Goal: Task Accomplishment & Management: Complete application form

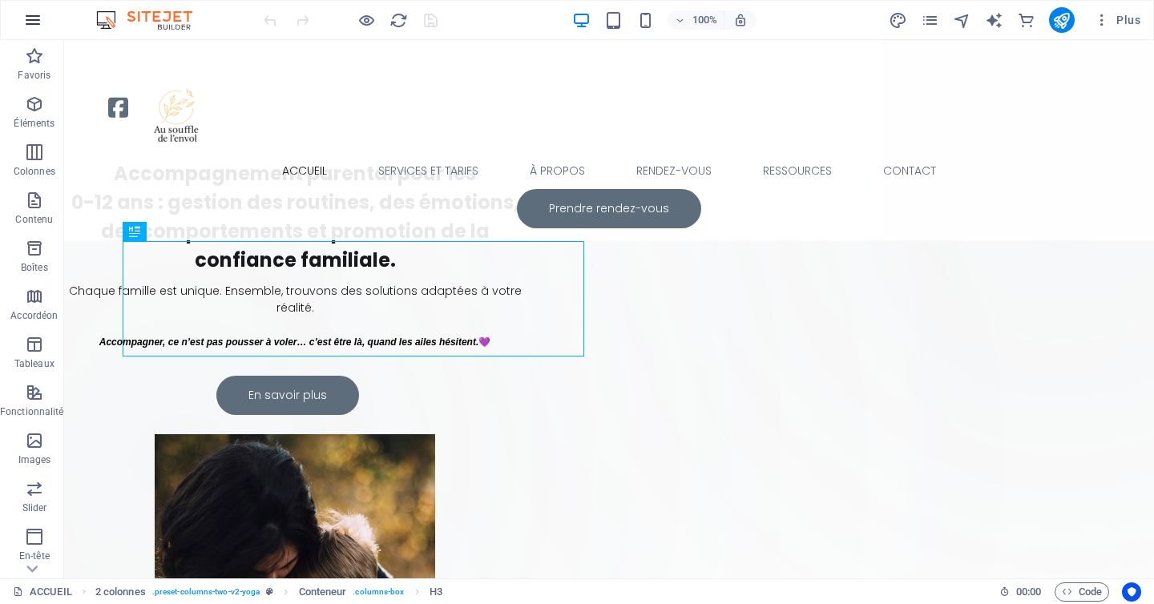
click at [43, 9] on button "button" at bounding box center [33, 20] width 38 height 38
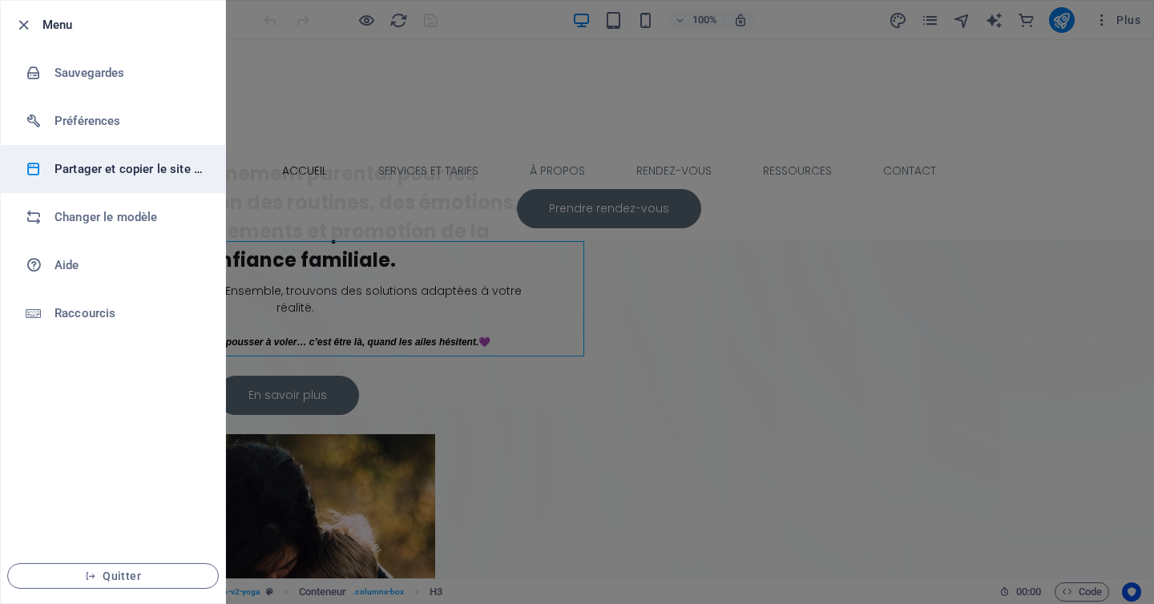
click at [102, 158] on li "Partager et copier le site web" at bounding box center [113, 169] width 224 height 48
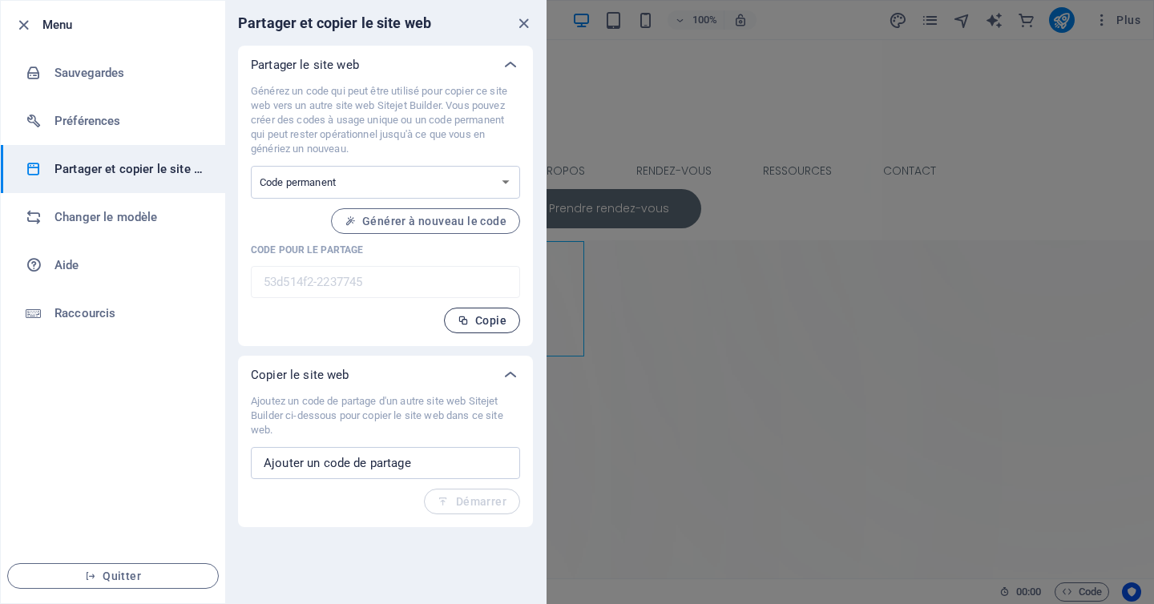
click at [489, 328] on button "Copie" at bounding box center [482, 321] width 76 height 26
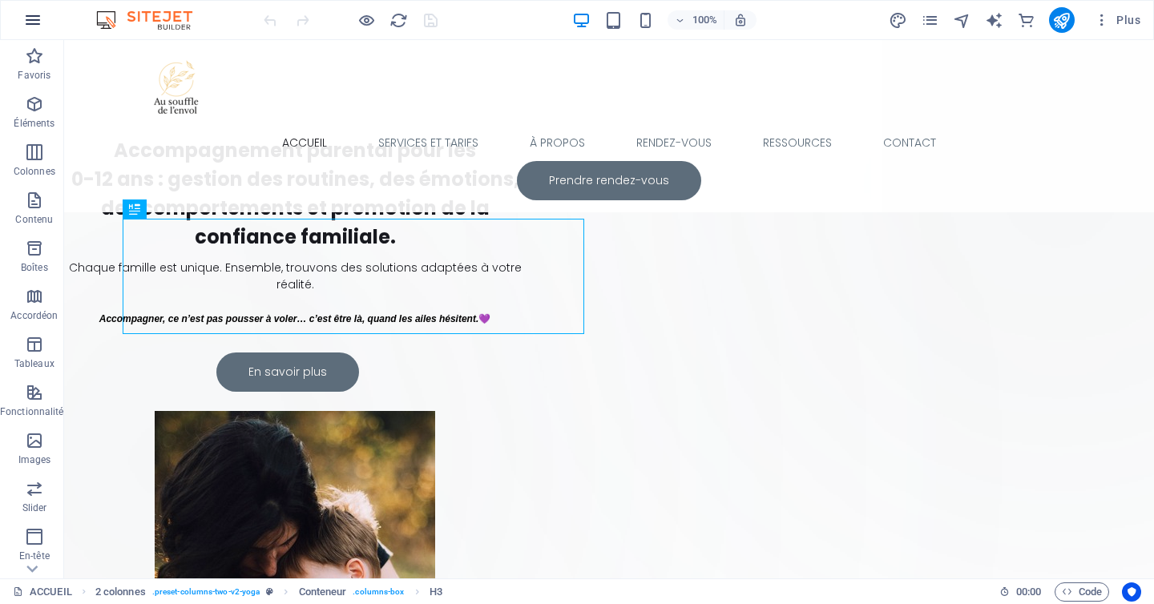
click at [27, 22] on icon "button" at bounding box center [32, 19] width 19 height 19
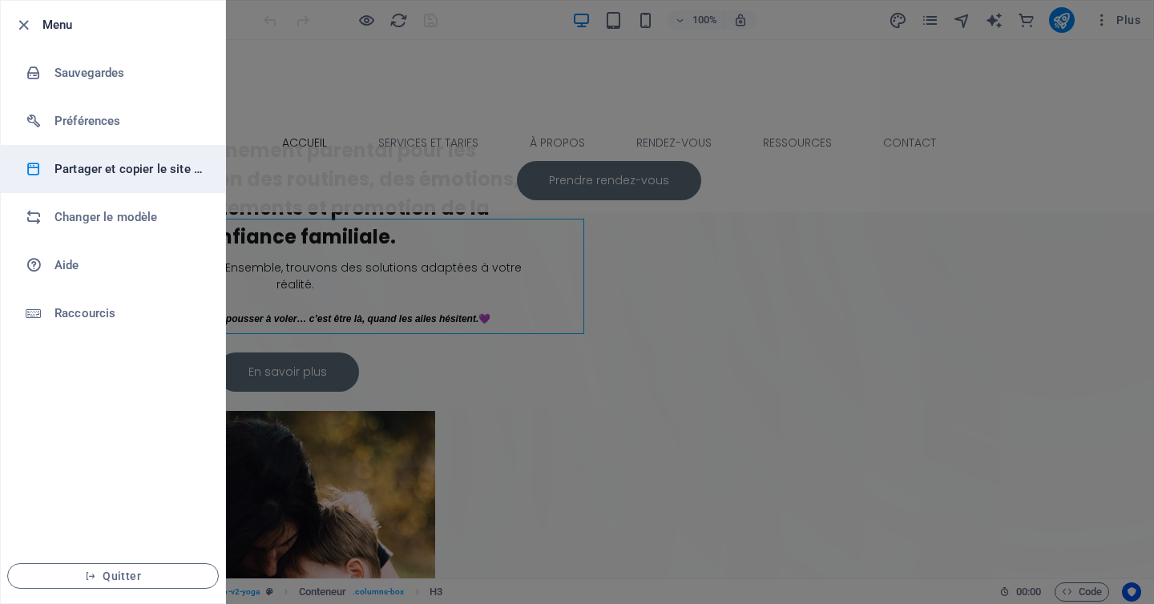
click at [147, 166] on h6 "Partager et copier le site web" at bounding box center [128, 168] width 148 height 19
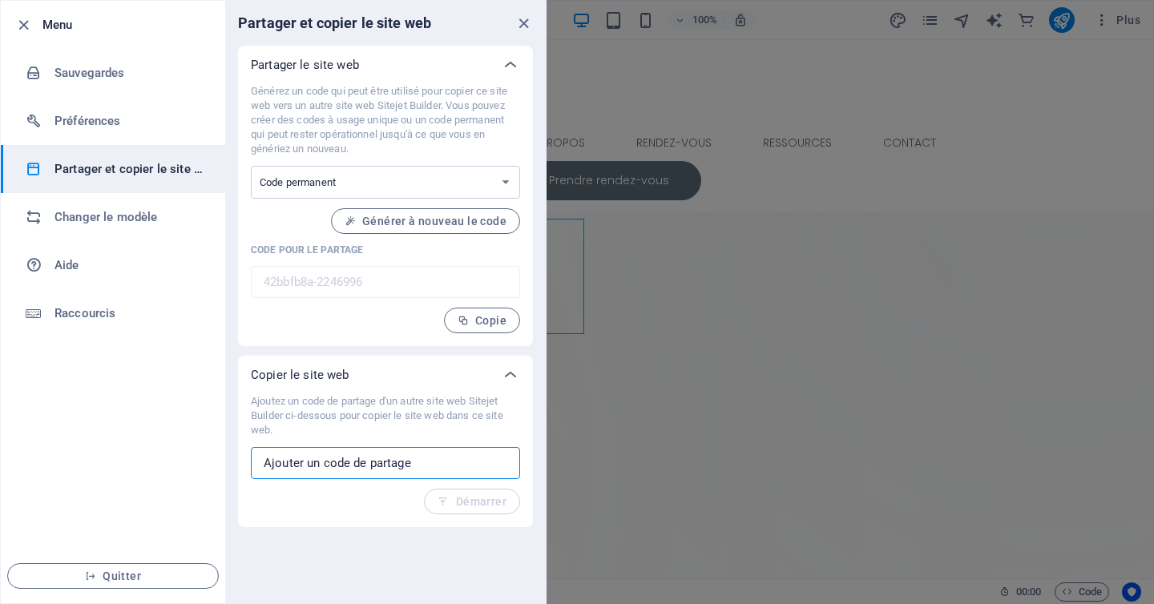
click at [446, 462] on input "text" at bounding box center [385, 463] width 269 height 32
paste input "53d514f2-2237745"
type input "53d514f2-2237745"
click at [491, 496] on span "Démarrer" at bounding box center [471, 501] width 69 height 13
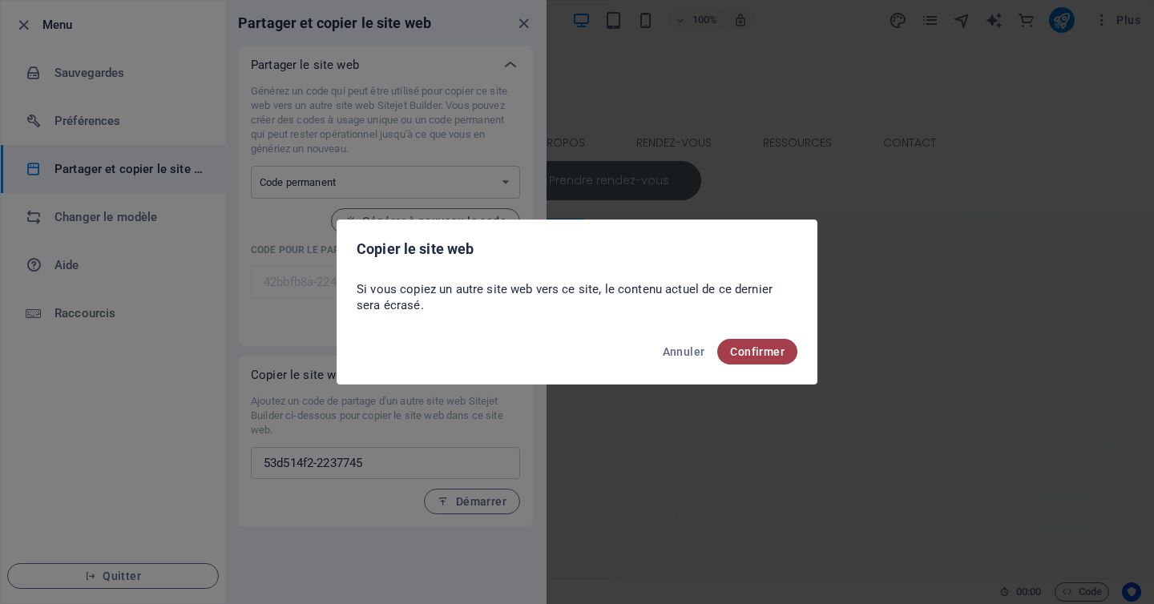
click at [753, 348] on span "Confirmer" at bounding box center [757, 351] width 54 height 13
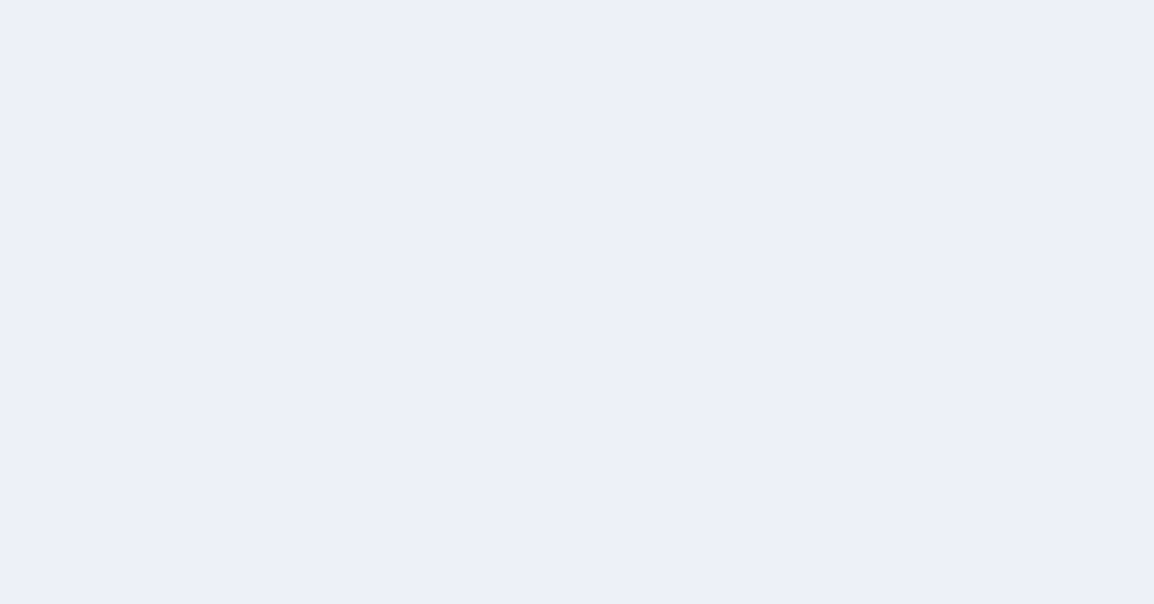
click at [759, 351] on div at bounding box center [577, 302] width 1154 height 604
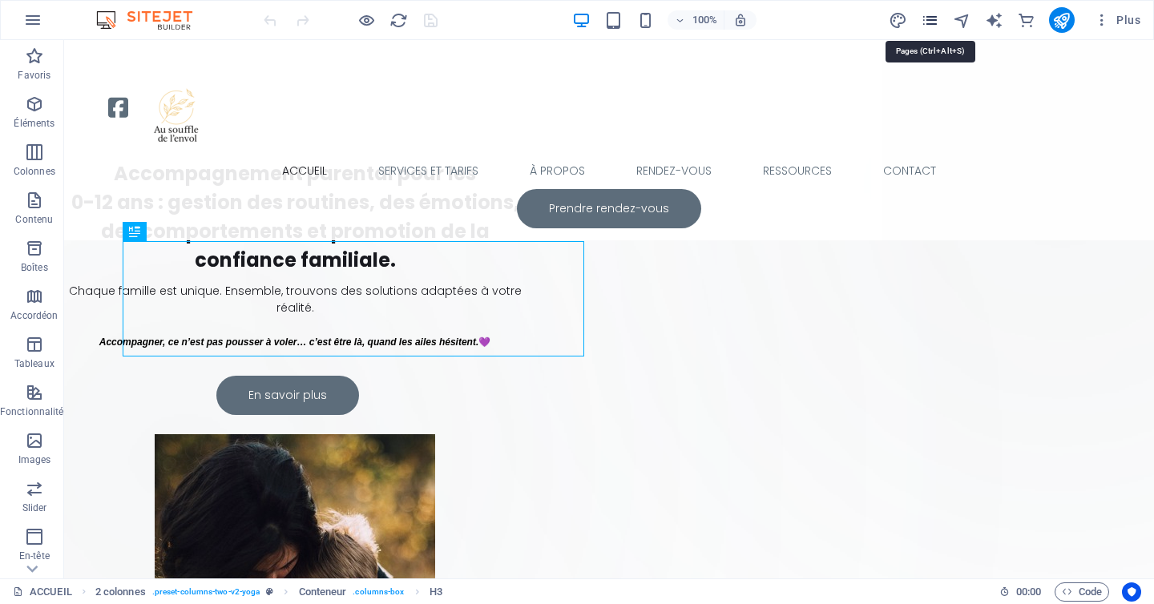
click at [936, 22] on icon "pages" at bounding box center [929, 20] width 18 height 18
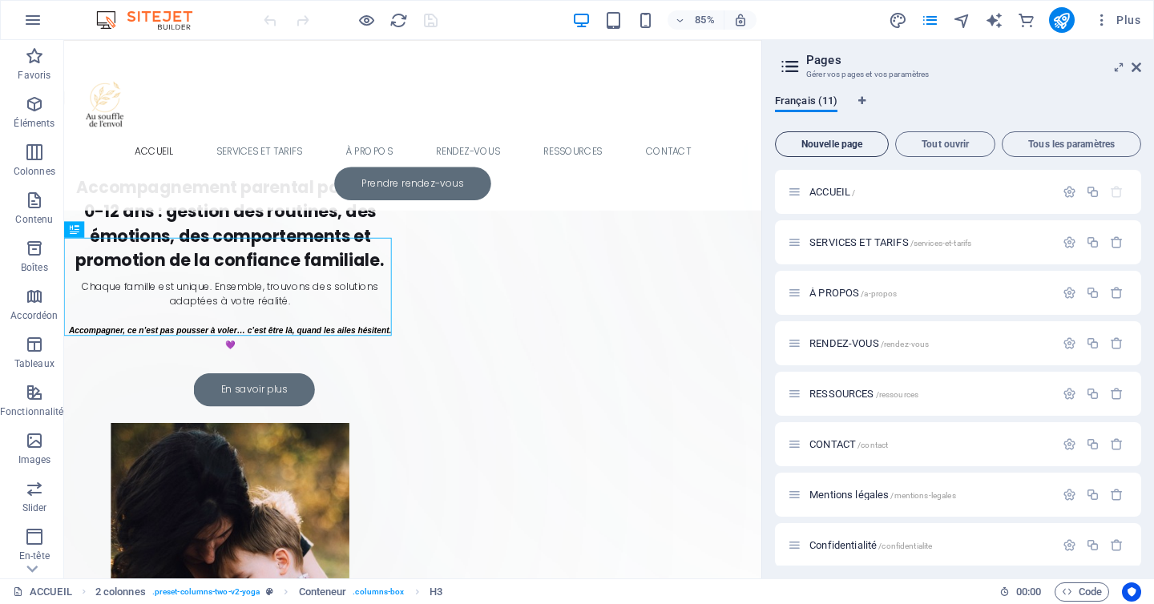
click at [859, 147] on span "Nouvelle page" at bounding box center [831, 144] width 99 height 10
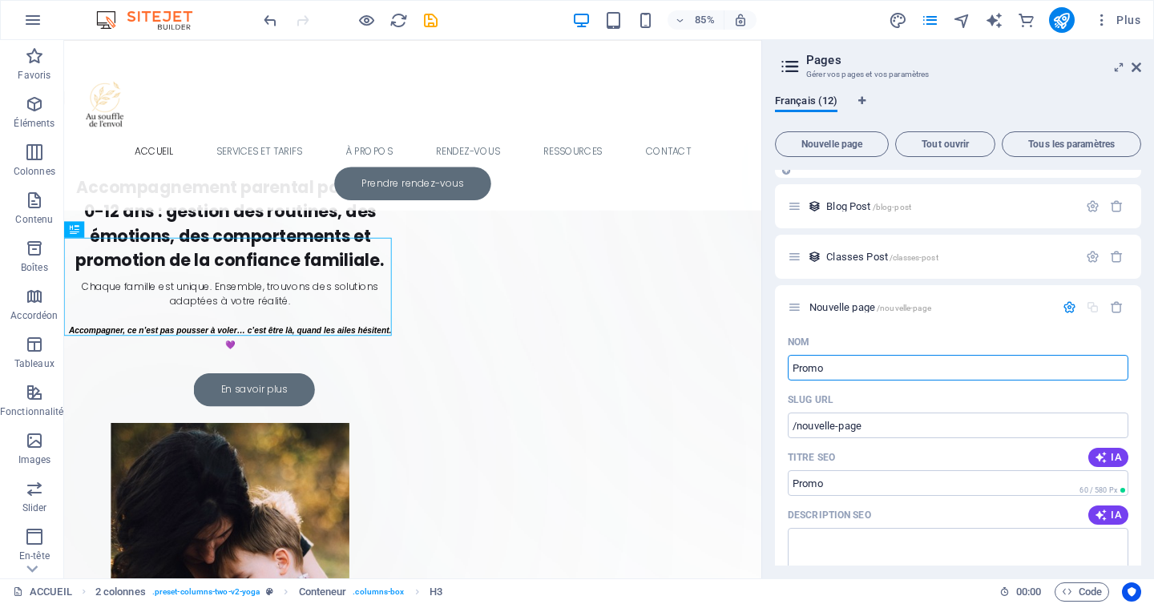
type input "Promo"
type input "/promo"
type input "P"
type input "/prom"
type input "/"
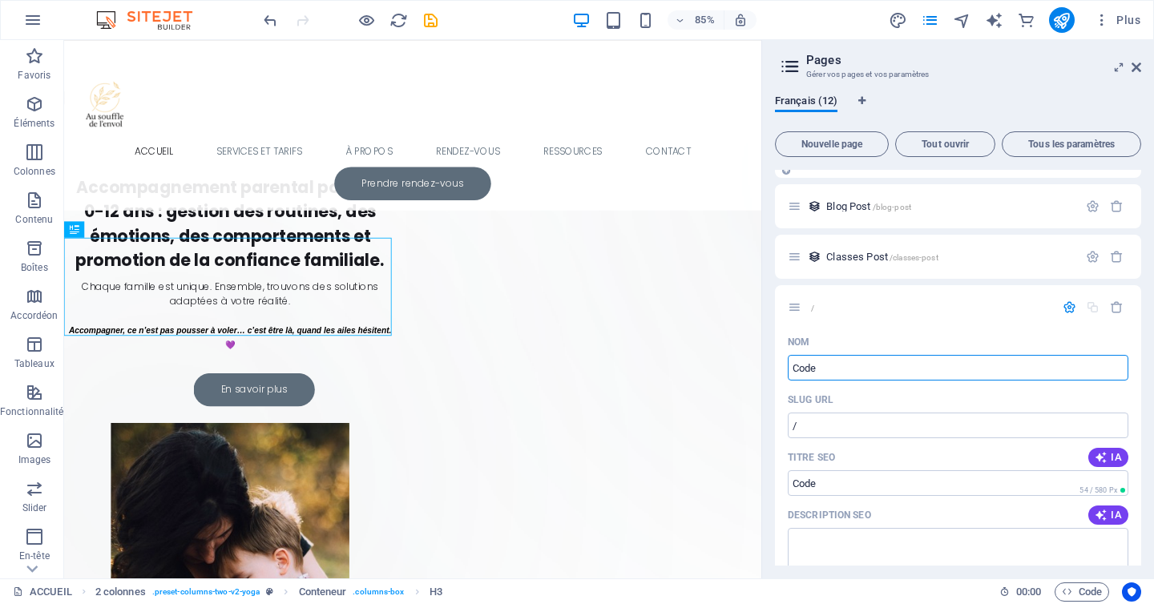
type input "Code"
type input "/code"
type input "Code"
type input "Code QR auto"
type input "/code-qr-au"
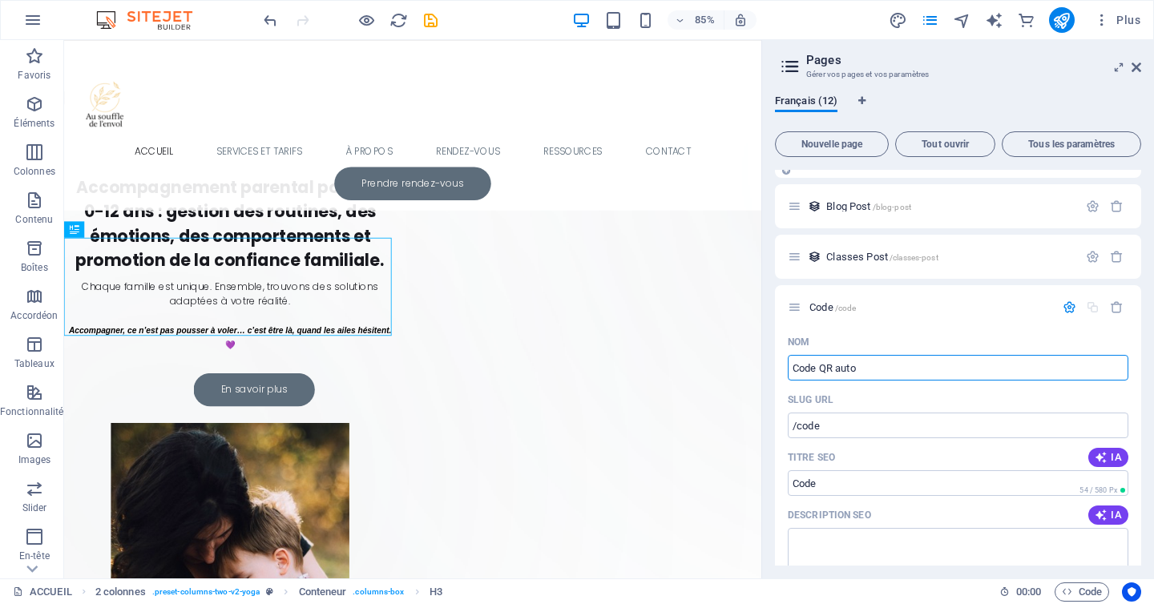
type input "Code QR au"
type input "Code QR auto"
type input "/code-qr-auto"
type input "Code QR auto"
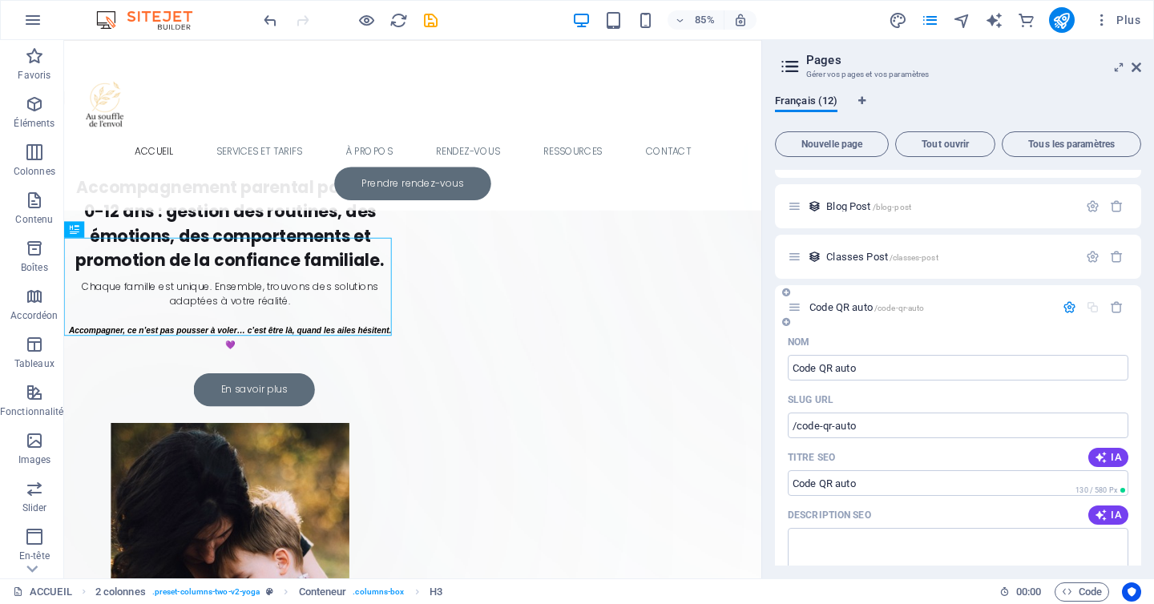
click at [837, 305] on span "Code QR auto /code-qr-auto" at bounding box center [866, 307] width 115 height 12
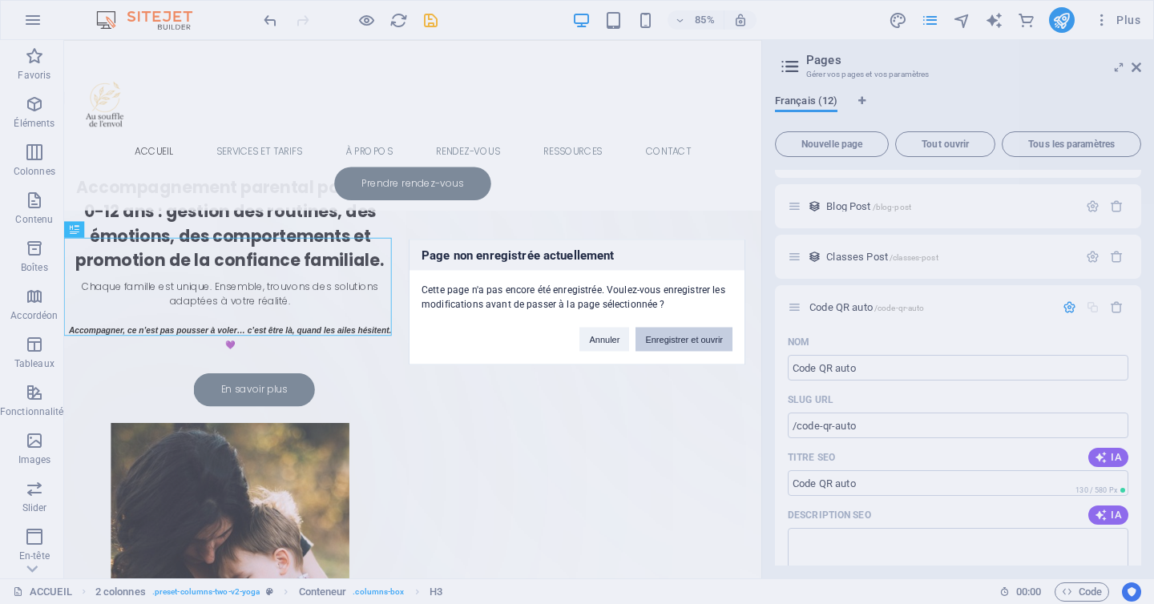
click at [718, 334] on button "Enregistrer et ouvrir" at bounding box center [683, 340] width 97 height 24
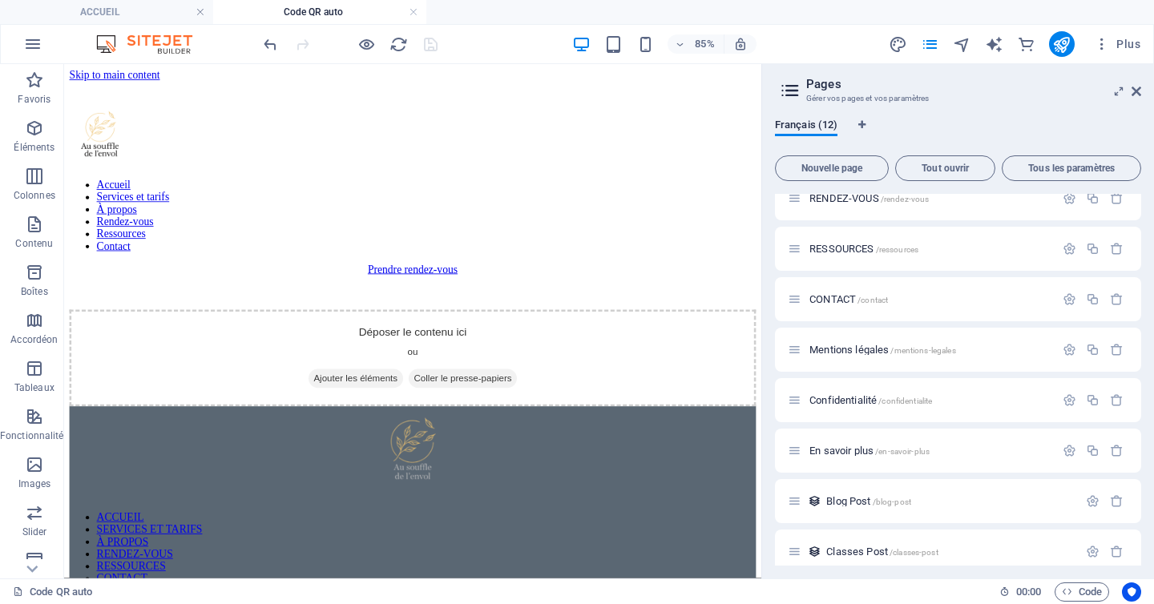
scroll to position [0, 0]
click at [1135, 90] on icon at bounding box center [1136, 91] width 10 height 13
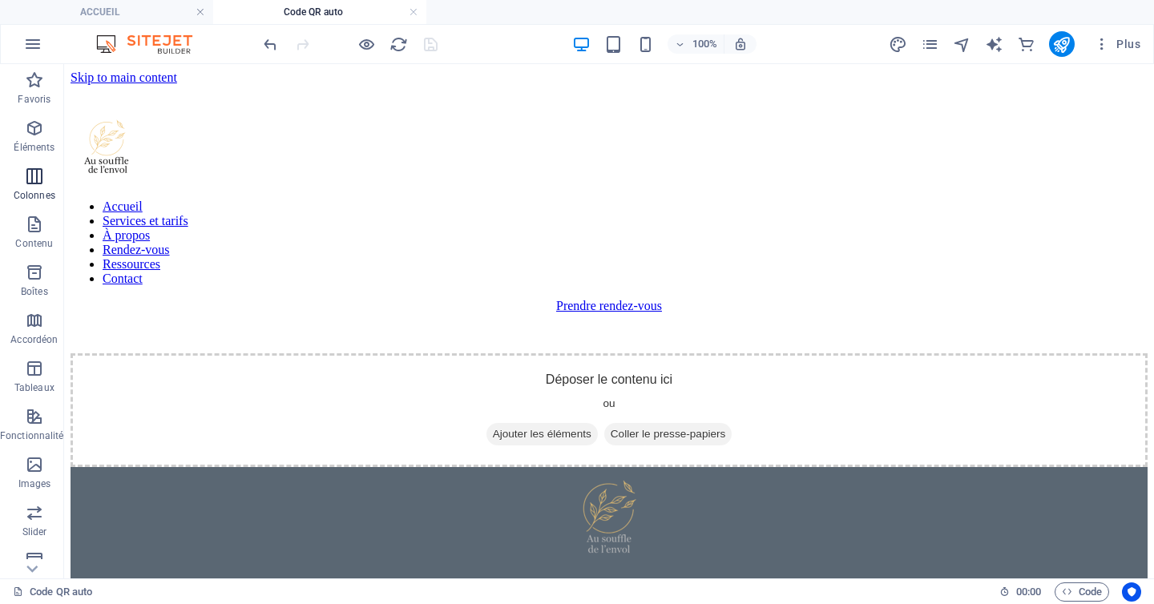
click at [42, 181] on icon "button" at bounding box center [34, 176] width 19 height 19
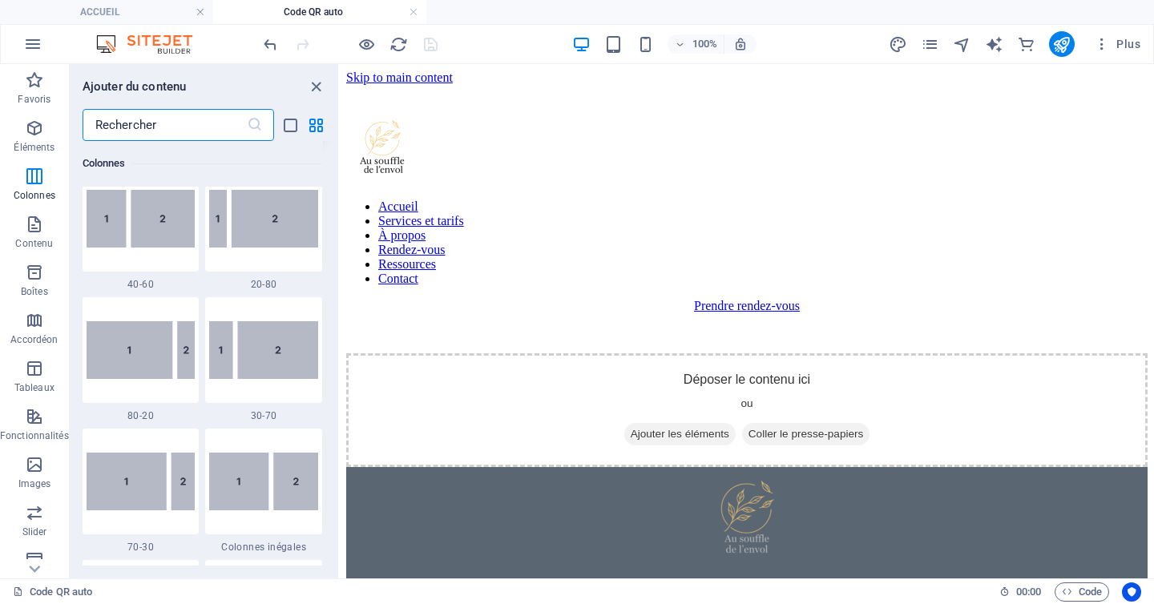
scroll to position [1211, 0]
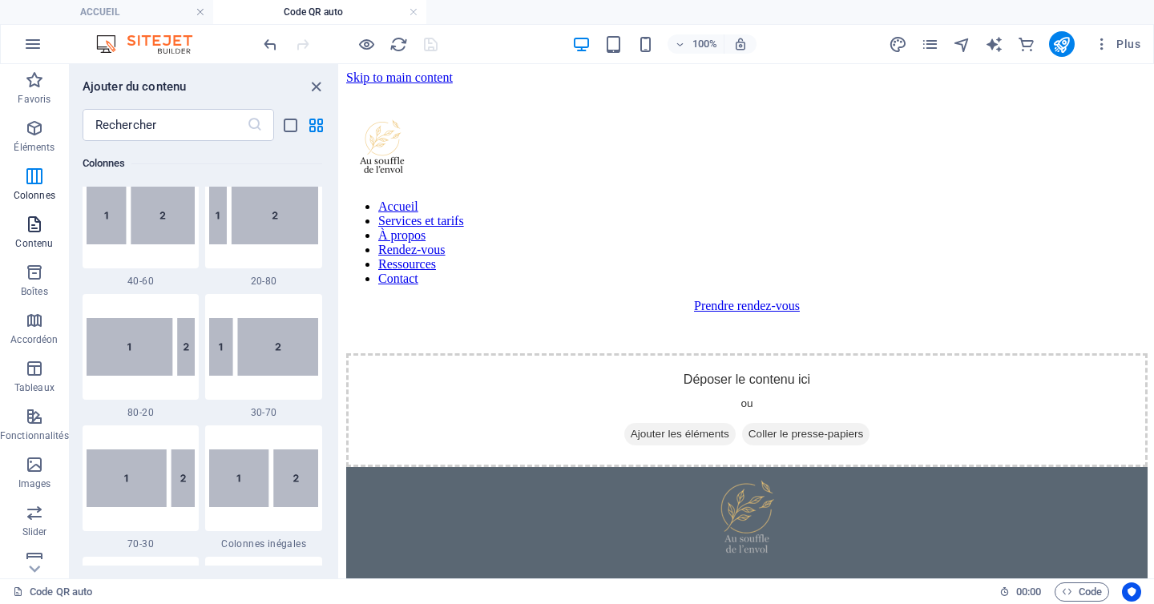
click at [30, 242] on p "Contenu" at bounding box center [34, 243] width 38 height 13
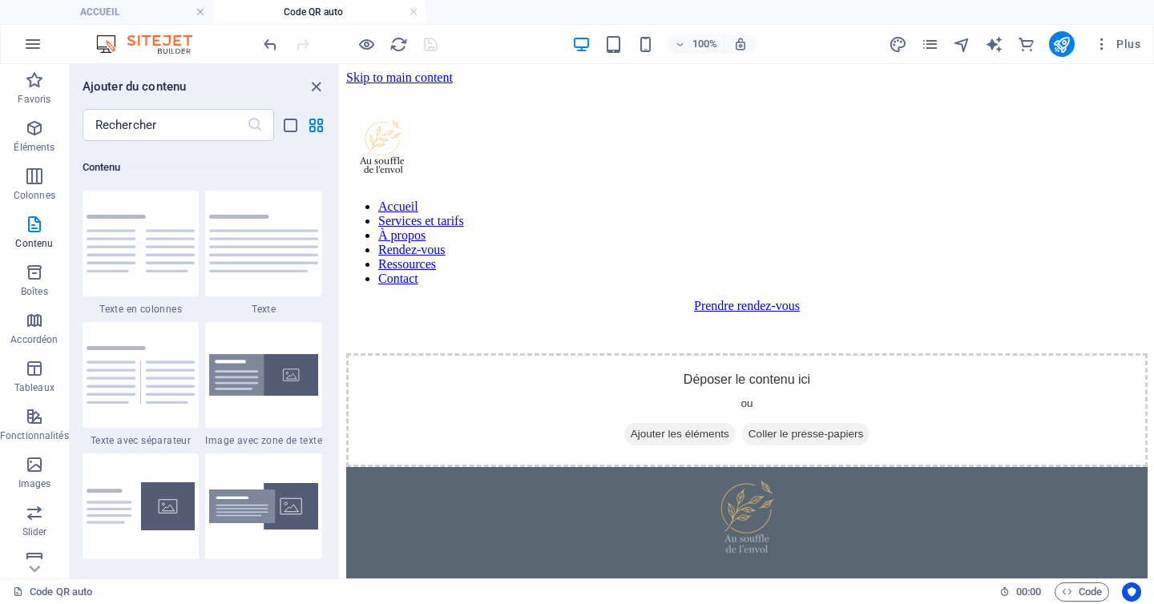
scroll to position [2803, 0]
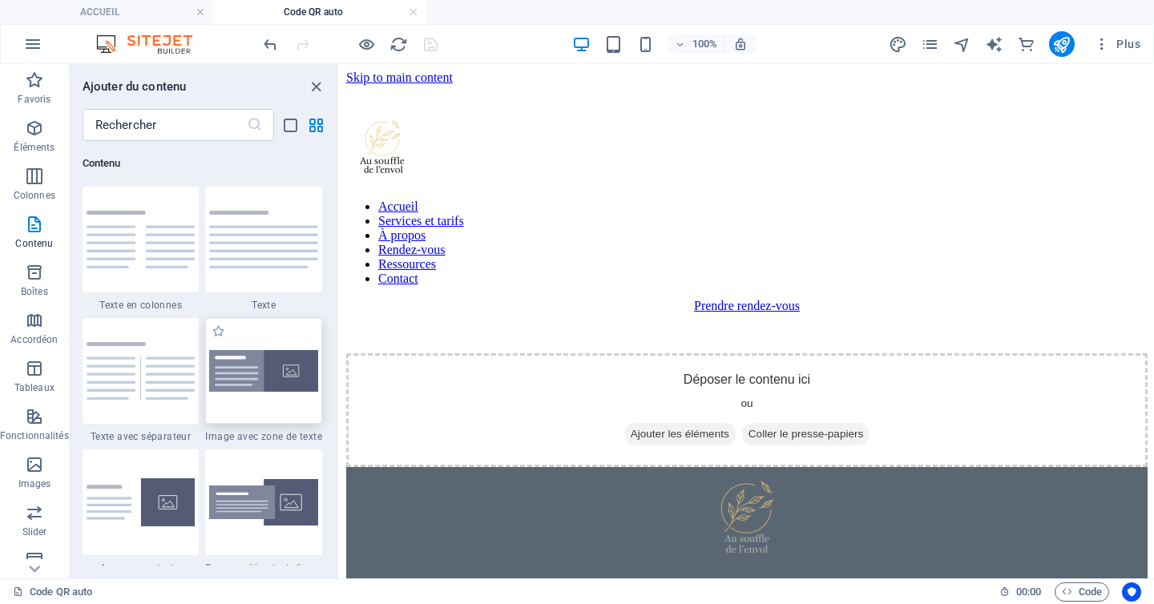
click at [284, 381] on img at bounding box center [263, 371] width 109 height 42
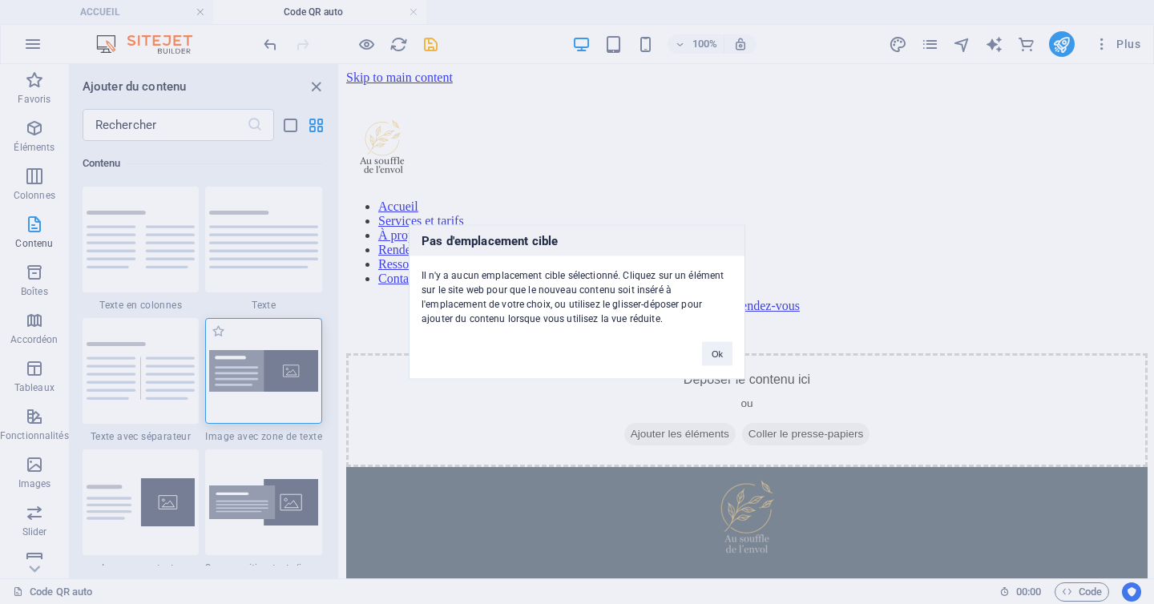
click at [284, 381] on div "Pas d'emplacement cible Il n'y a aucun emplacement cible sélectionné. Cliquez s…" at bounding box center [577, 302] width 1154 height 604
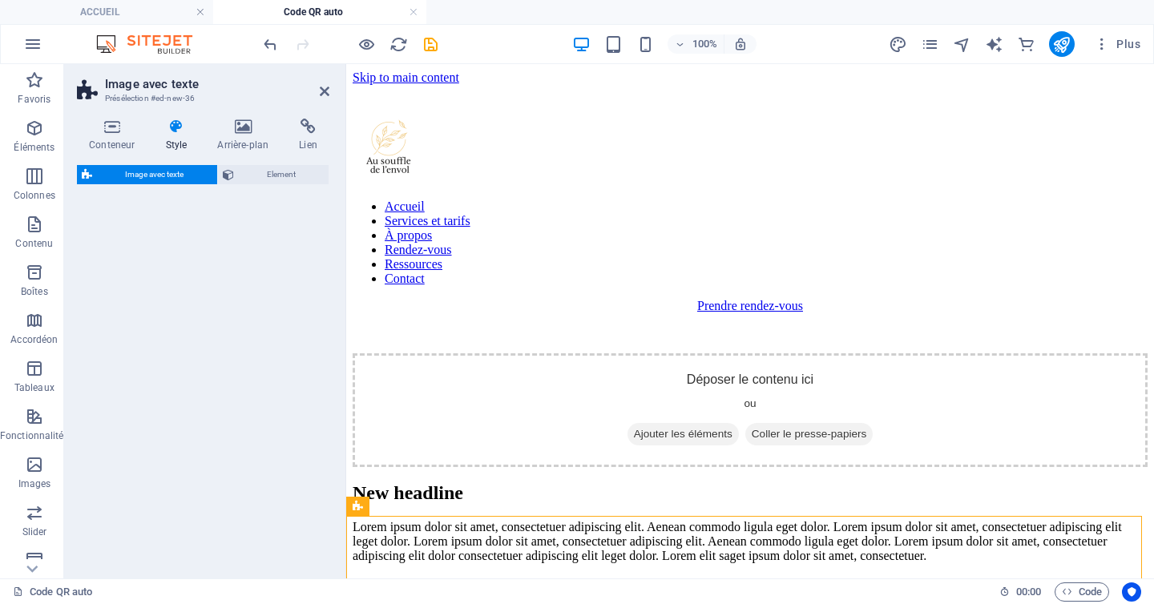
select select "rem"
select select "px"
select select "preset-text-with-image-v4-boxed"
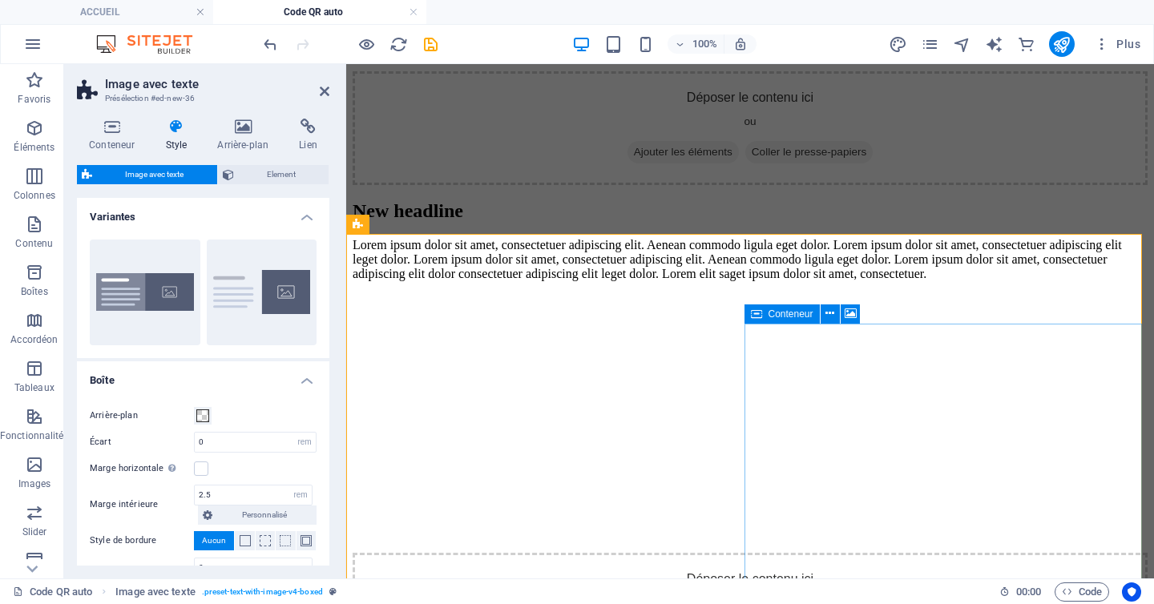
scroll to position [0, 0]
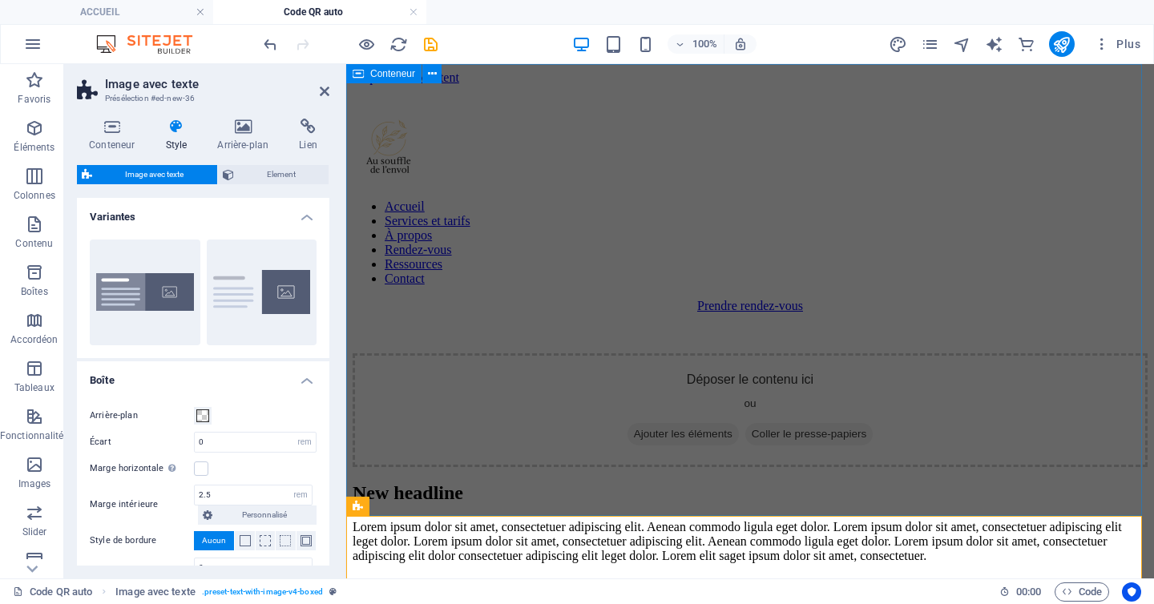
click at [912, 461] on div "Déposer le contenu ici ou Ajouter les éléments Coller le presse-papiers" at bounding box center [749, 410] width 795 height 114
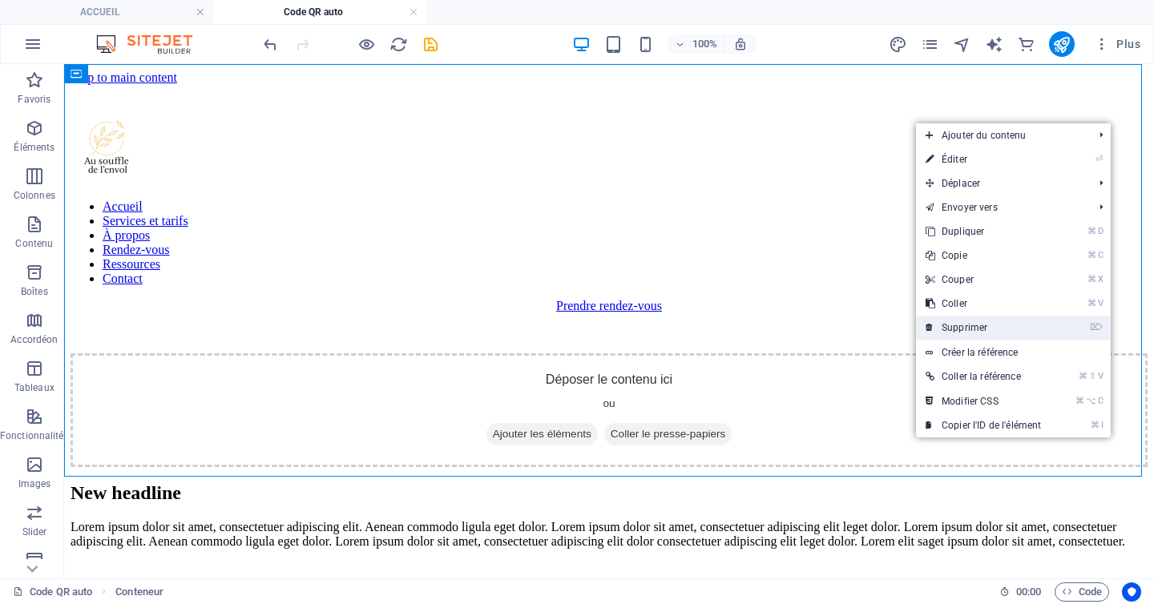
click at [969, 324] on link "⌦ Supprimer" at bounding box center [983, 328] width 135 height 24
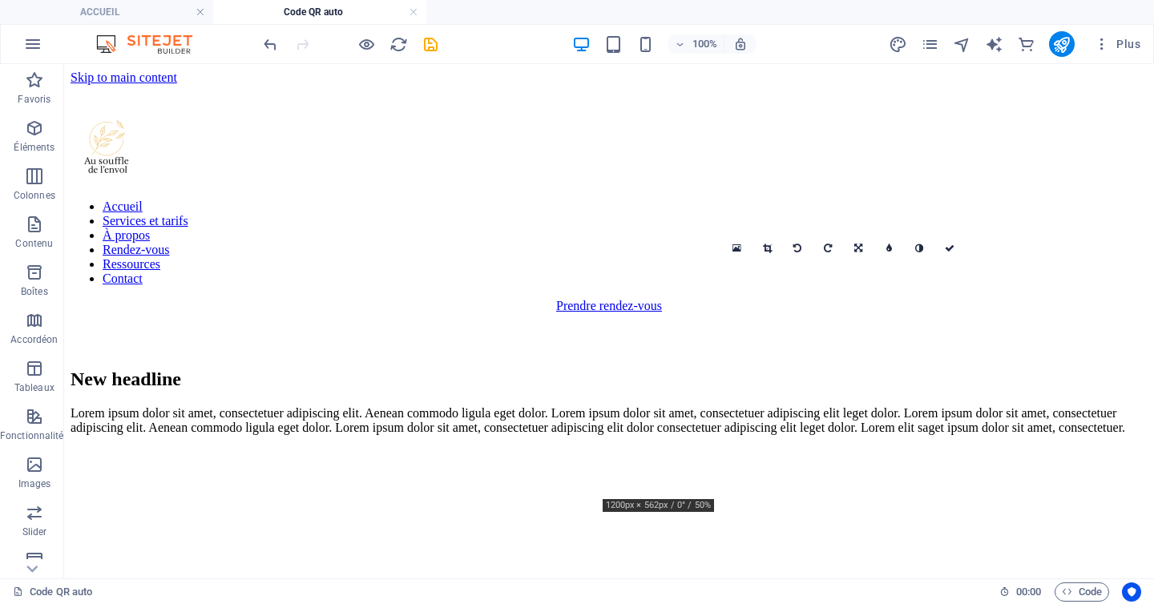
click at [1034, 448] on figure at bounding box center [608, 448] width 1077 height 0
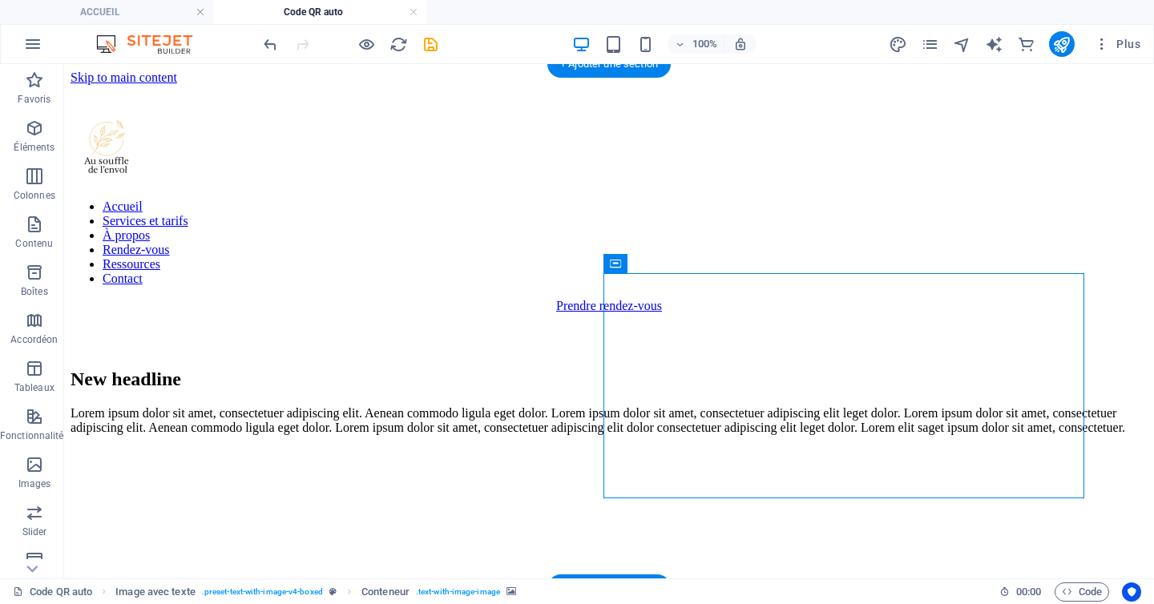
click at [951, 448] on figure at bounding box center [608, 448] width 1077 height 0
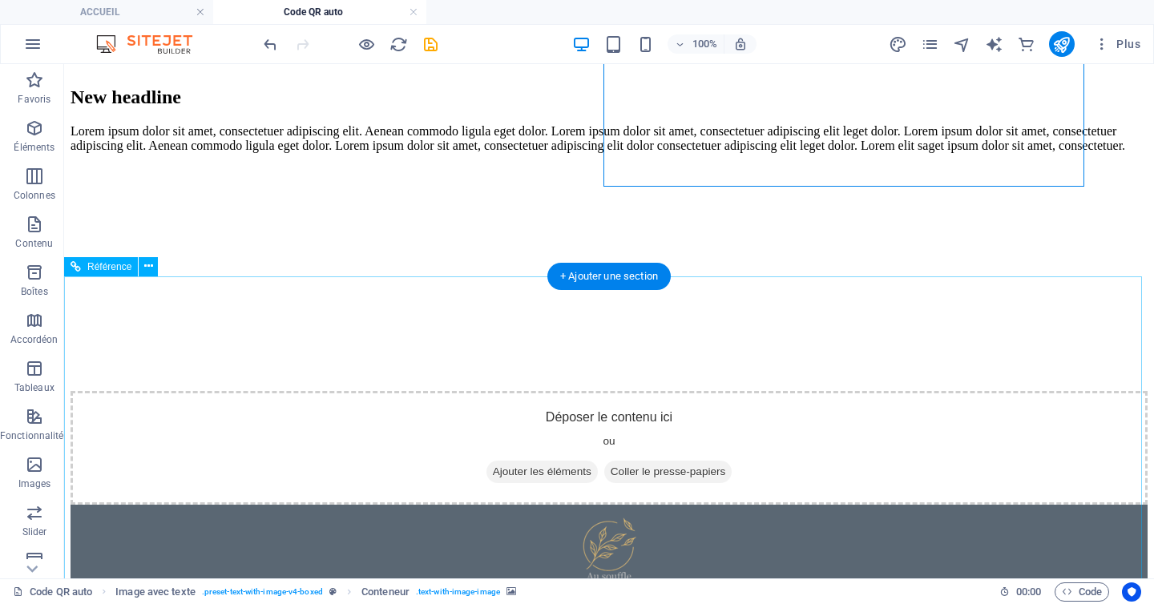
scroll to position [29, 0]
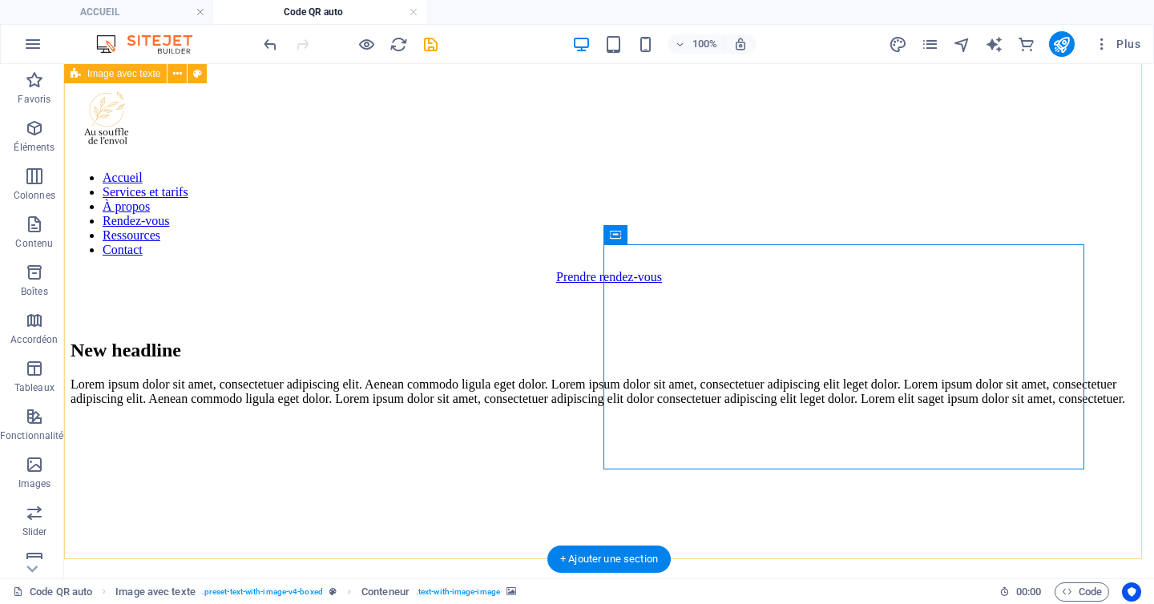
click at [816, 487] on div "New headline Lorem ipsum dolor sit amet, consectetuer adipiscing elit. Aenean c…" at bounding box center [608, 549] width 1077 height 418
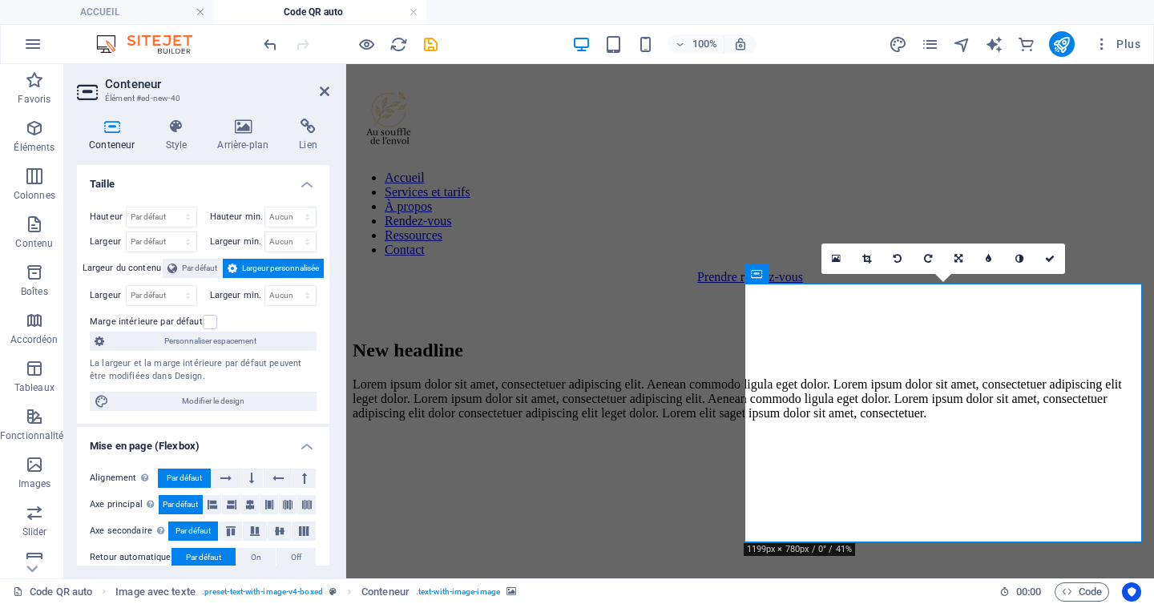
click at [835, 433] on figure at bounding box center [749, 433] width 795 height 0
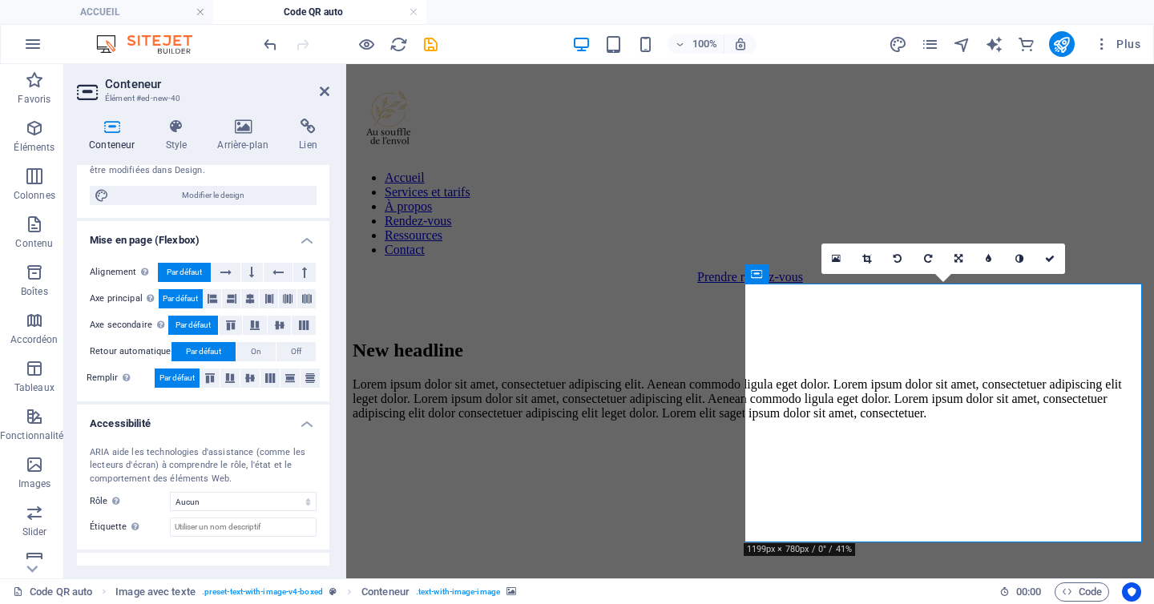
scroll to position [267, 0]
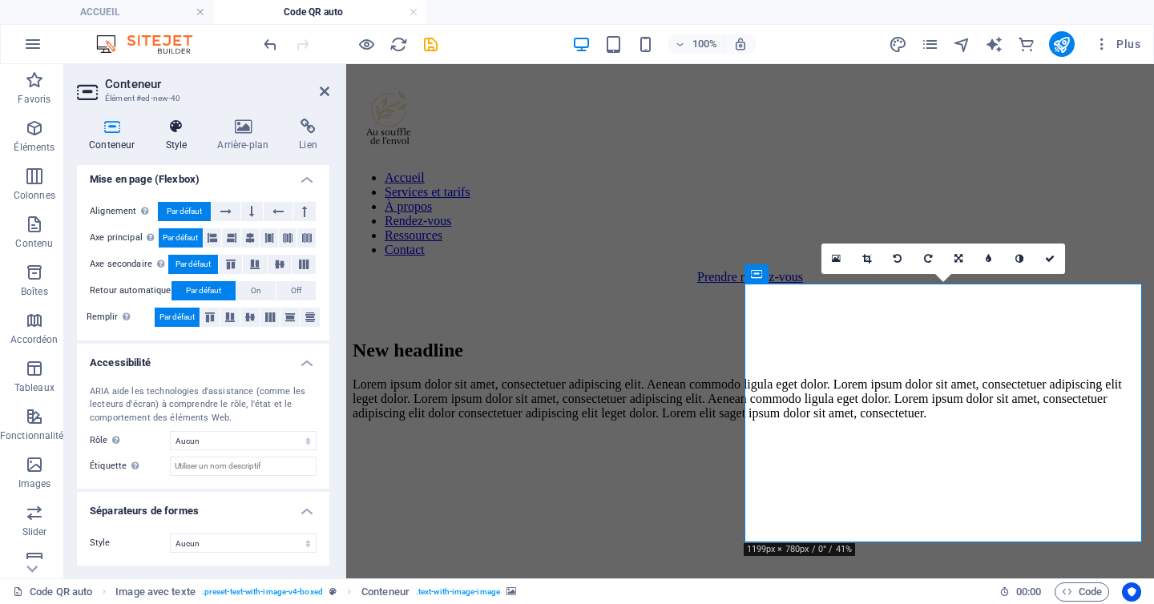
click at [175, 136] on h4 "Style" at bounding box center [179, 136] width 52 height 34
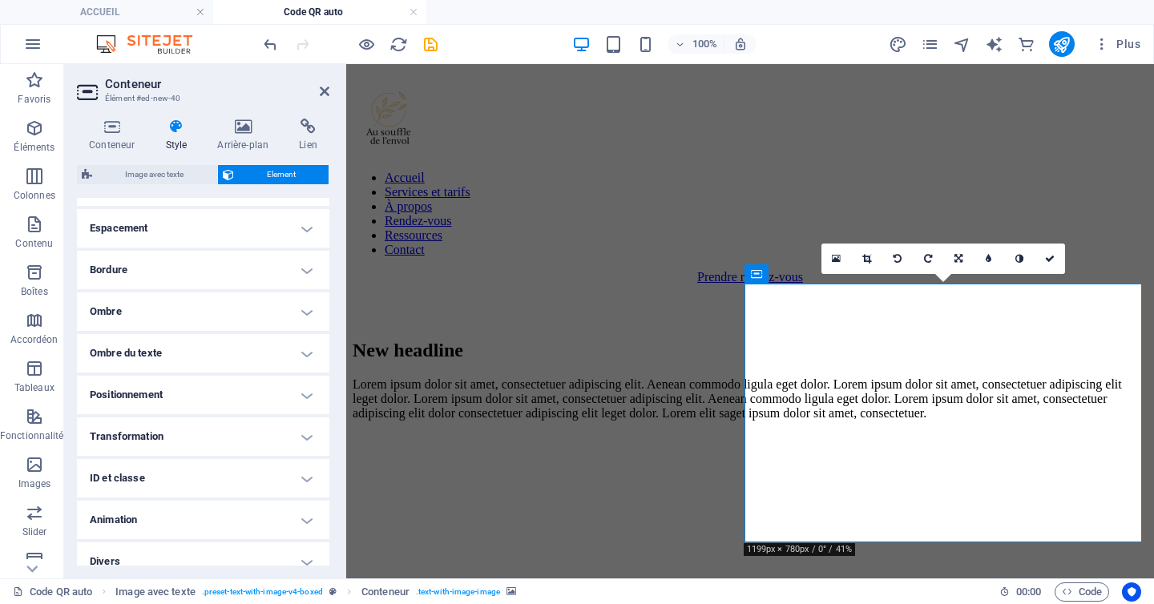
scroll to position [323, 0]
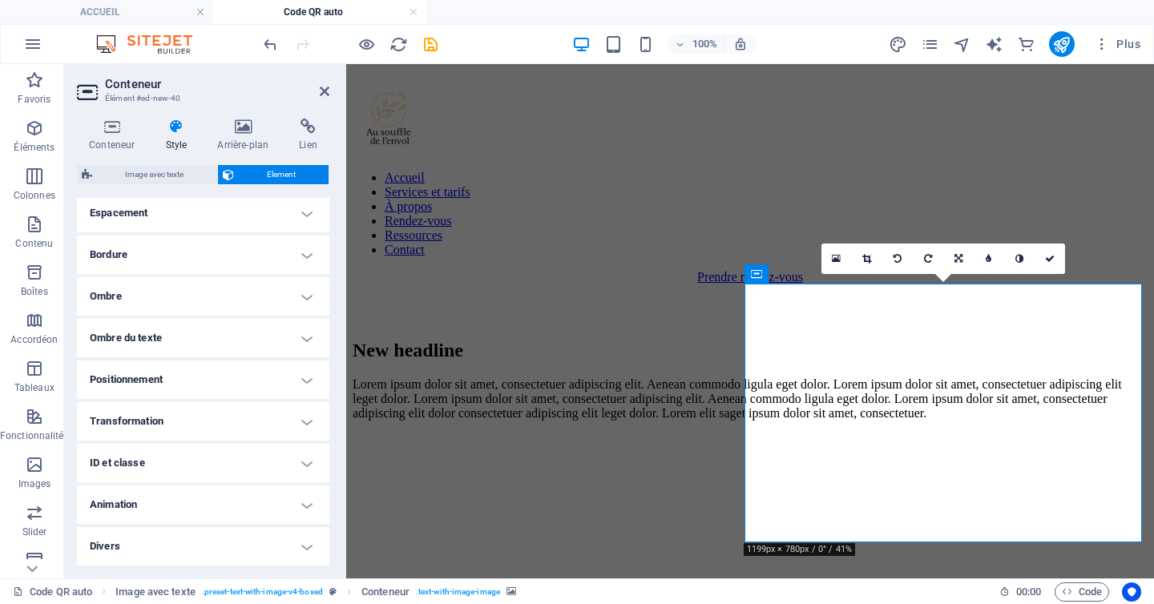
click at [268, 417] on h4 "Transformation" at bounding box center [203, 421] width 252 height 38
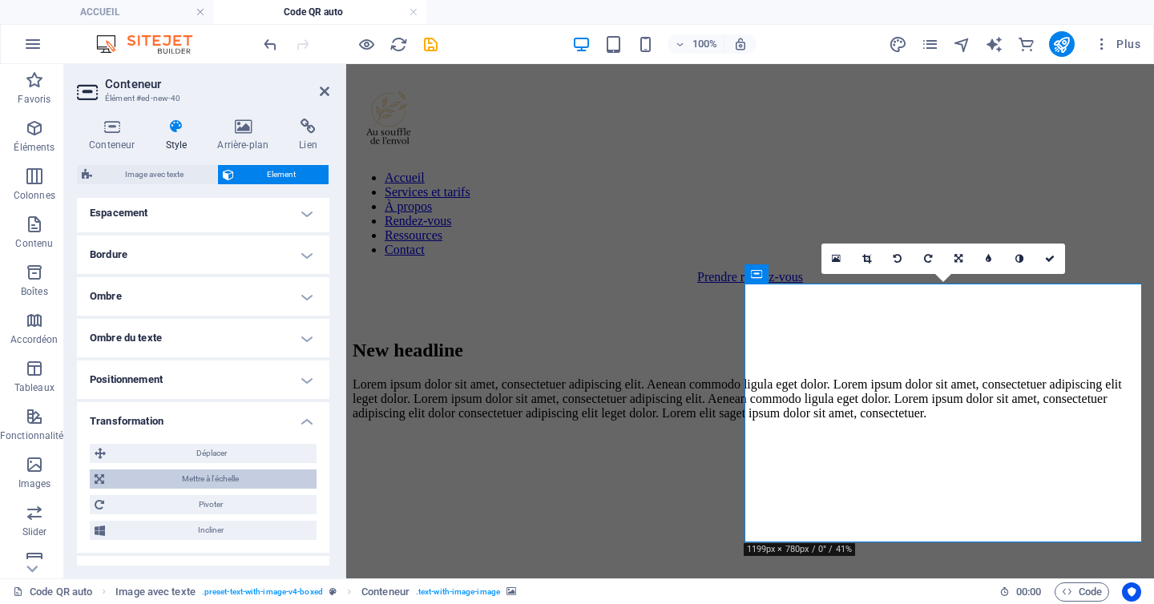
click at [254, 487] on span "Mettre à l'échelle" at bounding box center [210, 478] width 203 height 19
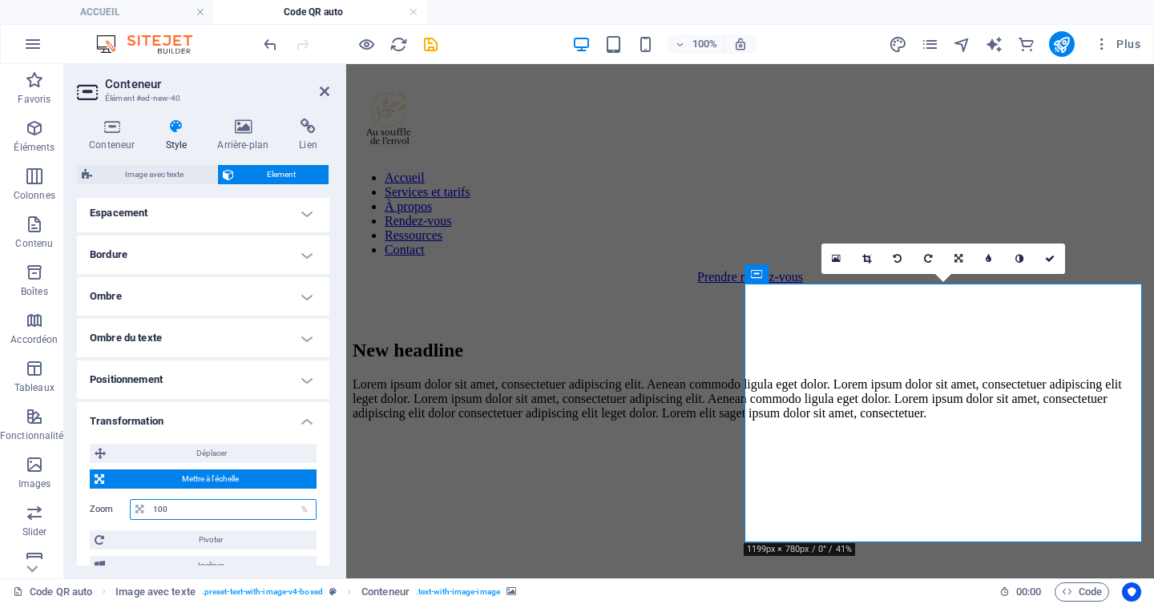
click at [252, 513] on input "100" at bounding box center [232, 509] width 167 height 19
type input "110"
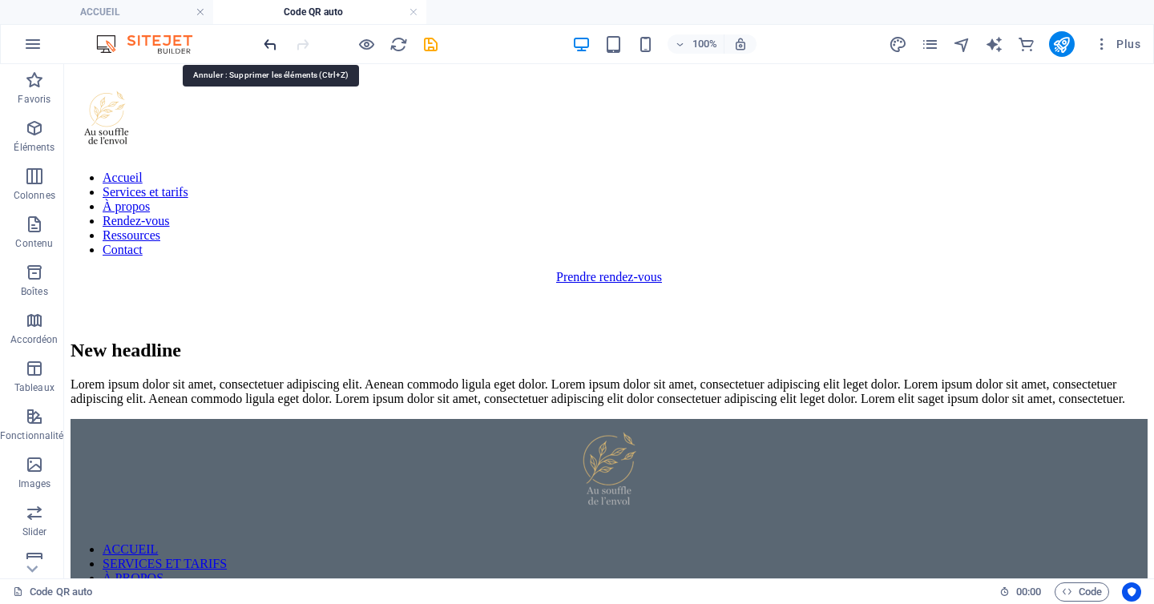
click at [273, 49] on icon "undo" at bounding box center [270, 44] width 18 height 18
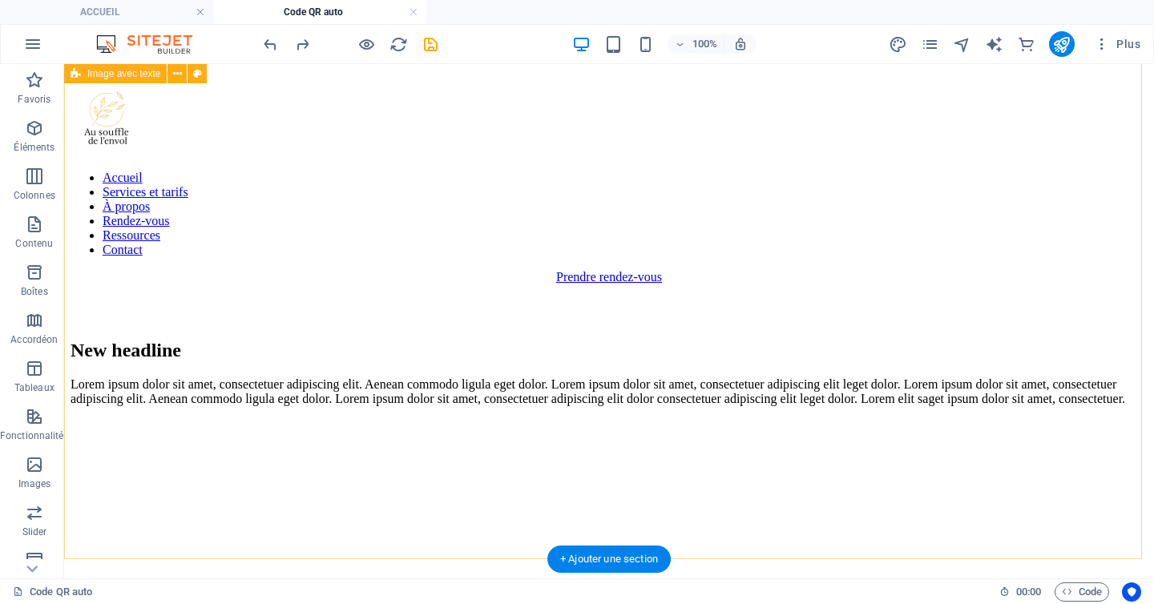
click at [888, 402] on figure at bounding box center [609, 402] width 1184 height 0
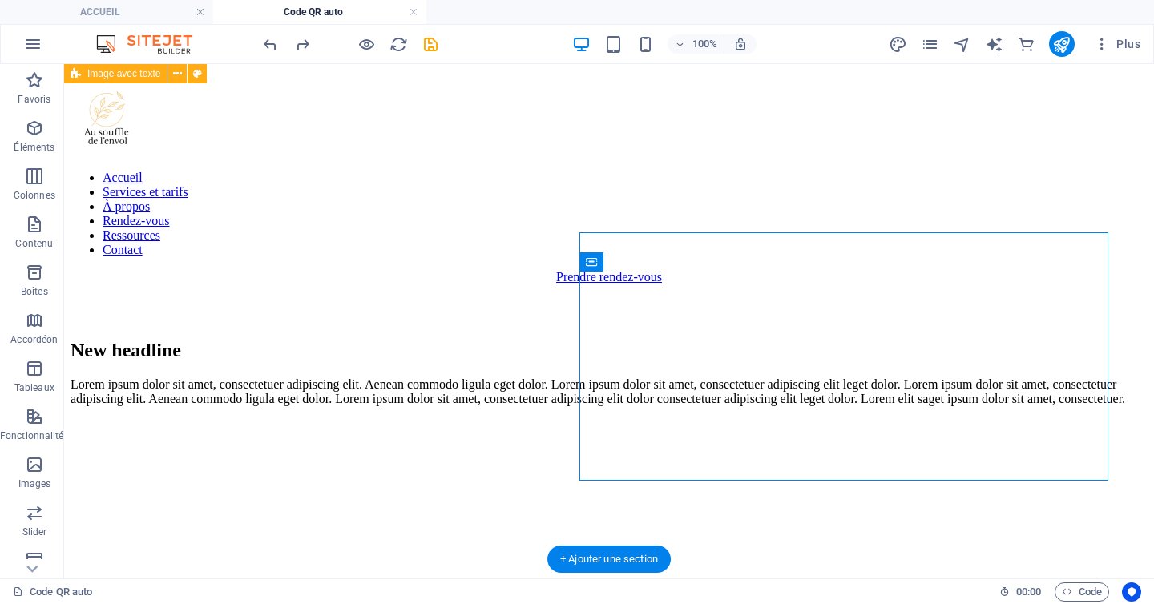
click at [888, 402] on figure at bounding box center [609, 402] width 1184 height 0
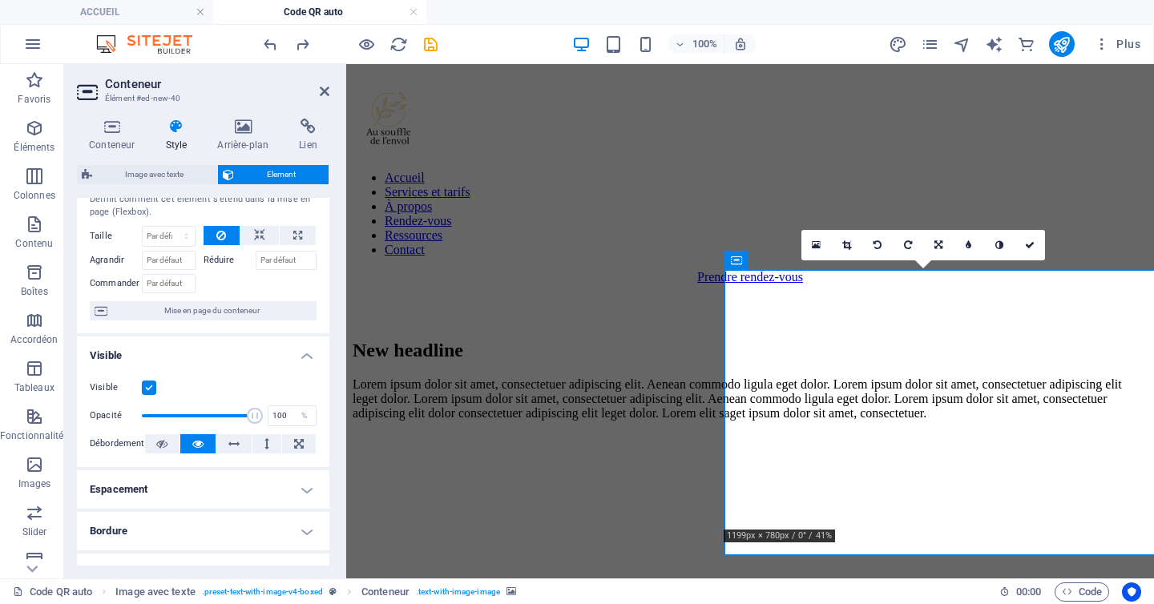
scroll to position [470, 0]
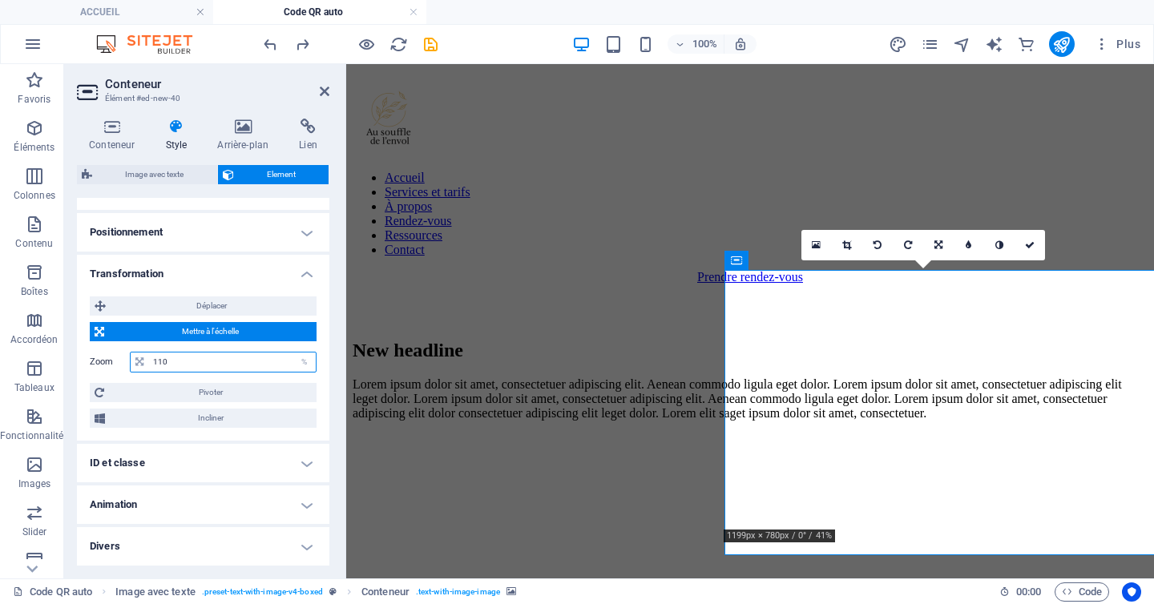
click at [163, 364] on input "110" at bounding box center [232, 361] width 167 height 19
type input "120"
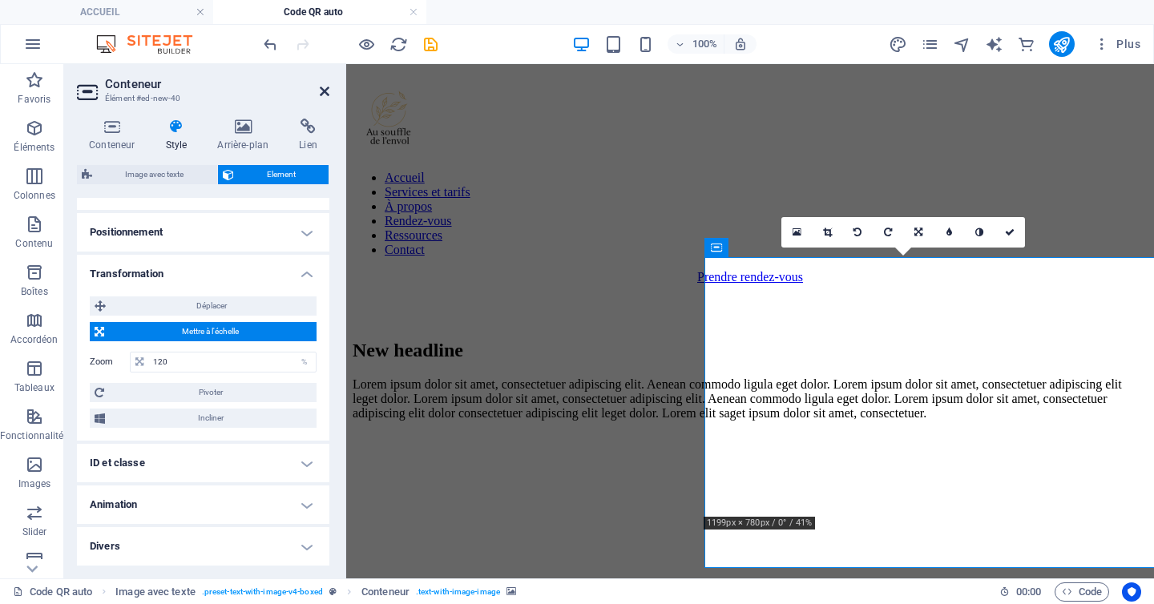
click at [328, 90] on icon at bounding box center [325, 91] width 10 height 13
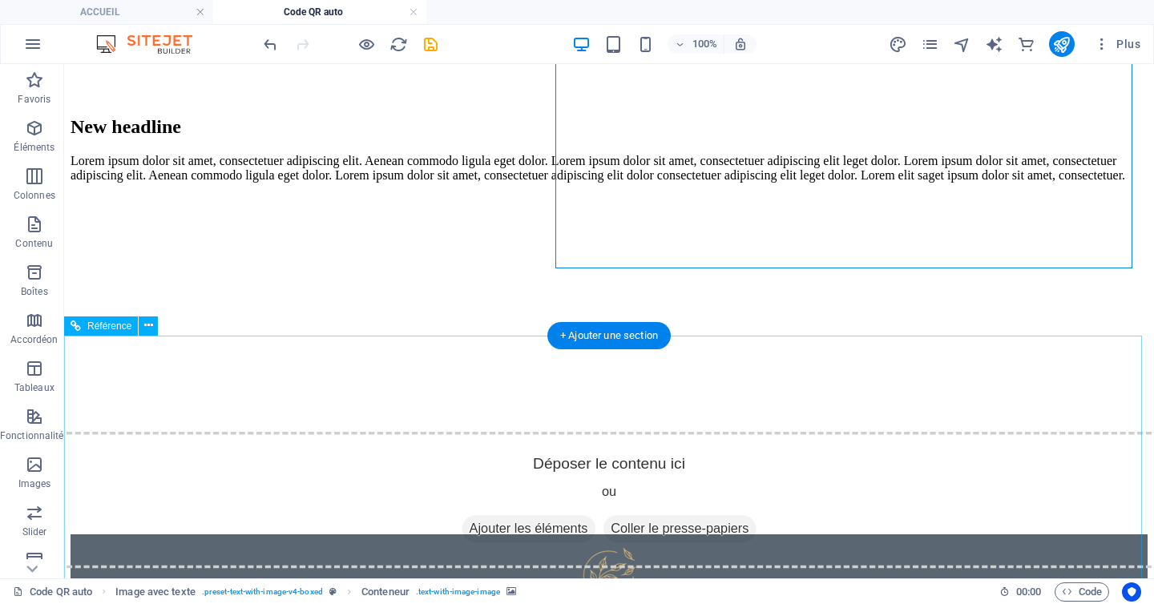
scroll to position [0, 0]
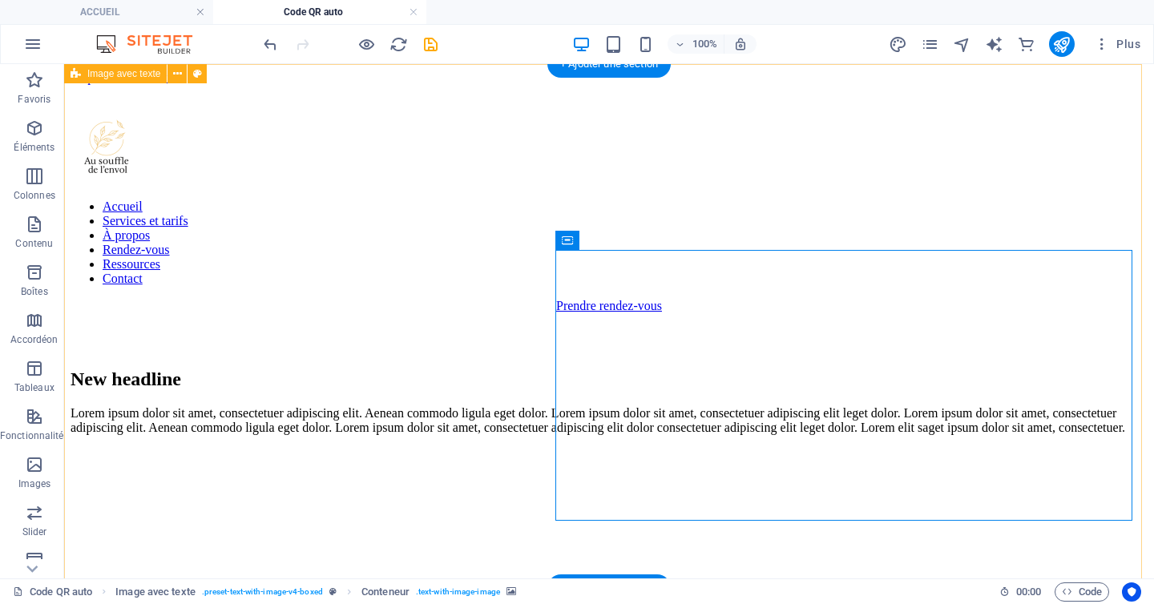
click at [827, 537] on div "New headline Lorem ipsum dolor sit amet, consectetuer adipiscing elit. Aenean c…" at bounding box center [608, 577] width 1077 height 418
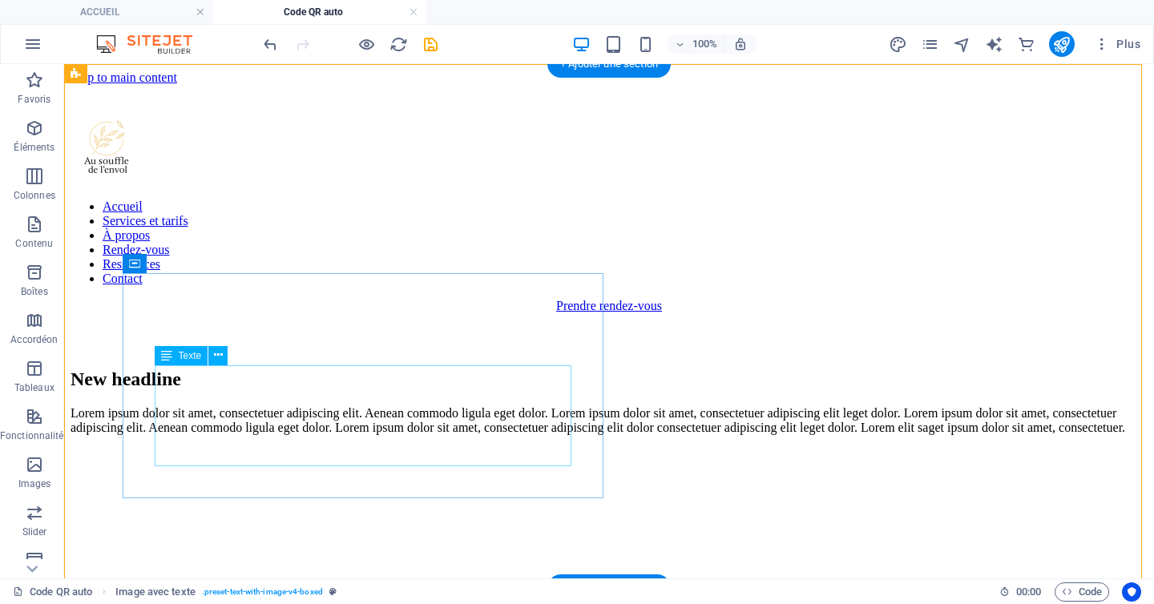
click at [354, 406] on div "Lorem ipsum dolor sit amet, consectetuer adipiscing elit. Aenean commodo ligula…" at bounding box center [608, 420] width 1077 height 29
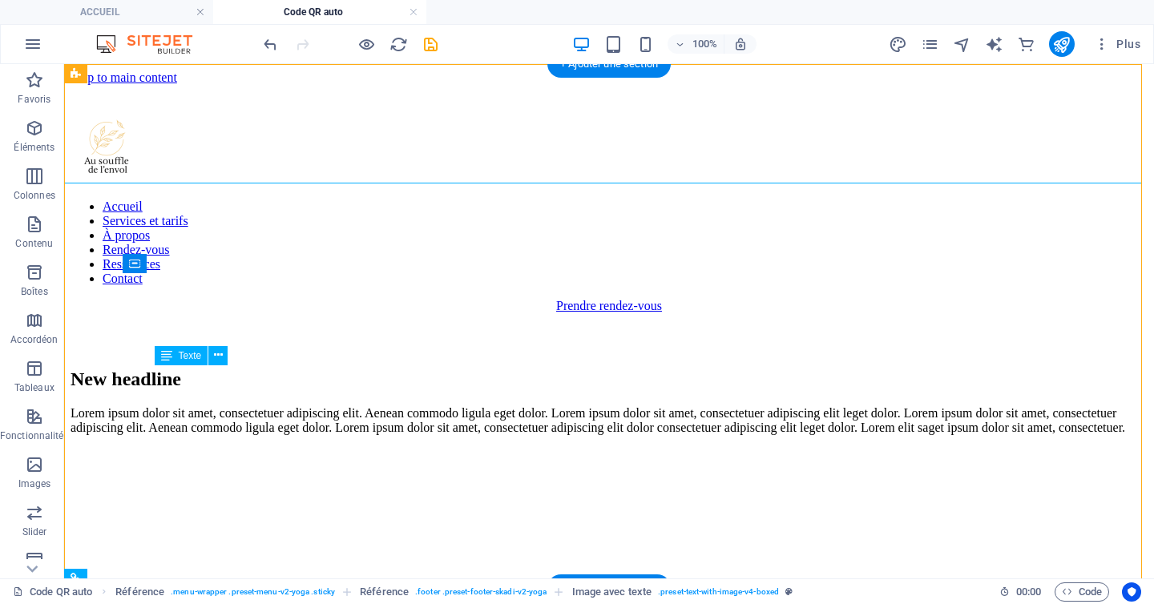
click at [360, 406] on div "Lorem ipsum dolor sit amet, consectetuer adipiscing elit. Aenean commodo ligula…" at bounding box center [608, 420] width 1077 height 29
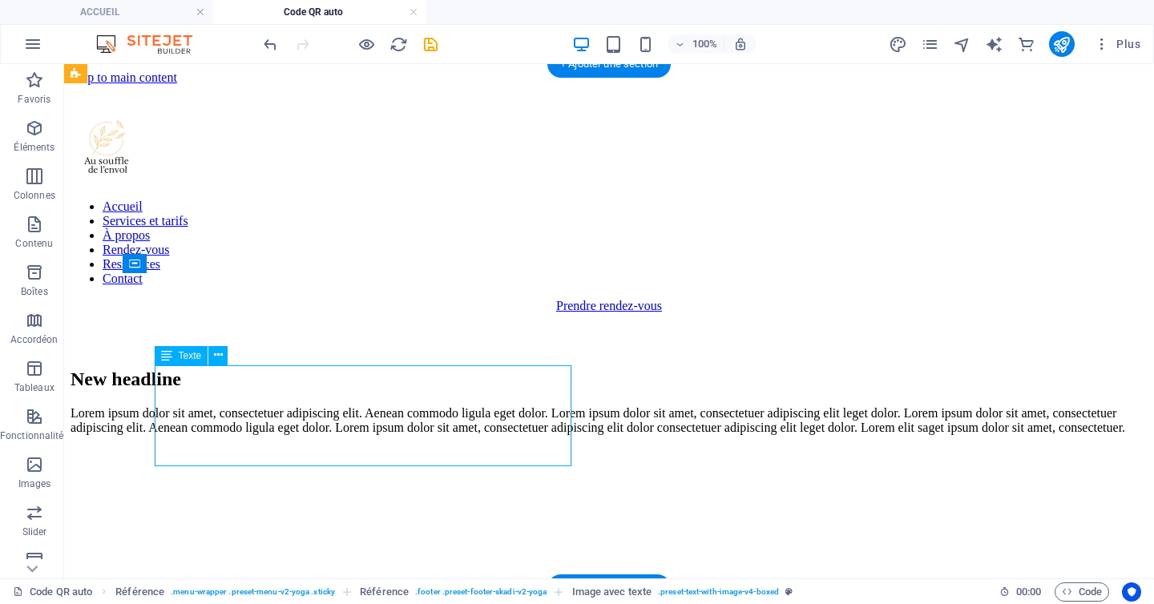
click at [360, 406] on div "Lorem ipsum dolor sit amet, consectetuer adipiscing elit. Aenean commodo ligula…" at bounding box center [608, 420] width 1077 height 29
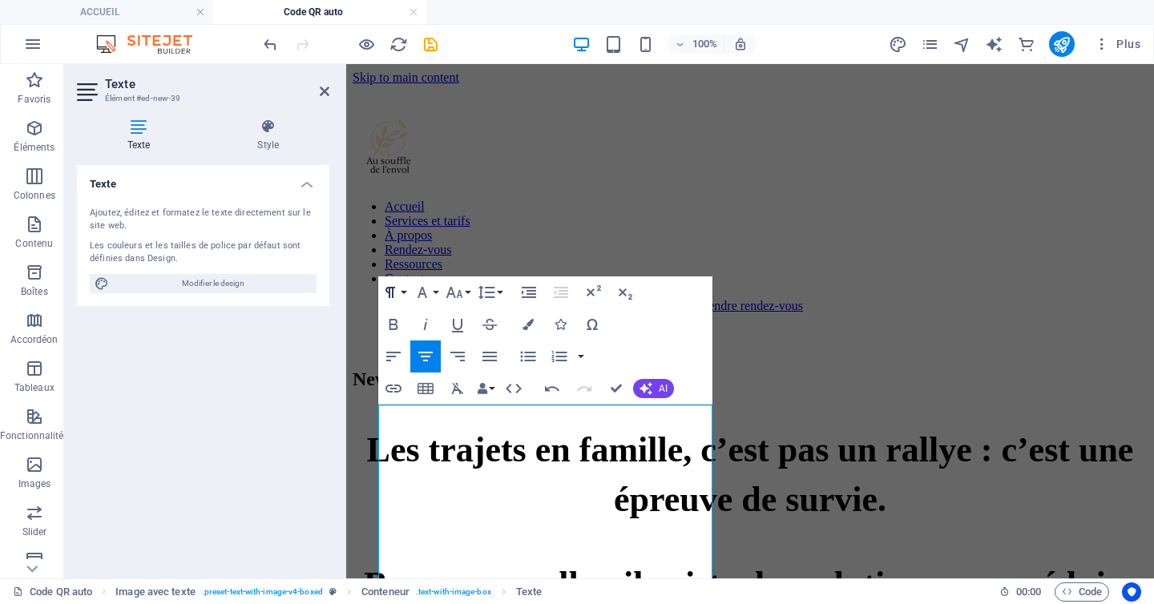
click at [398, 292] on icon "button" at bounding box center [390, 292] width 19 height 19
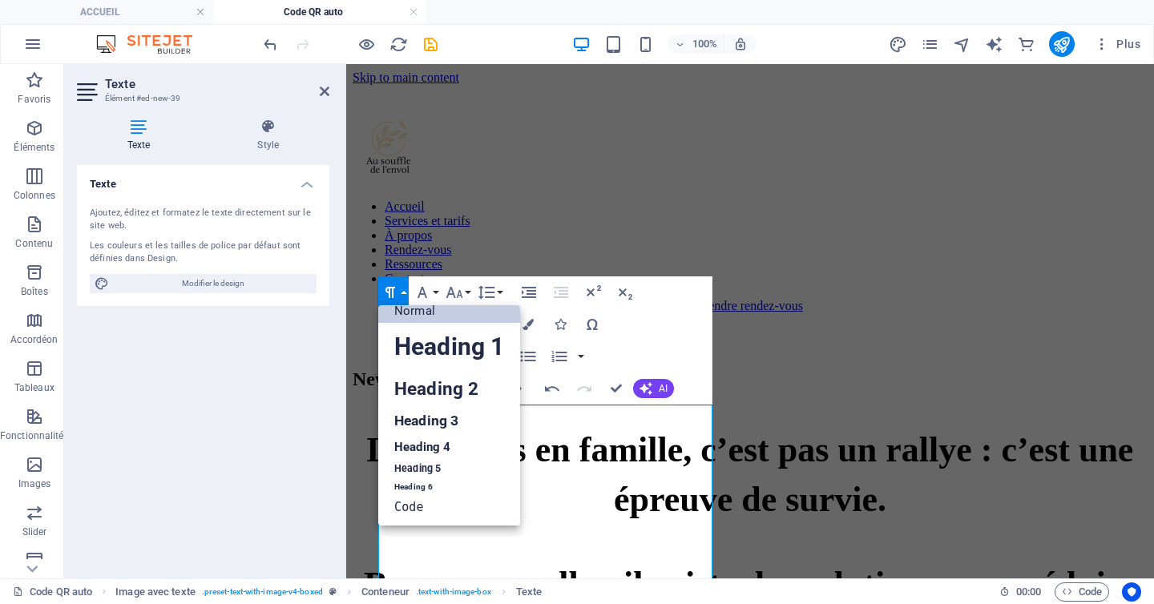
scroll to position [13, 0]
click at [440, 411] on link "Heading 3" at bounding box center [449, 421] width 142 height 28
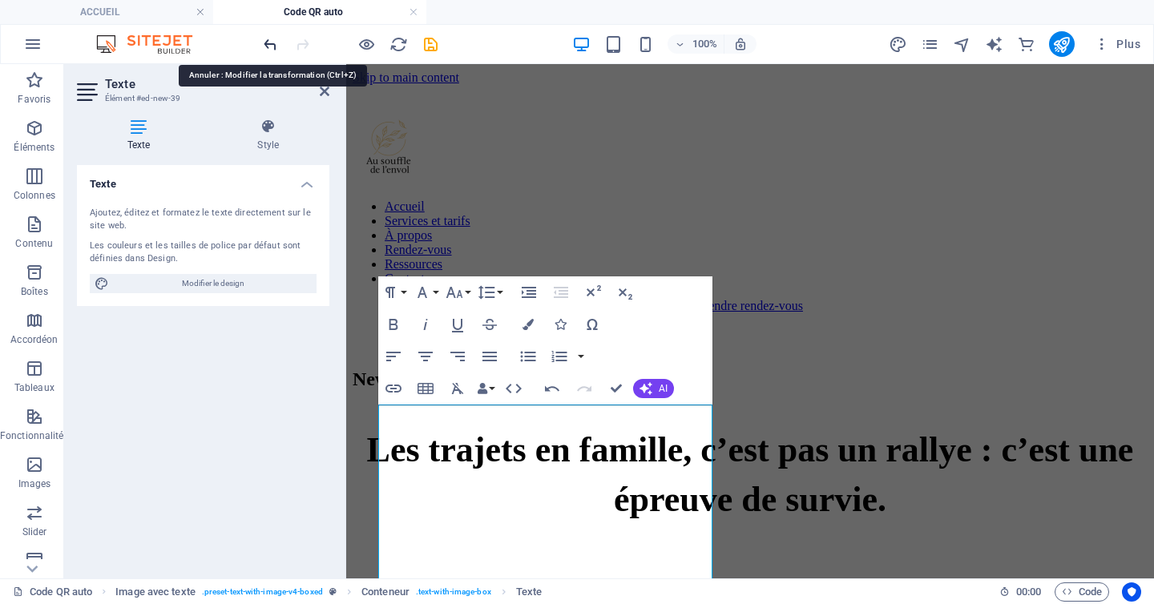
click at [269, 45] on icon "undo" at bounding box center [270, 44] width 18 height 18
click at [820, 182] on div "Accueil Services et tarifs À propos Rendez-vous Ressources Contact Prendre rend…" at bounding box center [749, 219] width 795 height 268
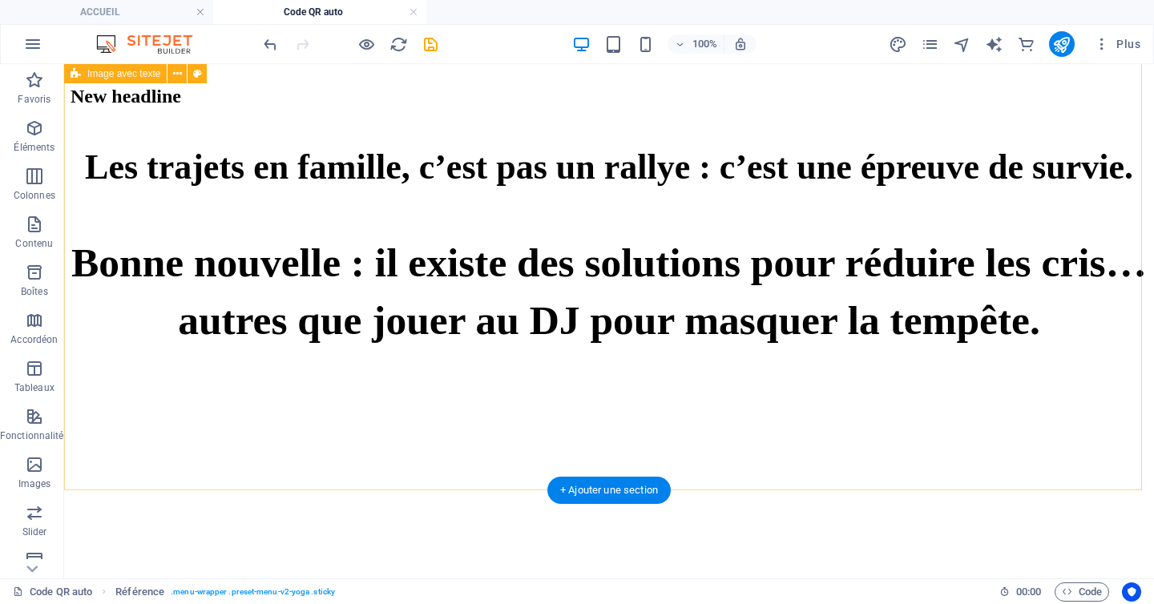
scroll to position [42, 0]
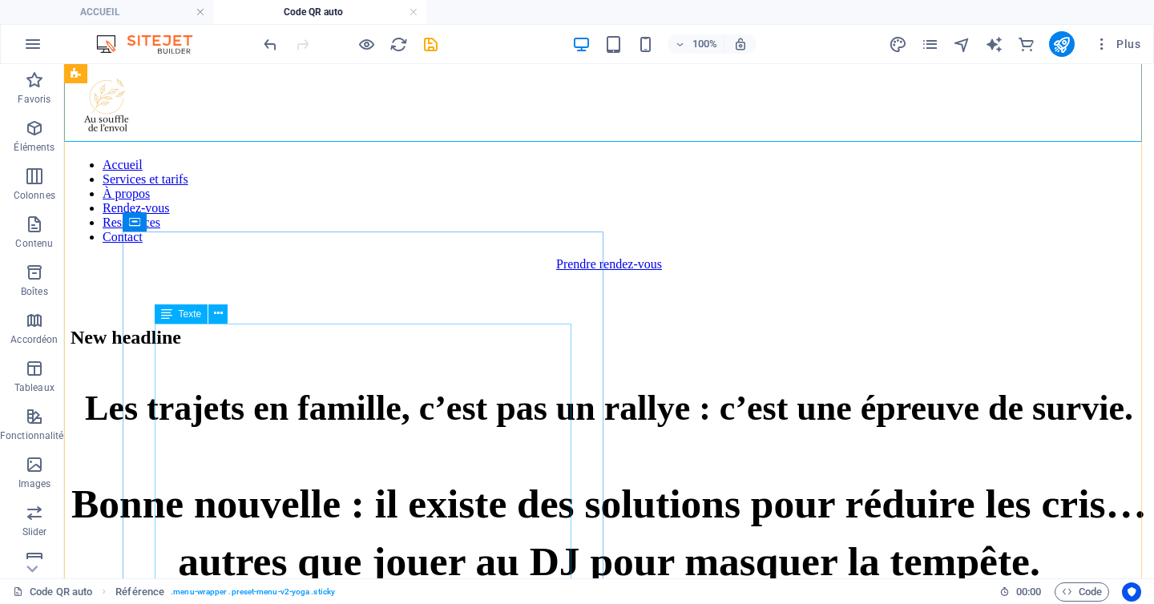
click at [386, 411] on div "Les trajets e n famille, c’es t pas un rallye : c’est une épreuve de survie. Bo…" at bounding box center [608, 487] width 1077 height 206
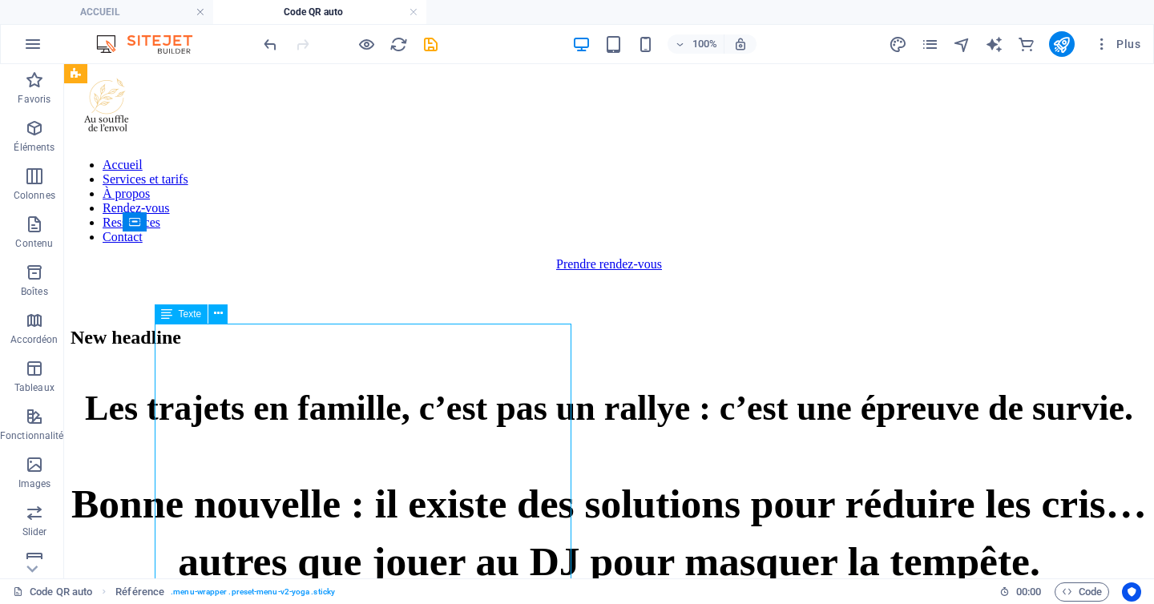
click at [386, 411] on div "Les trajets e n famille, c’es t pas un rallye : c’est une épreuve de survie. Bo…" at bounding box center [608, 487] width 1077 height 206
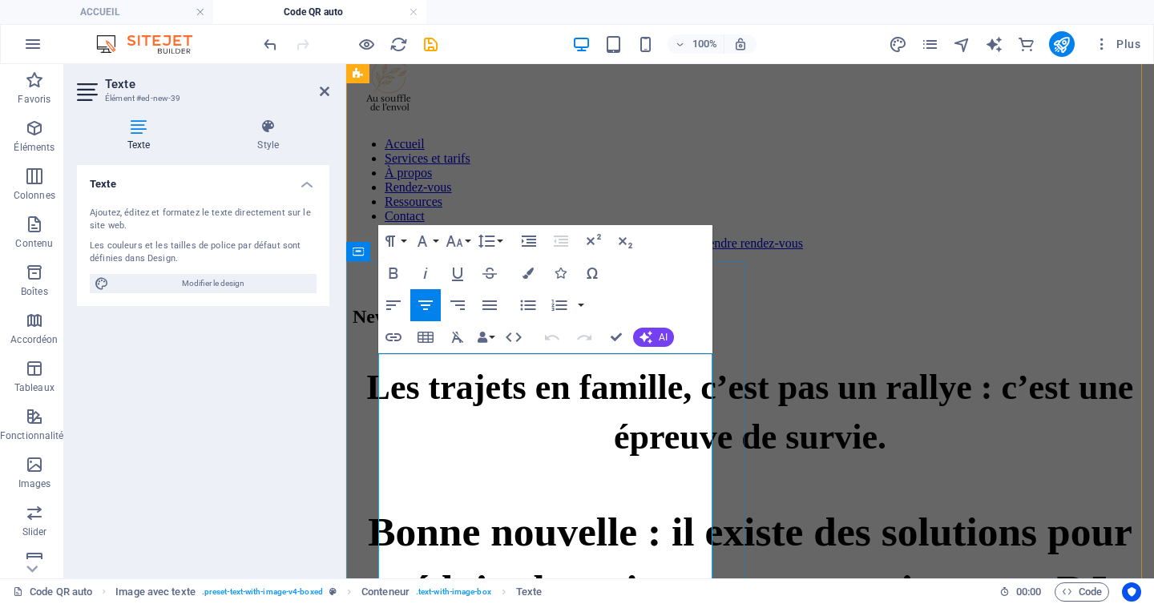
scroll to position [74, 0]
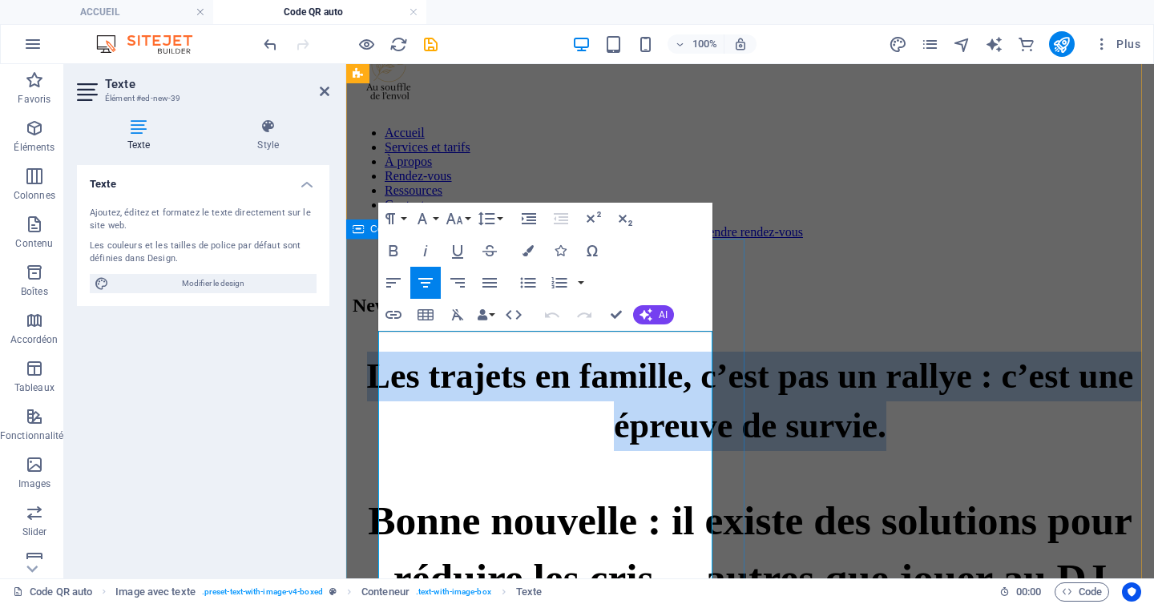
drag, startPoint x: 614, startPoint y: 556, endPoint x: 374, endPoint y: 342, distance: 321.7
click at [374, 342] on div "New headline Les trajets e n famille, c’es t pas un rallye : c’est une épreuve …" at bounding box center [749, 480] width 795 height 370
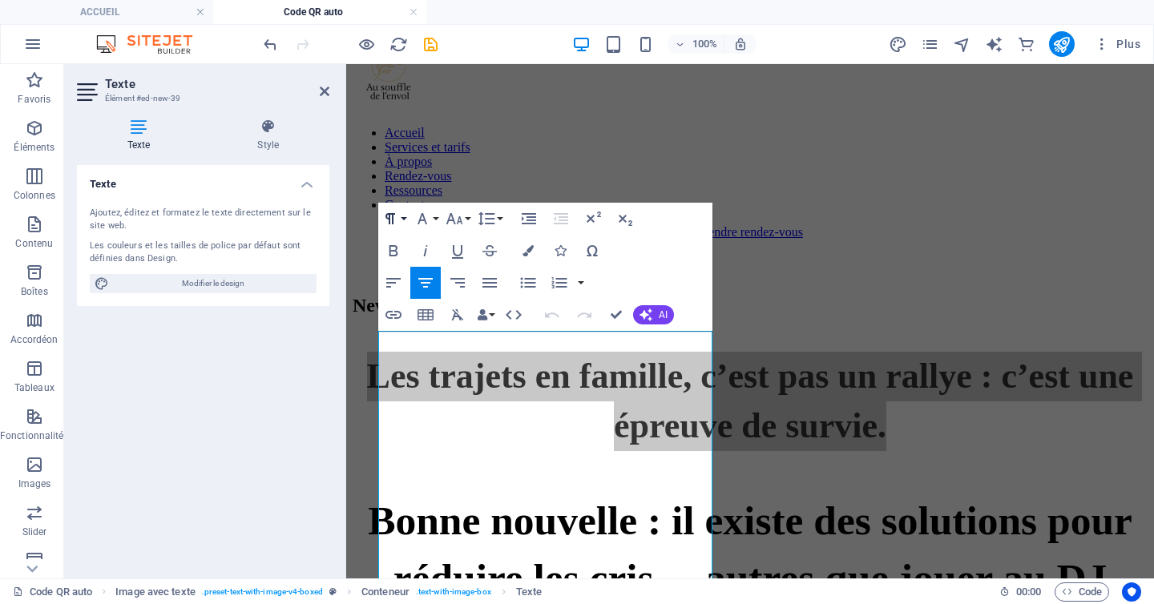
click at [387, 216] on icon "button" at bounding box center [390, 218] width 19 height 19
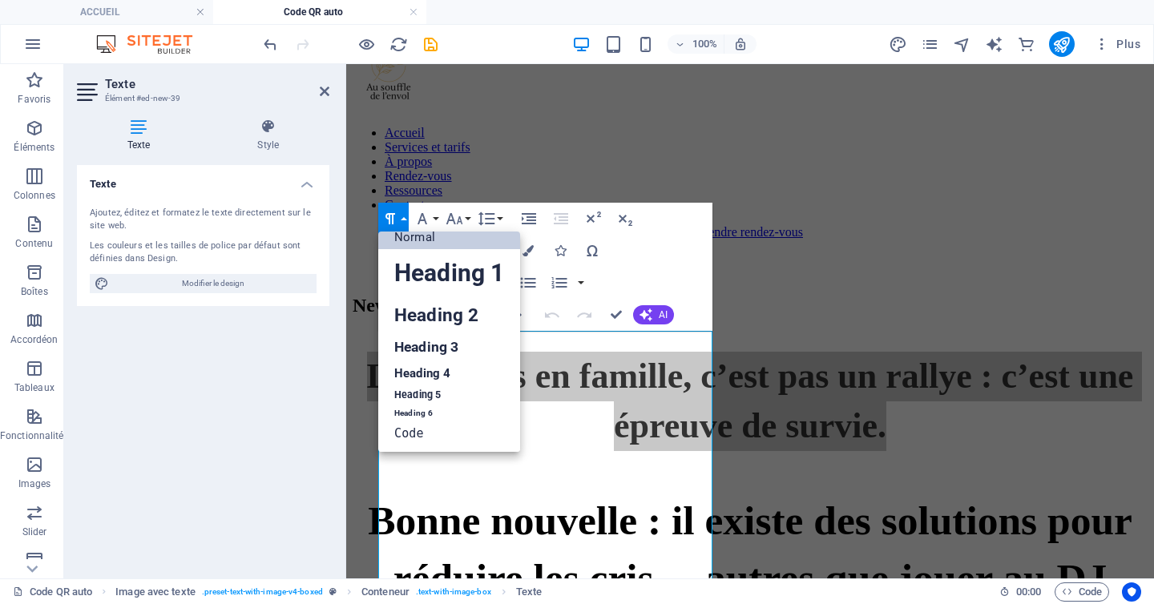
scroll to position [13, 0]
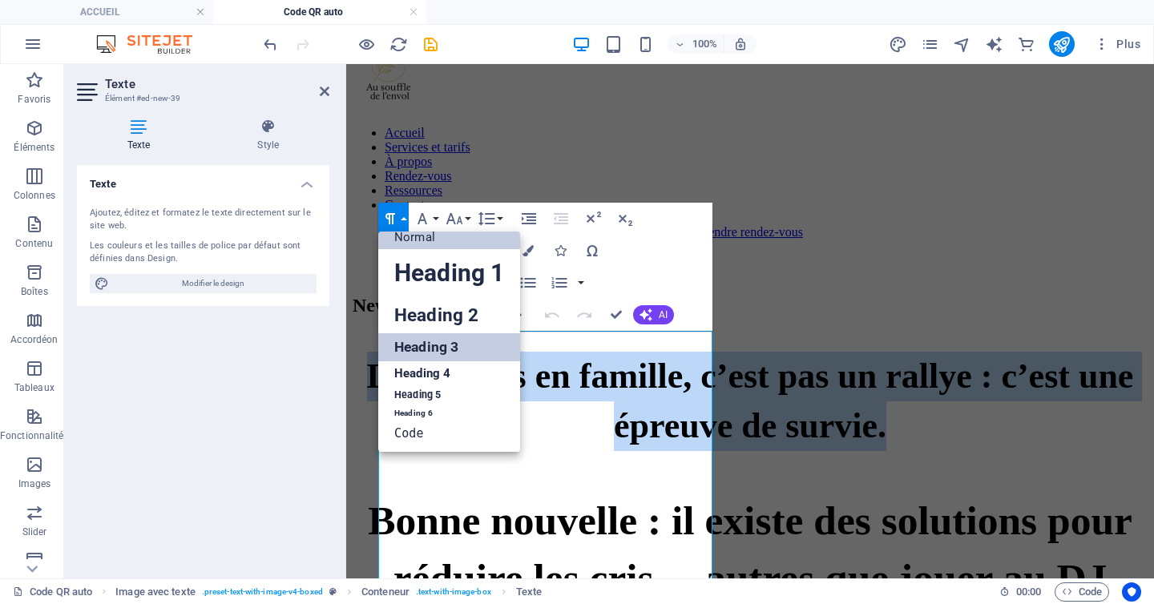
click at [420, 344] on link "Heading 3" at bounding box center [449, 347] width 142 height 28
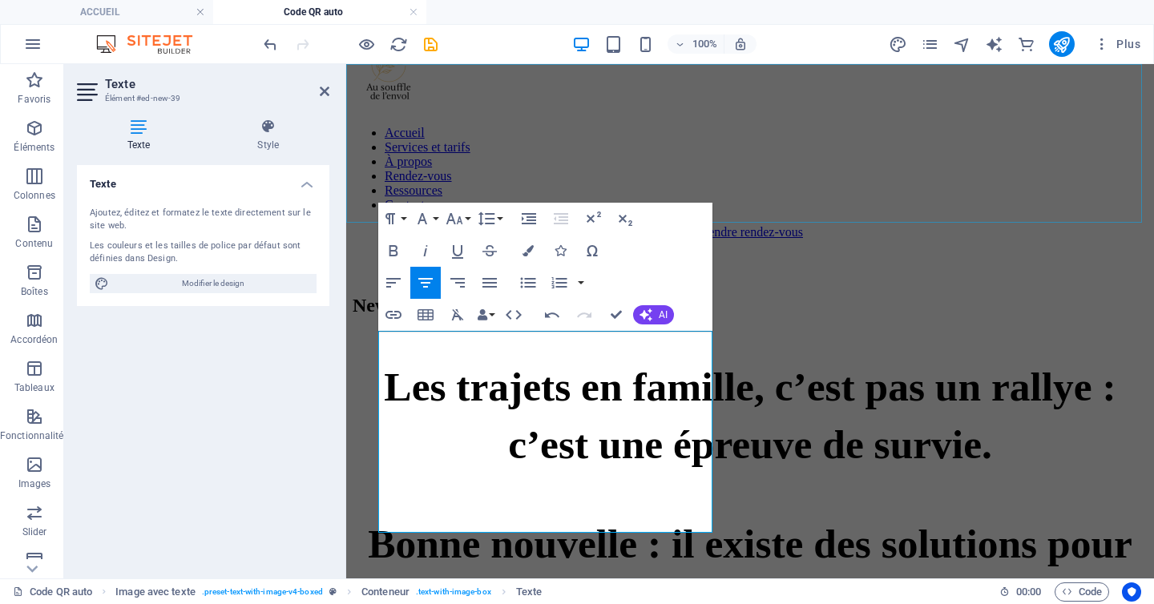
click at [683, 172] on div "Accueil Services et tarifs À propos Rendez-vous Ressources Contact Prendre rend…" at bounding box center [749, 145] width 795 height 268
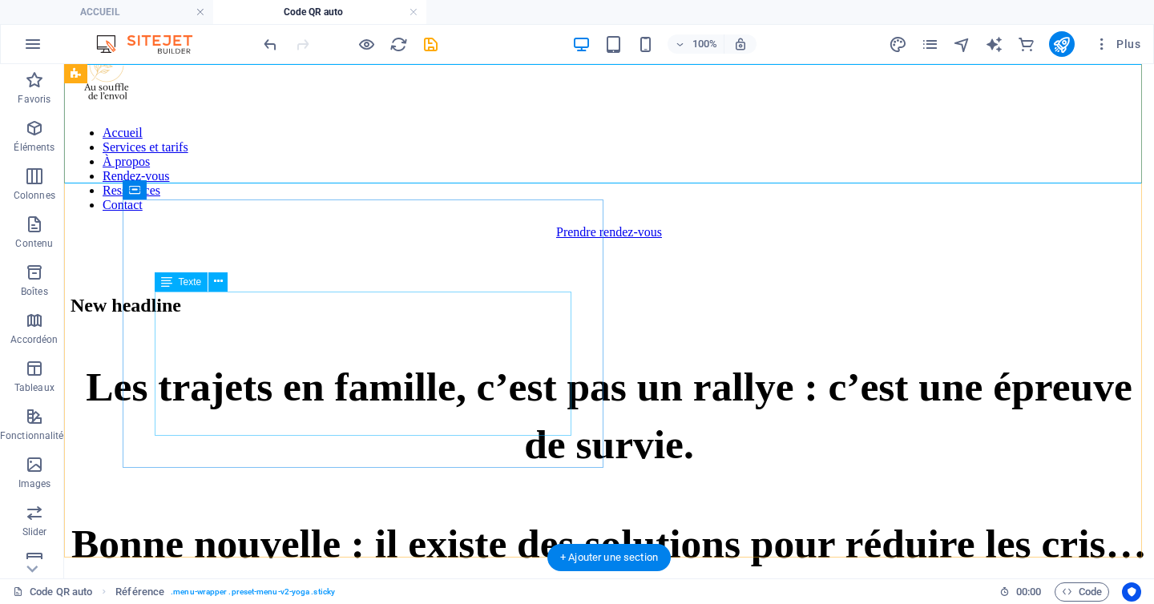
click at [385, 394] on div "Les trajets e n famille, c’es t pas un rallye : c’est une épreuve de survie. Bo…" at bounding box center [608, 494] width 1077 height 272
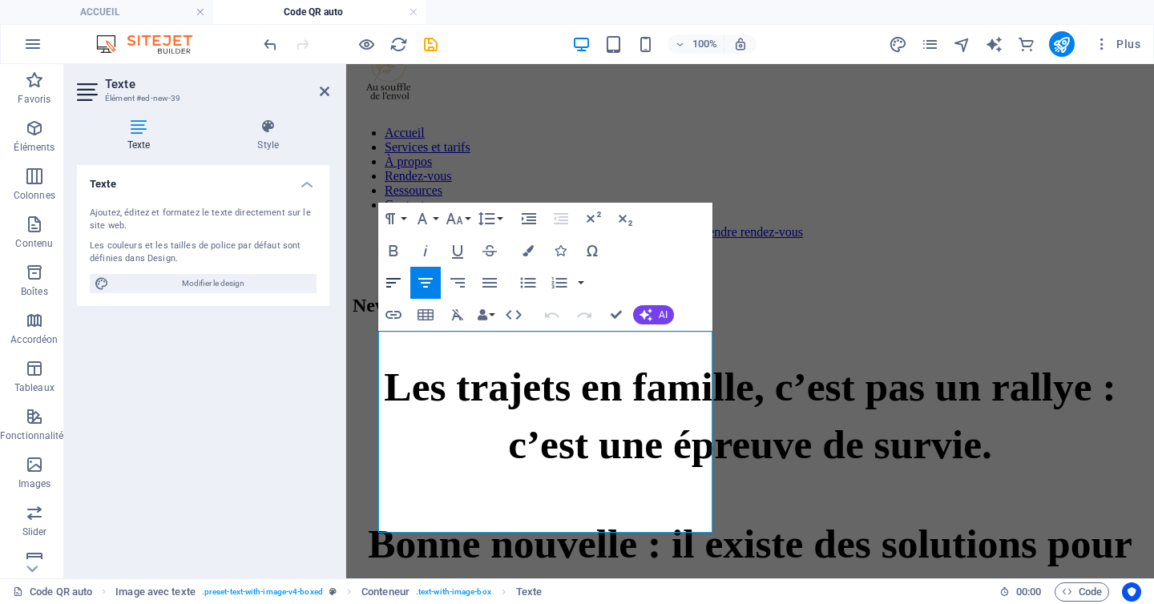
click at [393, 283] on icon "button" at bounding box center [393, 282] width 19 height 19
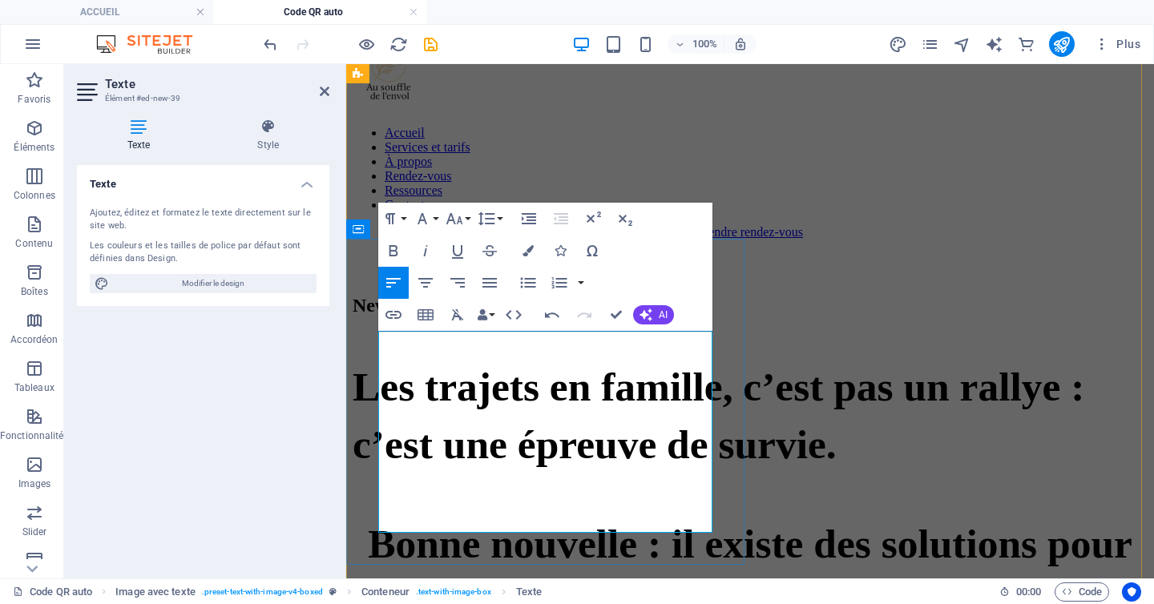
click at [486, 521] on span "Bonne nouvelle : il existe des solutions pour réduire les cris… autres que joue…" at bounding box center [750, 601] width 764 height 161
click at [393, 276] on icon "button" at bounding box center [393, 282] width 19 height 19
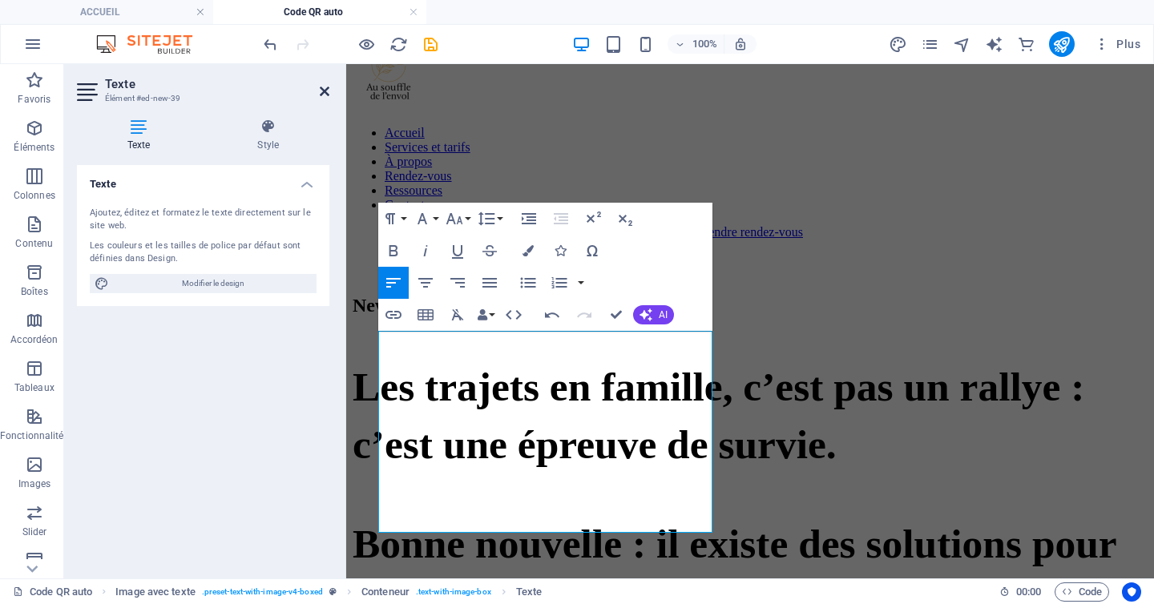
click at [320, 91] on icon at bounding box center [325, 91] width 10 height 13
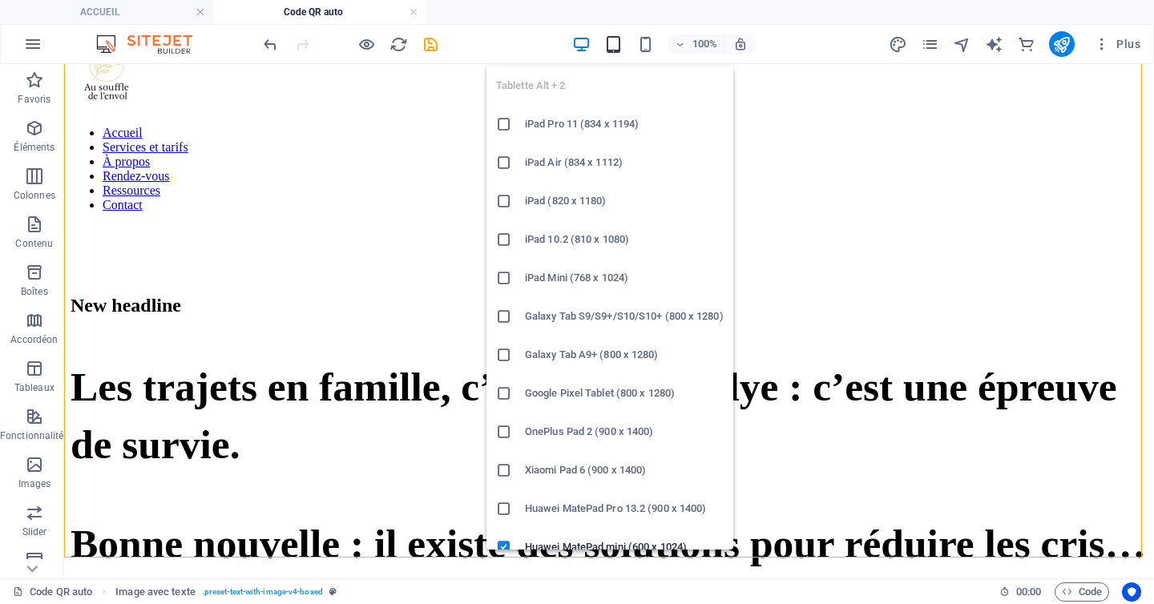
click at [618, 42] on icon "button" at bounding box center [613, 44] width 18 height 18
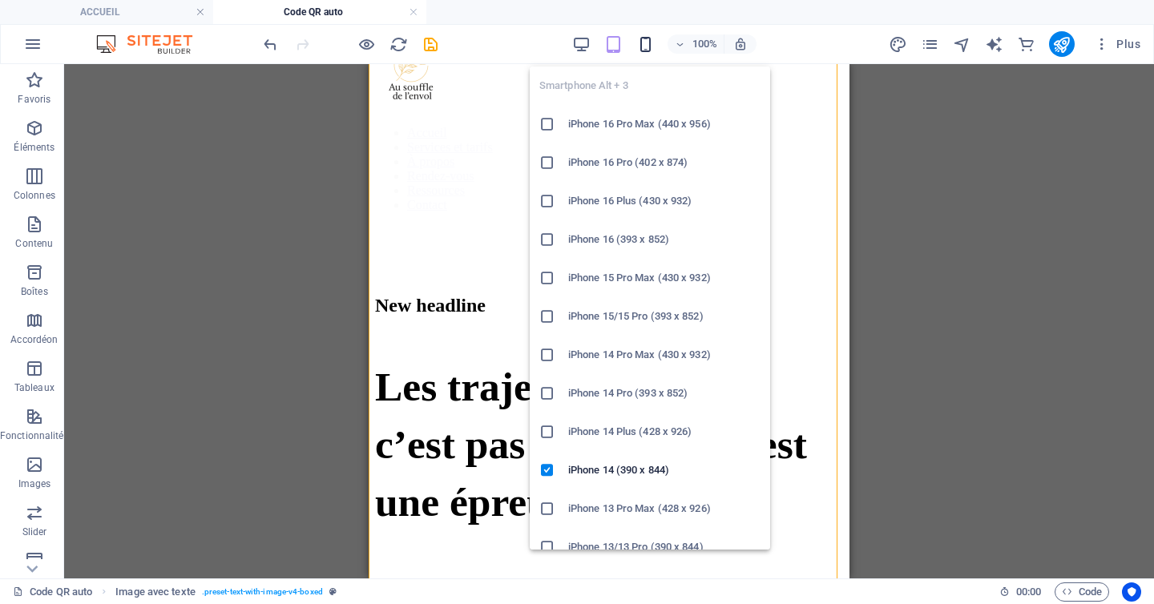
click at [647, 49] on icon "button" at bounding box center [645, 44] width 18 height 18
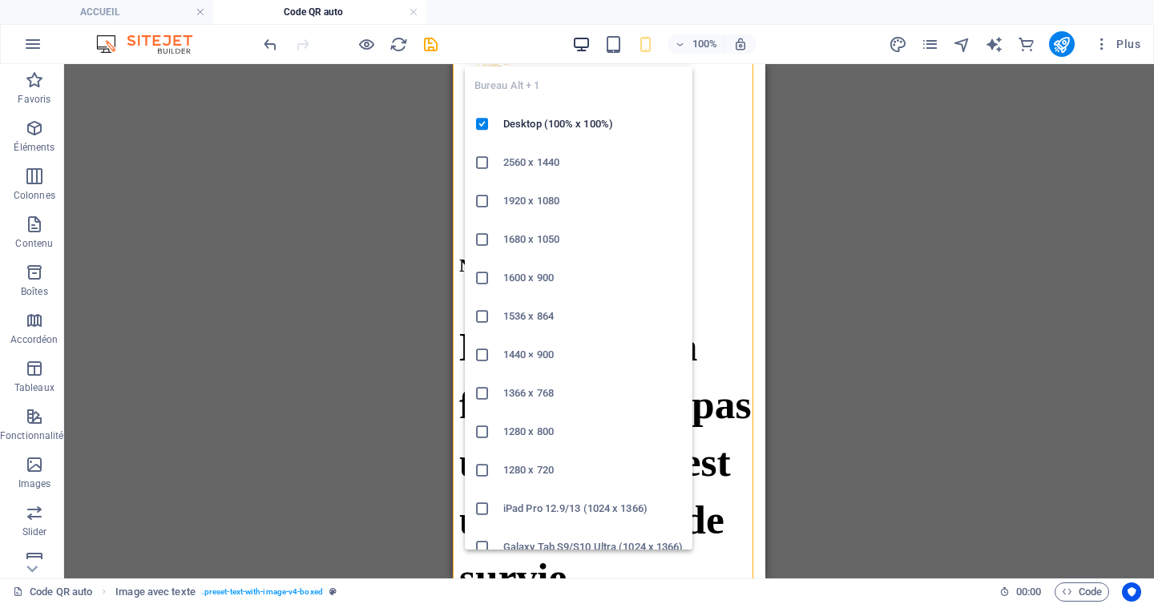
click at [581, 44] on icon "button" at bounding box center [581, 44] width 18 height 18
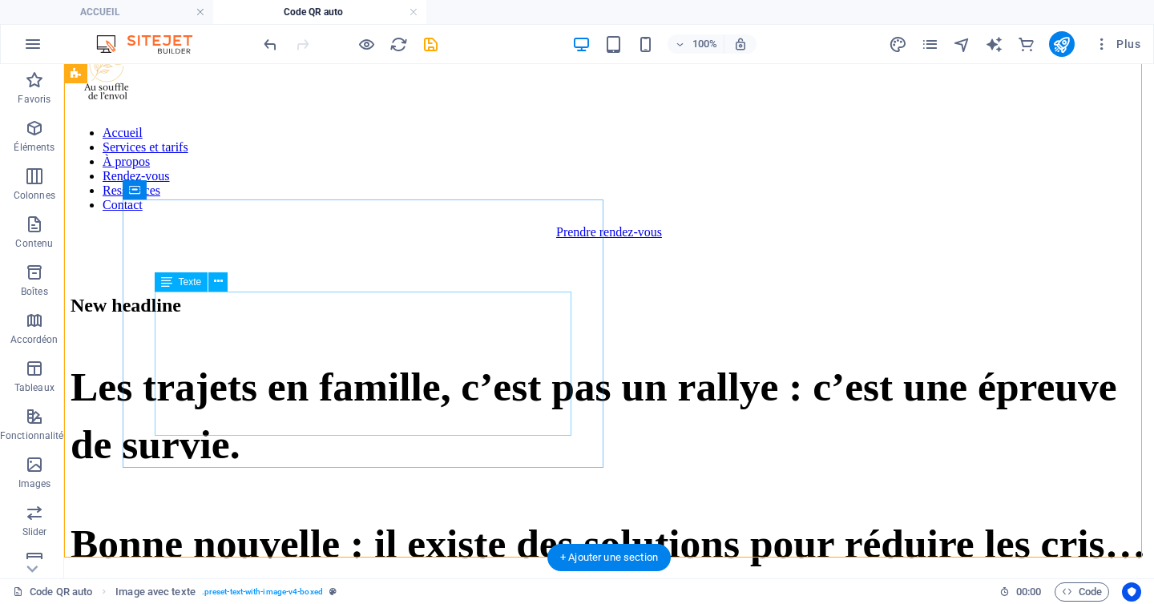
click at [495, 358] on div "Les trajets e n famille, c’es t pas un rallye : c’est une épreuve de survie. Bo…" at bounding box center [608, 494] width 1077 height 272
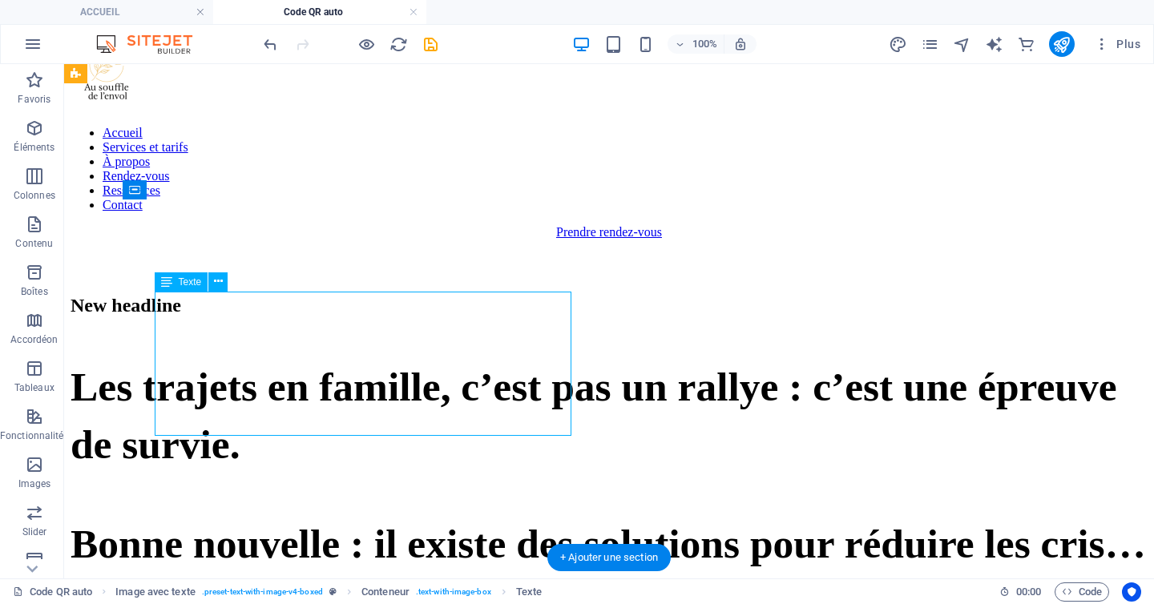
click at [495, 358] on div "Les trajets e n famille, c’es t pas un rallye : c’est une épreuve de survie. Bo…" at bounding box center [608, 494] width 1077 height 272
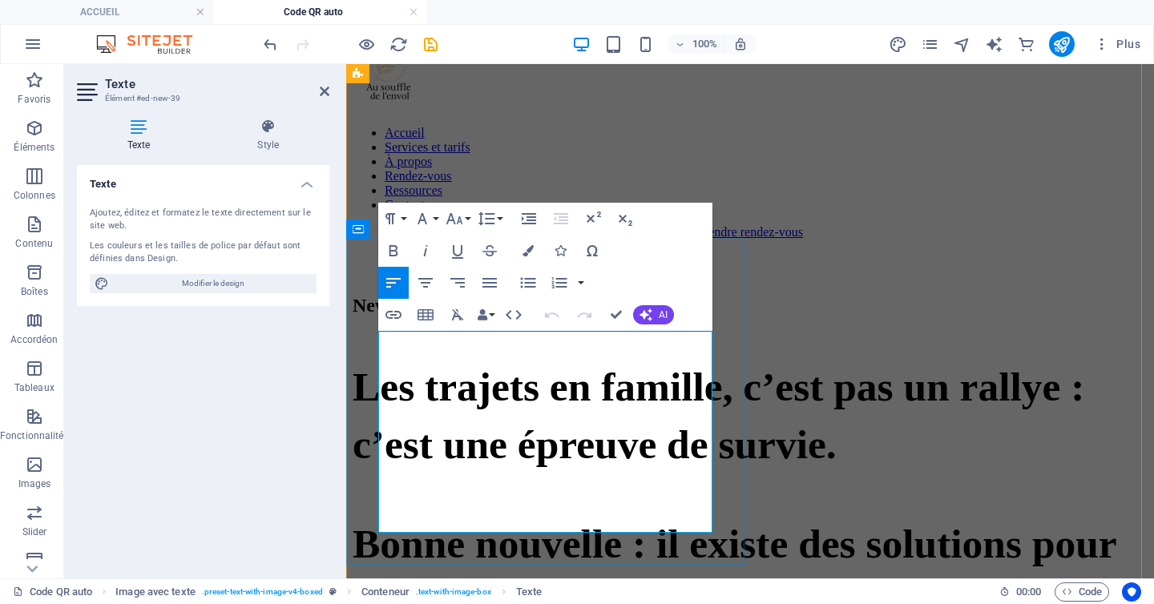
click at [684, 364] on span "t pas un rallye : c’est une épreuve de survie." at bounding box center [717, 415] width 731 height 103
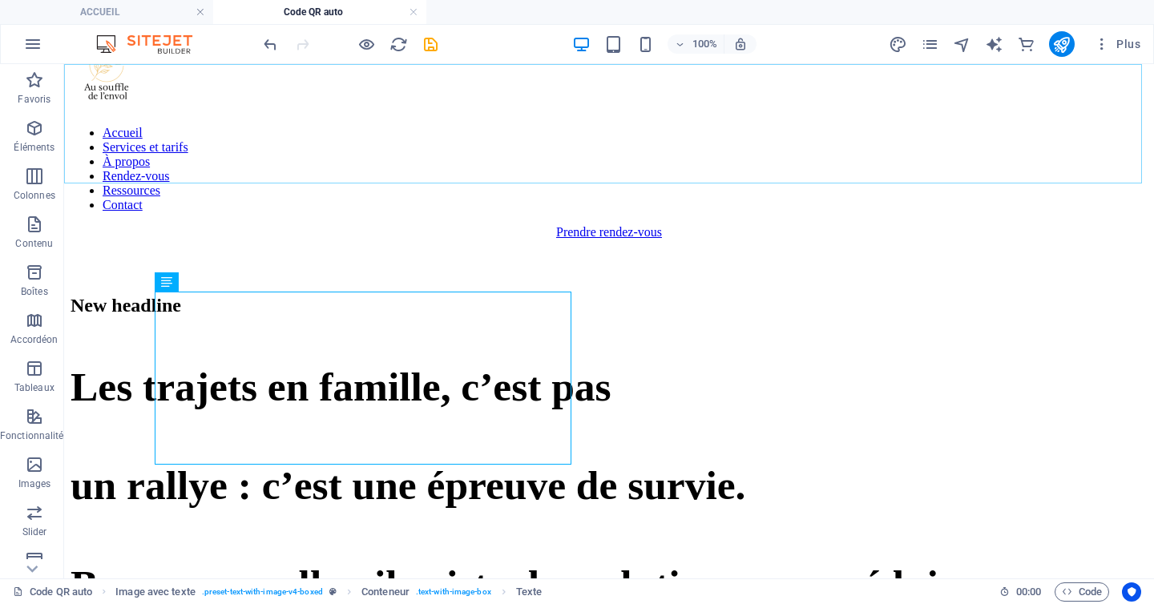
click at [527, 160] on div "Accueil Services et tarifs À propos Rendez-vous Ressources Contact Prendre rend…" at bounding box center [608, 145] width 1077 height 268
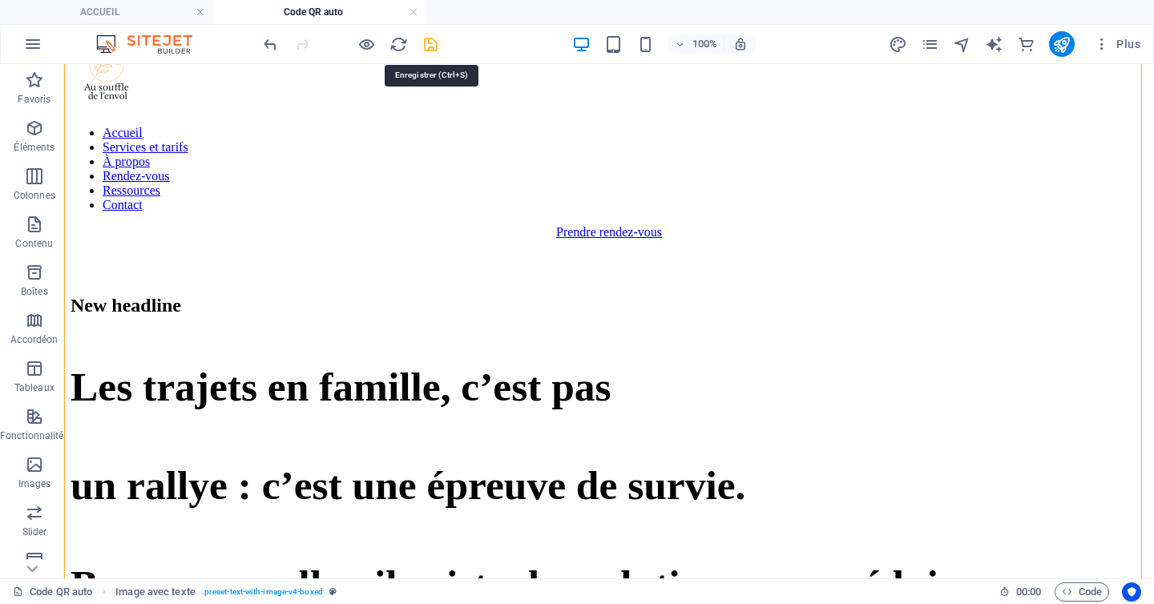
click at [429, 42] on icon "save" at bounding box center [430, 44] width 18 height 18
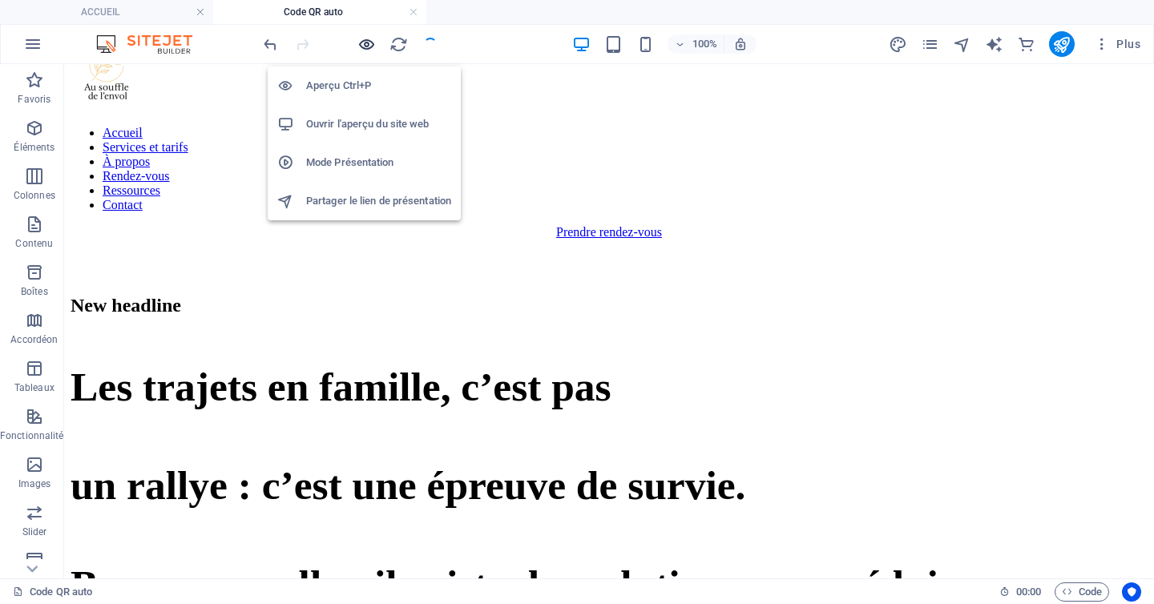
click at [365, 42] on icon "button" at bounding box center [366, 44] width 18 height 18
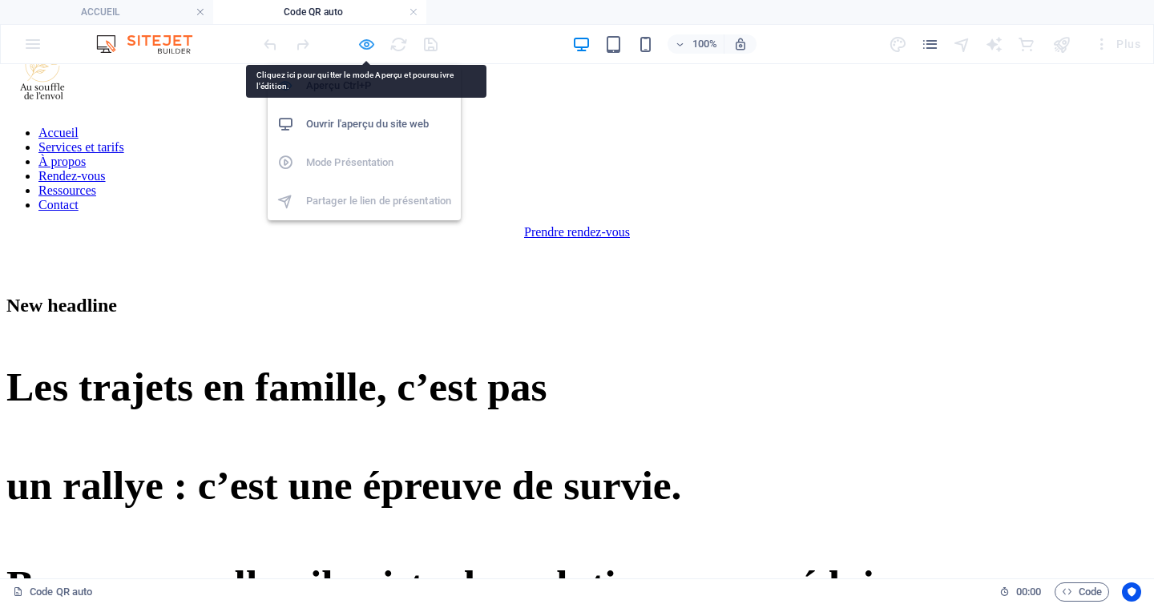
click at [370, 43] on icon "button" at bounding box center [366, 44] width 18 height 18
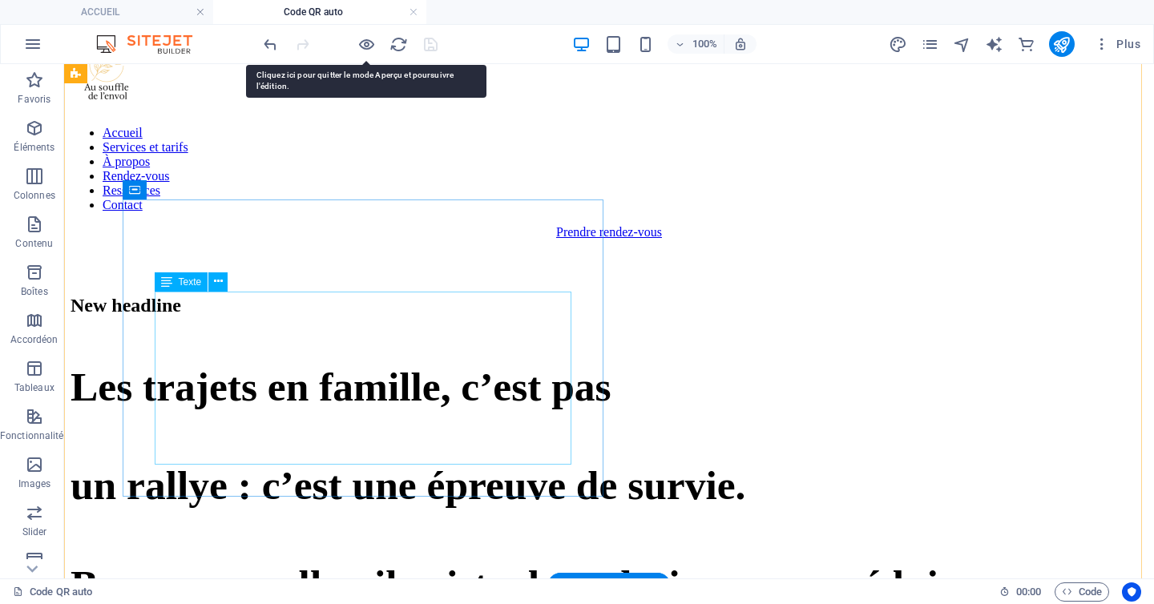
click at [381, 453] on div "Les trajets e n famille, c’es t pas un rallye : c’est une épreuve de survie. Bo…" at bounding box center [608, 535] width 1077 height 355
click at [377, 451] on div "Les trajets e n famille, c’es t pas un rallye : c’est une épreuve de survie. Bo…" at bounding box center [608, 535] width 1077 height 355
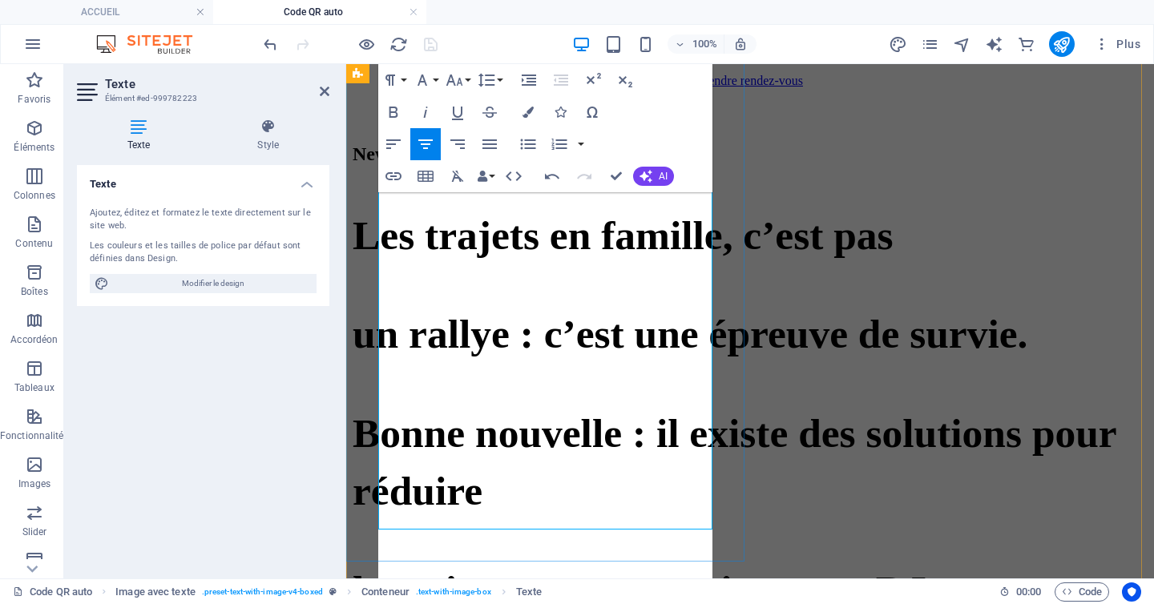
scroll to position [274, 0]
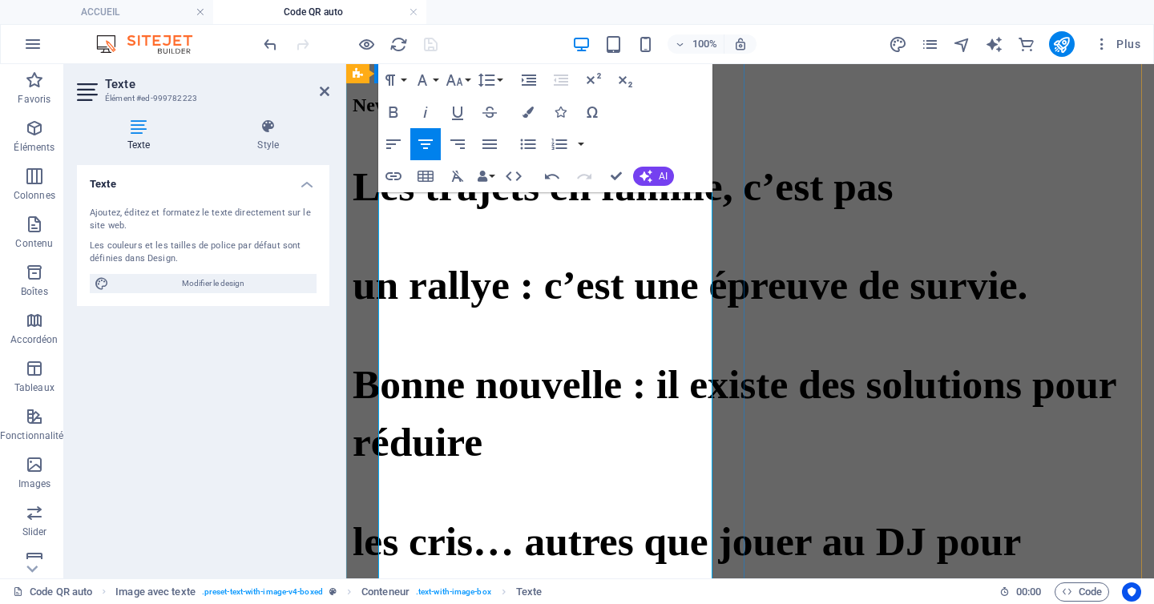
click at [397, 81] on icon "button" at bounding box center [390, 79] width 19 height 19
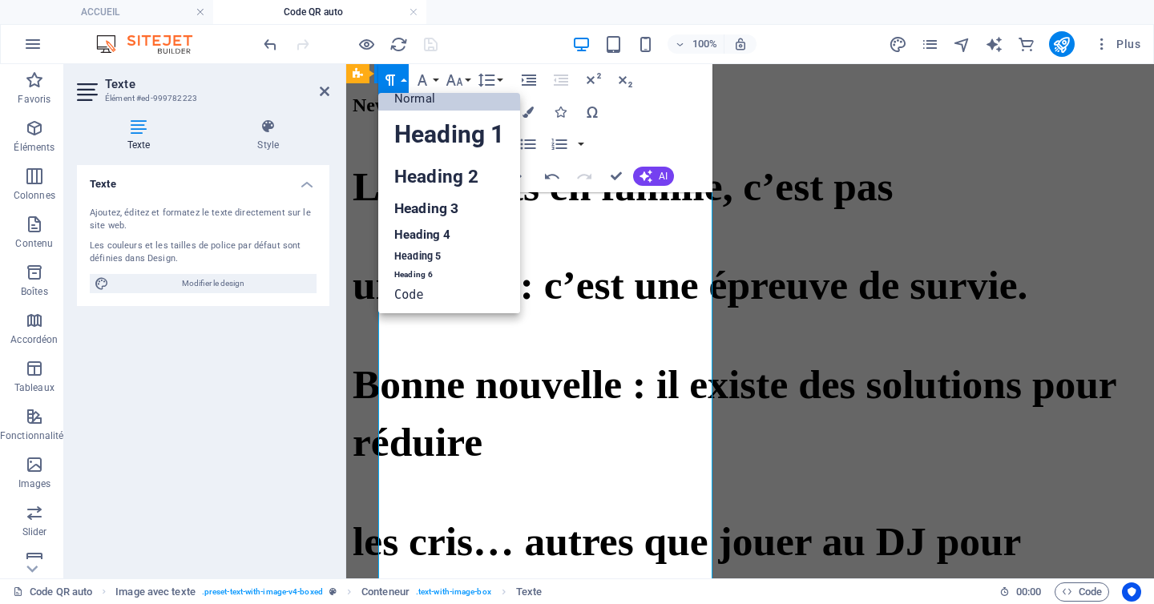
scroll to position [13, 0]
click at [429, 179] on link "Heading 2" at bounding box center [449, 177] width 142 height 36
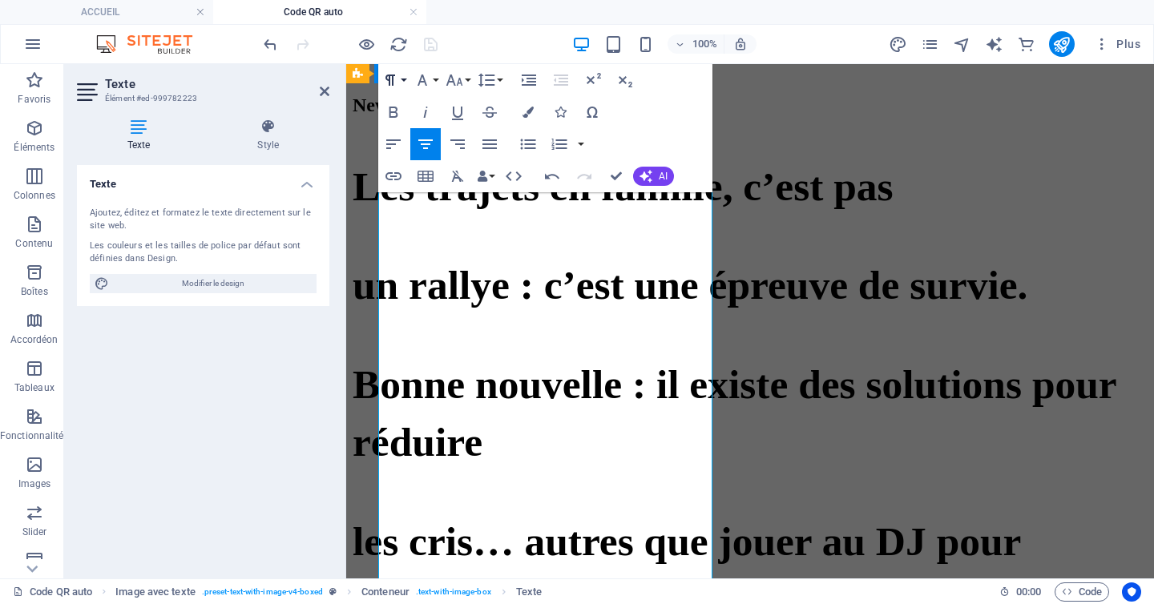
click at [392, 83] on icon "button" at bounding box center [390, 80] width 10 height 11
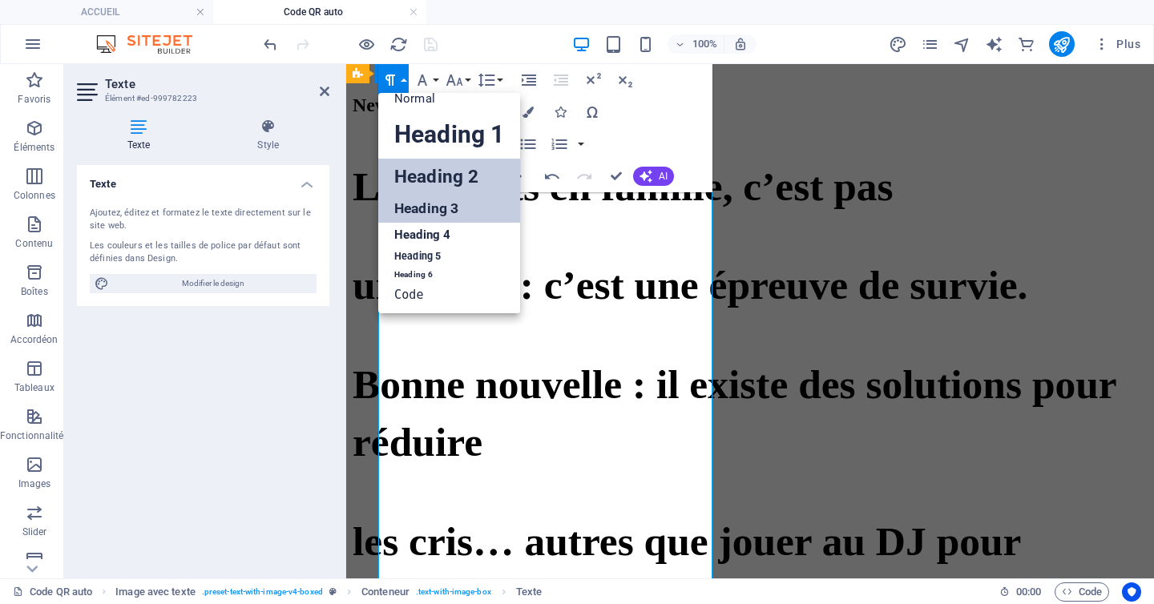
click at [411, 207] on link "Heading 3" at bounding box center [449, 209] width 142 height 28
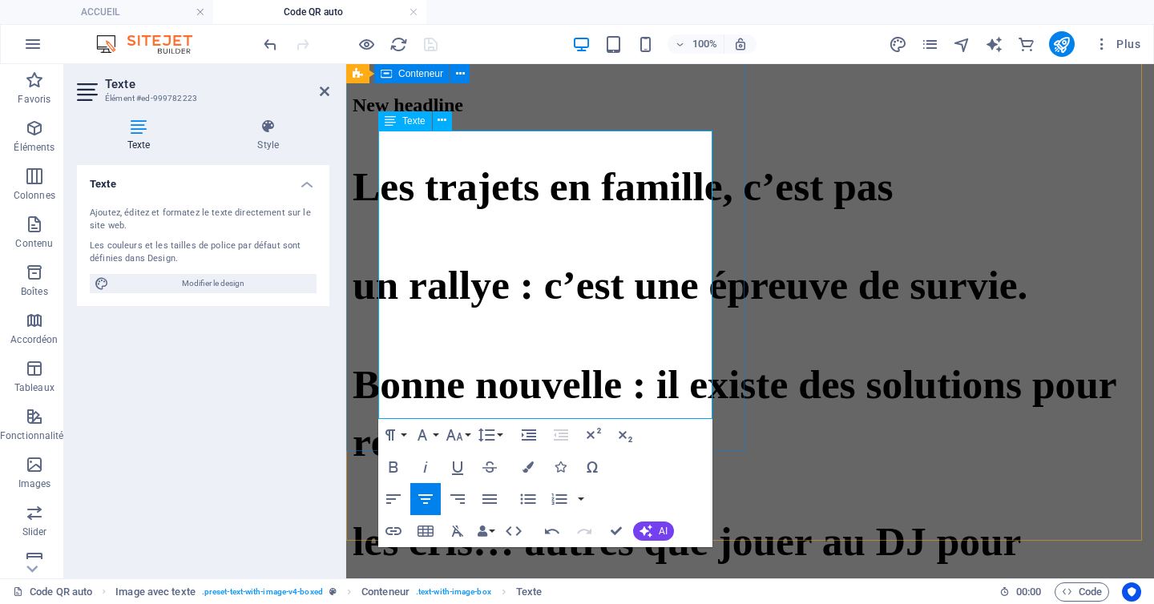
drag, startPoint x: 595, startPoint y: 402, endPoint x: 388, endPoint y: 342, distance: 216.0
click at [429, 471] on icon "button" at bounding box center [425, 466] width 19 height 19
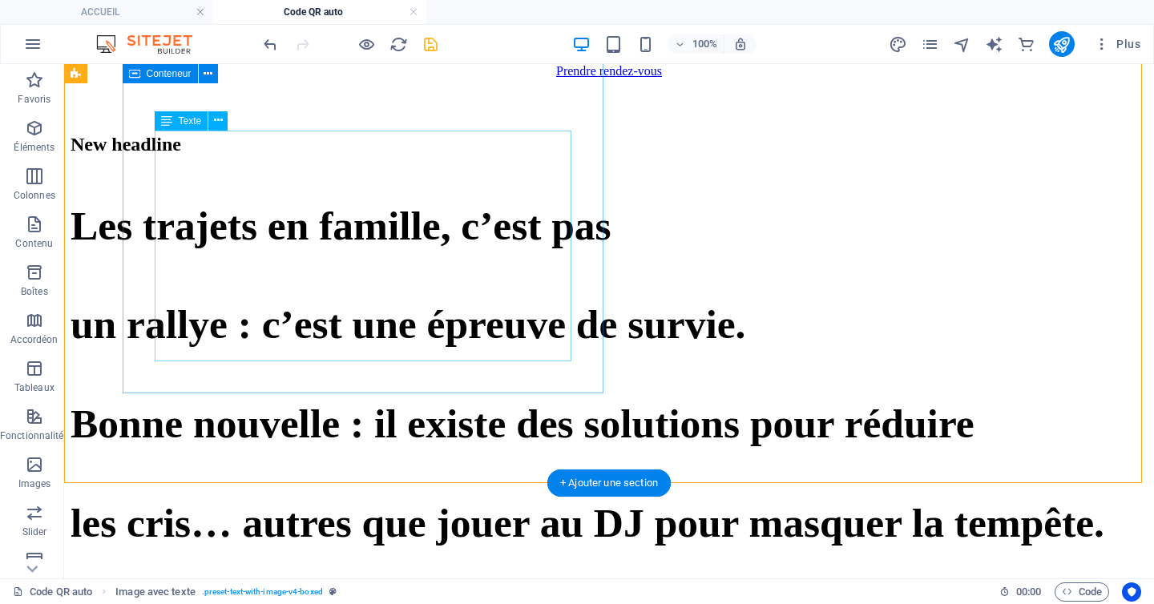
click at [482, 322] on div "Les trajets e n famille, c’es t pas un rallye : c’est une épreuve de survie. Bo…" at bounding box center [608, 452] width 1077 height 511
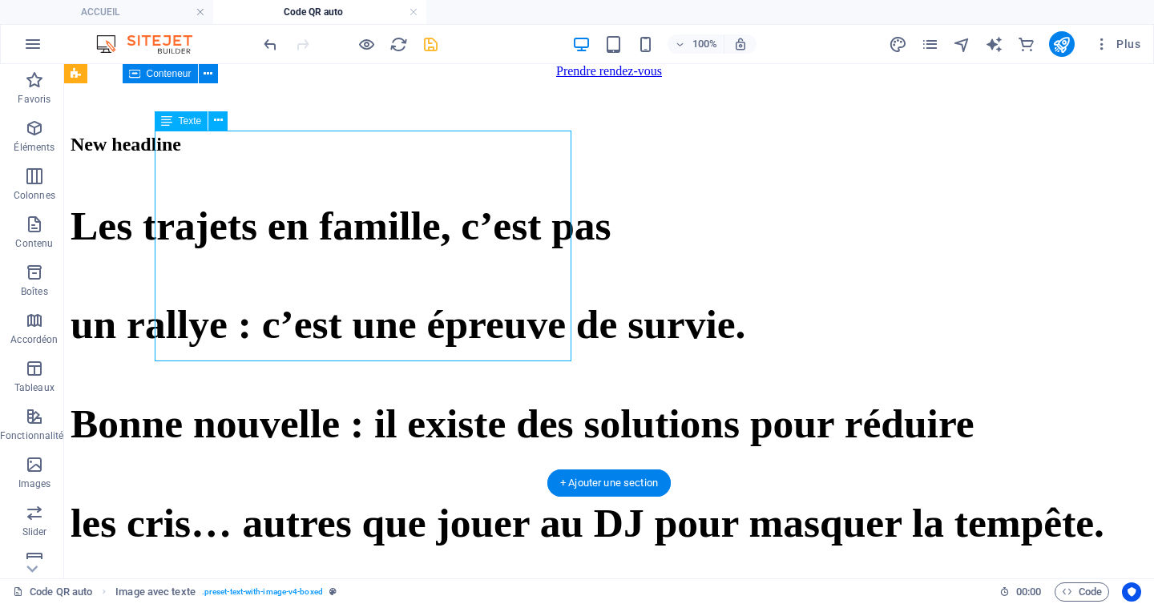
click at [482, 322] on div "Les trajets e n famille, c’es t pas un rallye : c’est une épreuve de survie. Bo…" at bounding box center [608, 452] width 1077 height 511
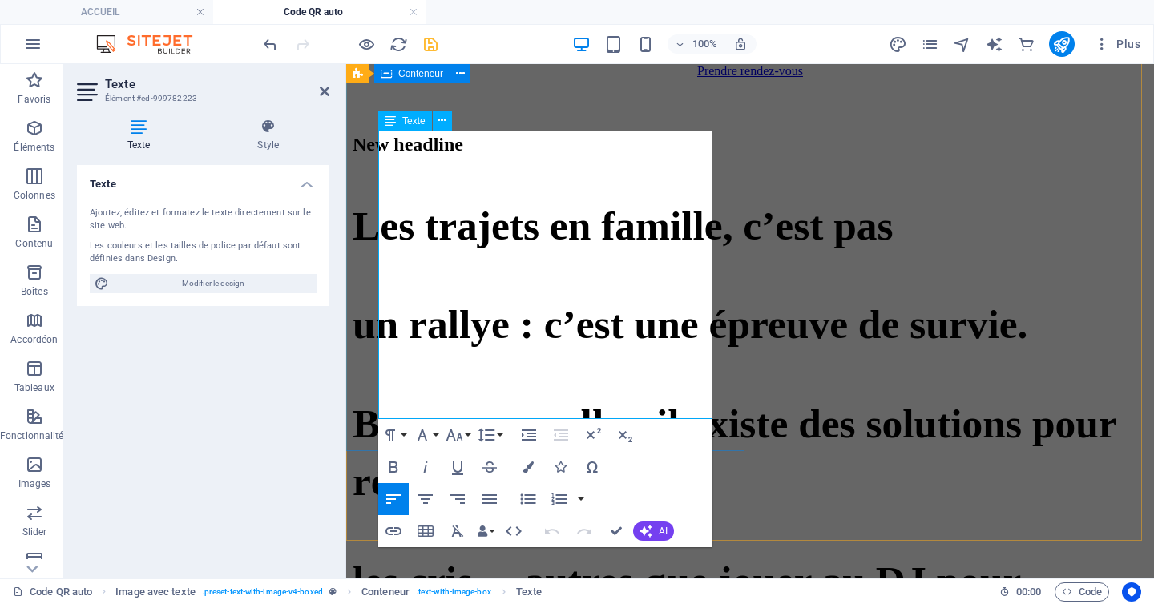
scroll to position [274, 0]
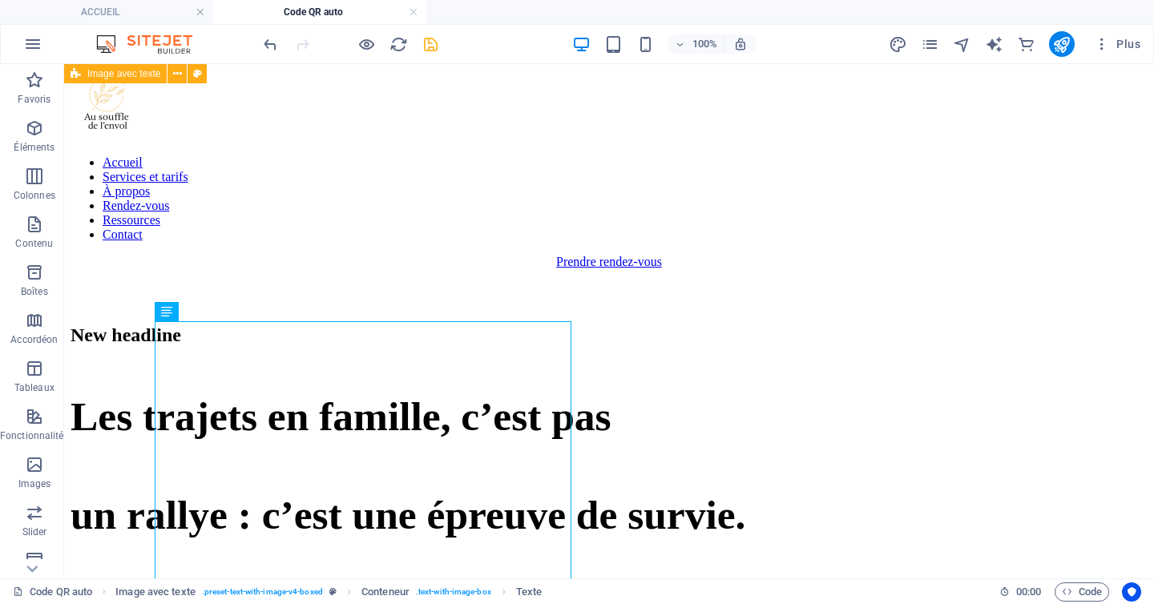
scroll to position [47, 0]
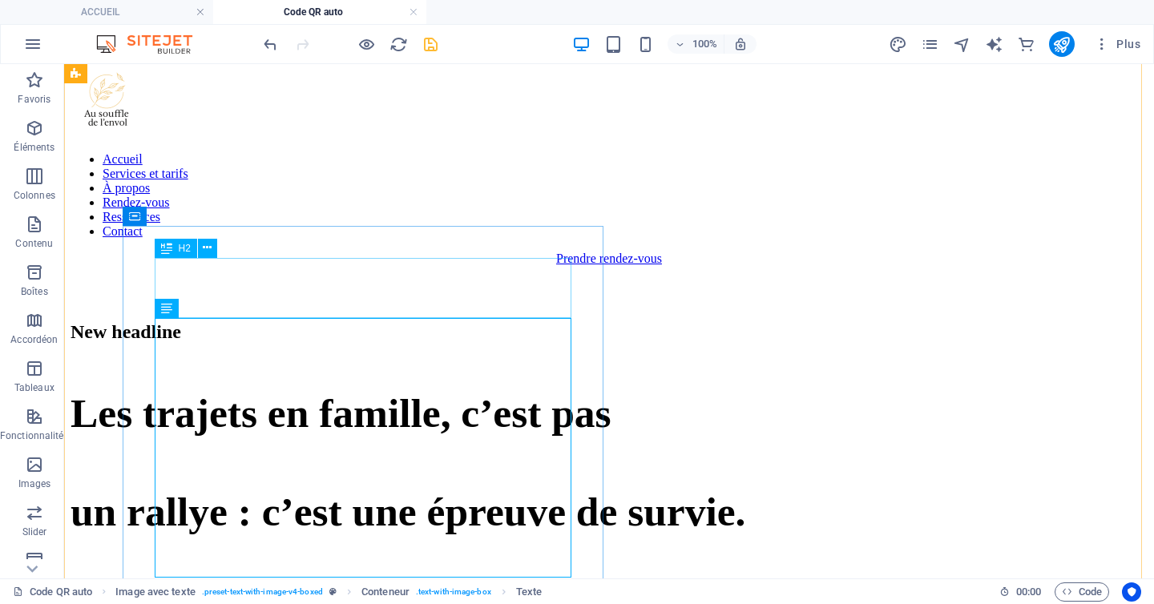
click at [400, 321] on div "New headline" at bounding box center [608, 332] width 1077 height 22
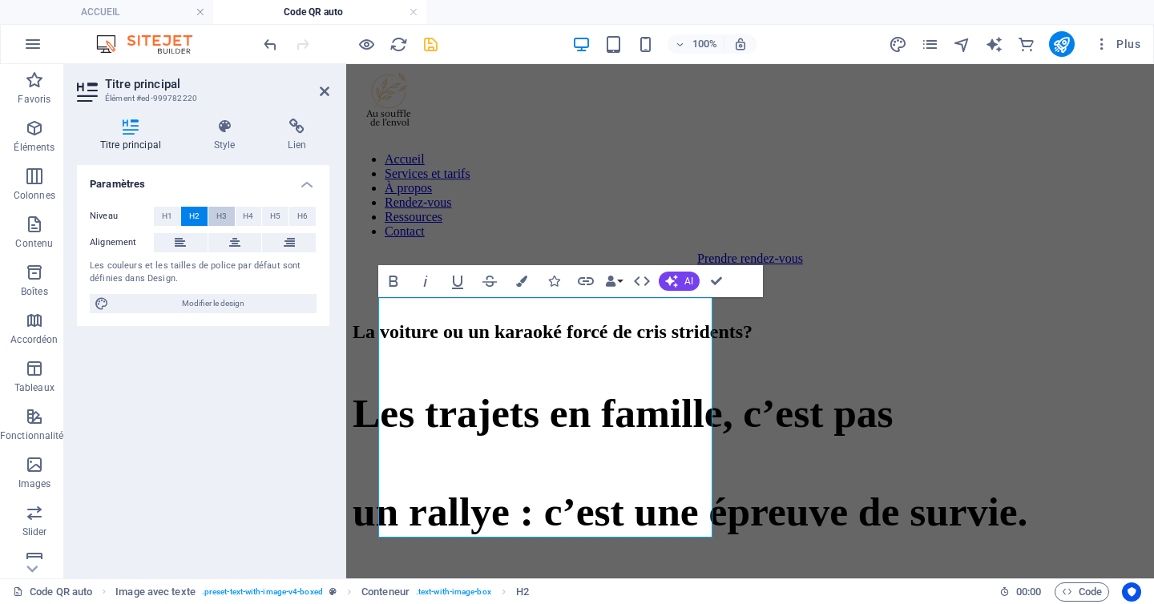
click at [225, 214] on span "H3" at bounding box center [221, 216] width 10 height 19
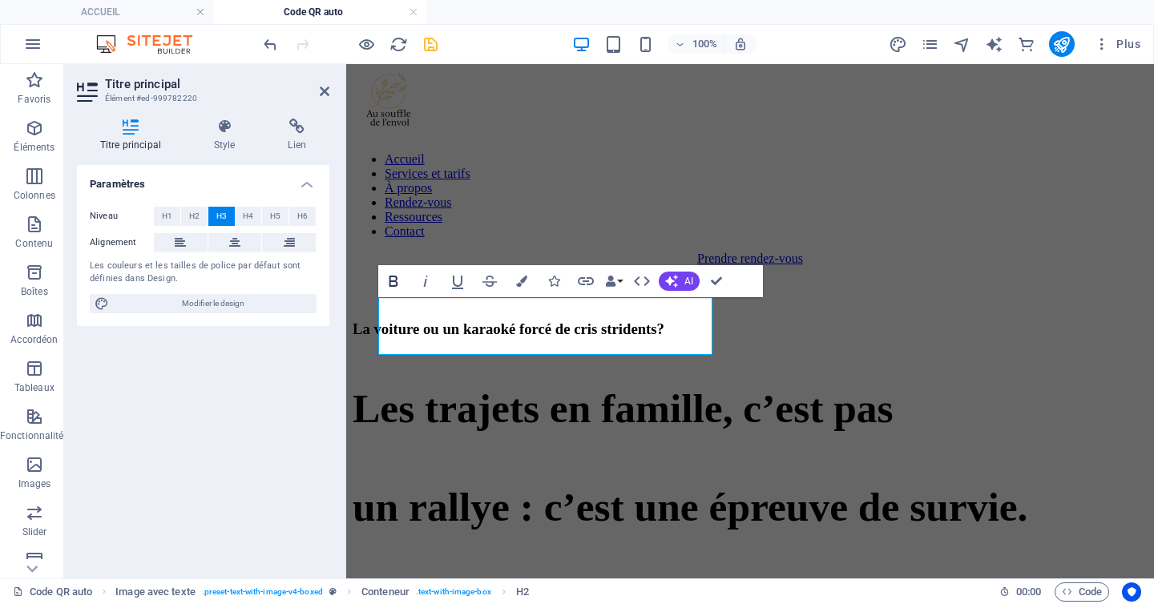
click at [398, 280] on icon "button" at bounding box center [393, 281] width 19 height 19
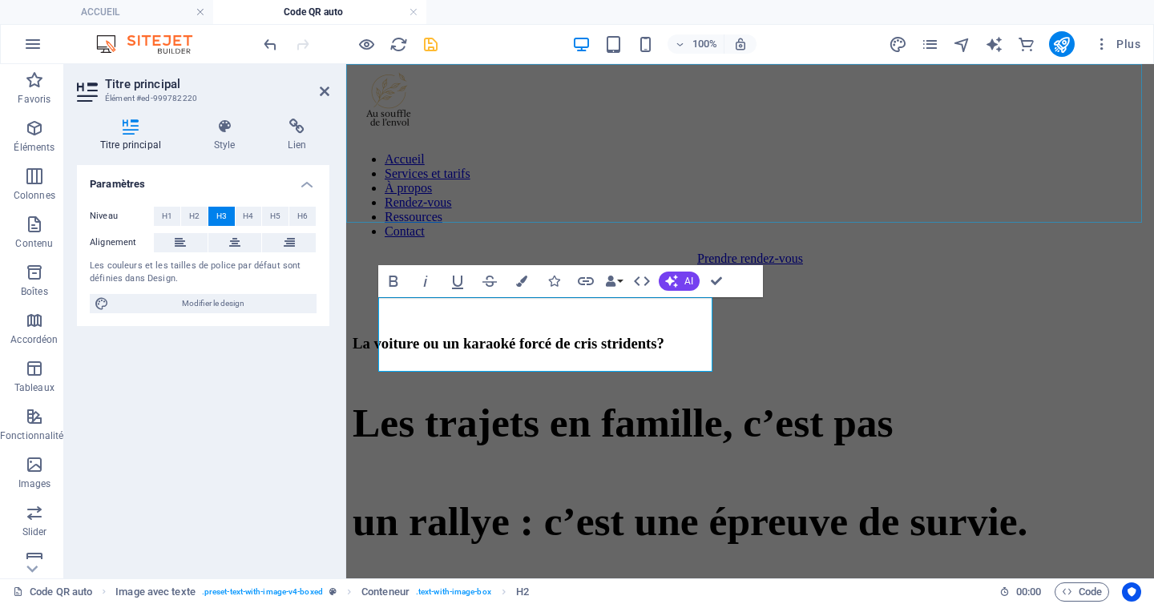
click at [662, 188] on div "Accueil Services et tarifs À propos Rendez-vous Ressources Contact Prendre rend…" at bounding box center [749, 172] width 795 height 268
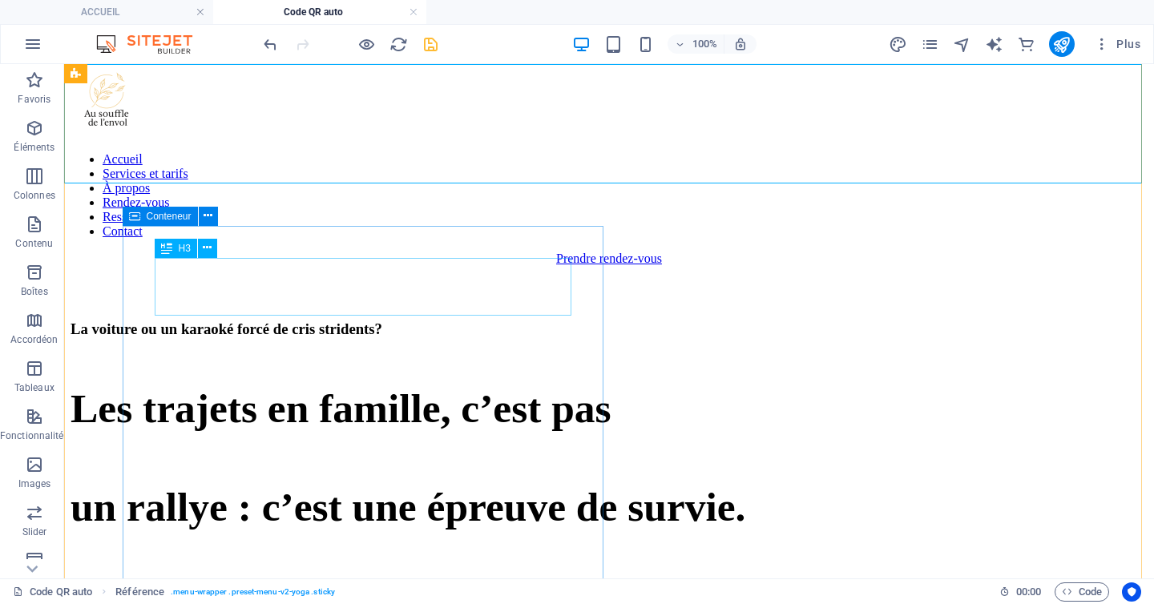
click at [331, 320] on div "La voiture ou un karaoké forcé de cris stridents?" at bounding box center [608, 329] width 1077 height 18
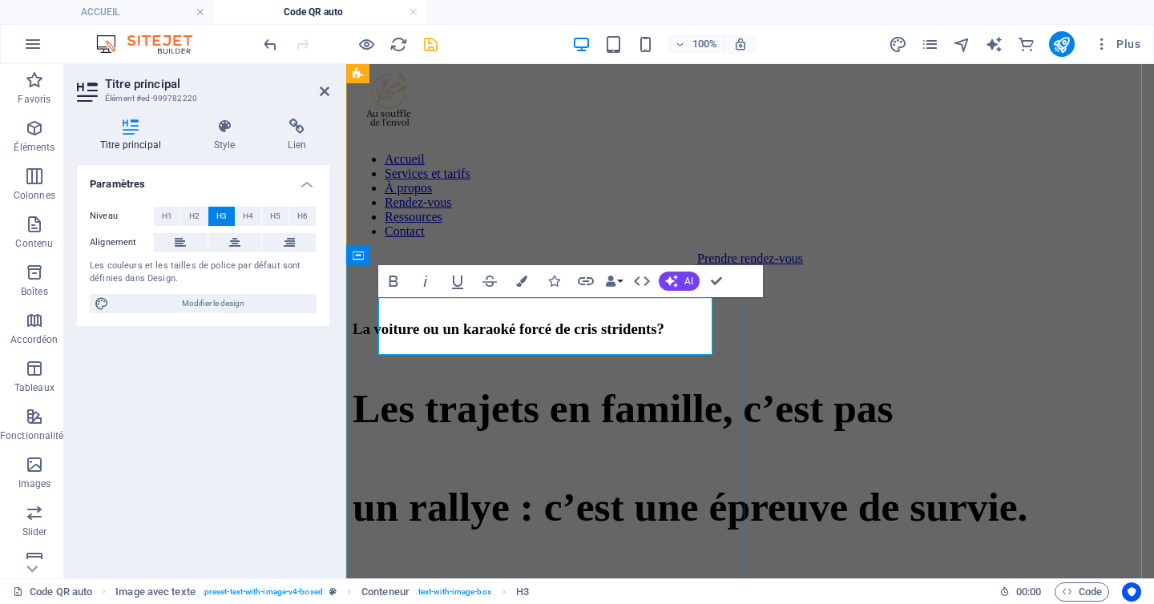
click at [674, 320] on h3 "La voiture ou un karaoké forcé de cris stridents?" at bounding box center [749, 329] width 795 height 18
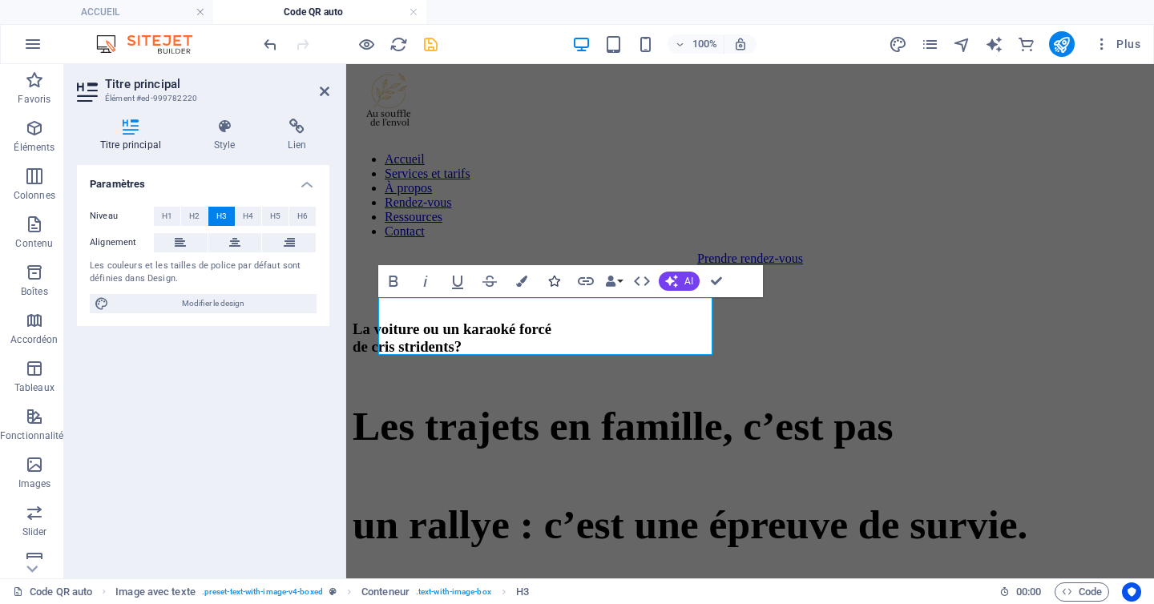
click at [555, 281] on icon "button" at bounding box center [553, 281] width 11 height 11
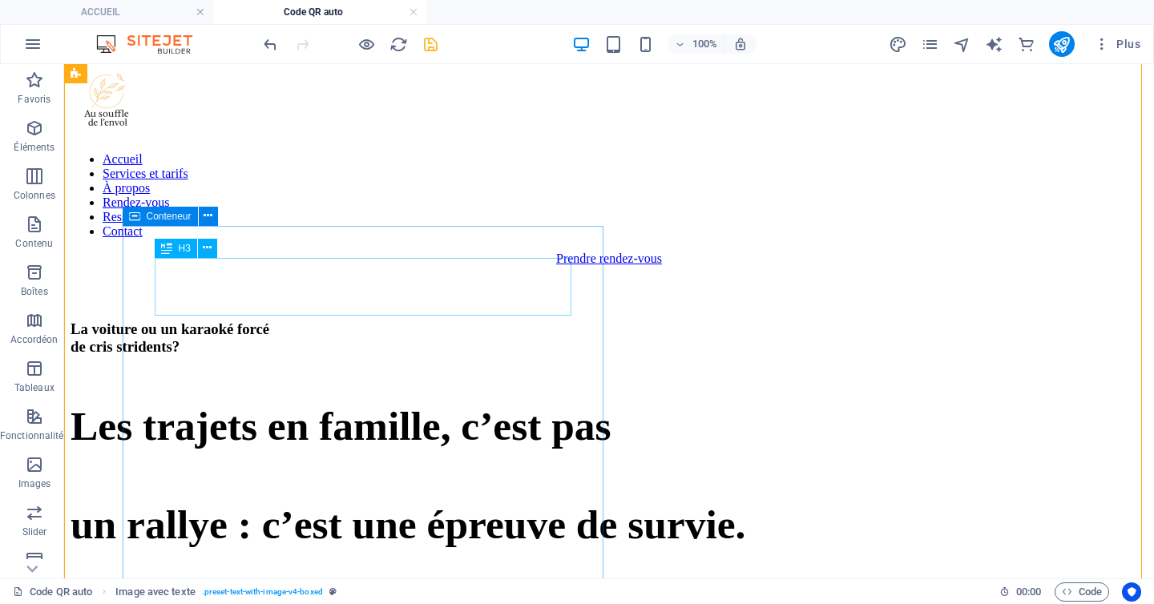
click at [389, 320] on div "La voiture ou un karaoké forcé de cris stridents?" at bounding box center [608, 337] width 1077 height 35
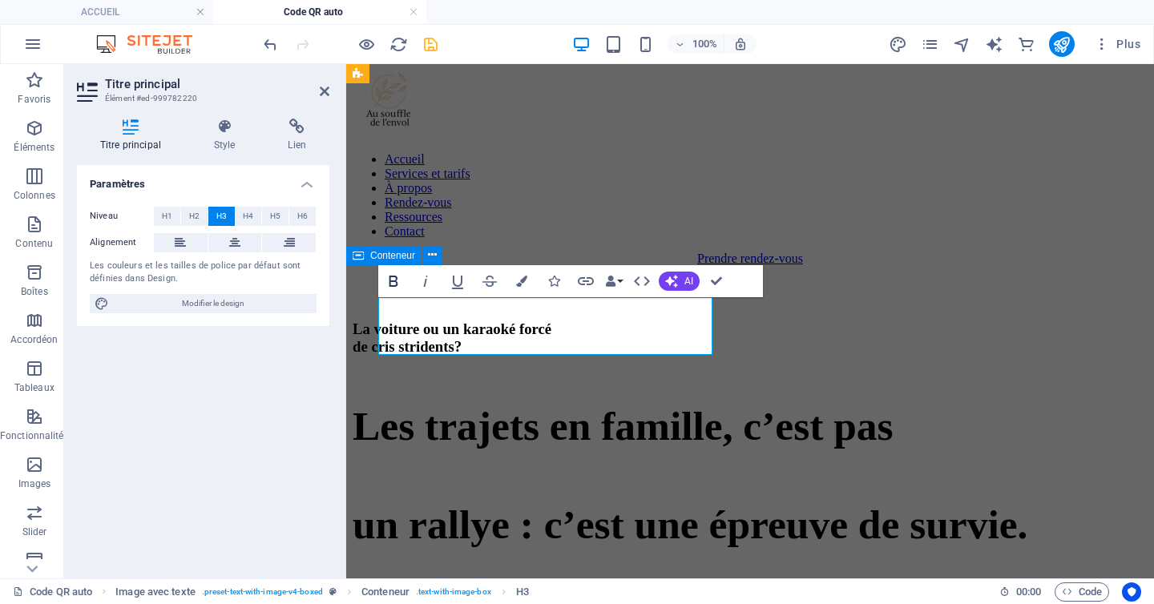
click at [392, 284] on icon "button" at bounding box center [393, 281] width 19 height 19
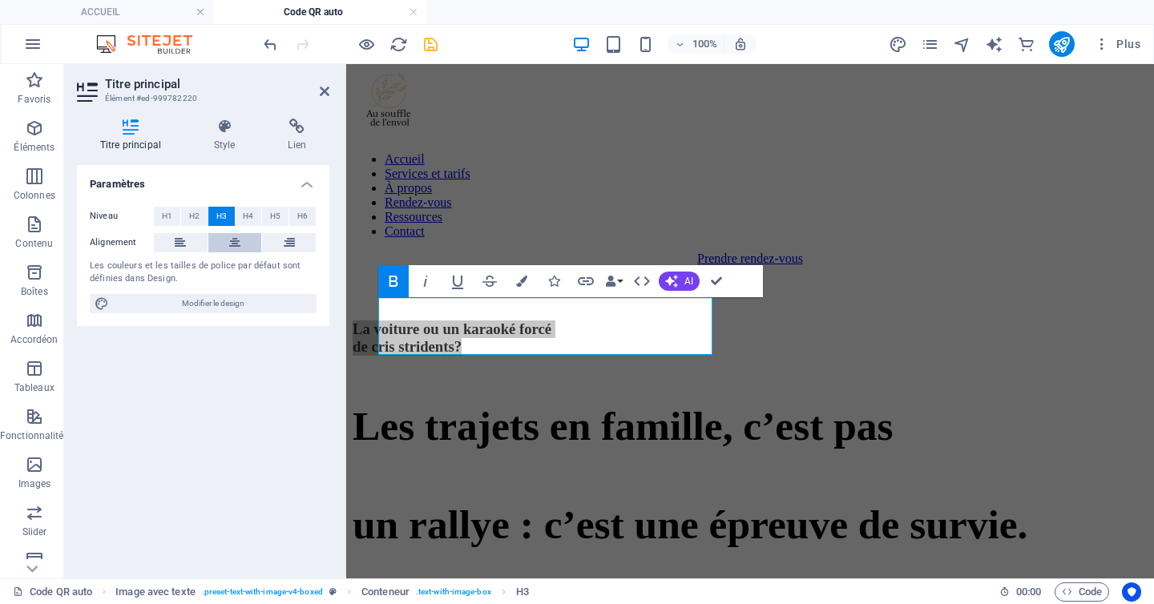
click at [223, 248] on button at bounding box center [235, 242] width 54 height 19
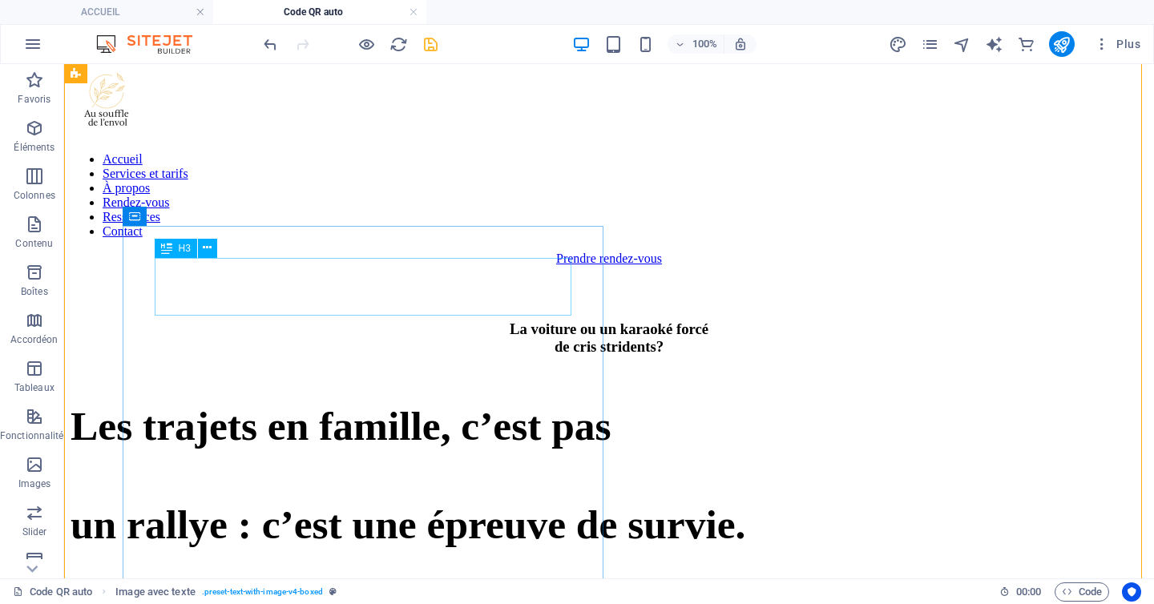
click at [432, 320] on div "La voiture ou un karaoké forcé de cris stridents?" at bounding box center [608, 337] width 1077 height 35
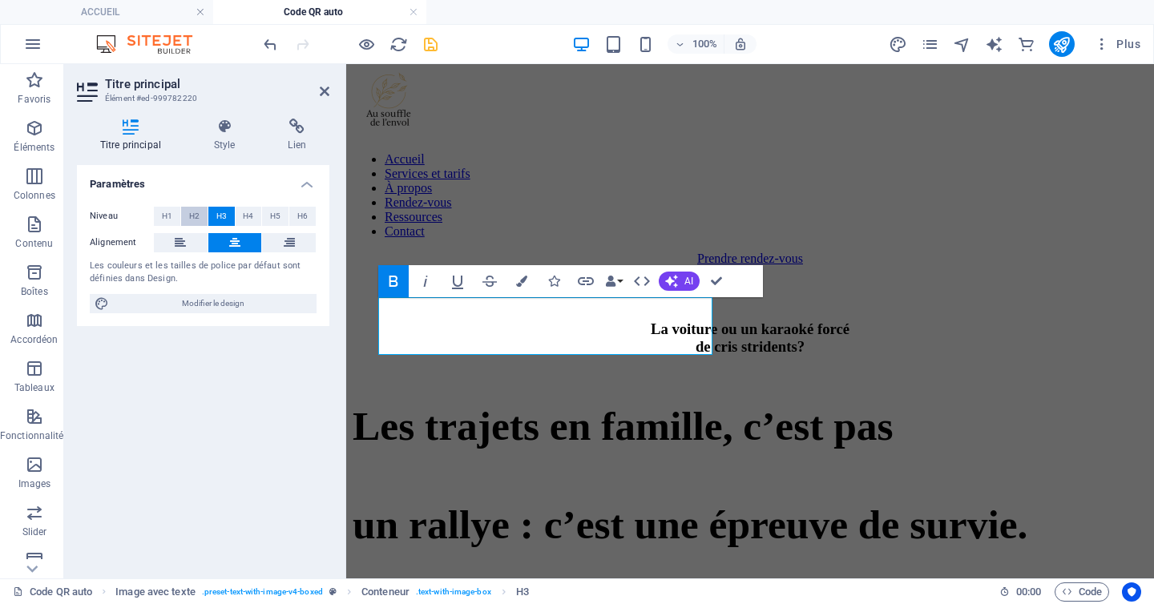
click at [195, 221] on span "H2" at bounding box center [194, 216] width 10 height 19
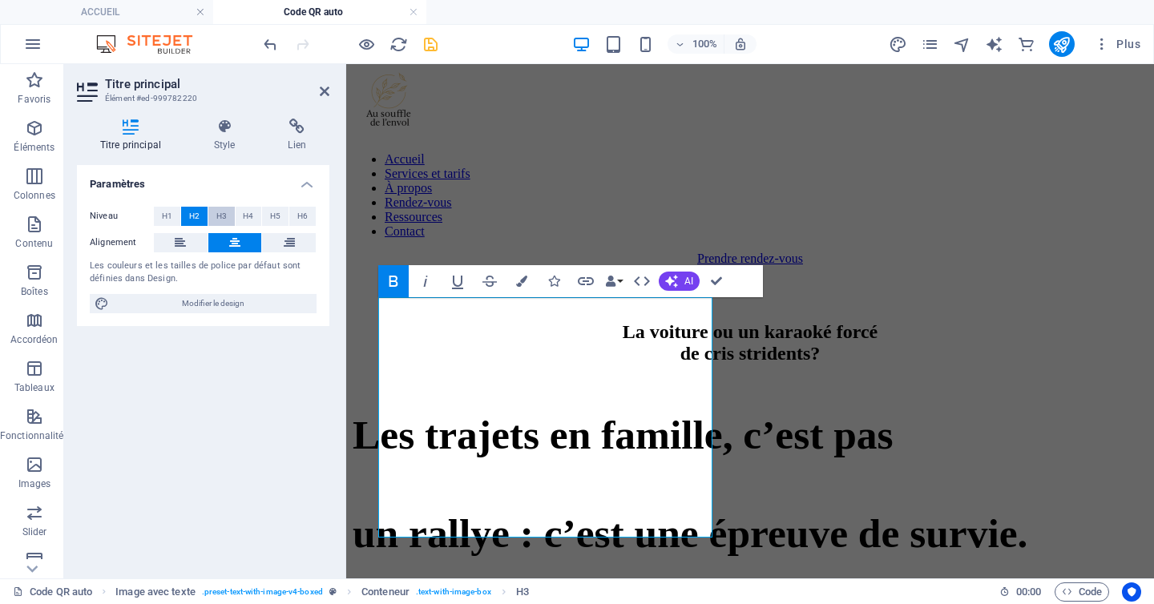
click at [219, 220] on span "H3" at bounding box center [221, 216] width 10 height 19
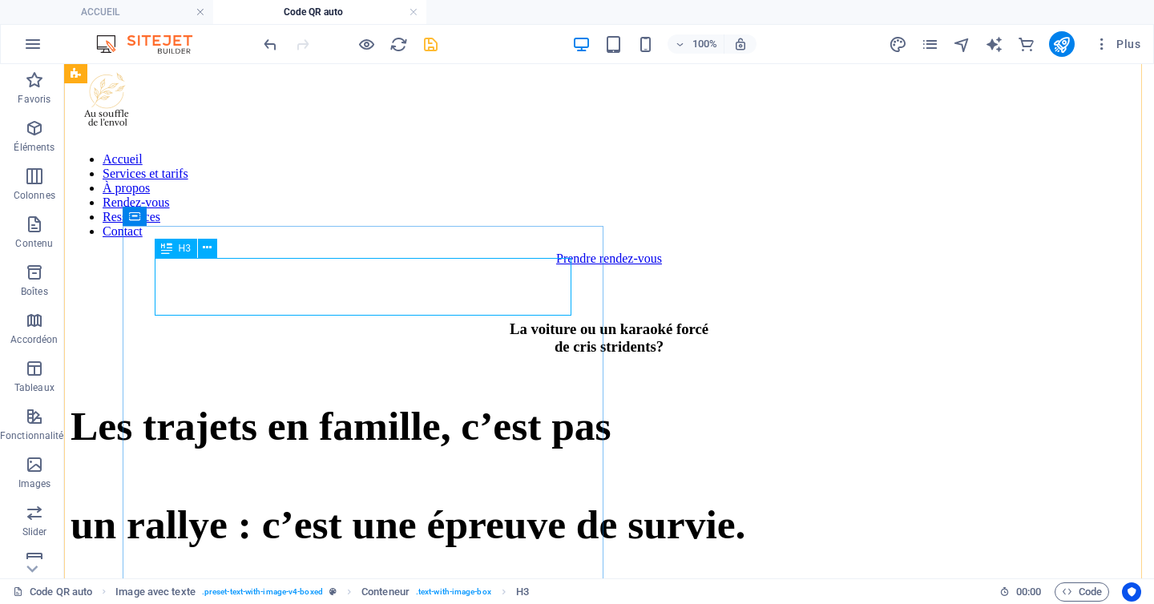
click at [456, 320] on div "La voiture ou un karaoké forcé de cris stridents?" at bounding box center [608, 337] width 1077 height 35
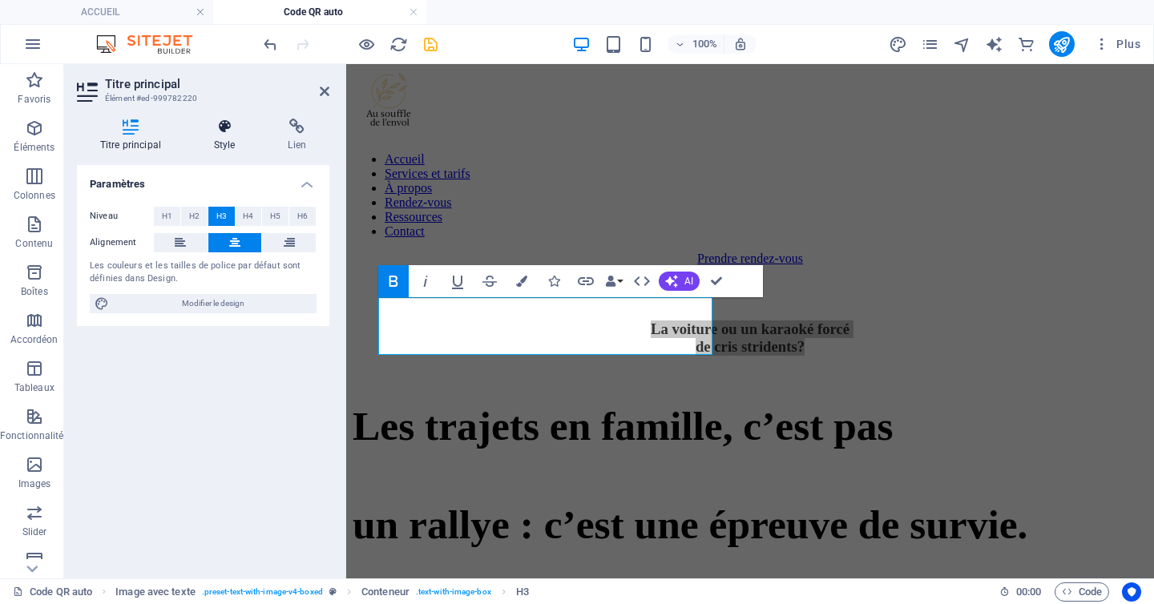
click at [221, 121] on icon at bounding box center [225, 127] width 68 height 16
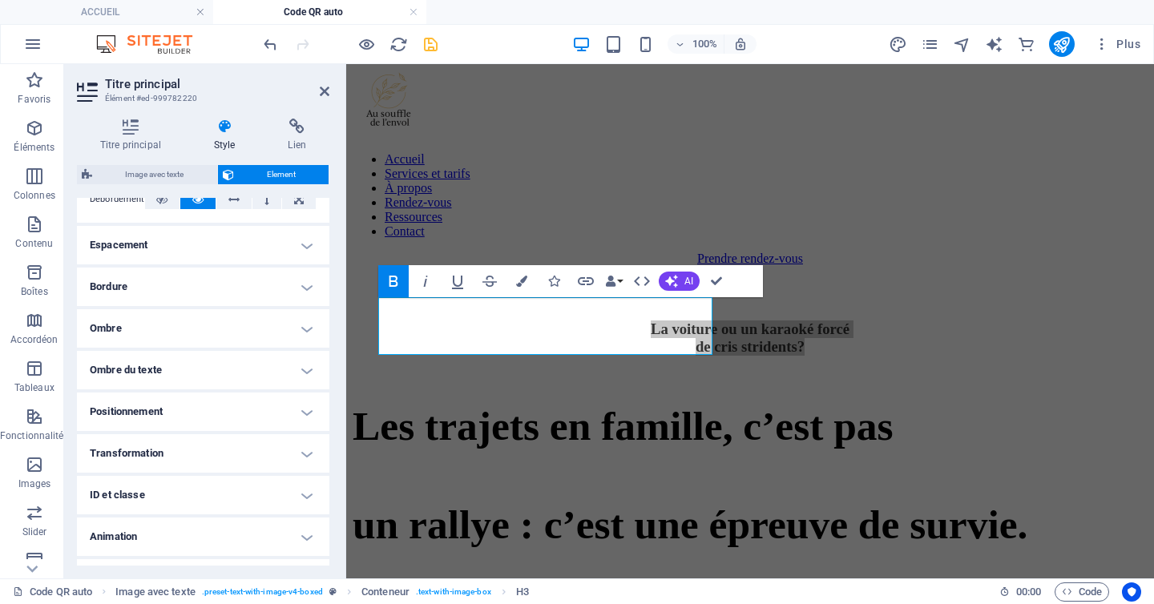
scroll to position [315, 0]
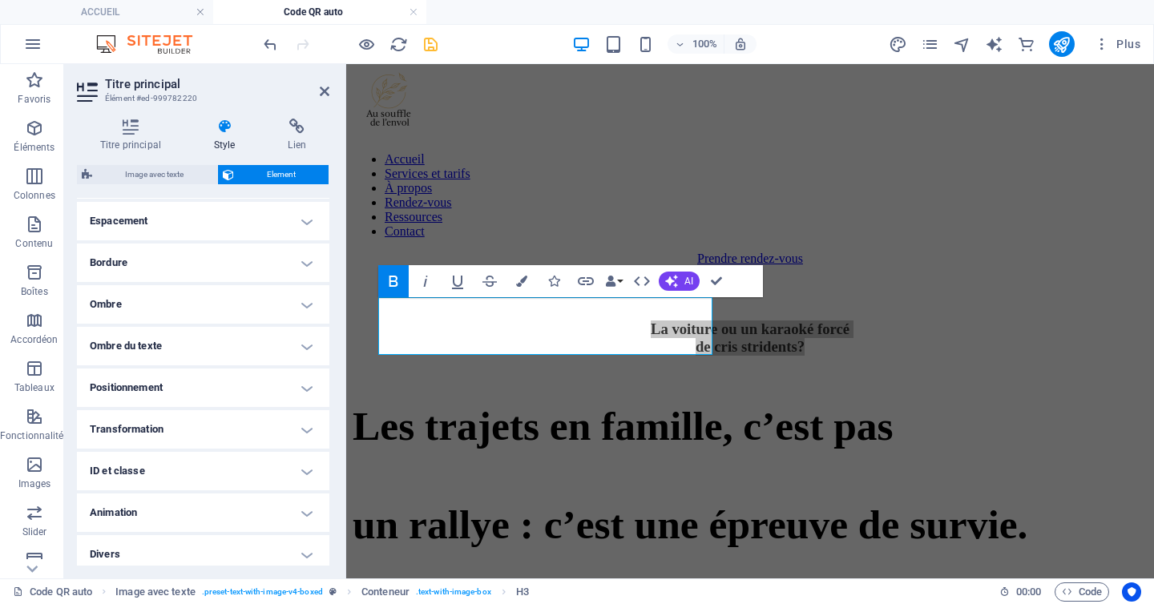
click at [229, 432] on h4 "Transformation" at bounding box center [203, 429] width 252 height 38
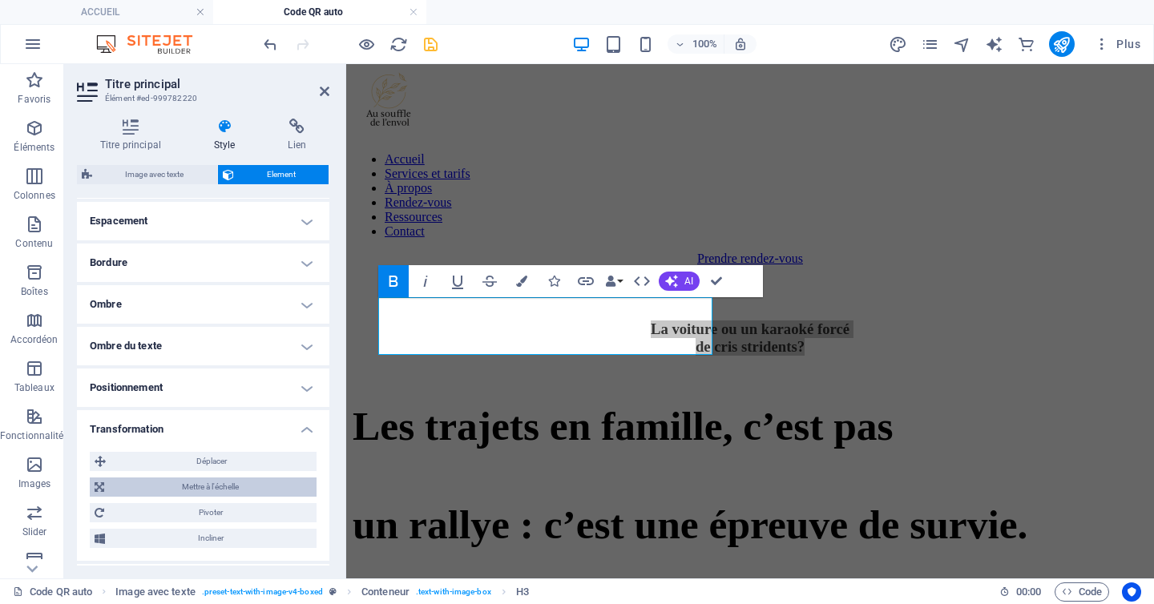
click at [236, 481] on span "Mettre à l'échelle" at bounding box center [210, 486] width 203 height 19
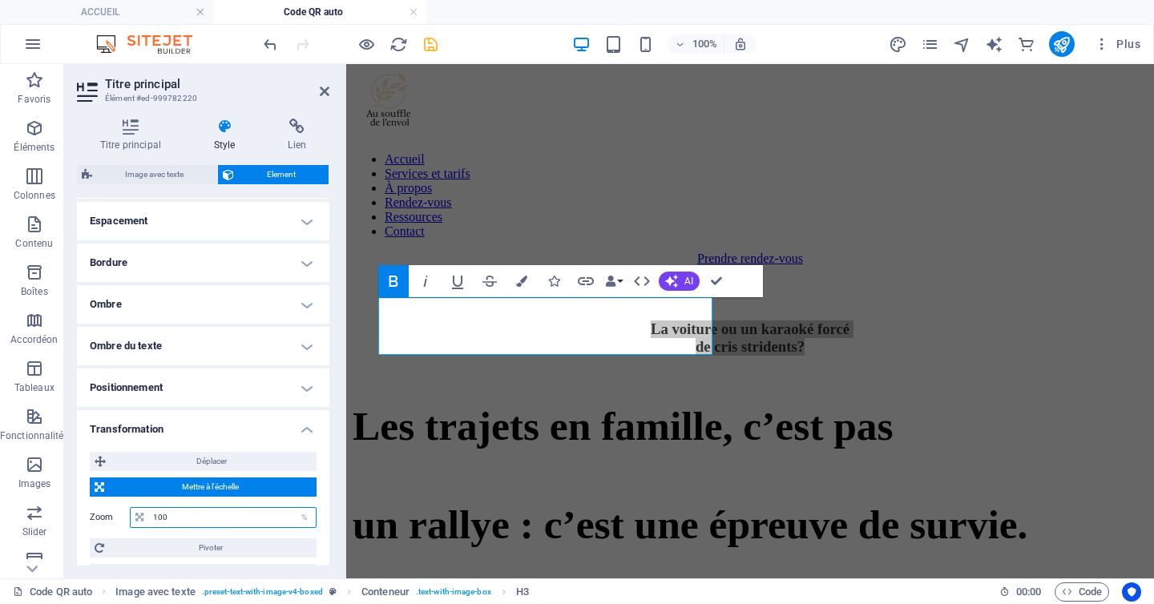
click at [160, 518] on input "100" at bounding box center [232, 517] width 167 height 19
type input "130"
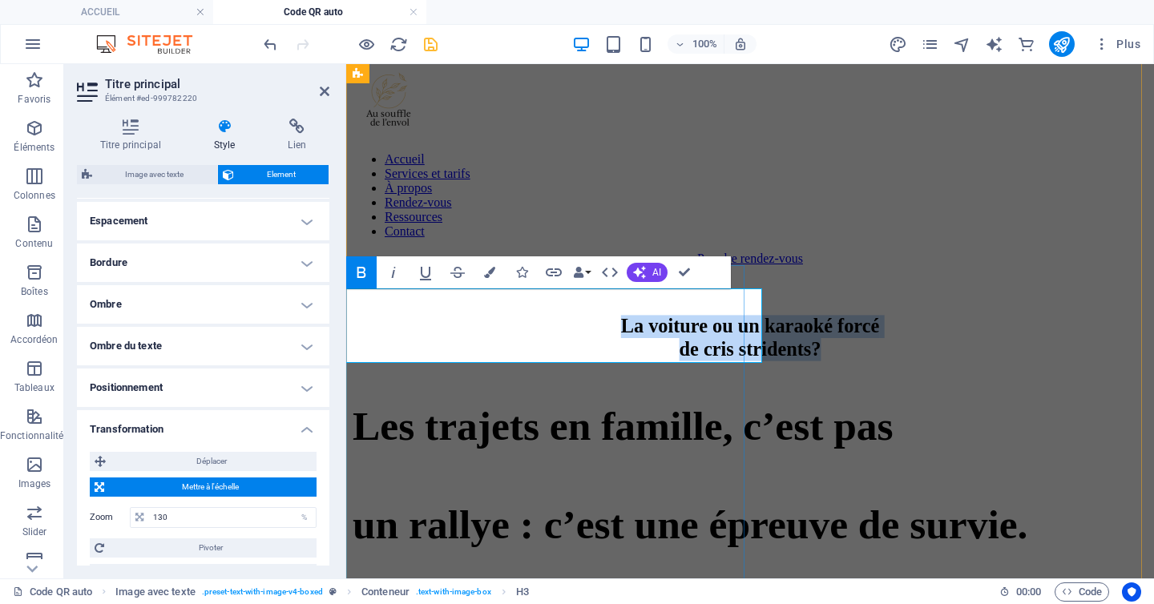
click at [680, 316] on strong "La voiture ou un karaoké forcé de cris stridents?" at bounding box center [750, 338] width 259 height 45
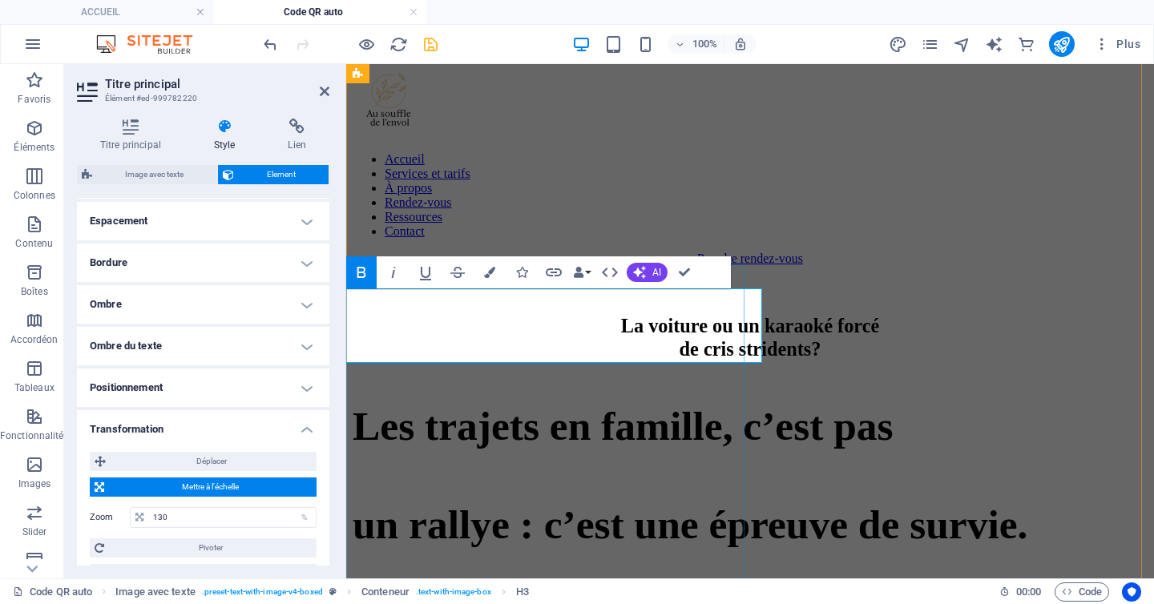
click at [675, 316] on strong "La voiture ou un karaoké forcé de cris stridents?" at bounding box center [750, 338] width 259 height 45
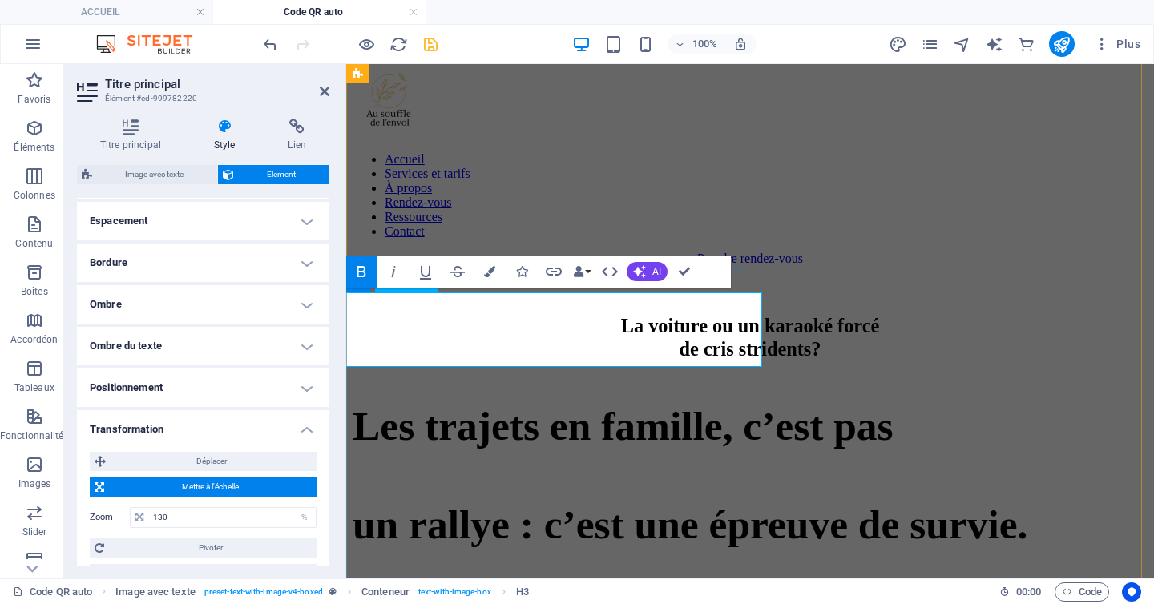
scroll to position [43, 0]
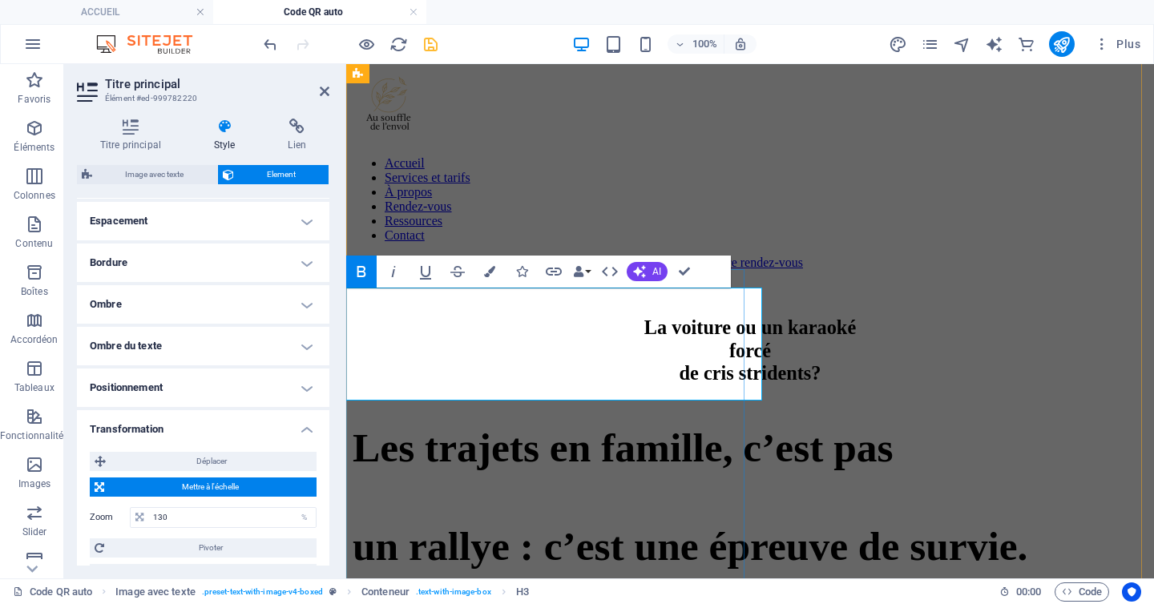
click at [434, 382] on h3 "La voiture ou un karaoké ‌forcé de cris stridents?" at bounding box center [749, 350] width 1033 height 69
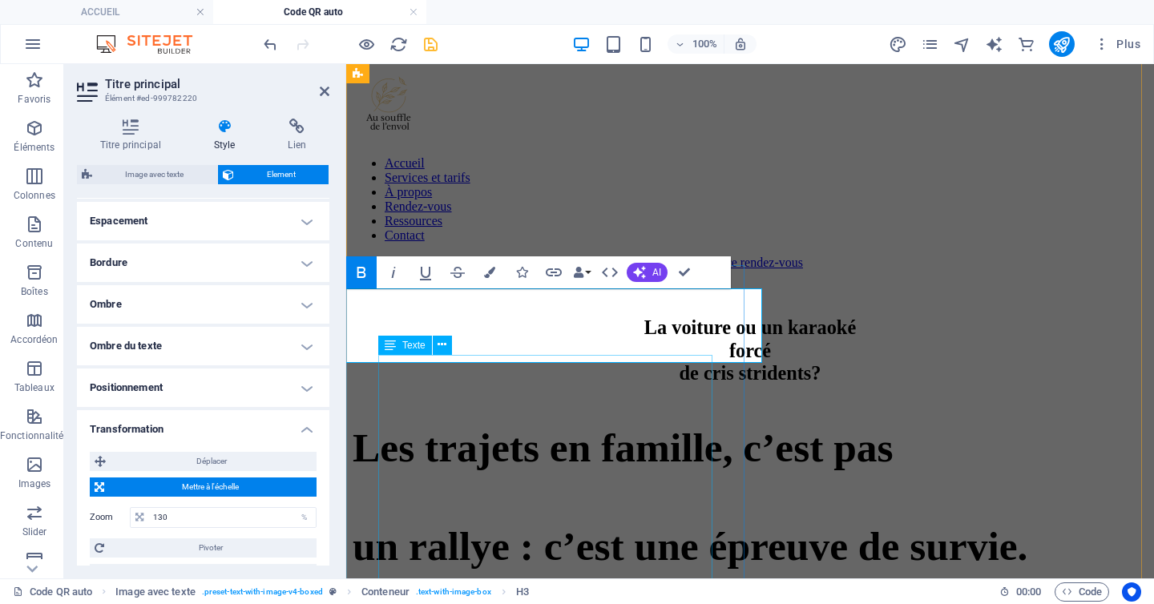
scroll to position [47, 0]
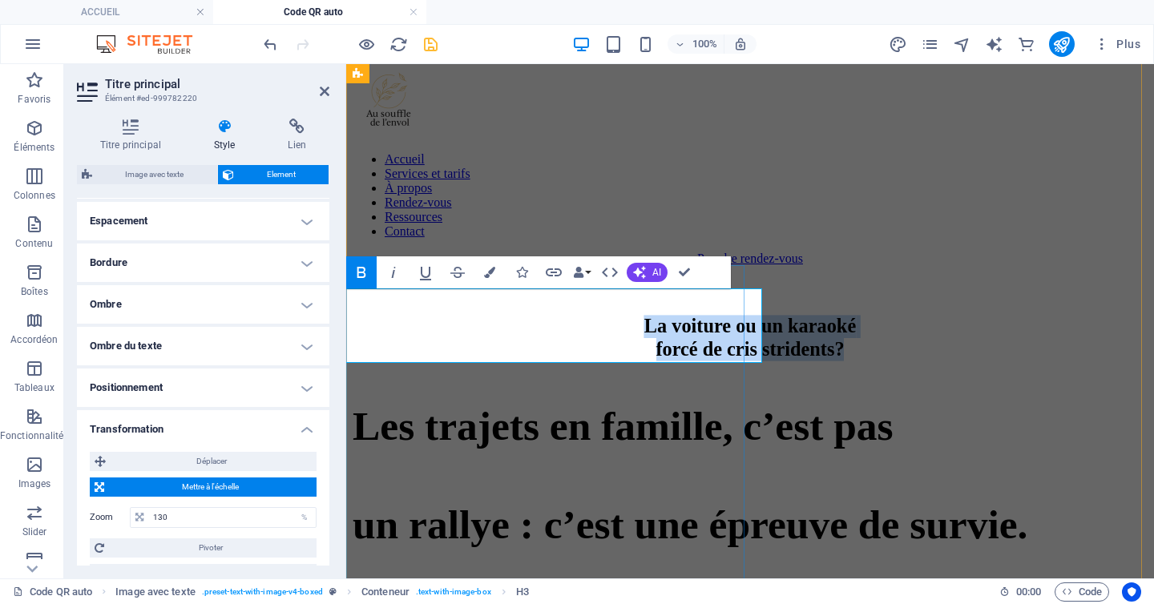
drag, startPoint x: 692, startPoint y: 352, endPoint x: 366, endPoint y: 308, distance: 328.9
click at [366, 316] on h3 "La voiture ou un karaoké ‌forcé de cris stridents?" at bounding box center [749, 339] width 1033 height 46
click at [489, 271] on icon "button" at bounding box center [489, 272] width 11 height 11
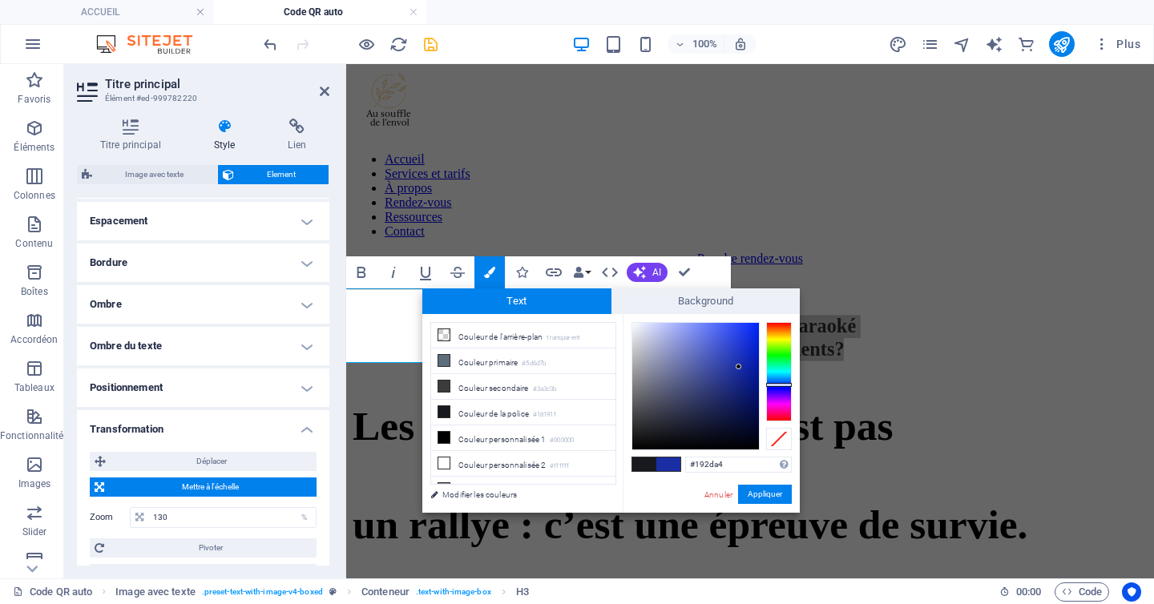
click at [739, 367] on div at bounding box center [695, 386] width 127 height 127
click at [782, 326] on div at bounding box center [779, 371] width 26 height 99
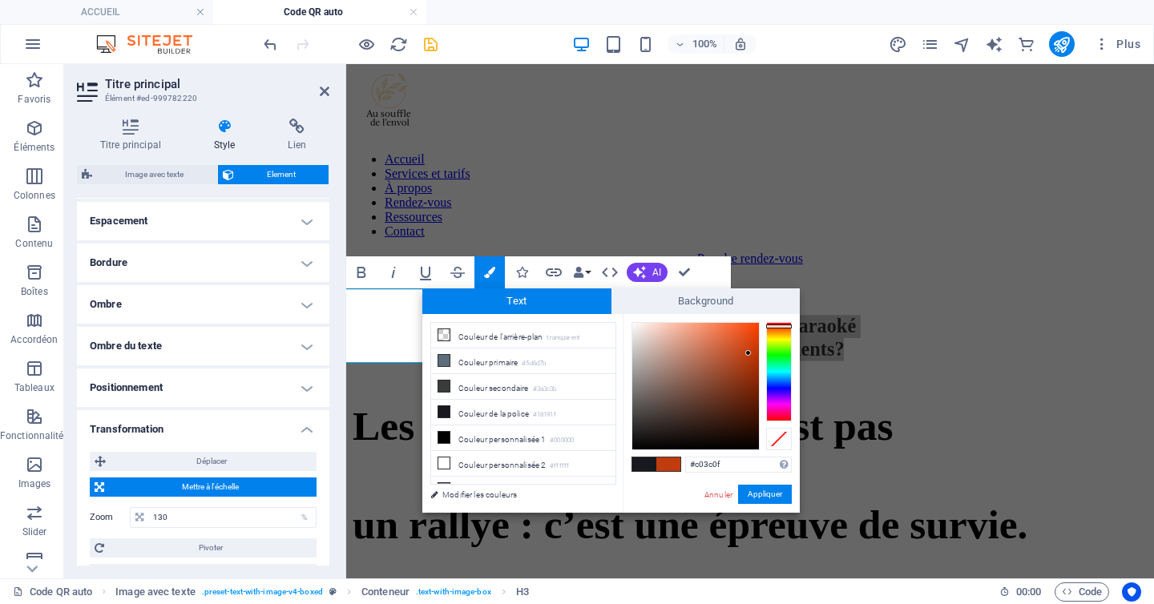
click at [748, 353] on div at bounding box center [695, 386] width 127 height 127
click at [755, 332] on div at bounding box center [695, 386] width 127 height 127
click at [756, 324] on div at bounding box center [695, 386] width 127 height 127
click at [755, 377] on div at bounding box center [695, 386] width 127 height 127
click at [758, 350] on div at bounding box center [695, 386] width 127 height 127
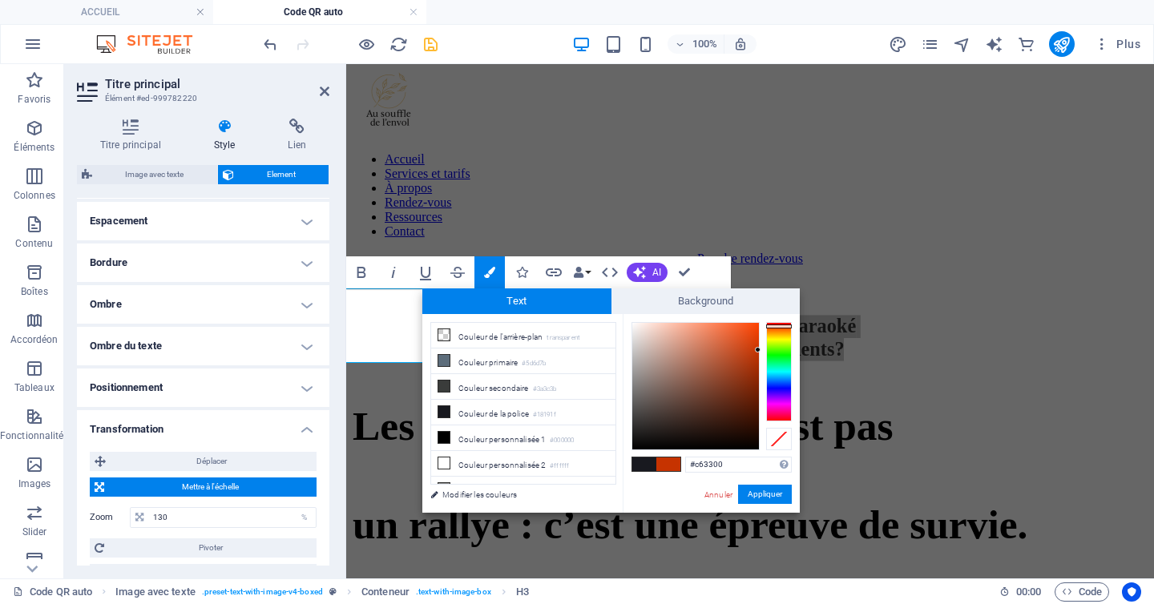
type input "#d63801"
click at [757, 342] on div at bounding box center [695, 386] width 127 height 127
click at [755, 492] on button "Appliquer" at bounding box center [765, 494] width 54 height 19
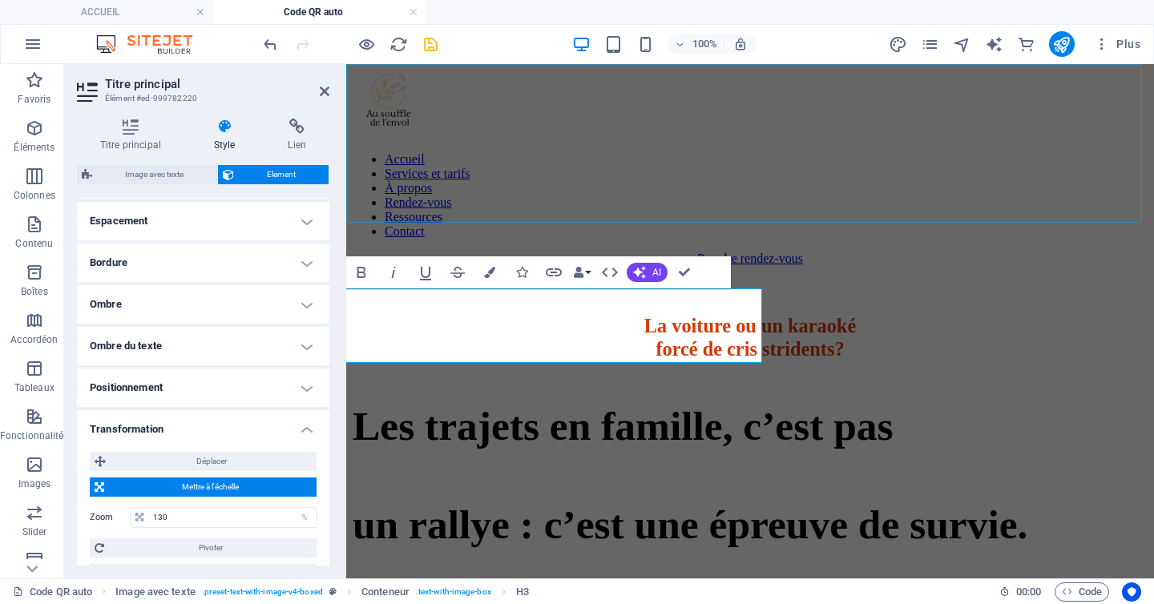
click at [631, 202] on div "Accueil Services et tarifs À propos Rendez-vous Ressources Contact Prendre rend…" at bounding box center [749, 172] width 795 height 268
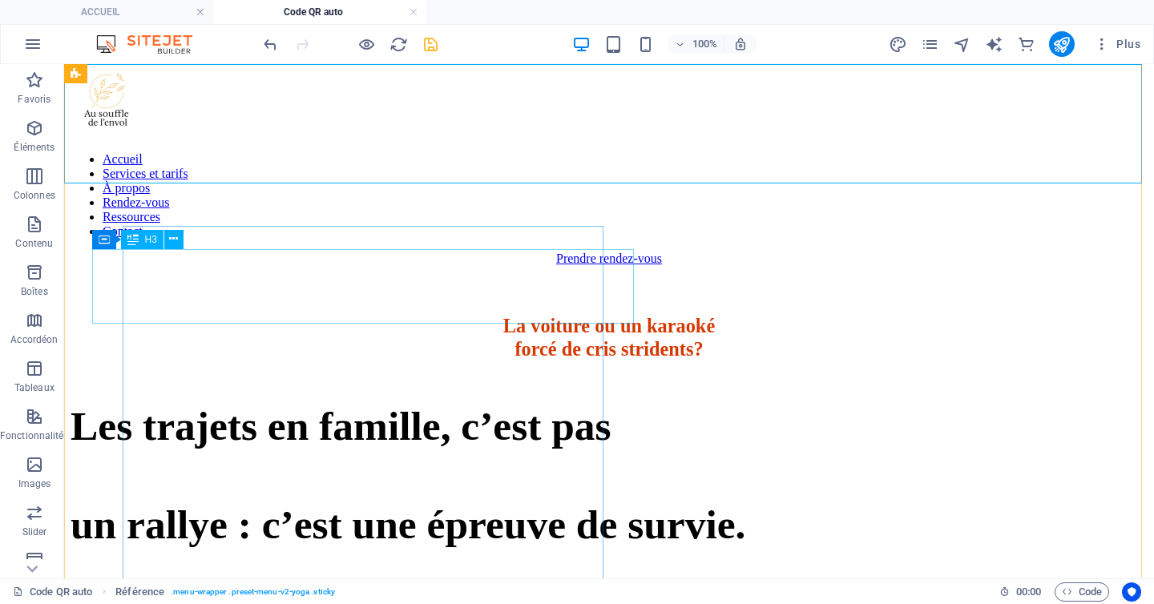
click at [517, 316] on div "La voiture ou un karaoké forcé de cris stridents?" at bounding box center [608, 339] width 1399 height 46
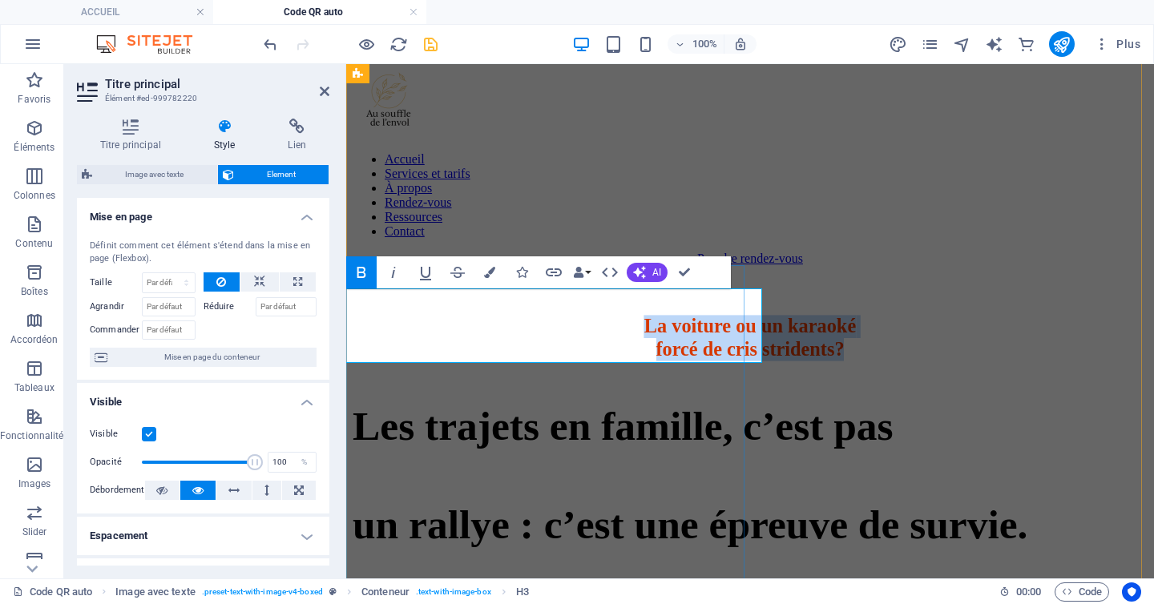
click at [698, 351] on h3 "La voiture ou un karaoké forcé de cris stridents?" at bounding box center [749, 339] width 1033 height 46
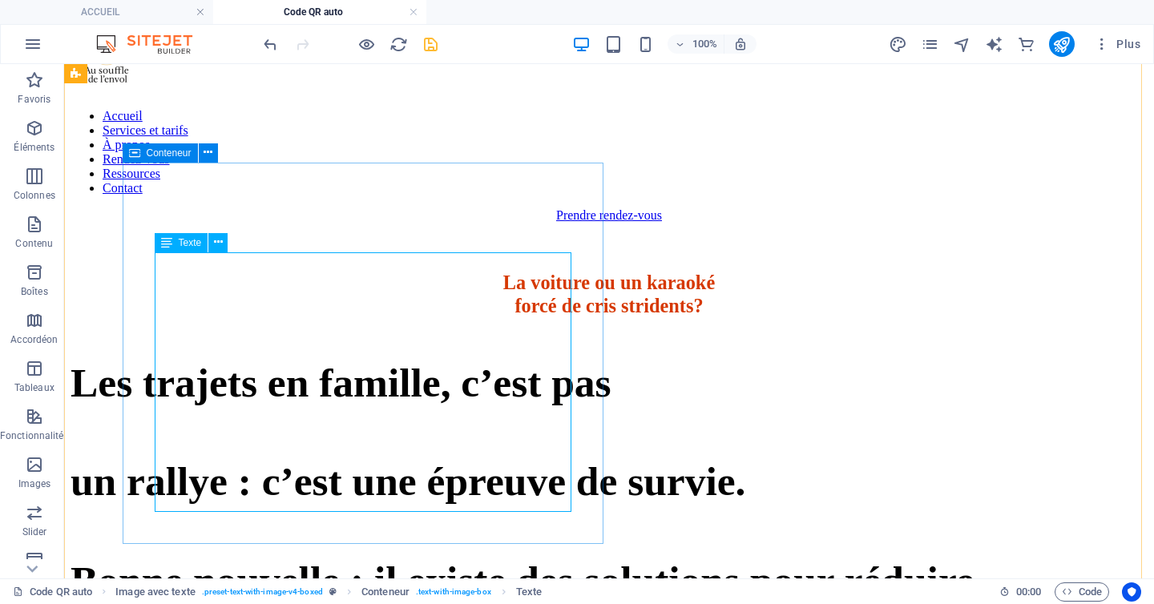
scroll to position [90, 0]
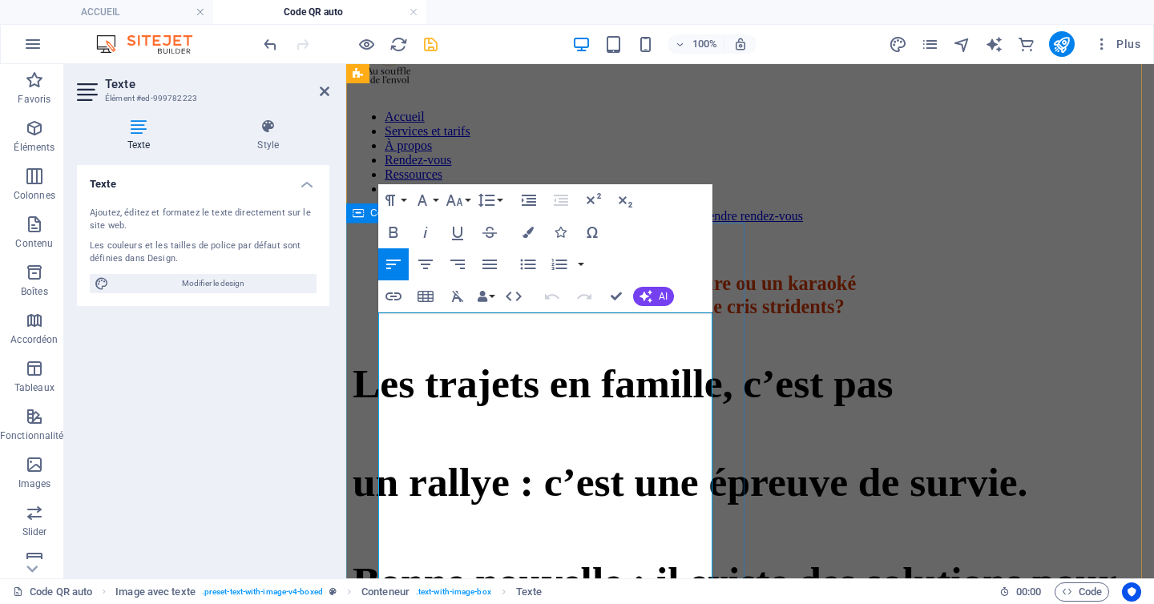
click at [381, 360] on span "Les trajets e" at bounding box center [459, 383] width 215 height 46
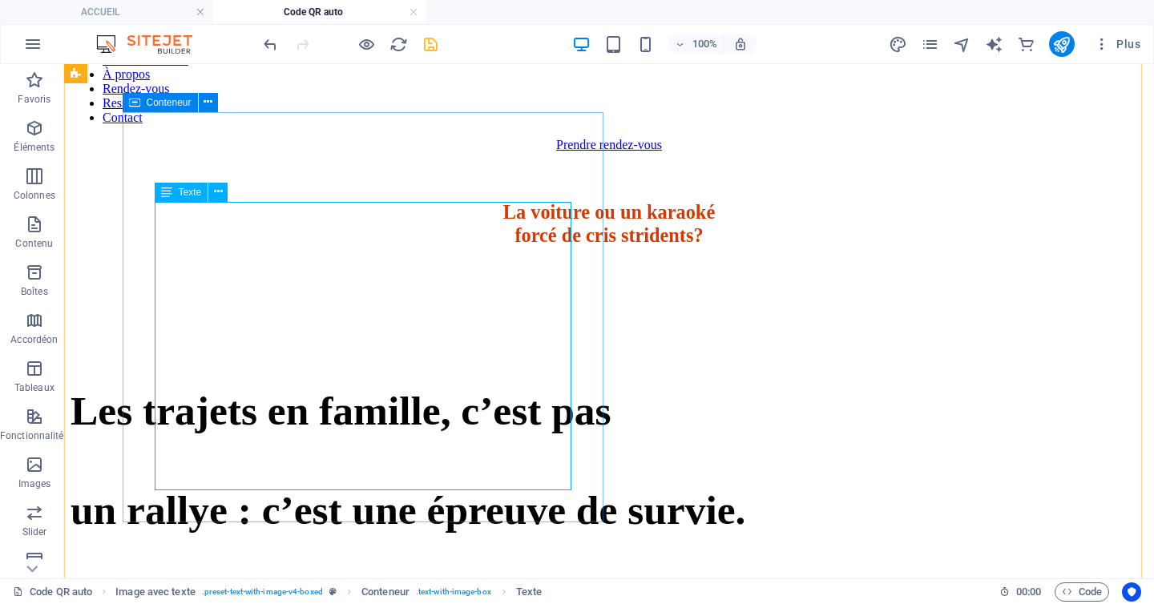
scroll to position [158, 0]
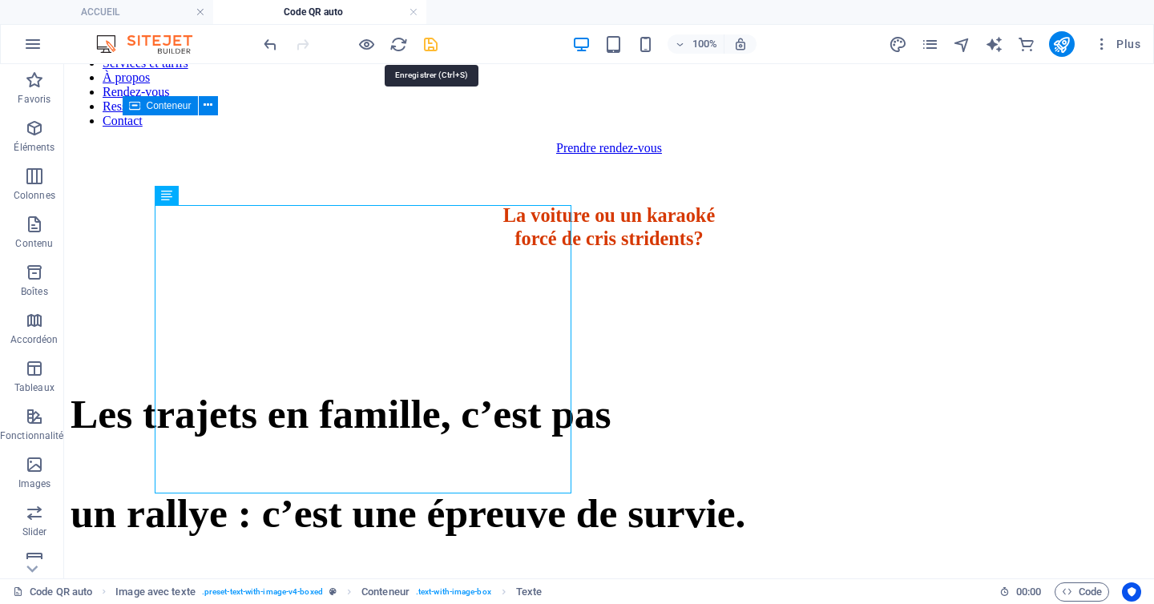
click at [435, 46] on icon "save" at bounding box center [430, 44] width 18 height 18
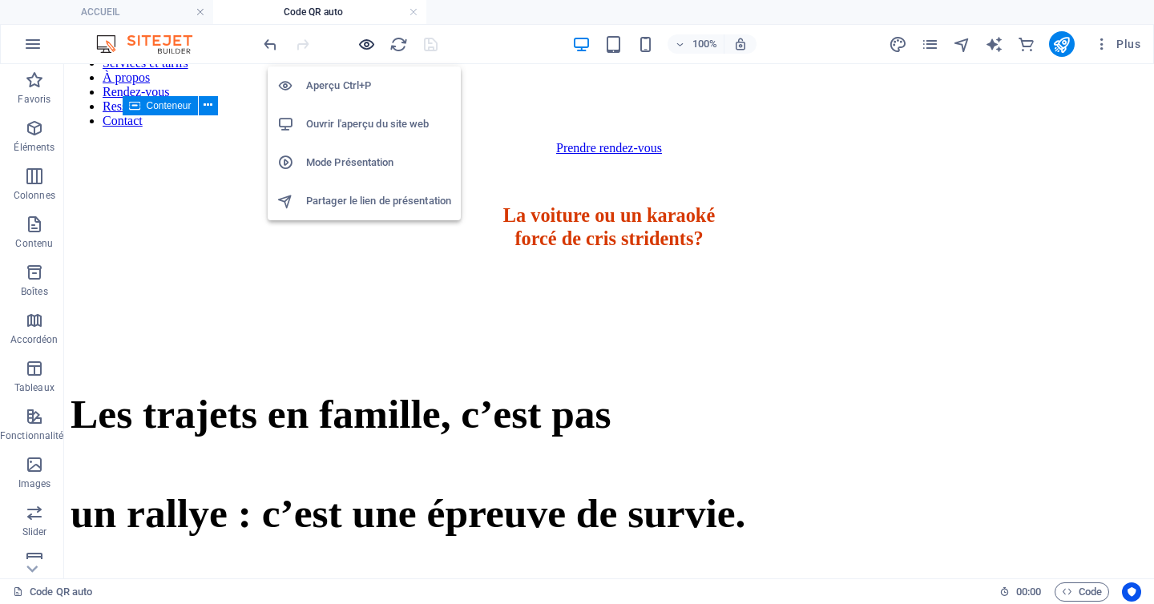
click at [360, 41] on icon "button" at bounding box center [366, 44] width 18 height 18
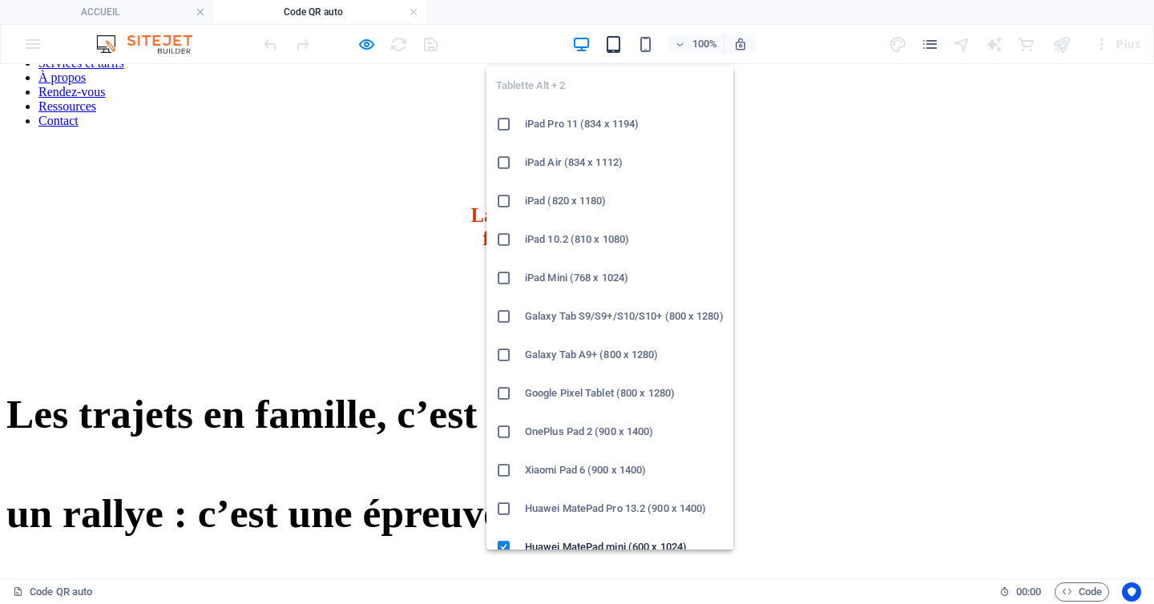
click at [611, 42] on icon "button" at bounding box center [613, 44] width 18 height 18
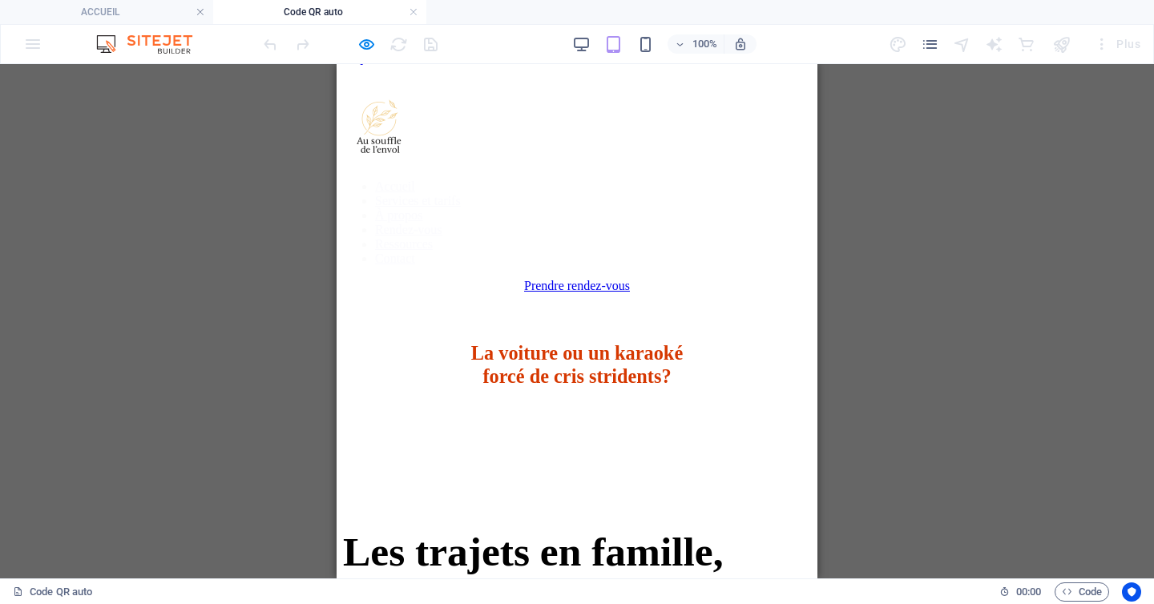
scroll to position [23, 0]
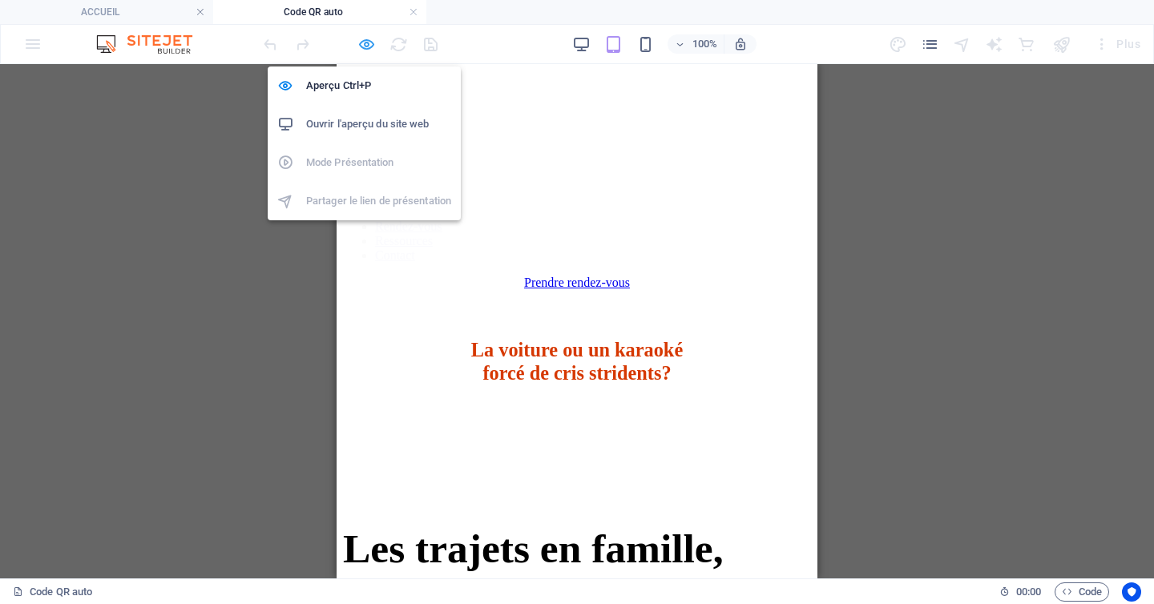
click at [368, 41] on icon "button" at bounding box center [366, 44] width 18 height 18
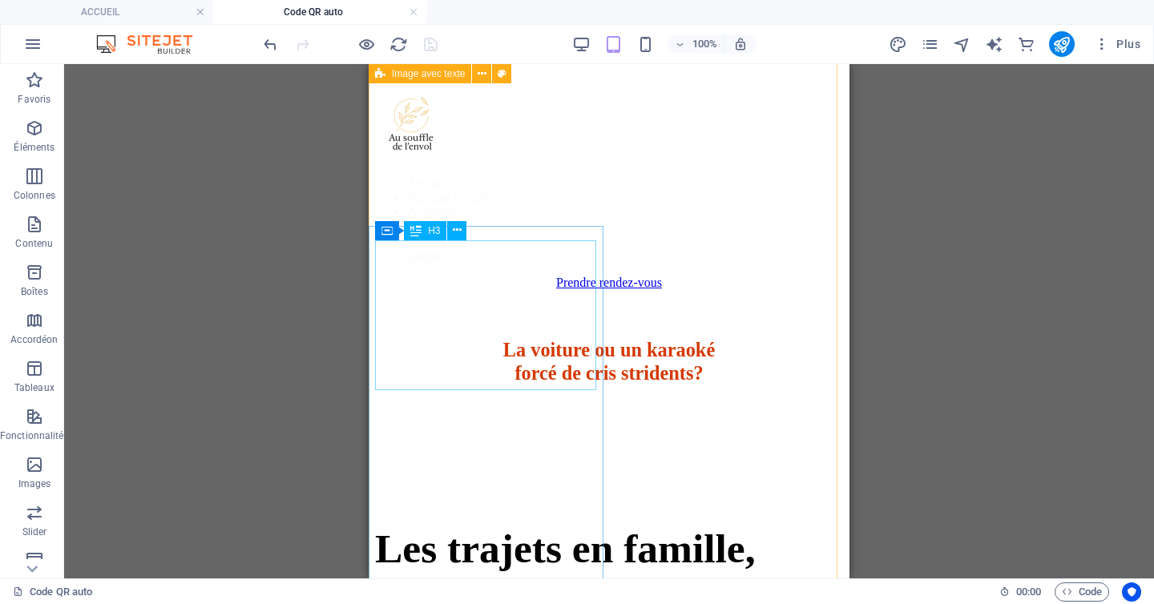
click at [554, 340] on div "La voiture ou un karaoké forcé de cris stridents?" at bounding box center [608, 363] width 608 height 46
click at [556, 340] on div "La voiture ou un karaoké forcé de cris stridents?" at bounding box center [608, 363] width 608 height 46
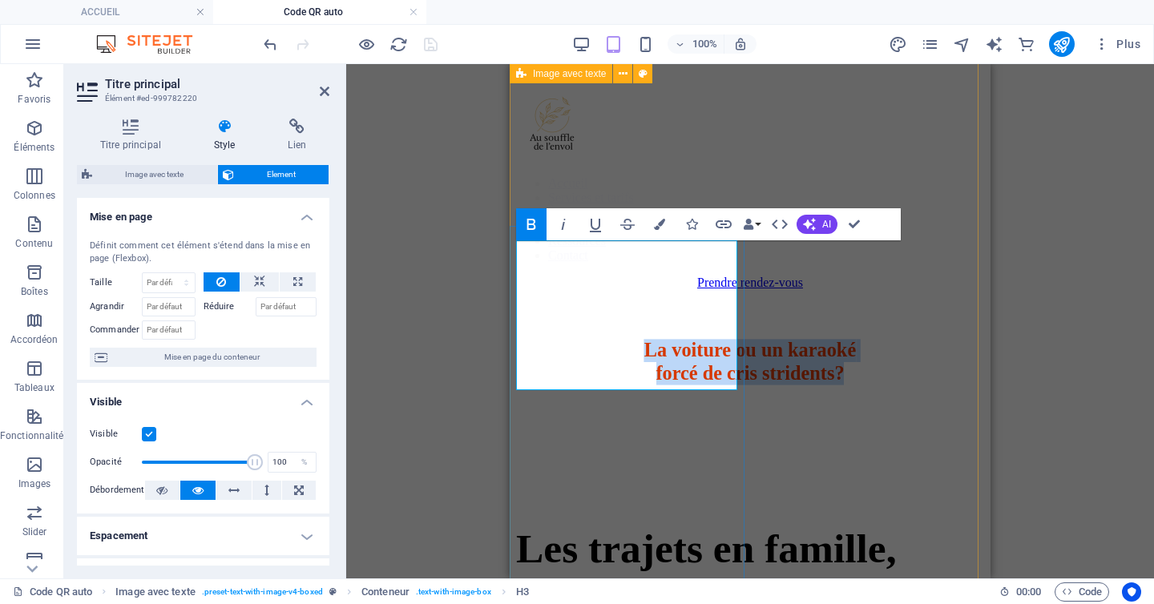
click at [699, 340] on span "La voiture ou un karaoké forcé de cris stridents?" at bounding box center [749, 362] width 211 height 45
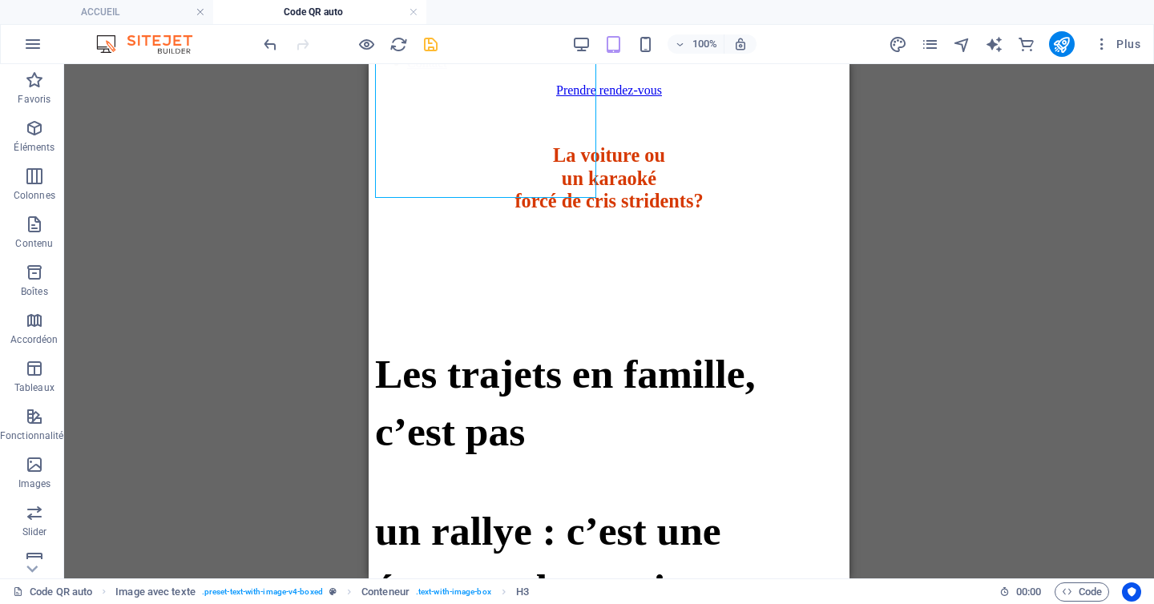
scroll to position [280, 0]
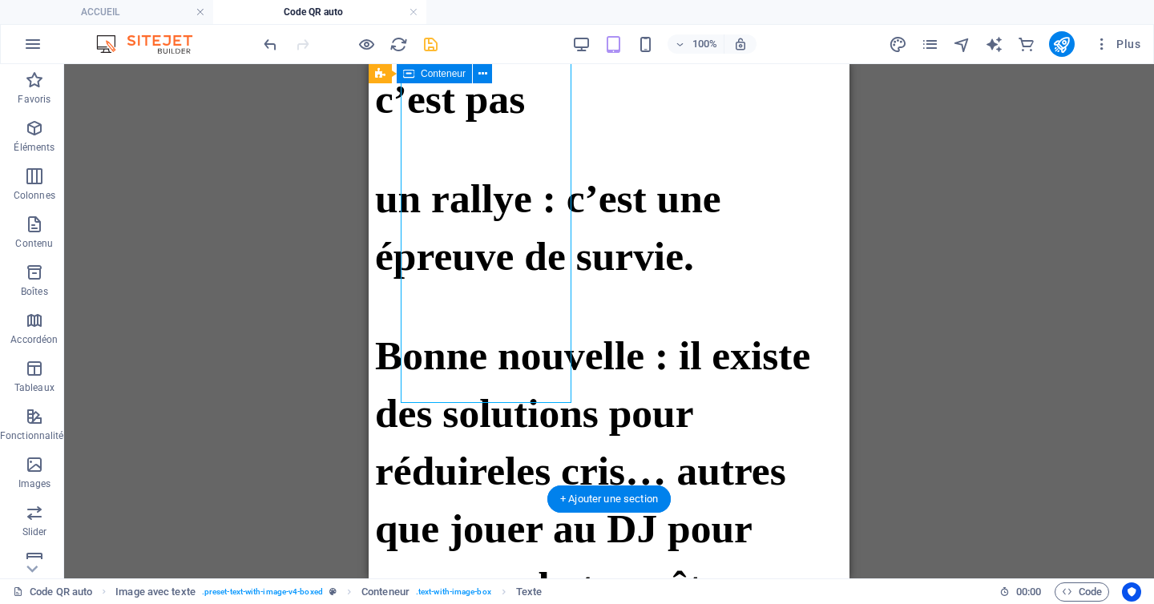
scroll to position [534, 0]
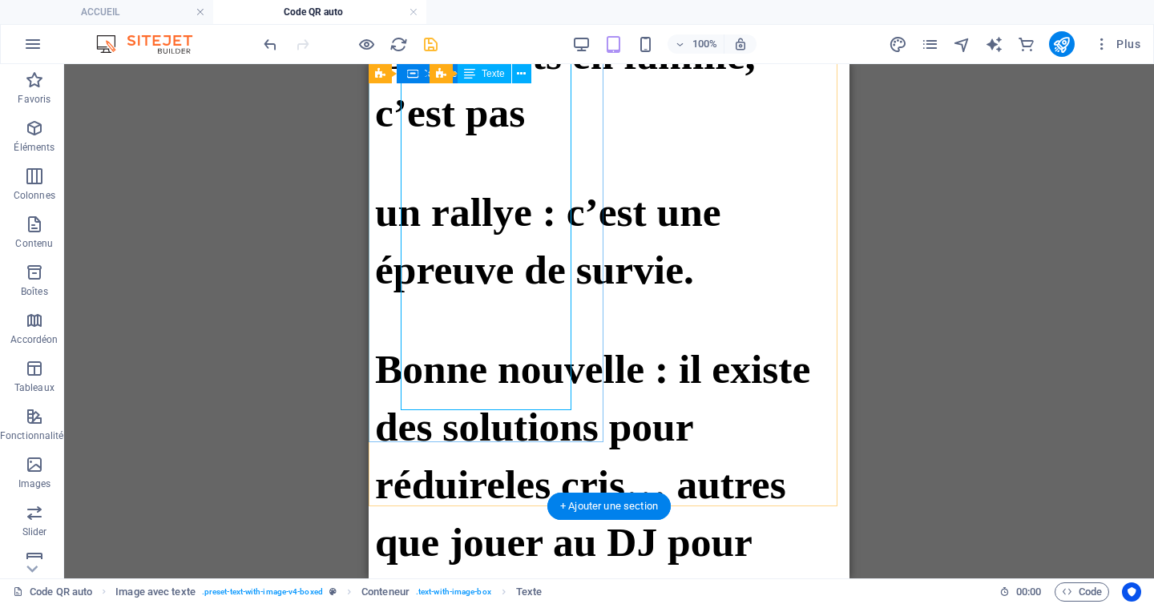
click at [523, 260] on div "Les trajets e n famille, c’es t pas un rallye : c’est une épreuve de survie. Bo…" at bounding box center [609, 406] width 468 height 956
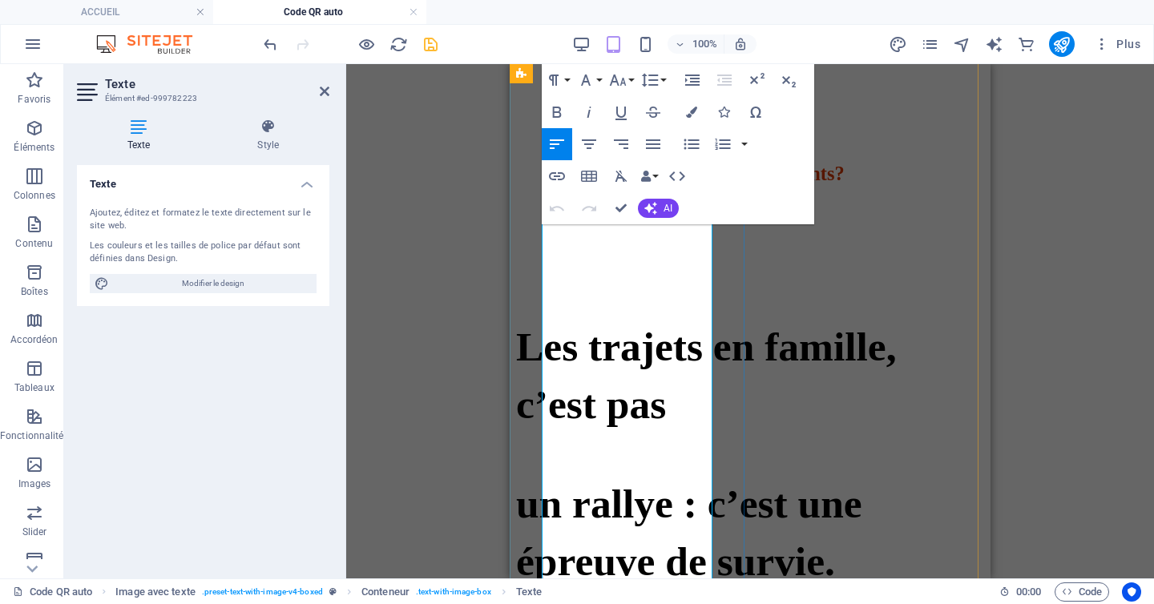
scroll to position [344, 0]
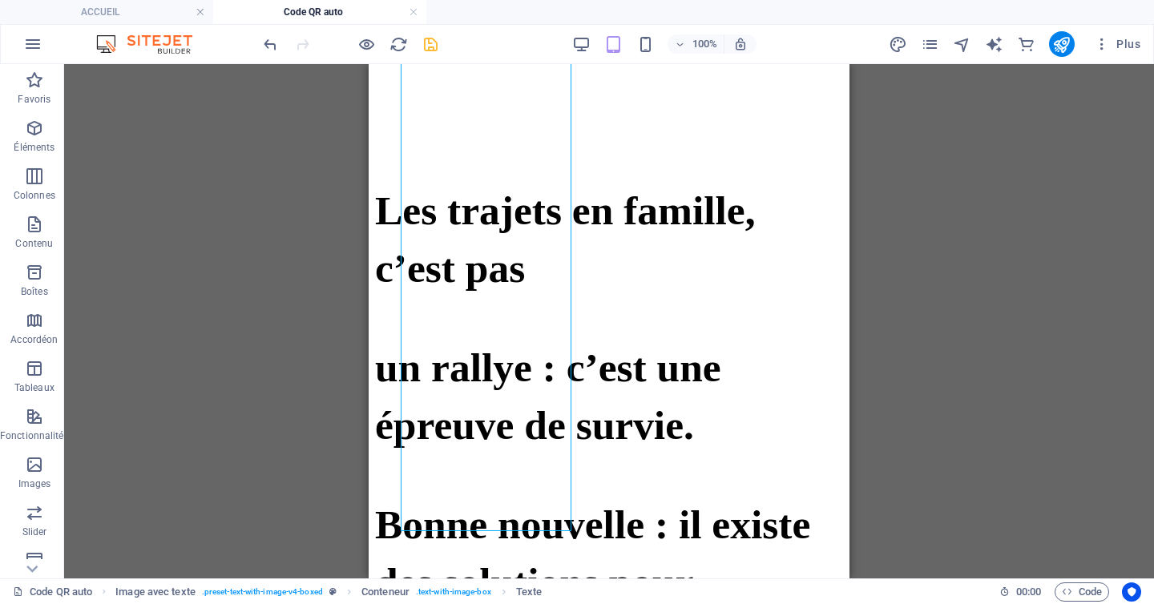
scroll to position [336, 0]
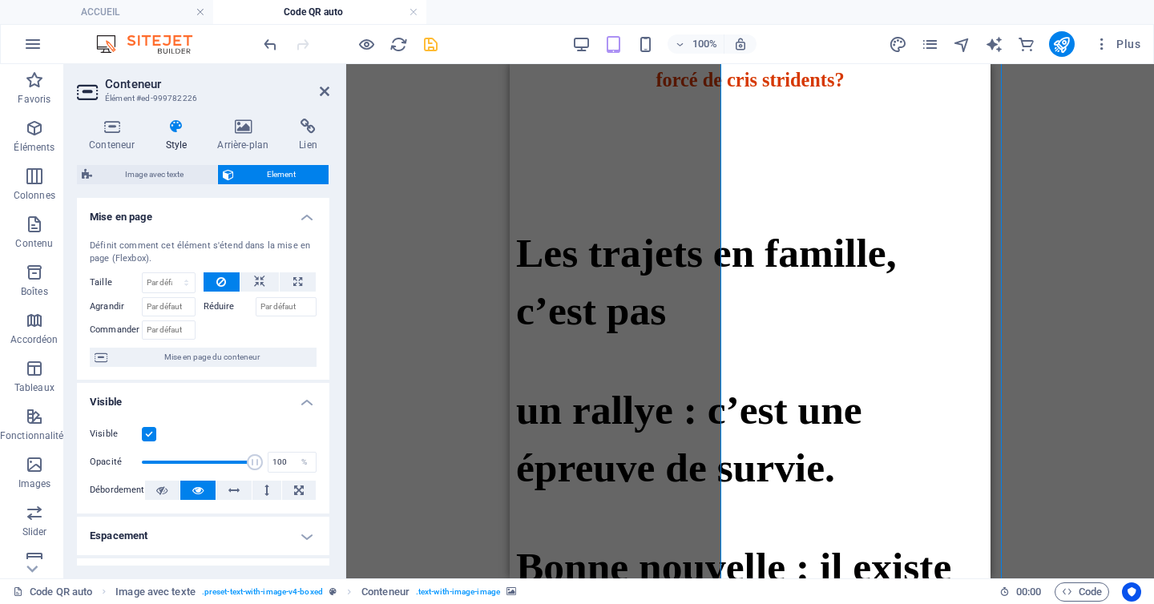
scroll to position [470, 0]
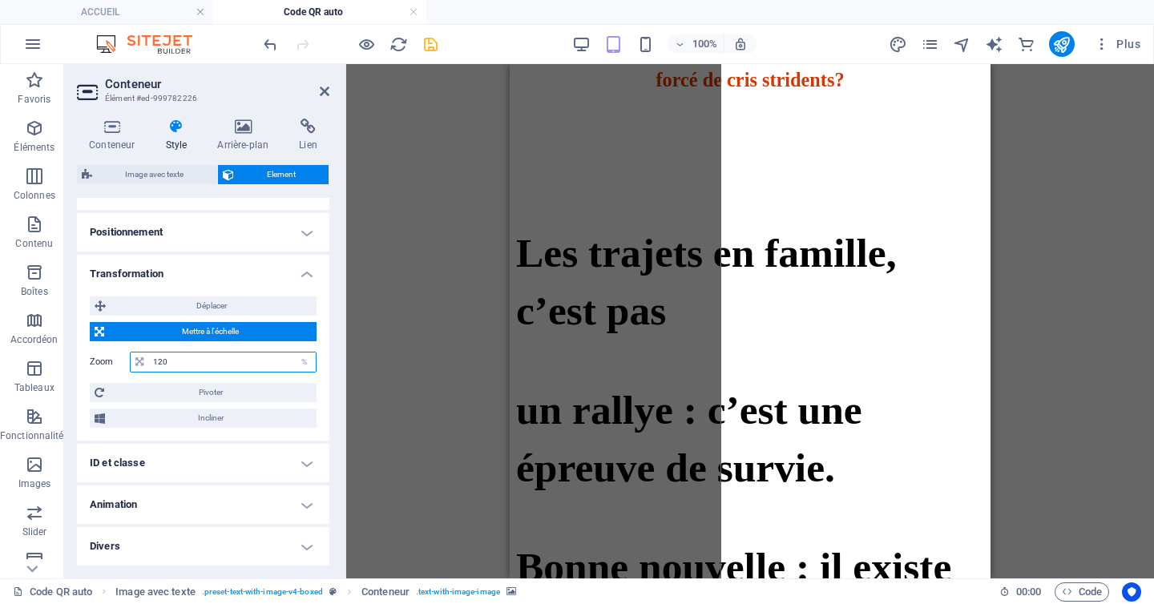
click at [163, 361] on input "120" at bounding box center [232, 361] width 167 height 19
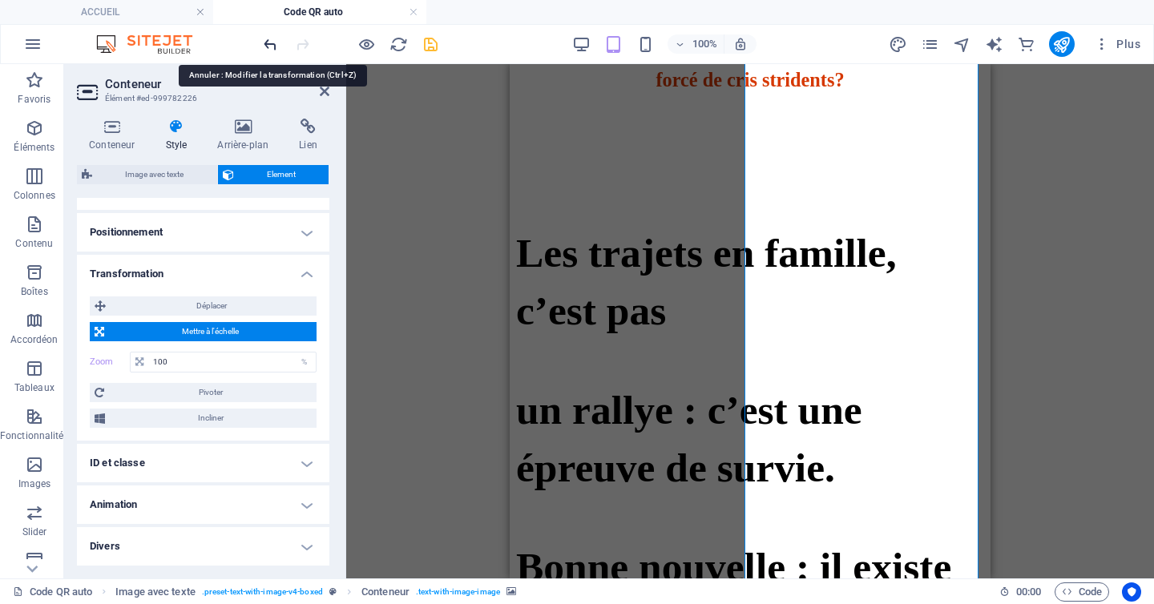
click at [261, 43] on icon "undo" at bounding box center [270, 44] width 18 height 18
type input "120"
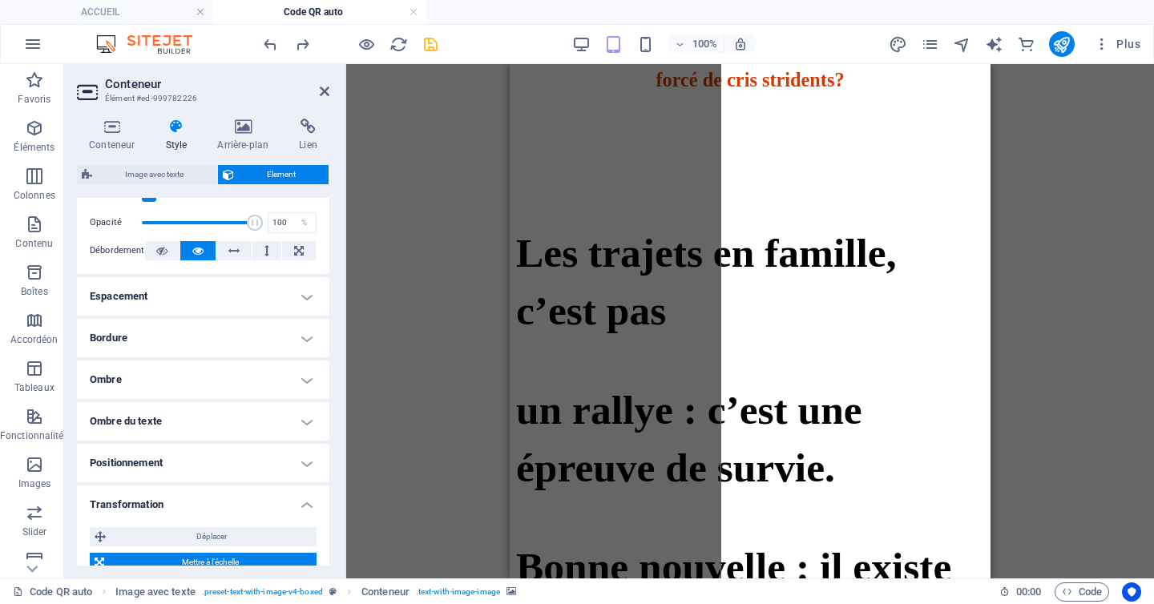
scroll to position [240, 0]
click at [304, 288] on h4 "Espacement" at bounding box center [203, 295] width 252 height 38
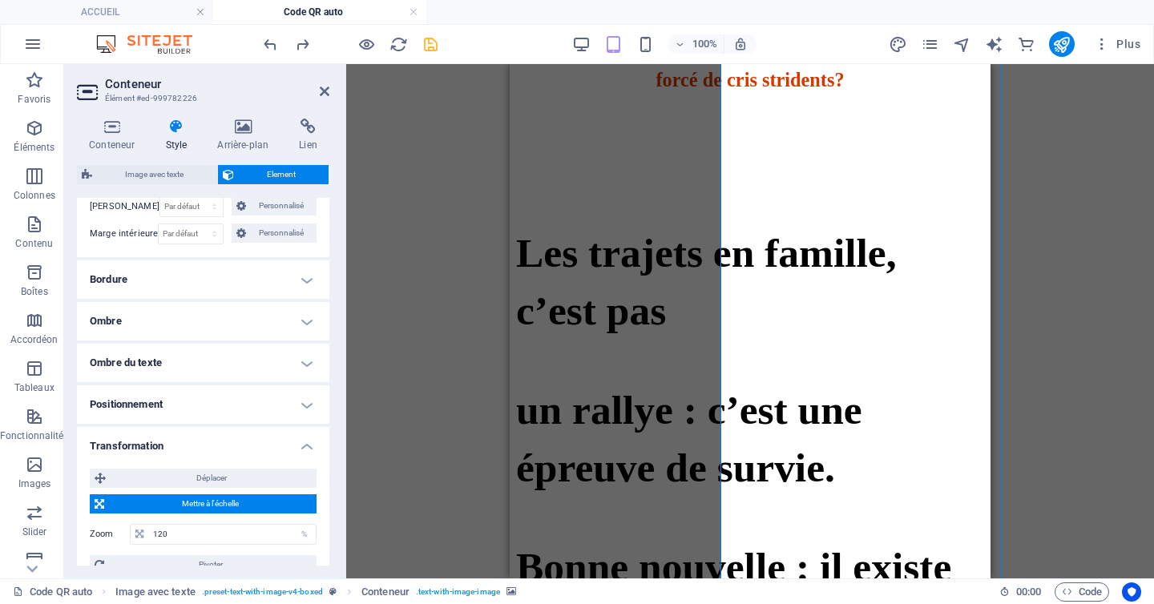
scroll to position [399, 0]
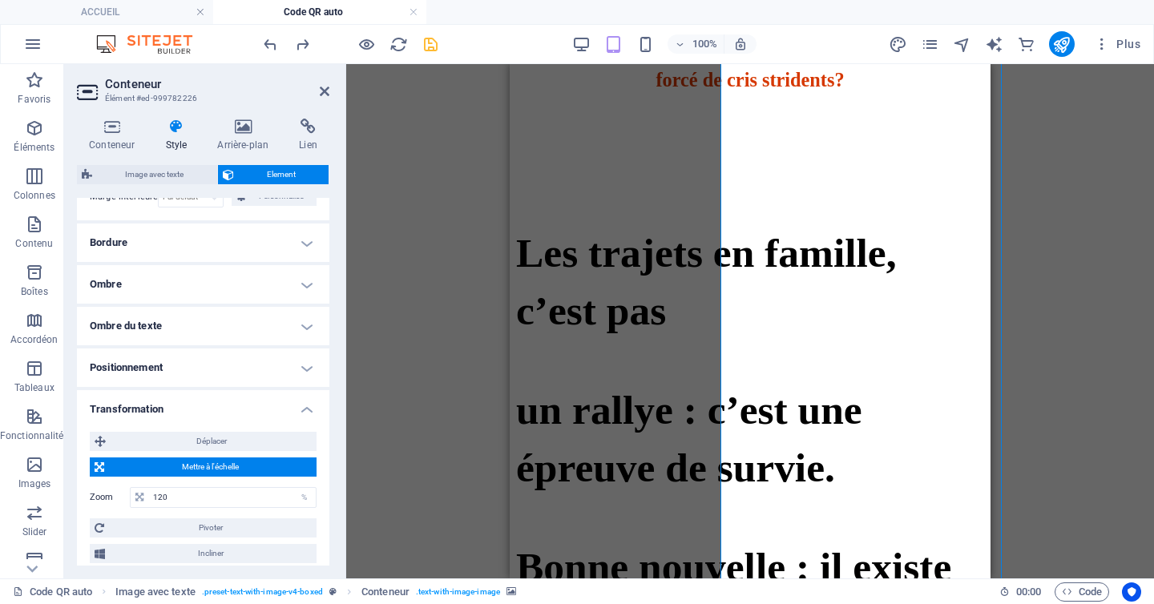
click at [291, 377] on h4 "Positionnement" at bounding box center [203, 367] width 252 height 38
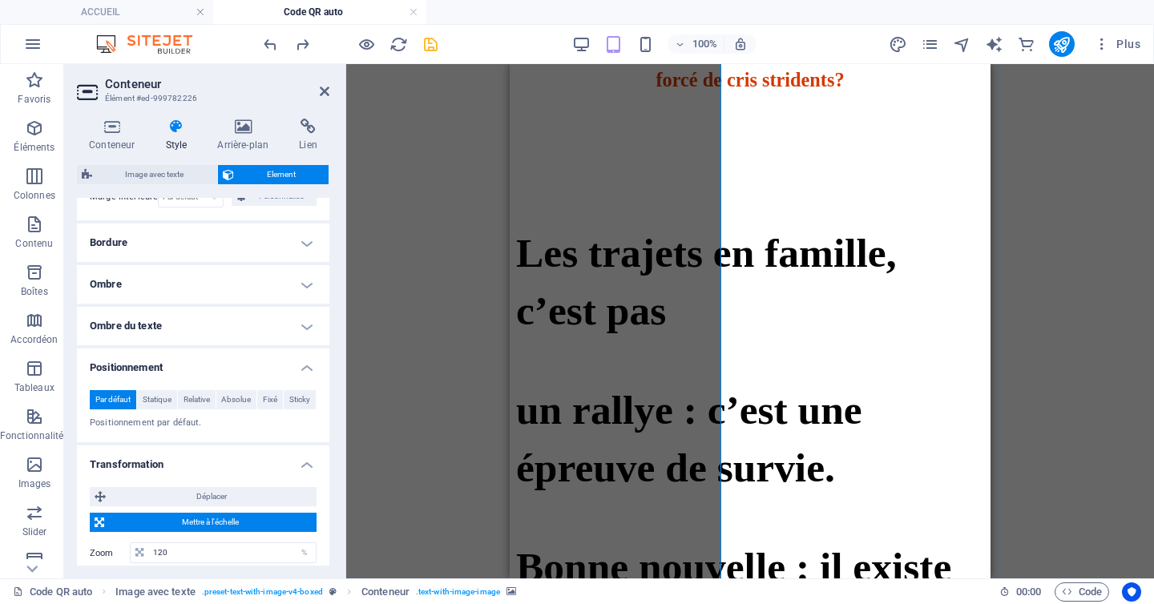
click at [296, 362] on h4 "Positionnement" at bounding box center [203, 362] width 252 height 29
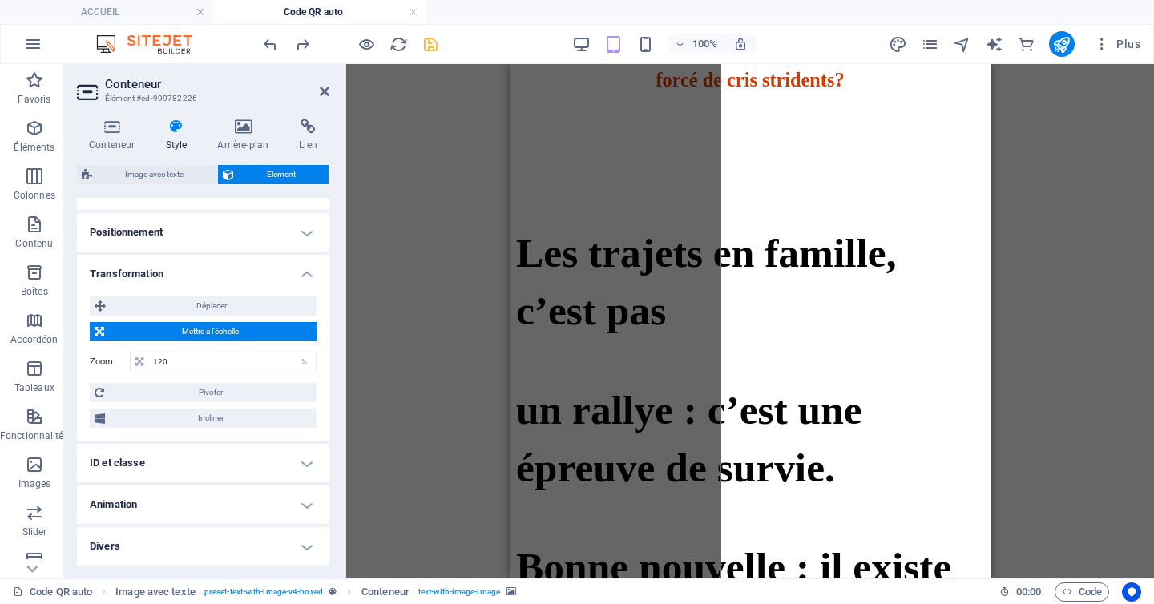
scroll to position [270, 0]
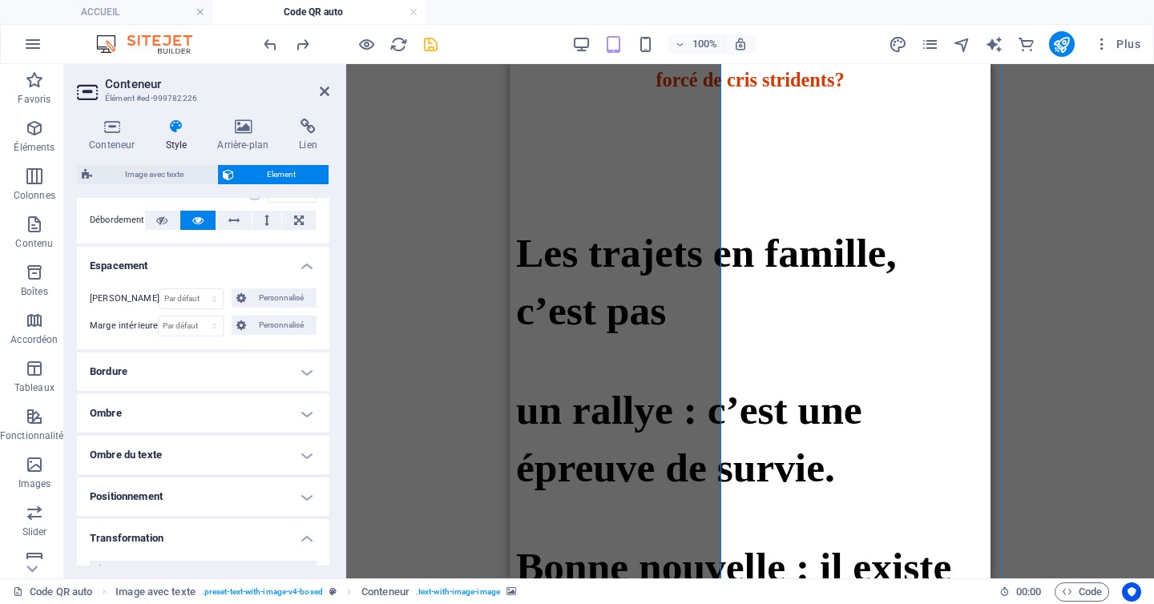
click at [230, 489] on h4 "Positionnement" at bounding box center [203, 496] width 252 height 38
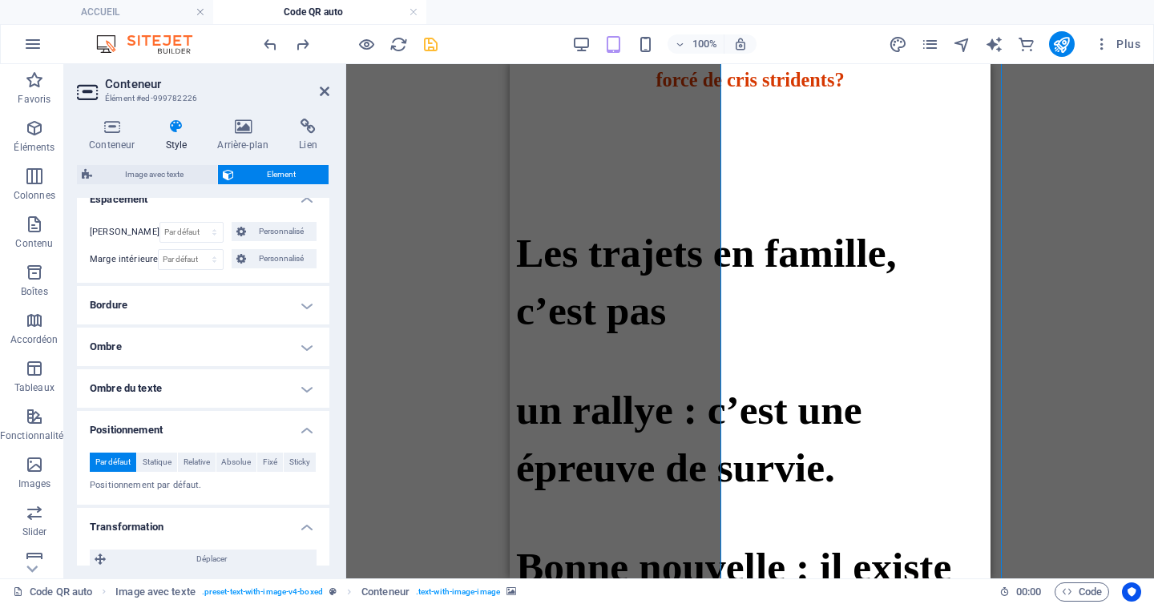
scroll to position [356, 0]
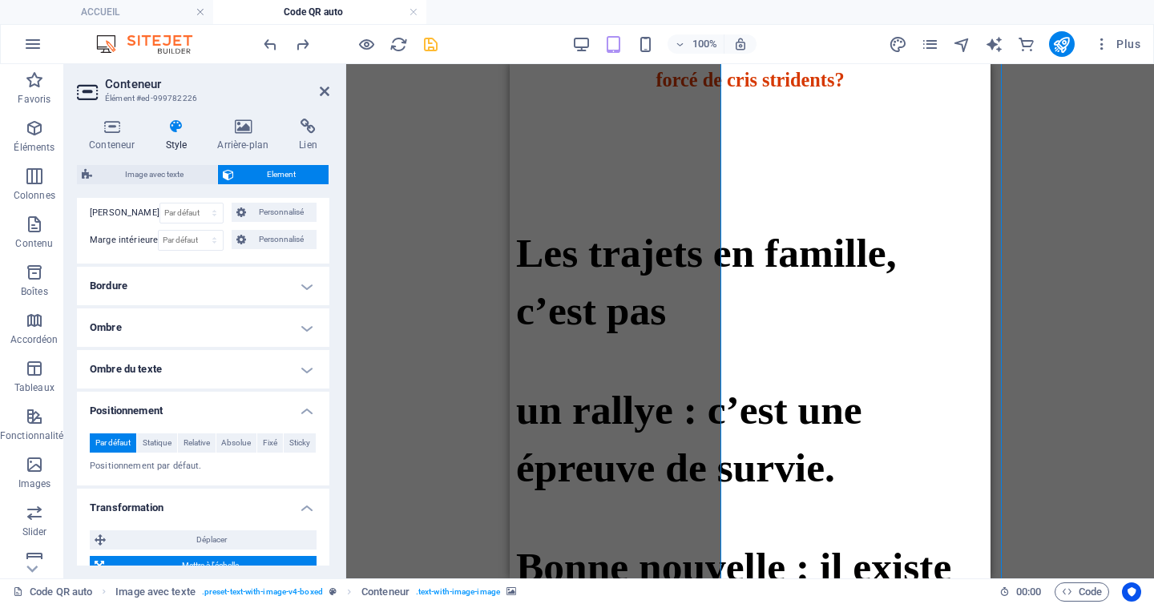
click at [288, 373] on h4 "Ombre du texte" at bounding box center [203, 369] width 252 height 38
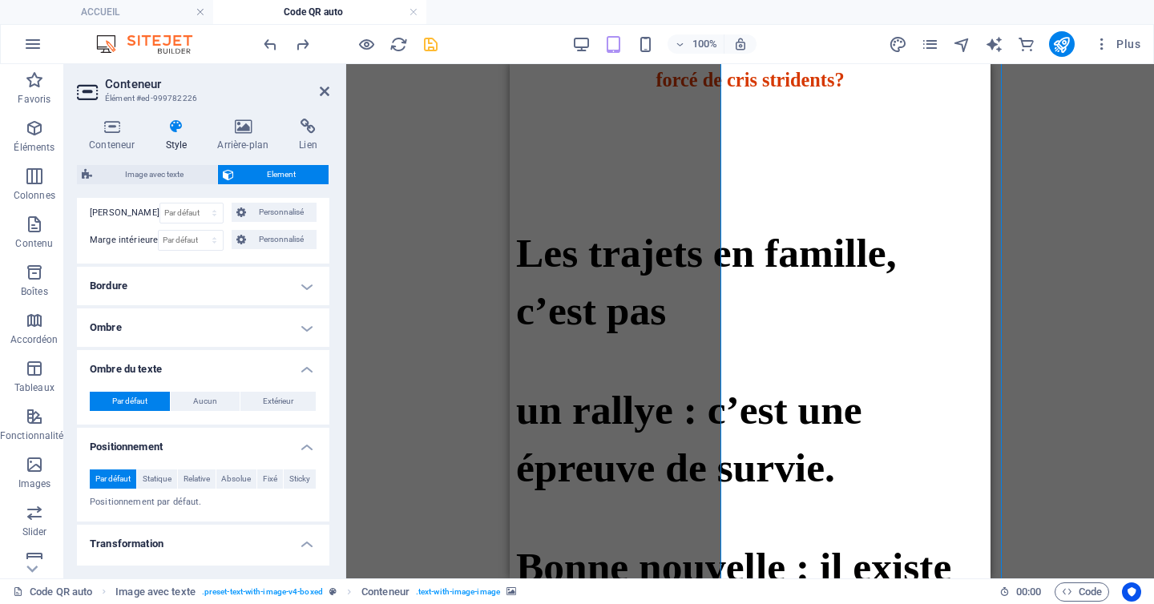
click at [288, 373] on h4 "Ombre du texte" at bounding box center [203, 364] width 252 height 29
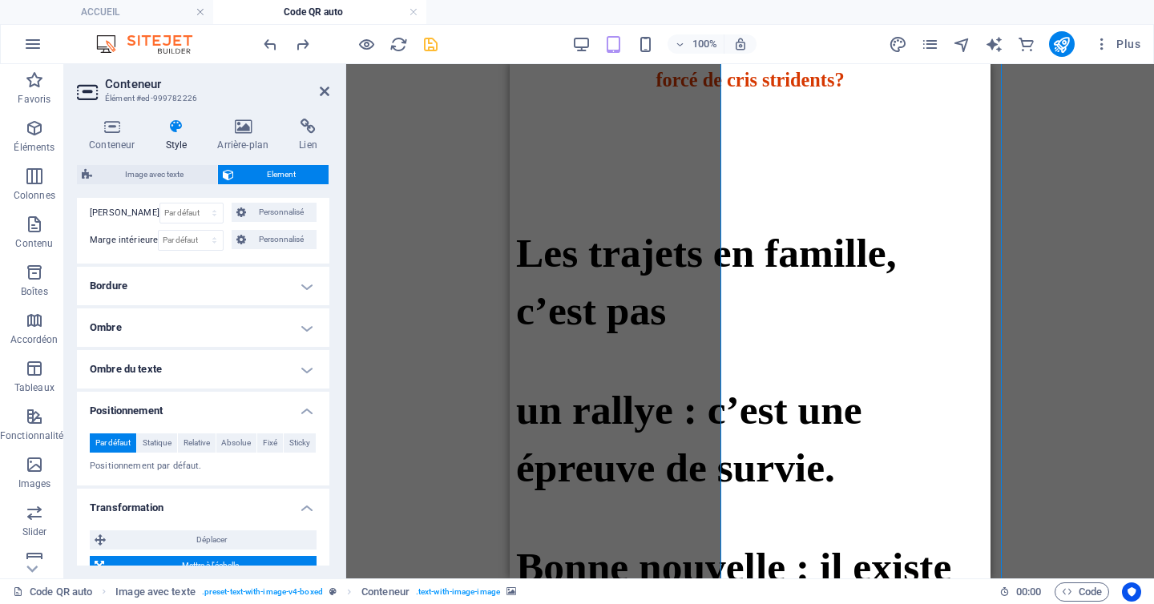
click at [296, 289] on h4 "Bordure" at bounding box center [203, 286] width 252 height 38
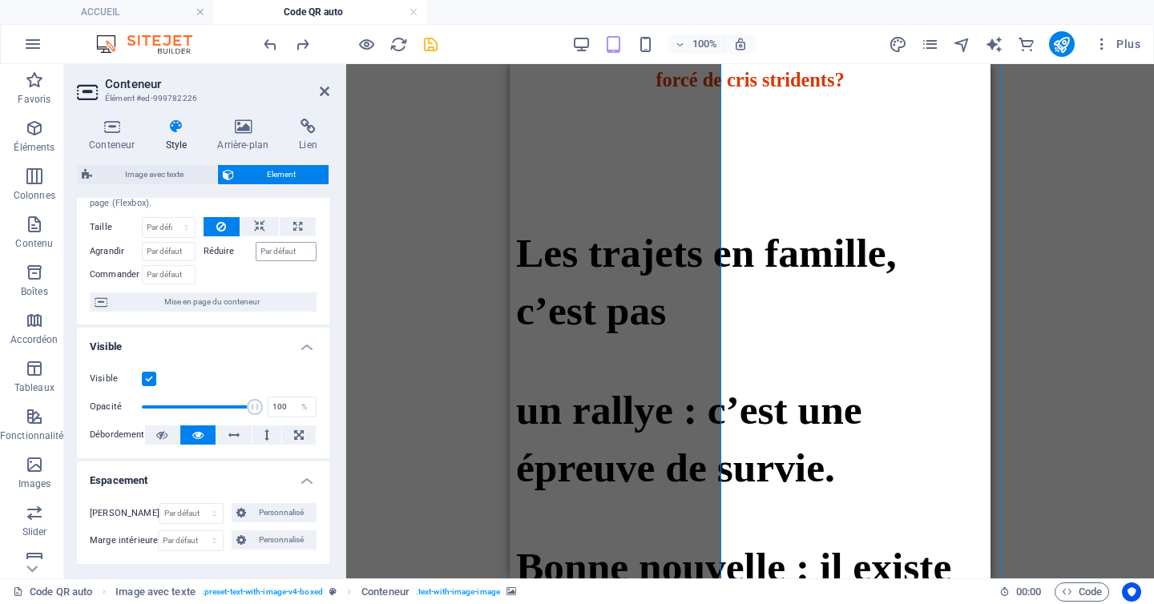
scroll to position [56, 0]
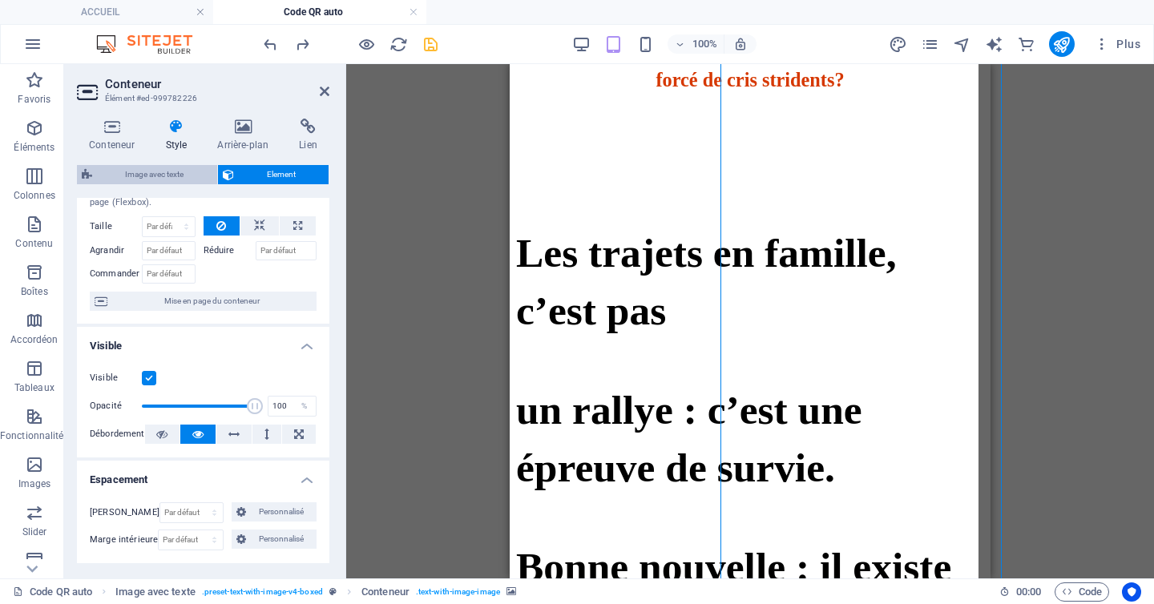
click at [173, 179] on span "Image avec texte" at bounding box center [154, 174] width 115 height 19
select select "rem"
select select "px"
select select "preset-text-with-image-v4-boxed"
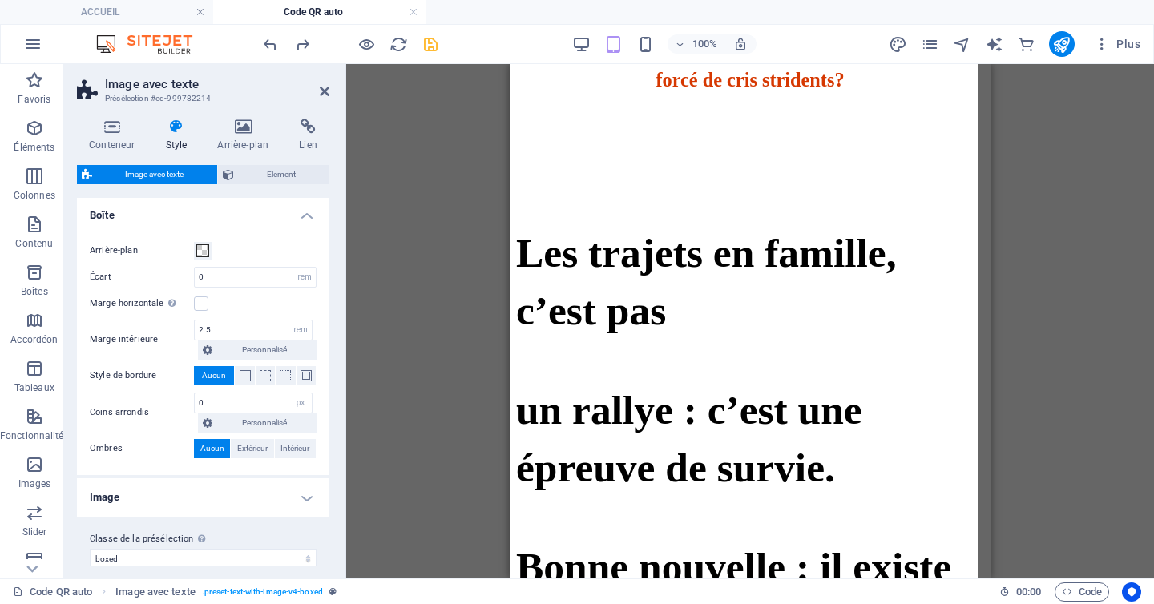
scroll to position [180, 0]
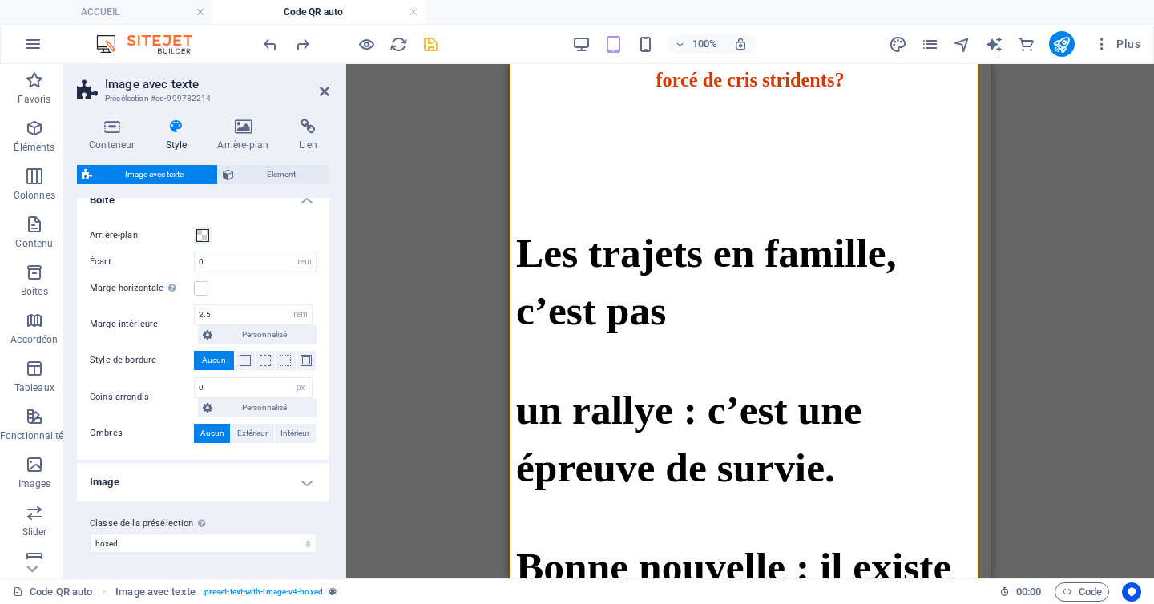
click at [299, 486] on h4 "Image" at bounding box center [203, 482] width 252 height 38
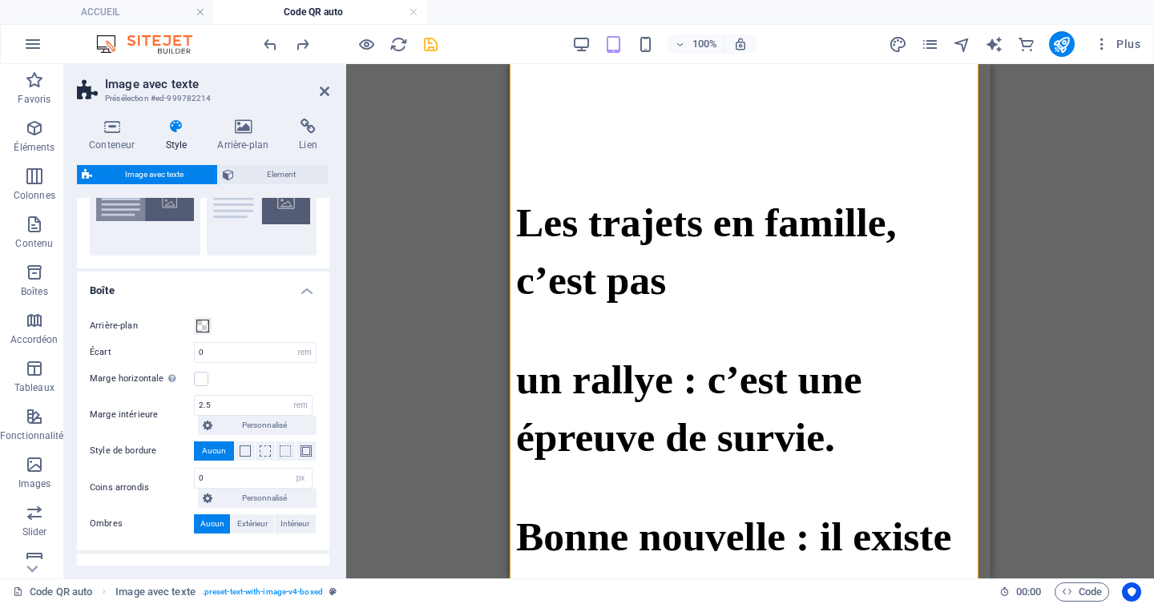
scroll to position [459, 0]
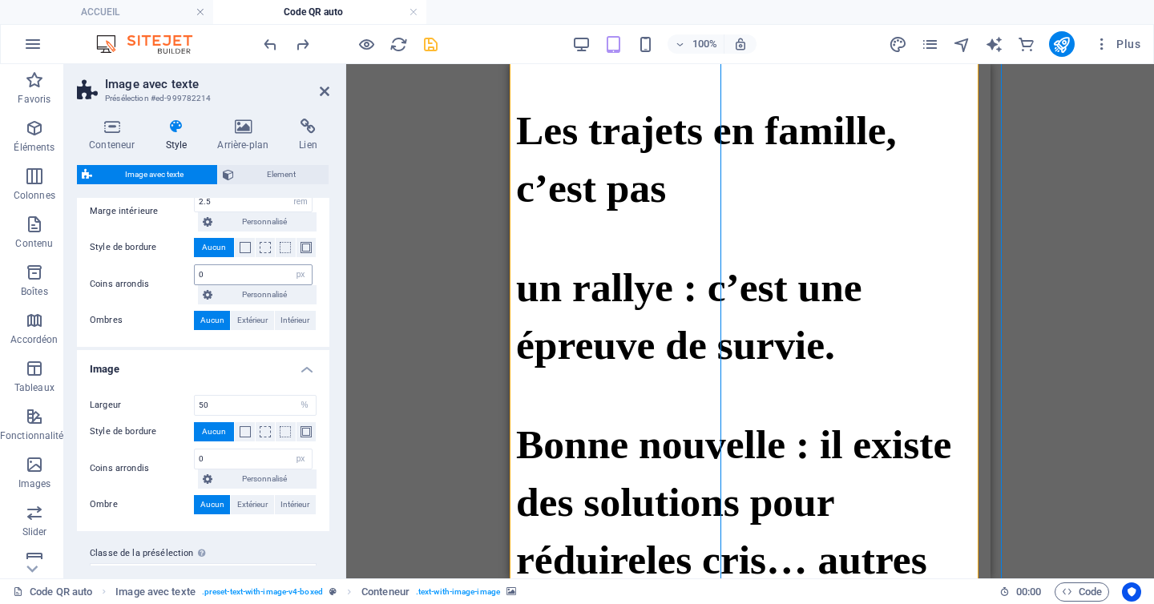
scroll to position [323, 0]
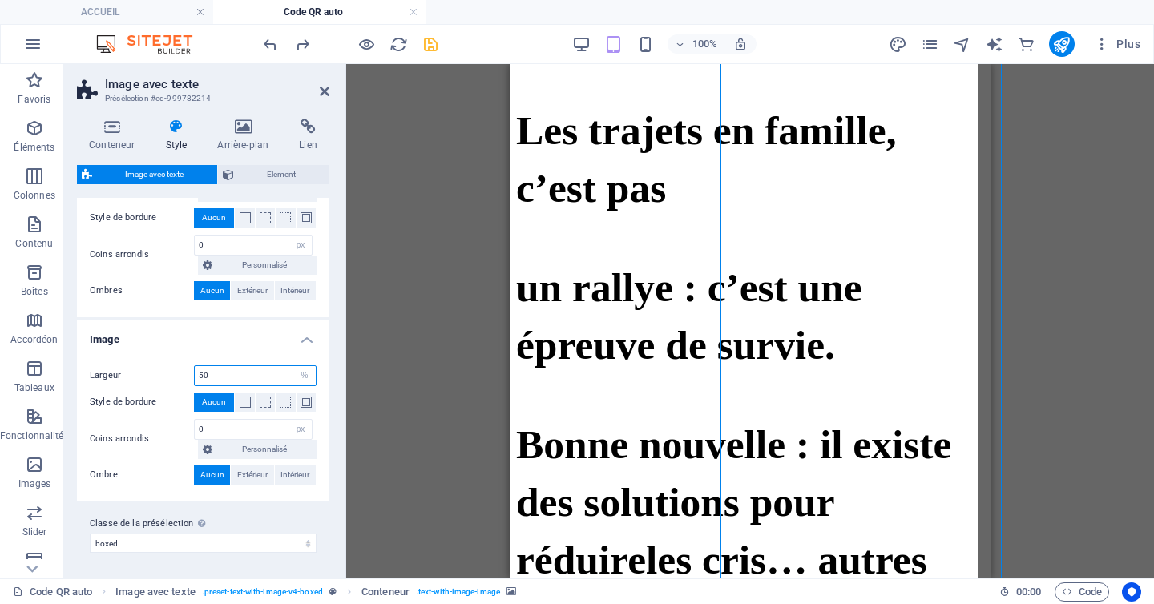
click at [220, 376] on input "50" at bounding box center [255, 375] width 121 height 19
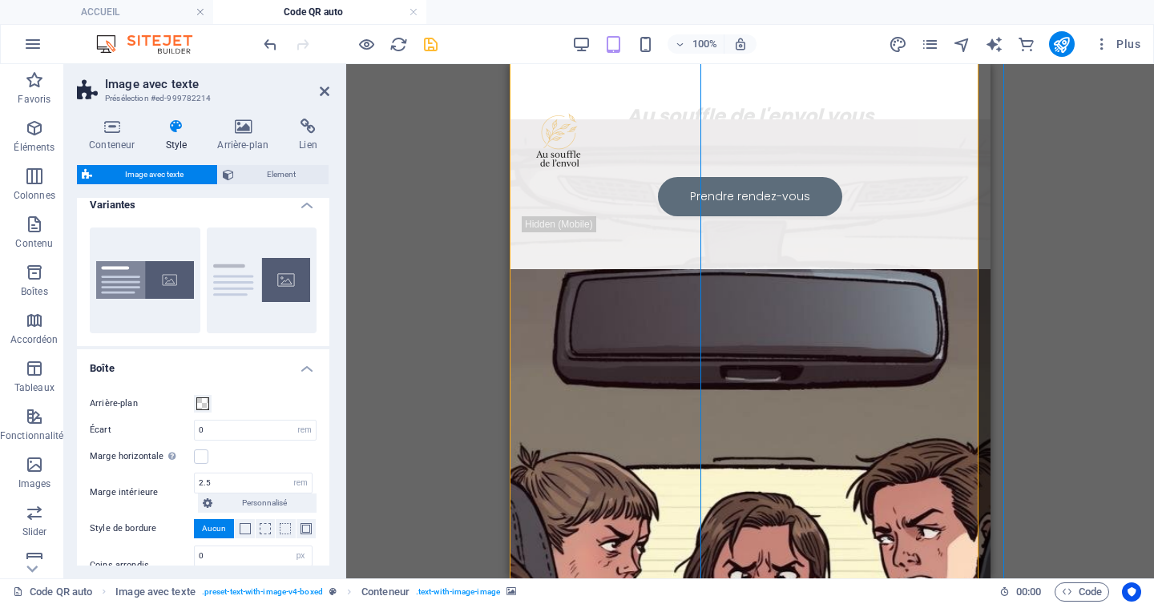
scroll to position [0, 0]
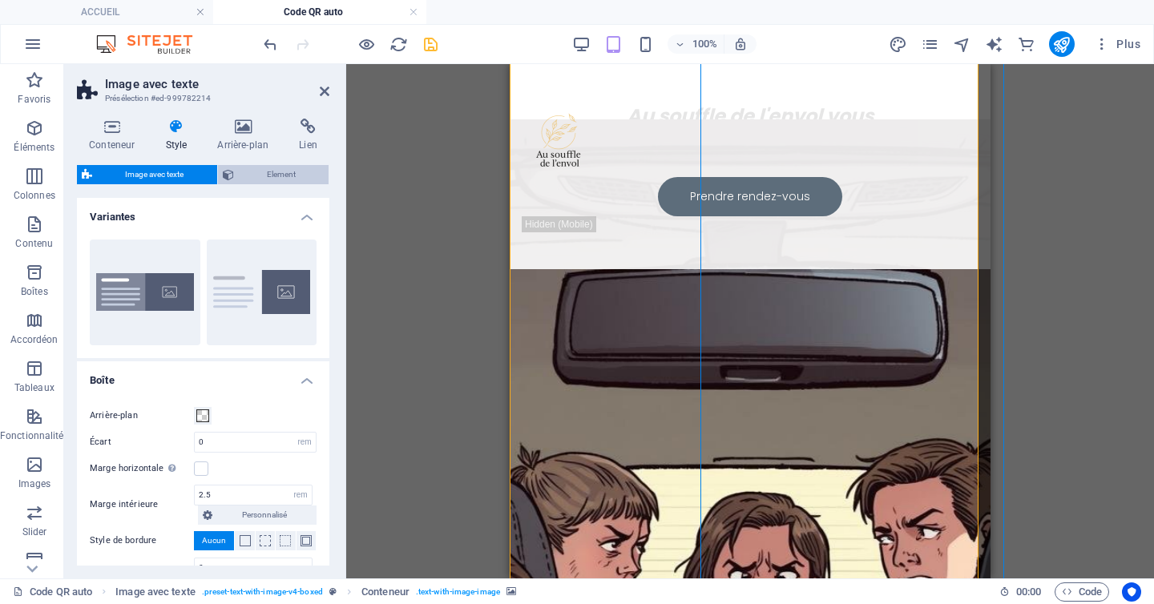
type input "54"
click at [282, 179] on span "Element" at bounding box center [282, 174] width 86 height 19
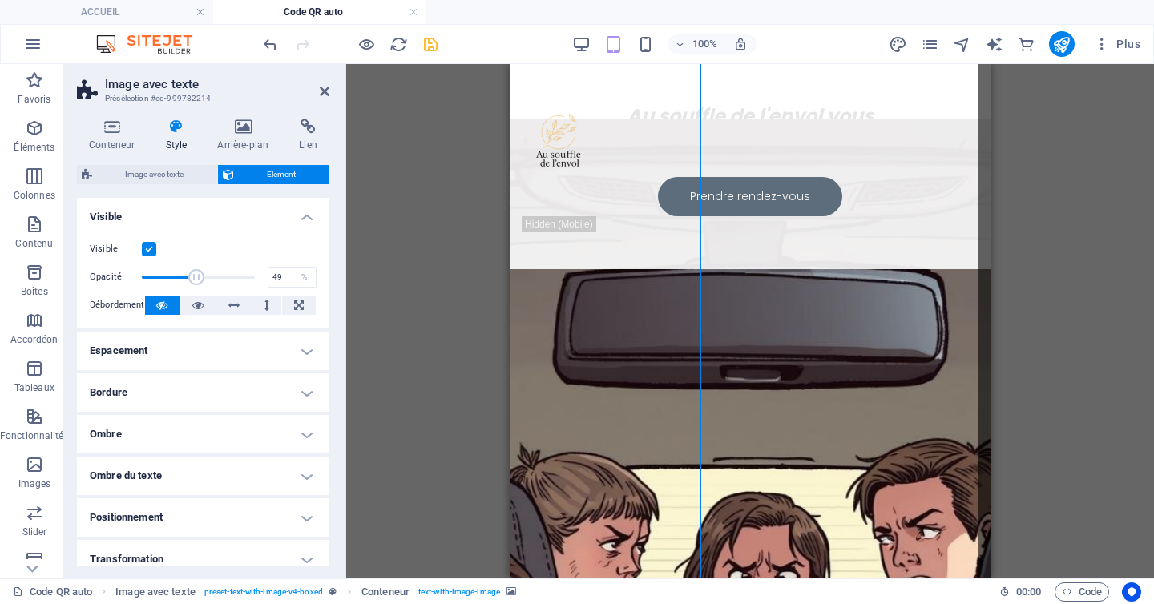
drag, startPoint x: 252, startPoint y: 272, endPoint x: 195, endPoint y: 268, distance: 57.8
click at [195, 269] on span at bounding box center [196, 277] width 16 height 16
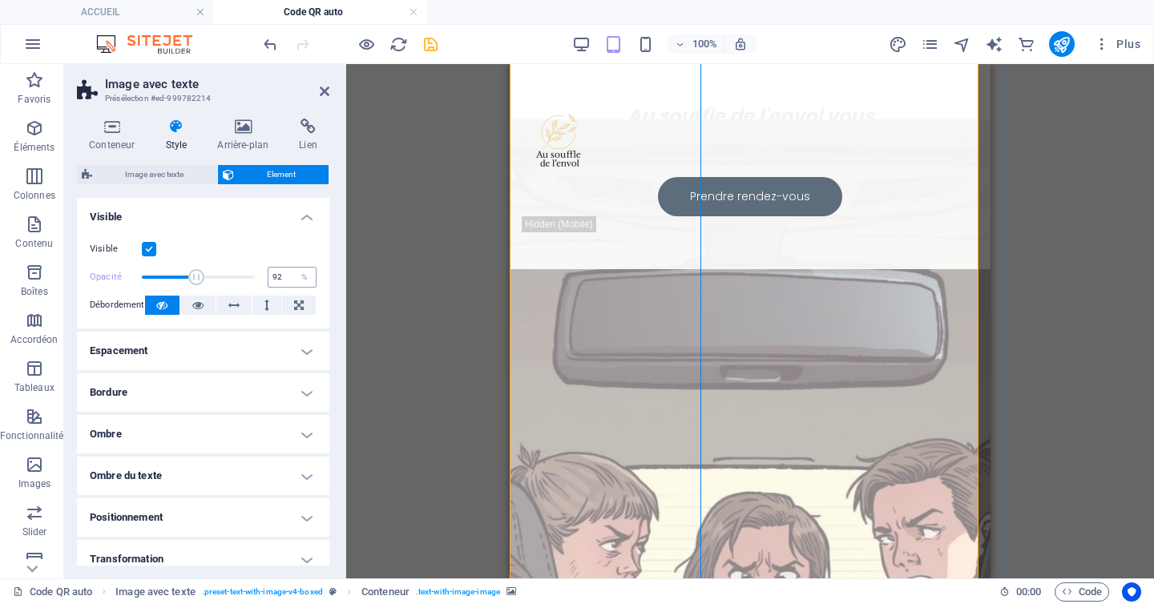
type input "100"
drag, startPoint x: 192, startPoint y: 276, endPoint x: 270, endPoint y: 281, distance: 77.9
click at [270, 281] on div "Opacité 100 %" at bounding box center [203, 277] width 227 height 24
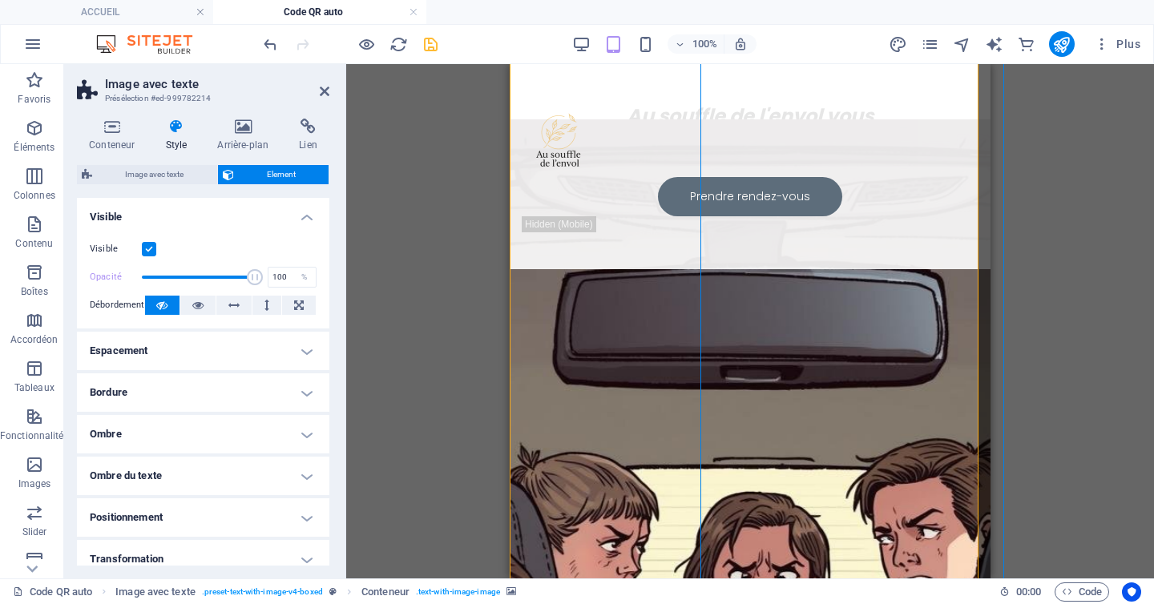
click at [297, 346] on h4 "Espacement" at bounding box center [203, 351] width 252 height 38
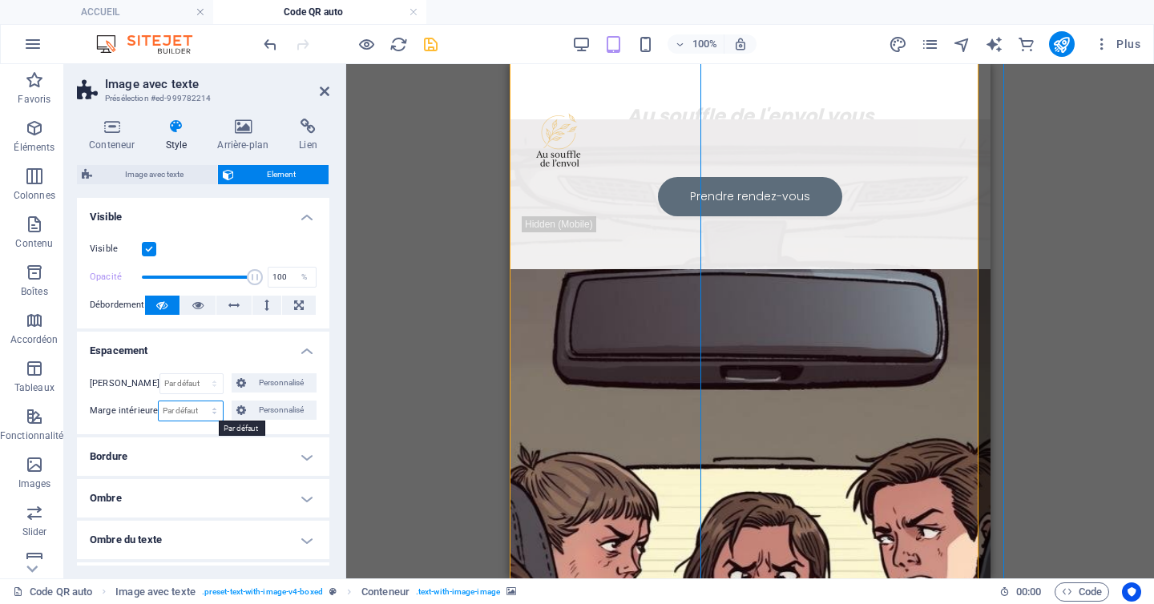
click at [199, 409] on select "Par défaut px rem % vh vw Personnalisé" at bounding box center [190, 410] width 63 height 19
select select "px"
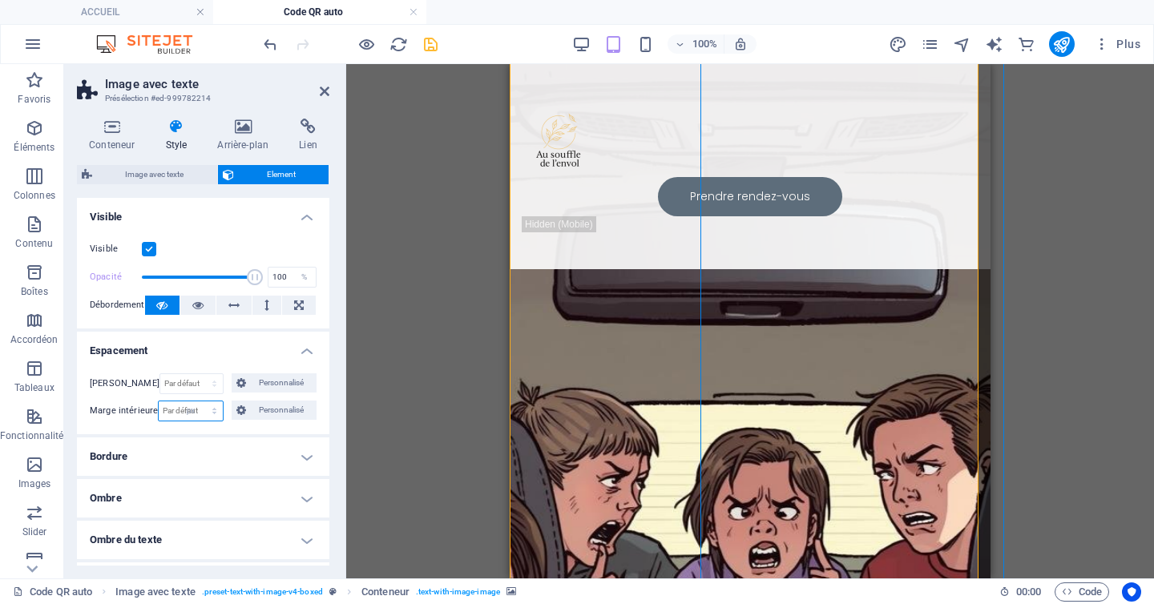
click at [196, 401] on select "Par défaut px rem % vh vw Personnalisé" at bounding box center [190, 410] width 63 height 19
type input "0"
click at [214, 405] on select "Par défaut px rem % vh vw Personnalisé" at bounding box center [211, 410] width 22 height 19
select select "%"
click at [200, 401] on select "Par défaut px rem % vh vw Personnalisé" at bounding box center [211, 410] width 22 height 19
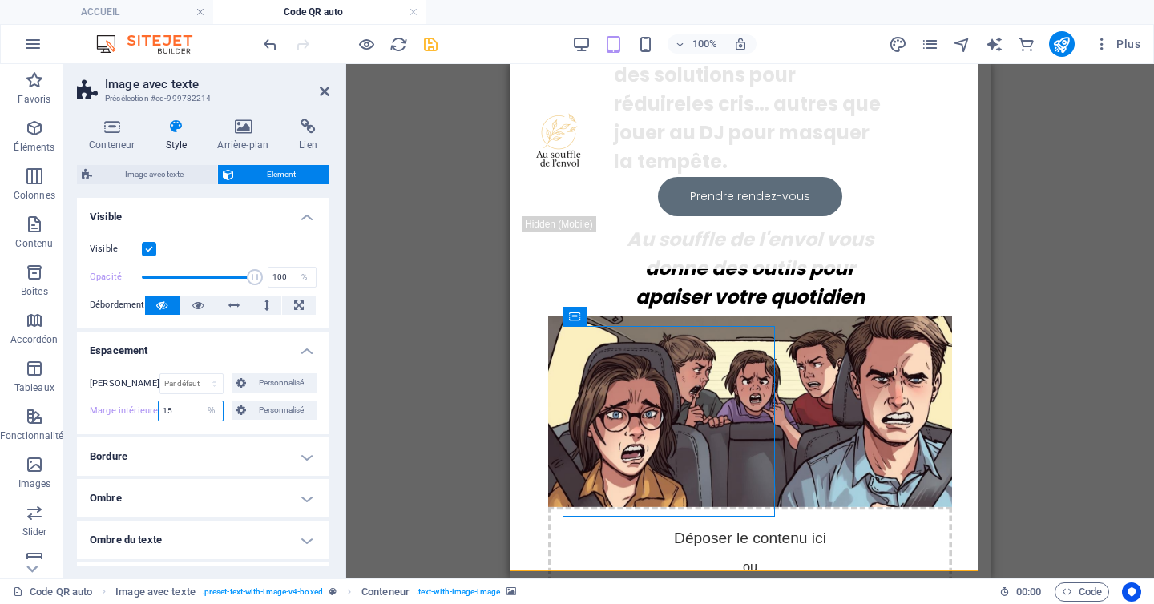
type input "1"
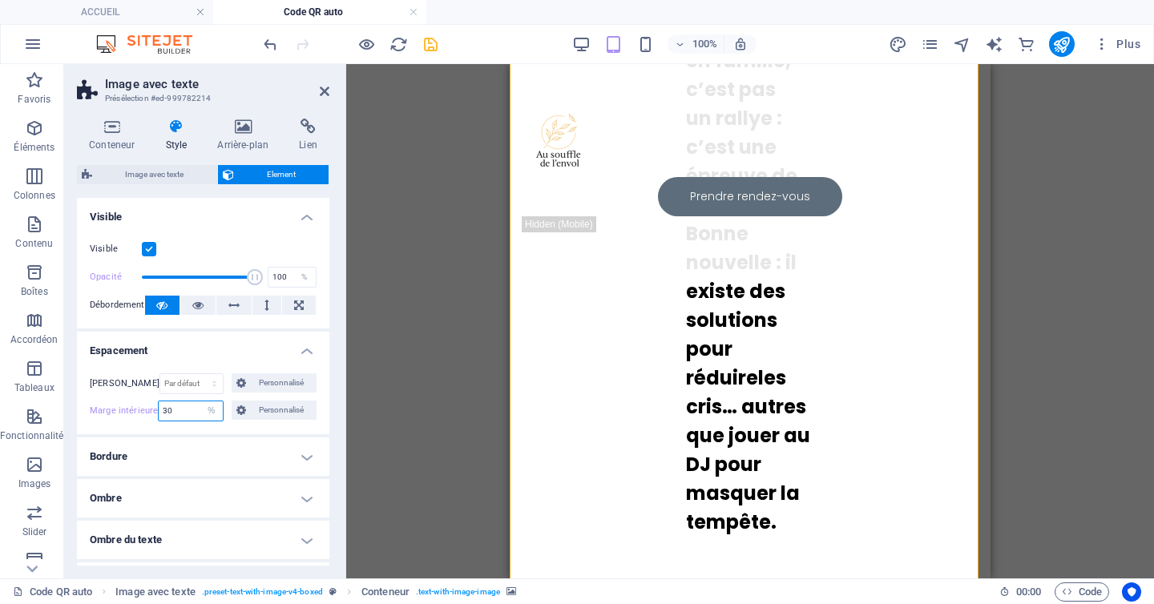
type input "3"
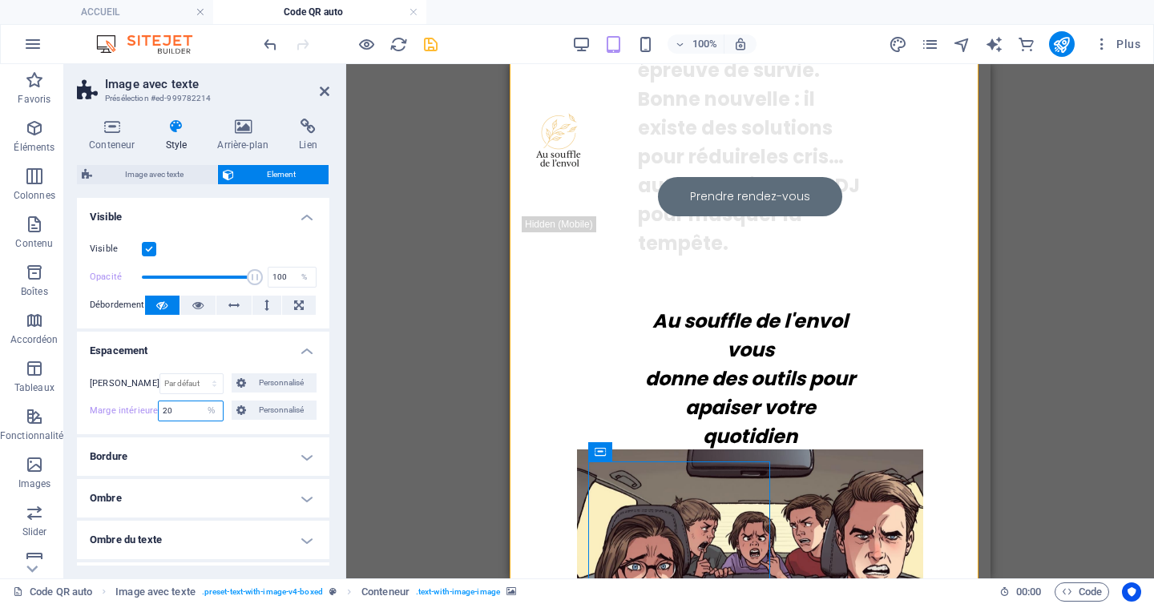
type input "2"
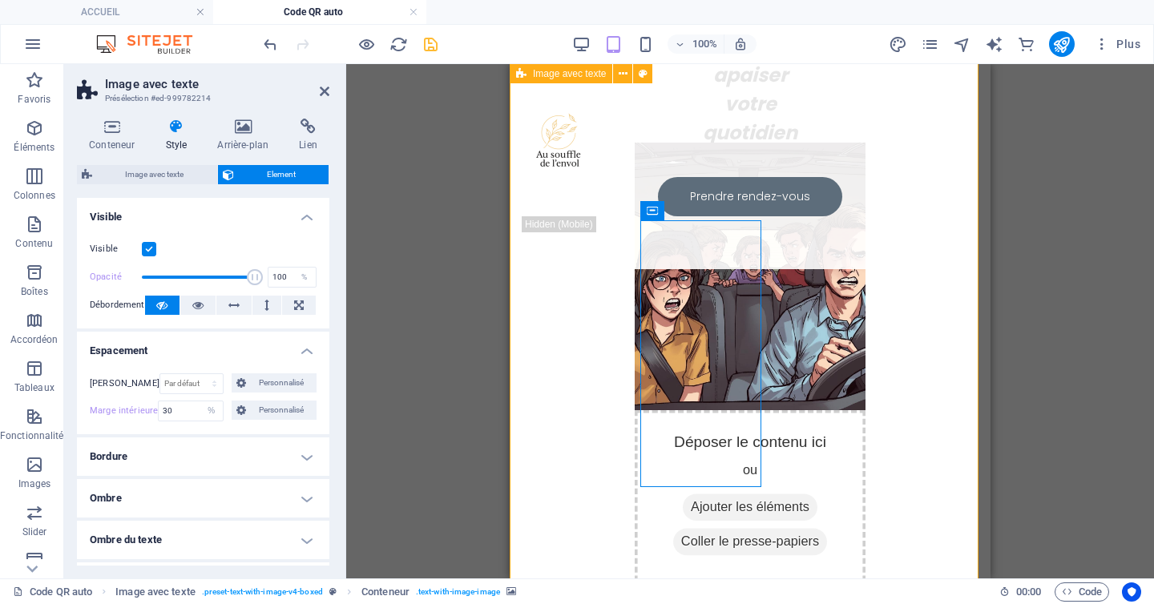
scroll to position [1143, 0]
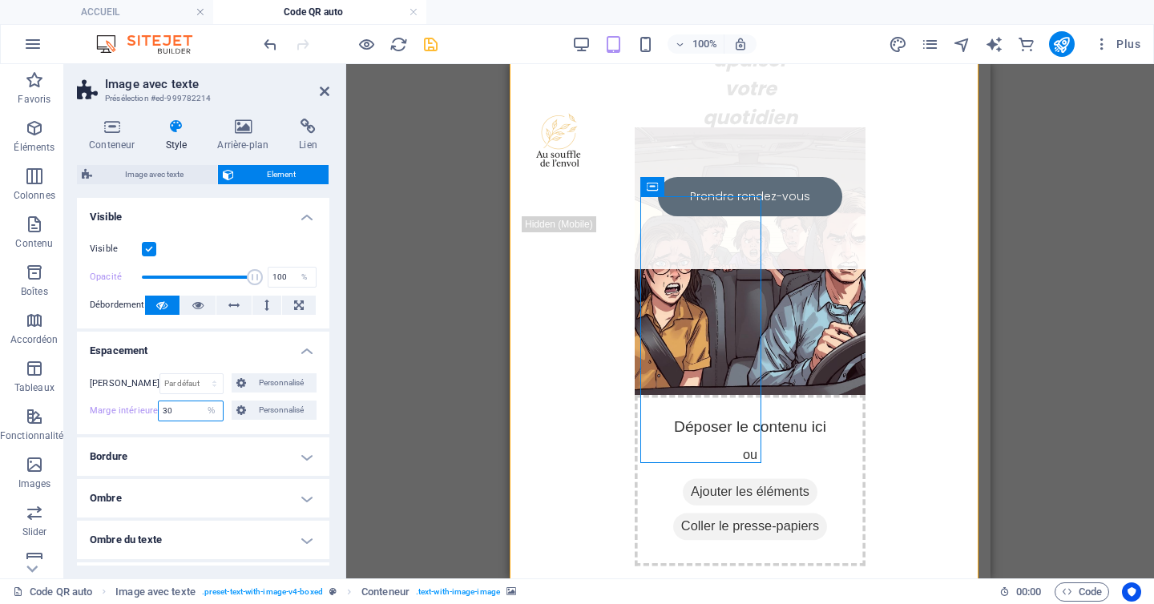
click at [179, 406] on input "30" at bounding box center [190, 410] width 63 height 19
type input "3"
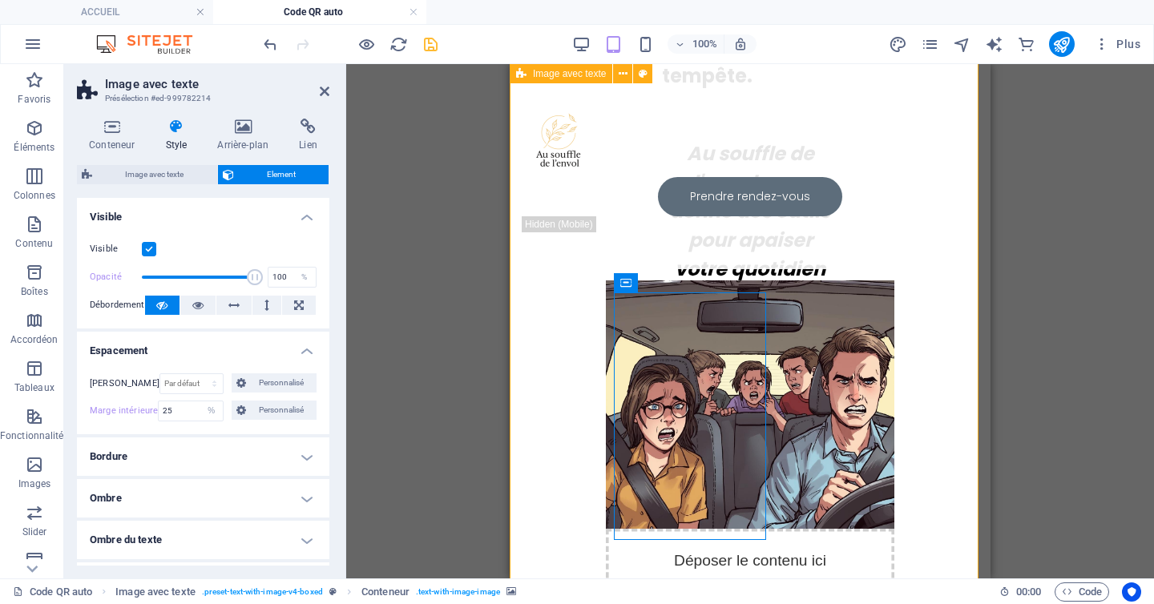
scroll to position [847, 0]
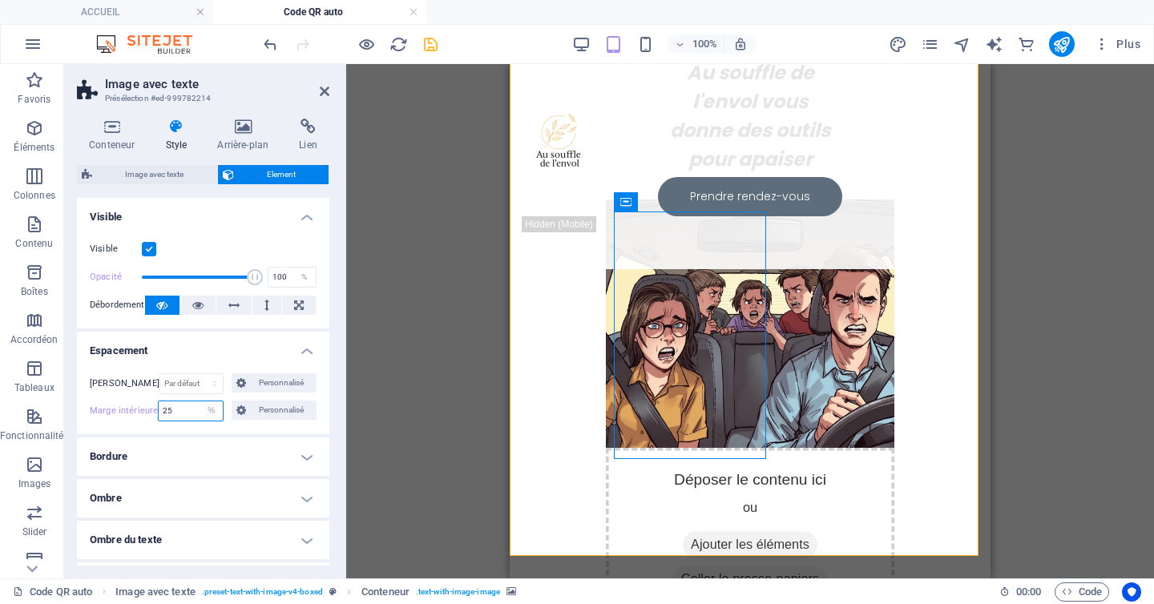
click at [189, 405] on input "25" at bounding box center [190, 410] width 63 height 19
type input "2"
type input "5"
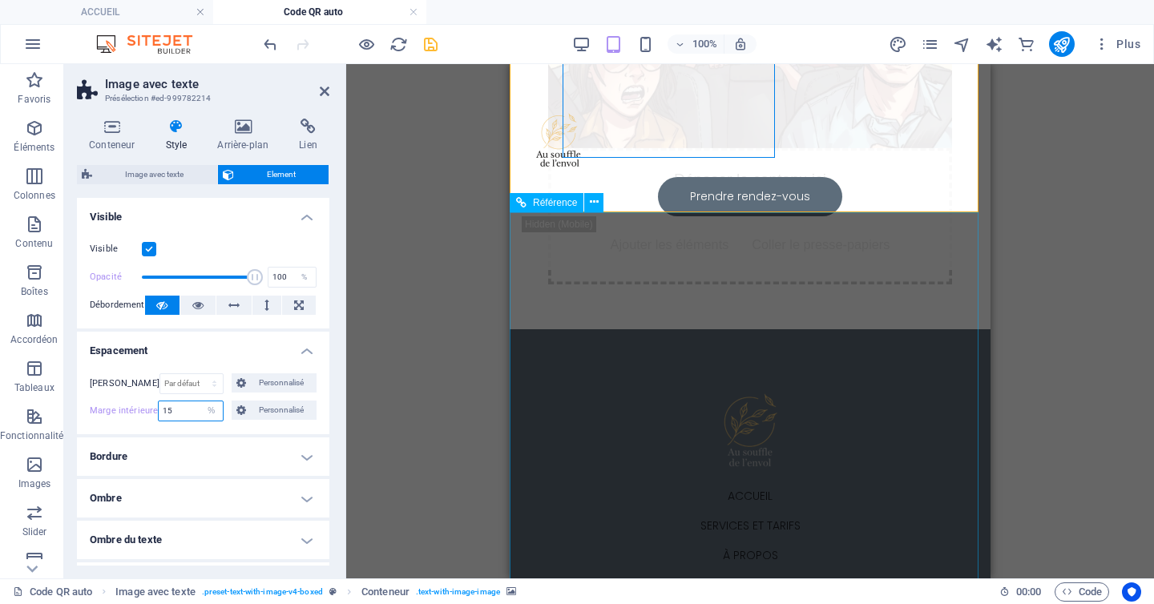
type input "15"
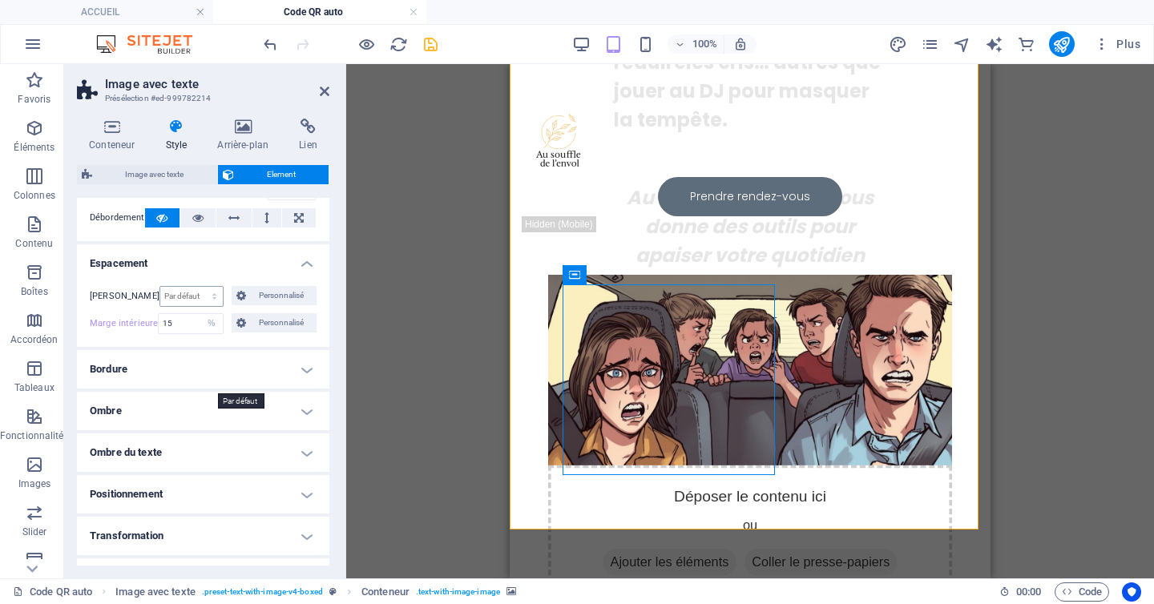
scroll to position [91, 0]
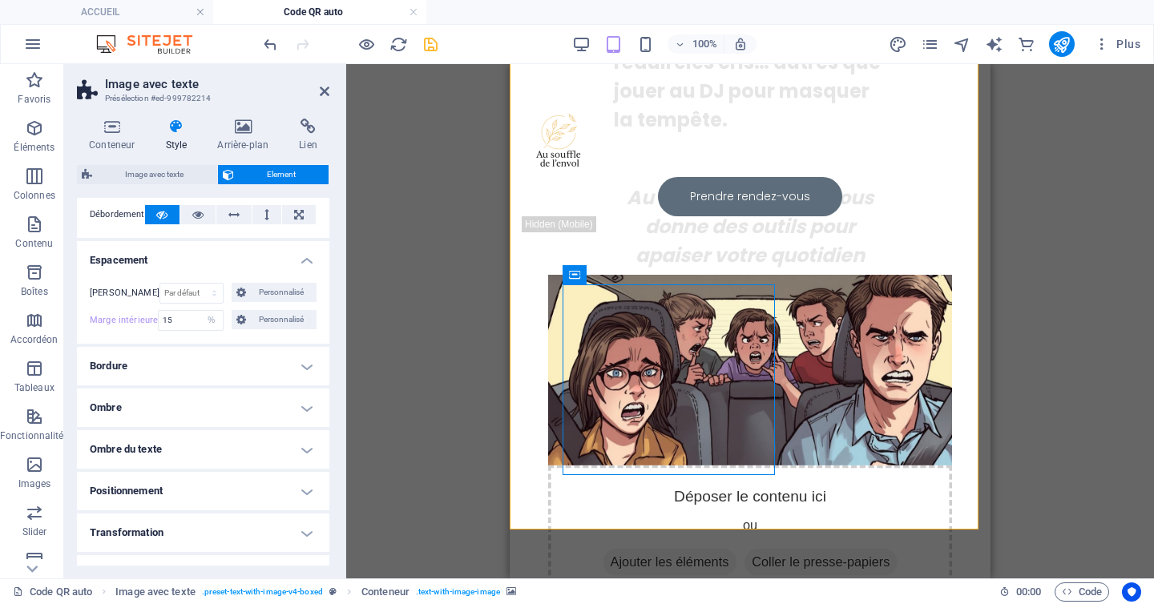
click at [238, 369] on h4 "Bordure" at bounding box center [203, 366] width 252 height 38
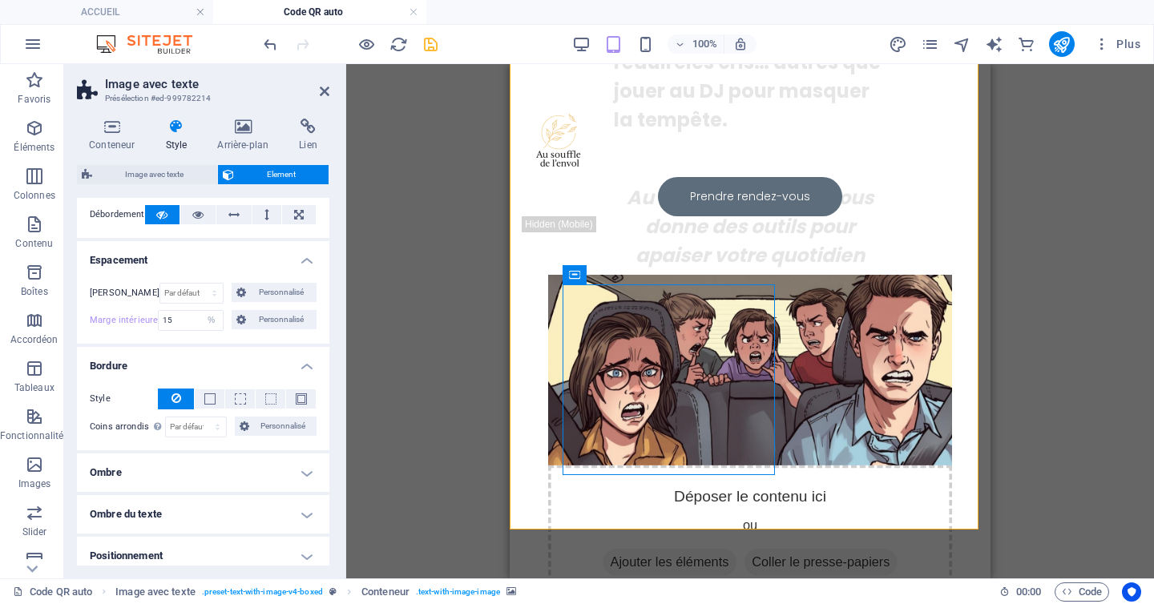
click at [255, 364] on h4 "Bordure" at bounding box center [203, 361] width 252 height 29
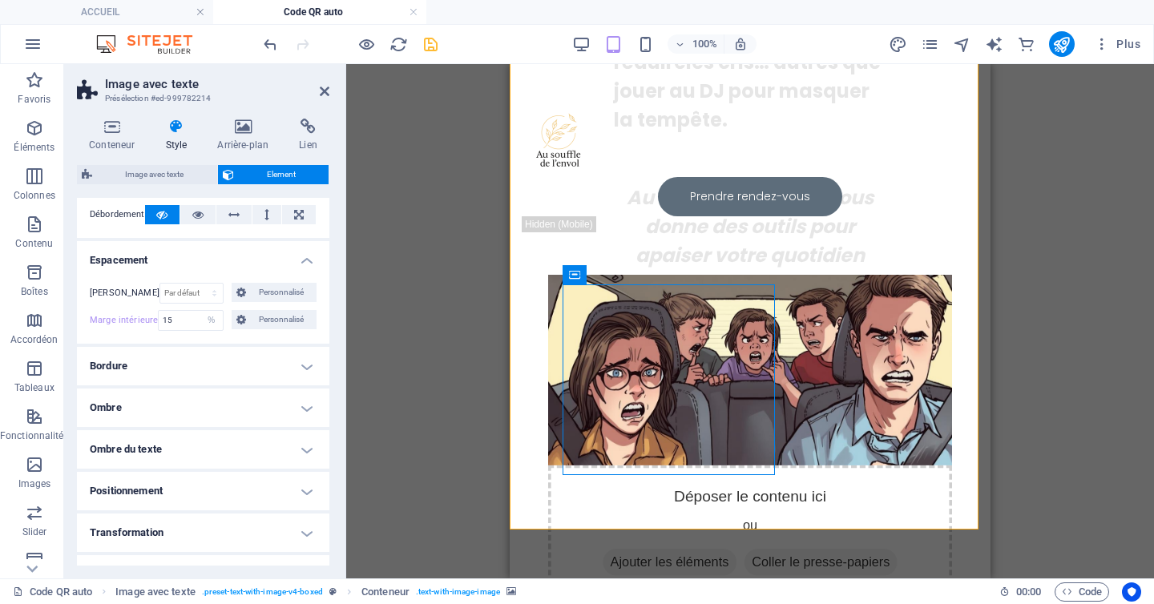
click at [245, 412] on h4 "Ombre" at bounding box center [203, 408] width 252 height 38
click at [245, 412] on h4 "Ombre" at bounding box center [203, 403] width 252 height 29
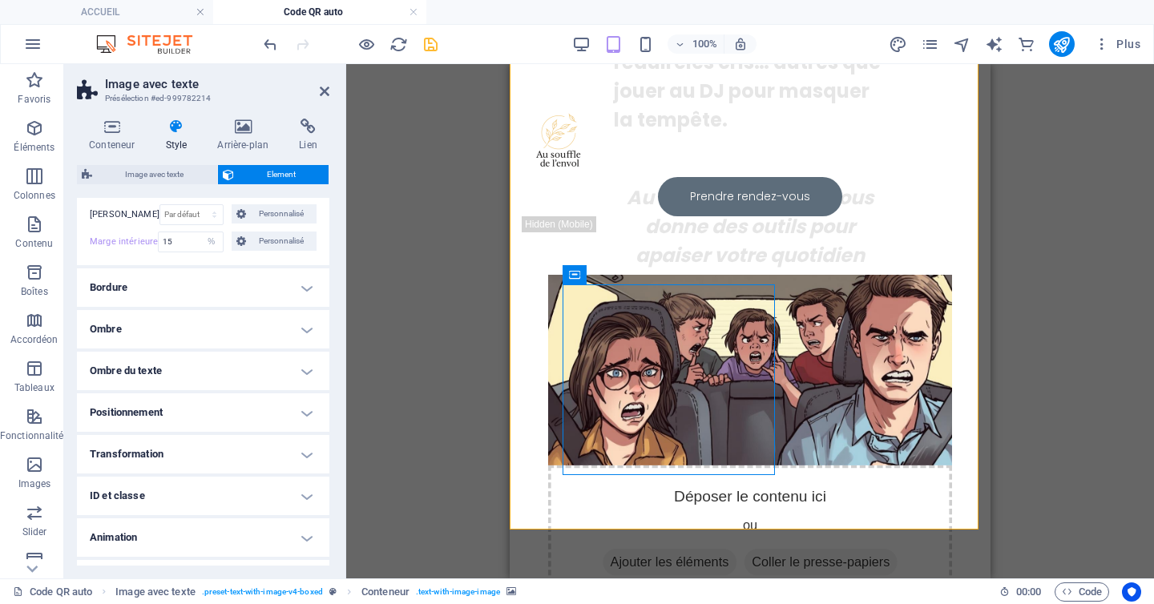
scroll to position [202, 0]
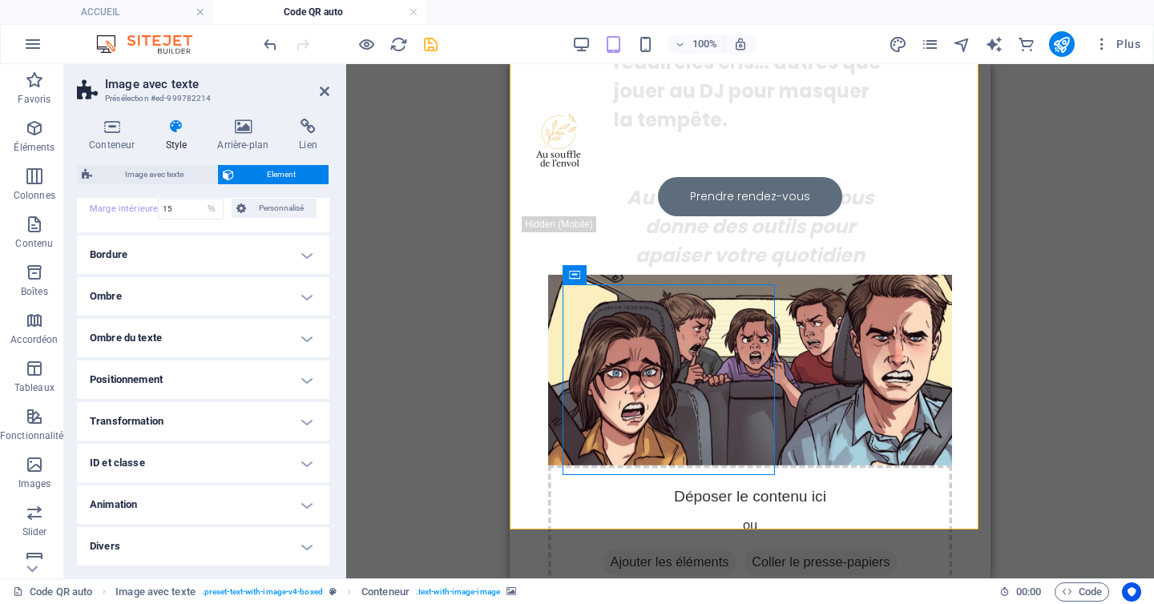
click at [255, 375] on h4 "Positionnement" at bounding box center [203, 379] width 252 height 38
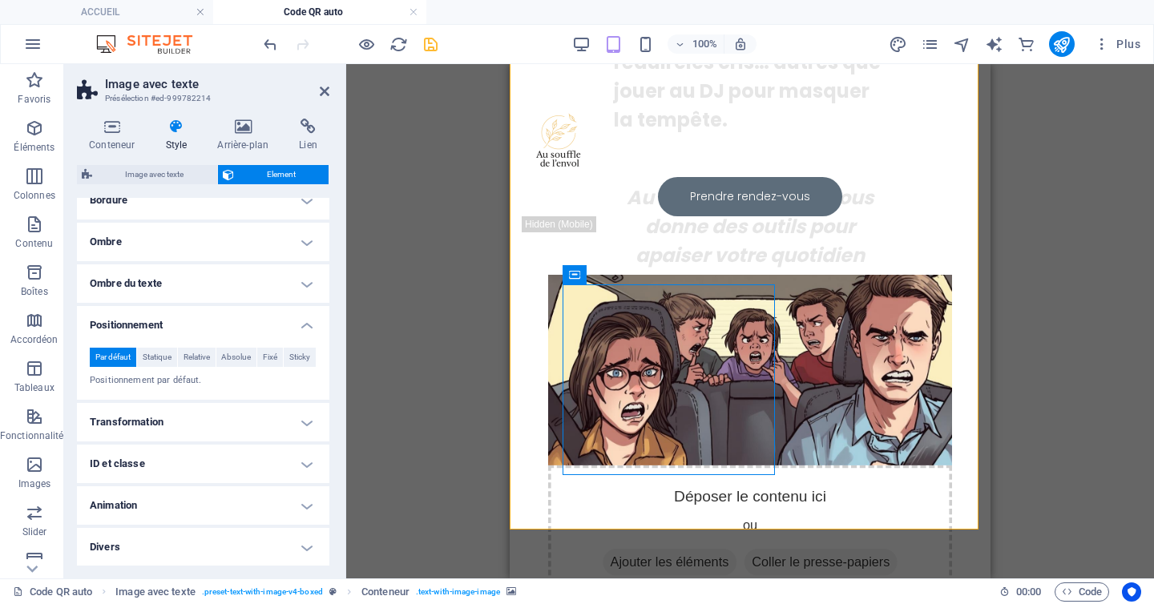
scroll to position [257, 0]
click at [238, 417] on h4 "Transformation" at bounding box center [203, 421] width 252 height 38
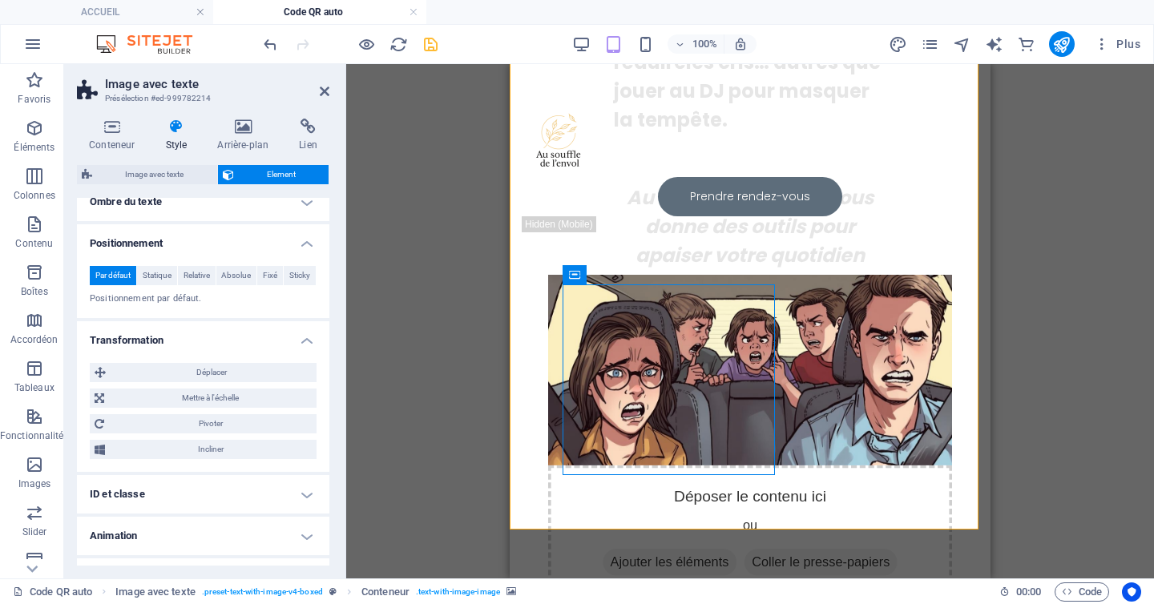
scroll to position [341, 0]
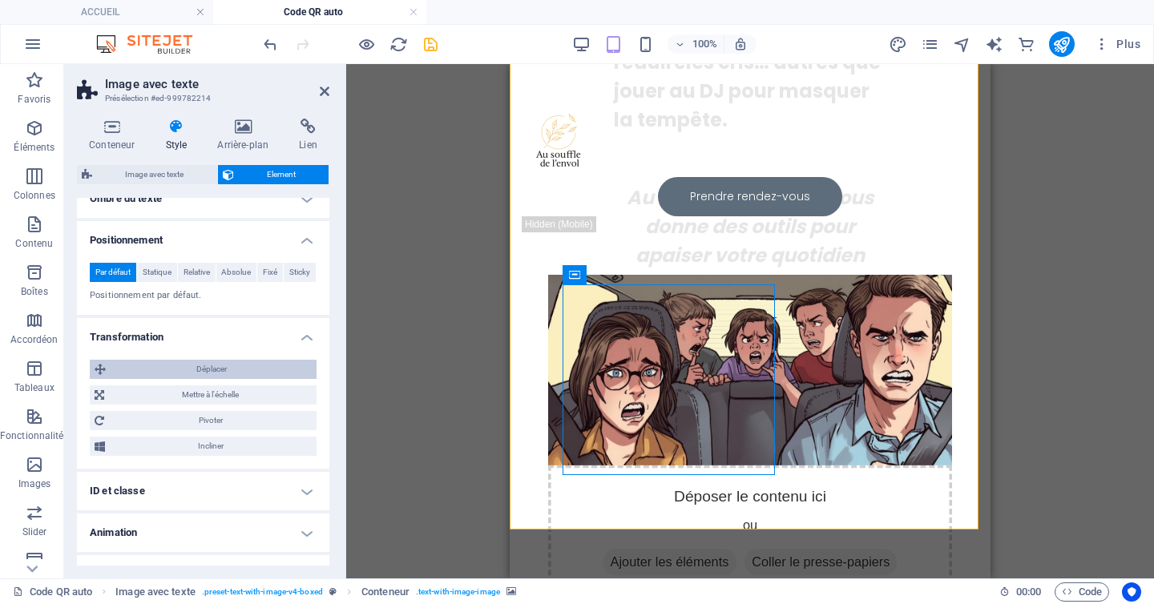
click at [265, 377] on span "Déplacer" at bounding box center [211, 369] width 201 height 19
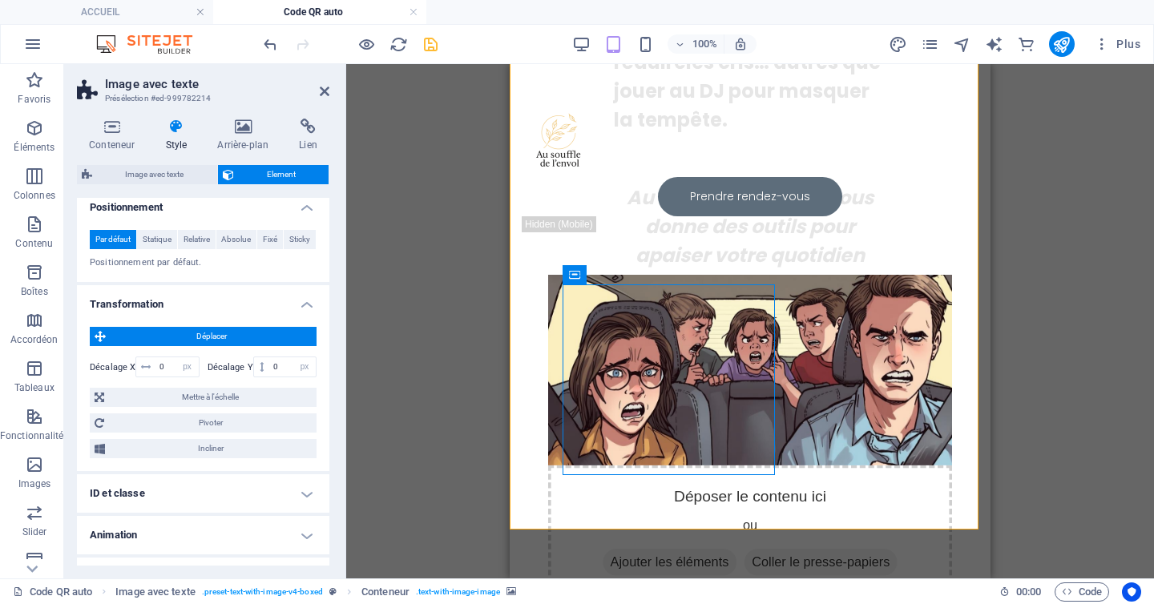
scroll to position [375, 0]
click at [176, 367] on select "px rem % em vh vw" at bounding box center [187, 365] width 22 height 19
click at [172, 365] on input "0" at bounding box center [176, 365] width 42 height 19
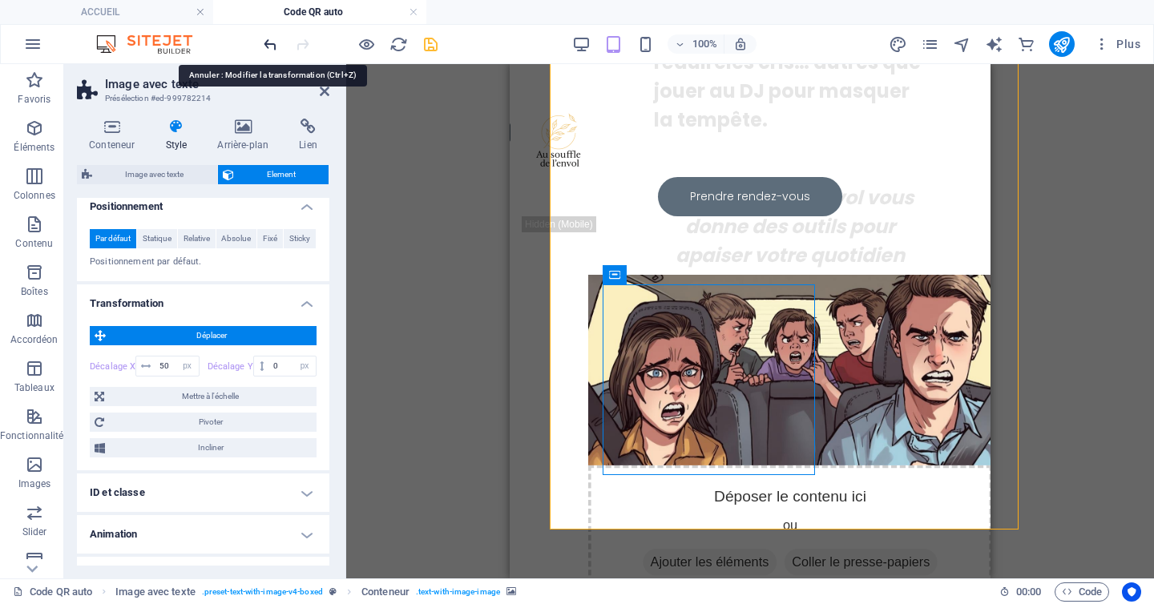
click at [273, 44] on icon "undo" at bounding box center [270, 44] width 18 height 18
type input "0"
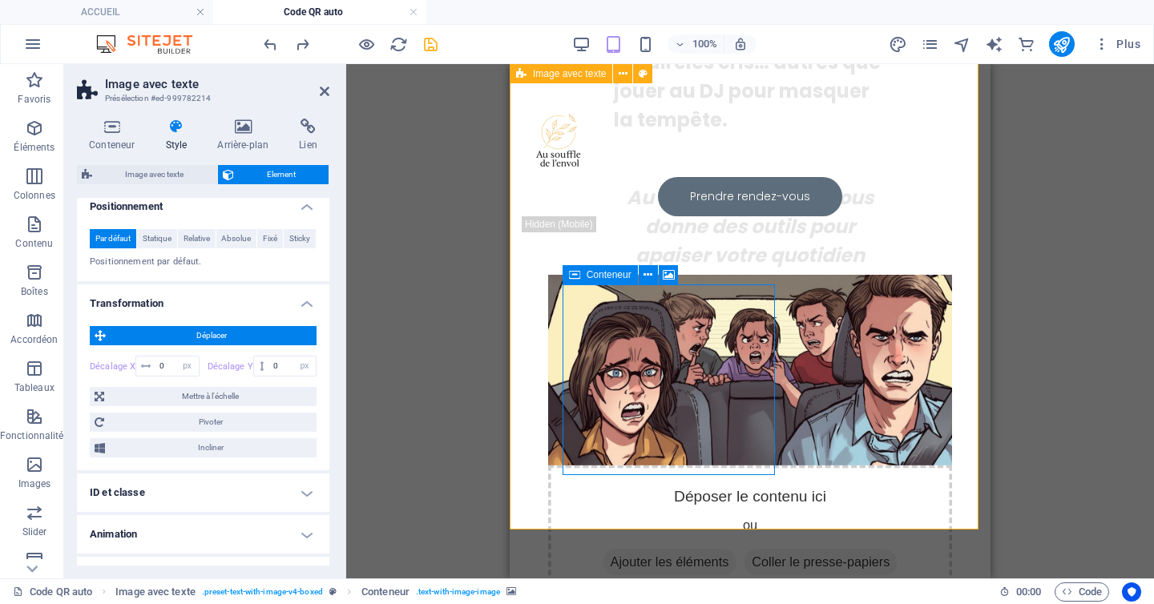
click at [741, 465] on div "Déposer le contenu ici ou Ajouter les éléments Coller le presse-papiers" at bounding box center [750, 533] width 404 height 136
click at [166, 176] on span "Image avec texte" at bounding box center [154, 174] width 115 height 19
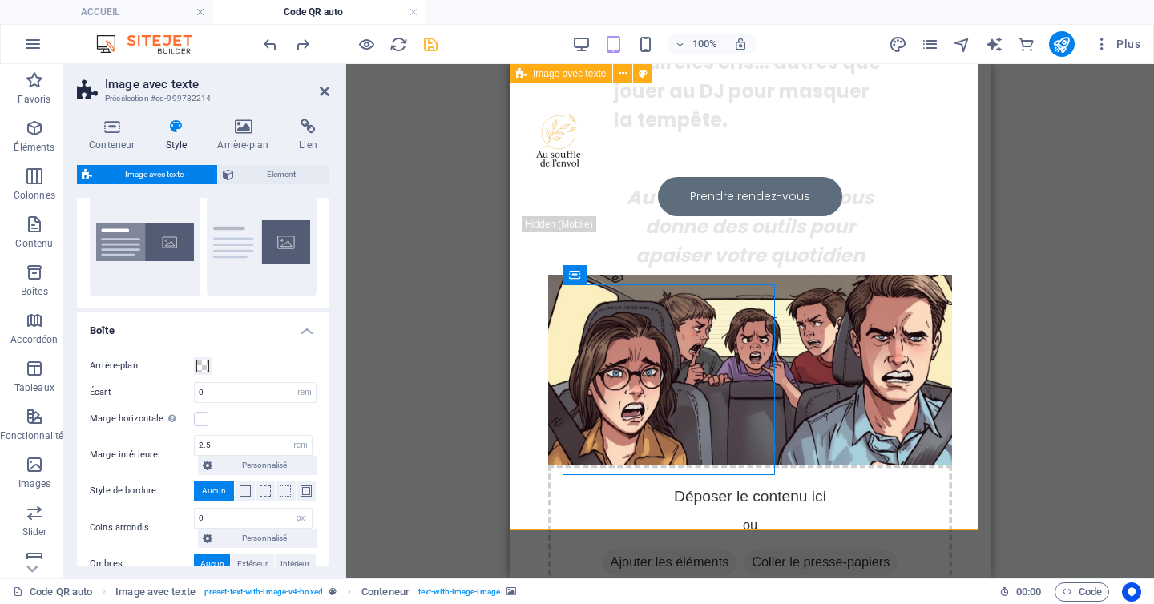
scroll to position [0, 0]
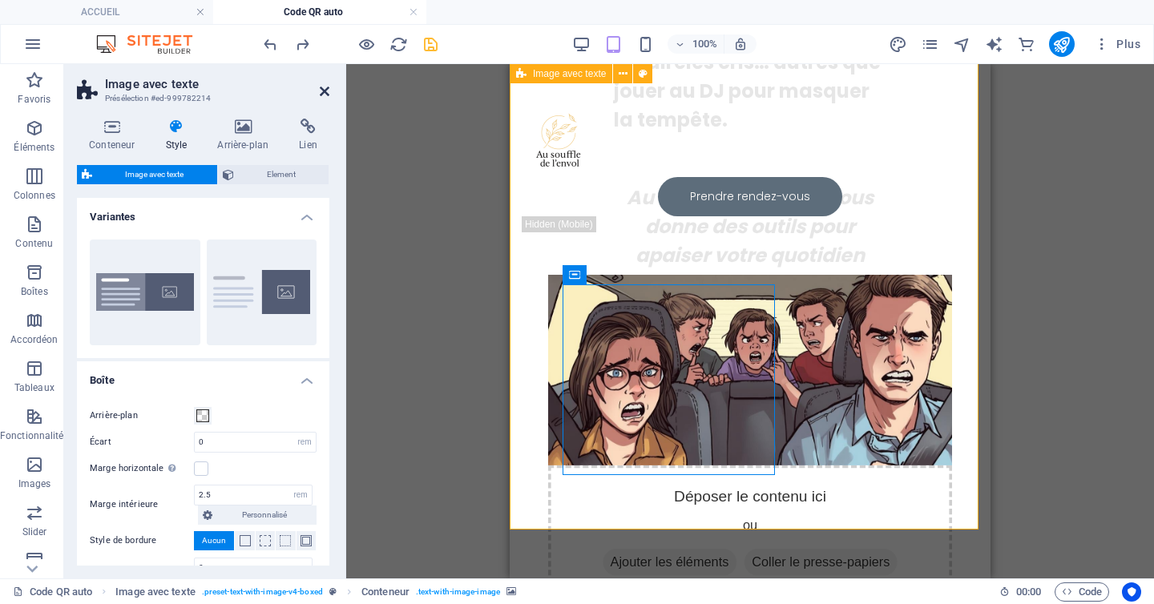
click at [328, 91] on icon at bounding box center [325, 91] width 10 height 13
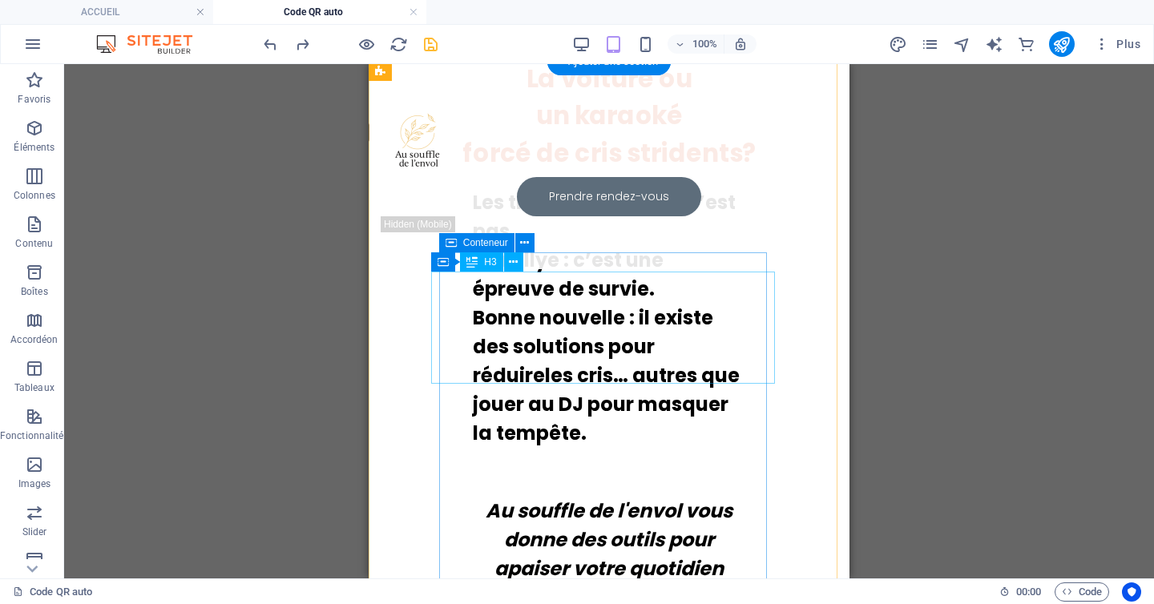
scroll to position [489, 0]
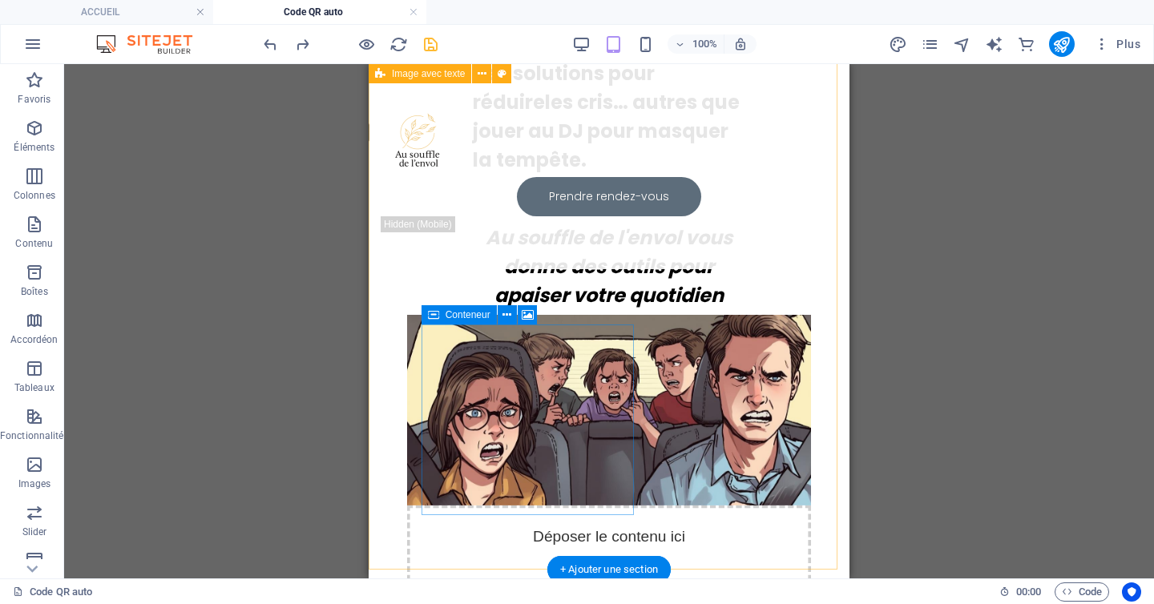
click at [607, 505] on div "Déposer le contenu ici ou Ajouter les éléments Coller le presse-papiers" at bounding box center [609, 573] width 404 height 136
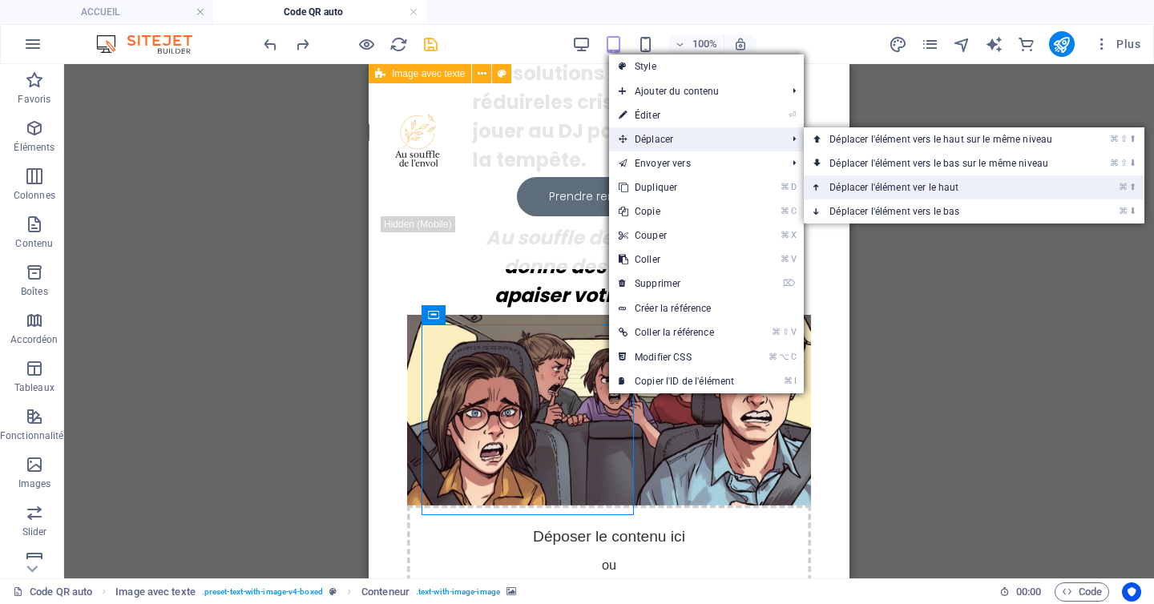
click at [891, 179] on link "⌘ ⬆ Déplacer l'élément ver le haut" at bounding box center [943, 187] width 280 height 24
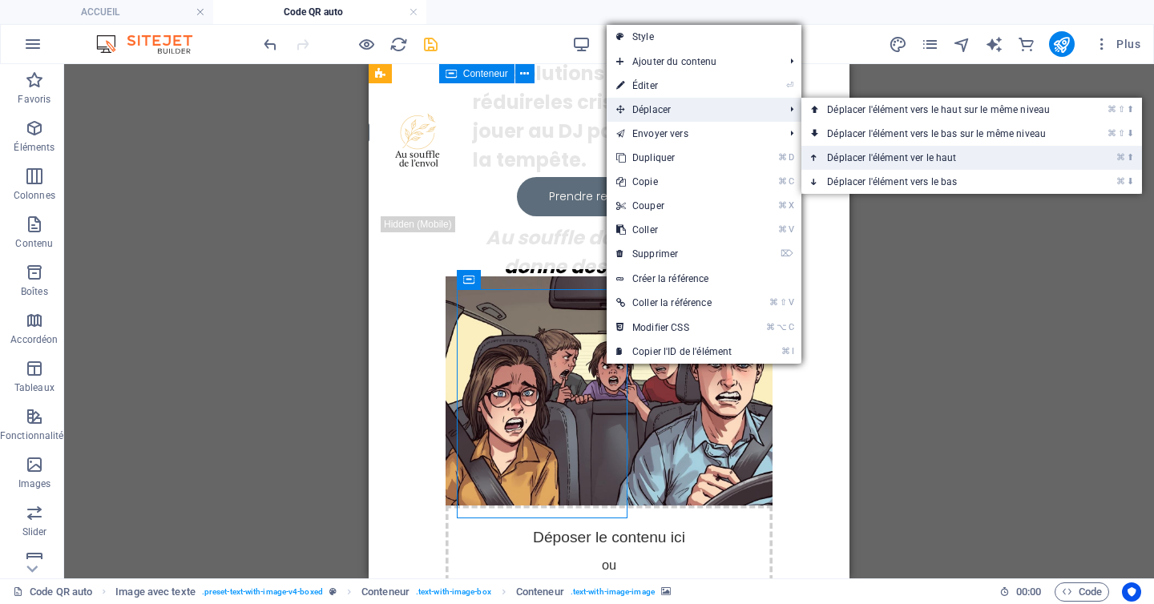
click at [896, 159] on link "⌘ ⬆ Déplacer l'élément ver le haut" at bounding box center [941, 158] width 280 height 24
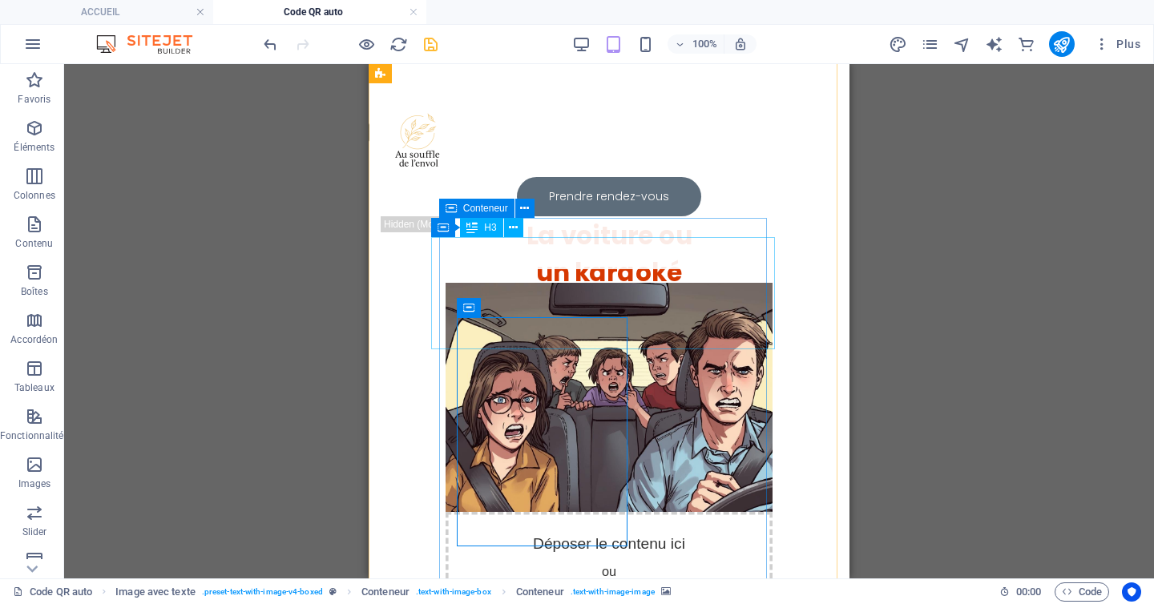
scroll to position [62, 0]
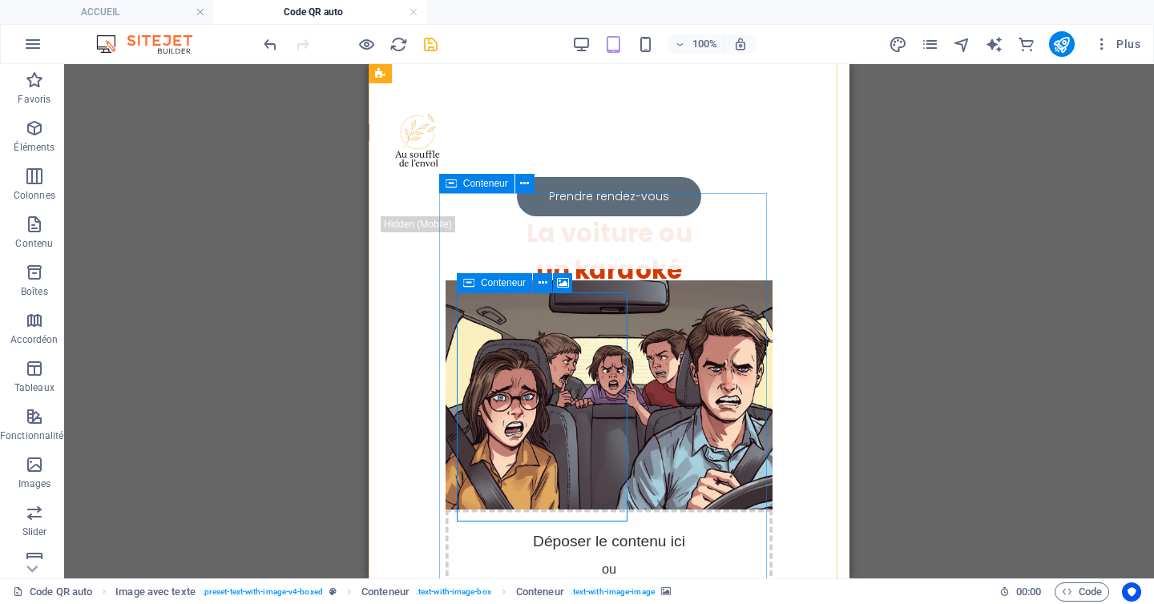
click at [599, 509] on div "Déposer le contenu ici ou Ajouter les éléments Coller le presse-papiers" at bounding box center [608, 594] width 327 height 171
click at [612, 509] on div "Déposer le contenu ici ou Ajouter les éléments Coller le presse-papiers" at bounding box center [608, 594] width 327 height 171
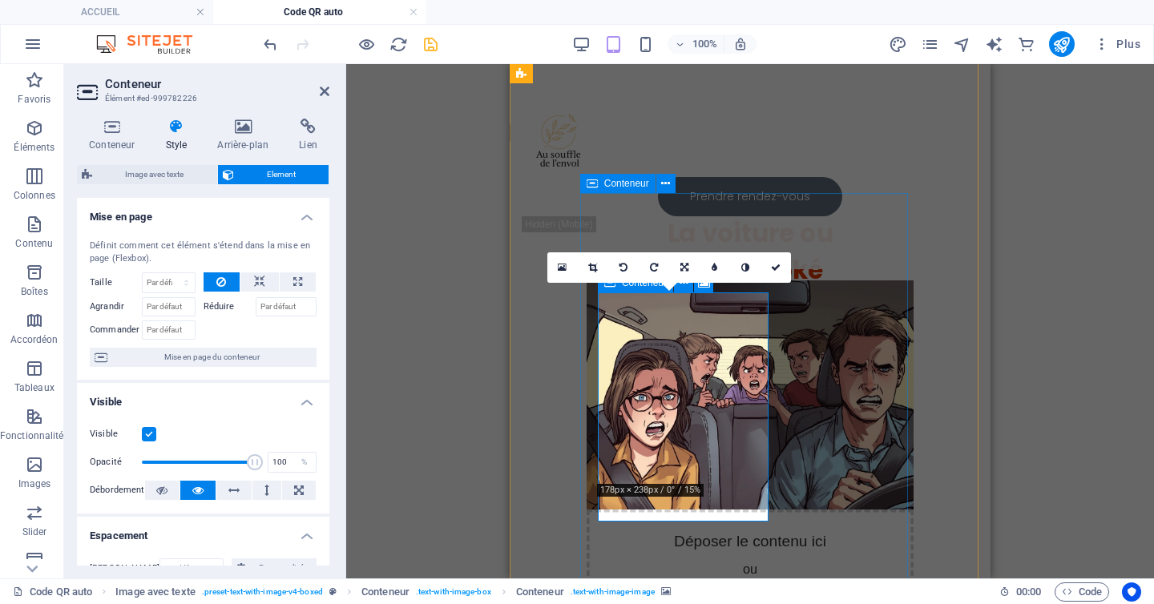
click at [743, 509] on div "Déposer le contenu ici ou Ajouter les éléments Coller le presse-papiers" at bounding box center [749, 594] width 327 height 171
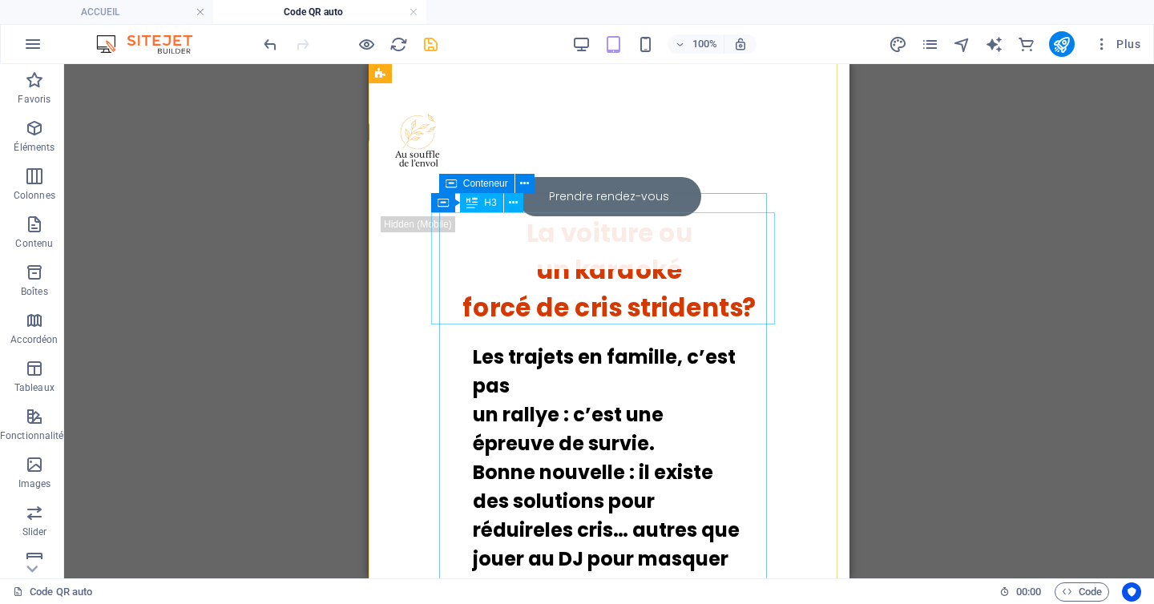
click at [650, 237] on div "La voiture ou un karaoké forcé de cris stridents?" at bounding box center [609, 270] width 354 height 112
click at [746, 307] on div "La voiture ou un karaoké forcé de cris stridents?" at bounding box center [609, 270] width 354 height 112
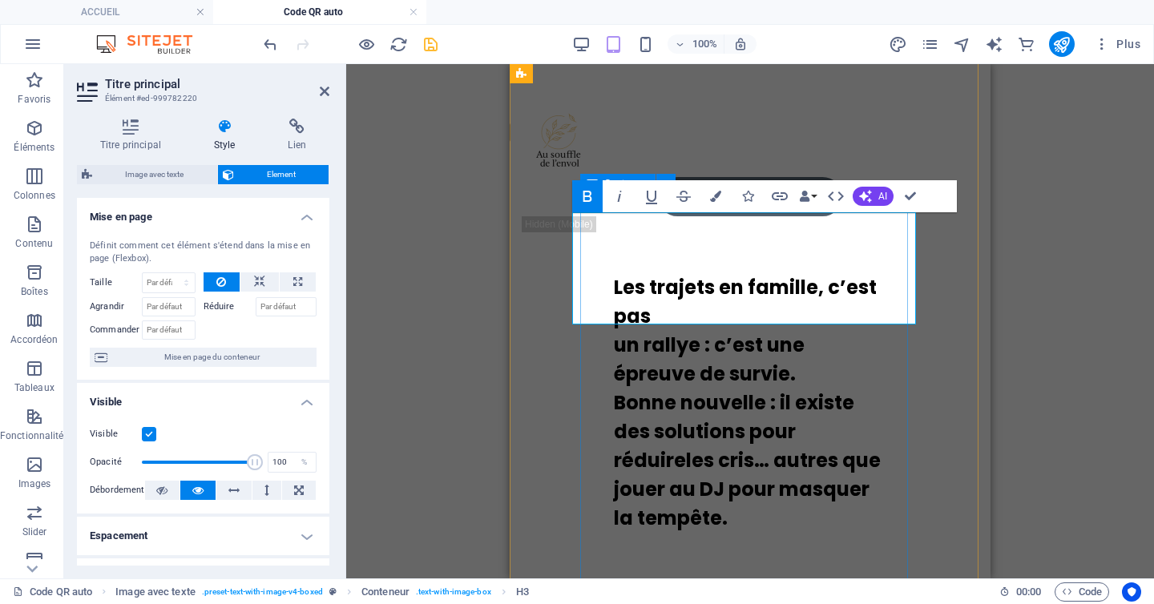
scroll to position [70, 0]
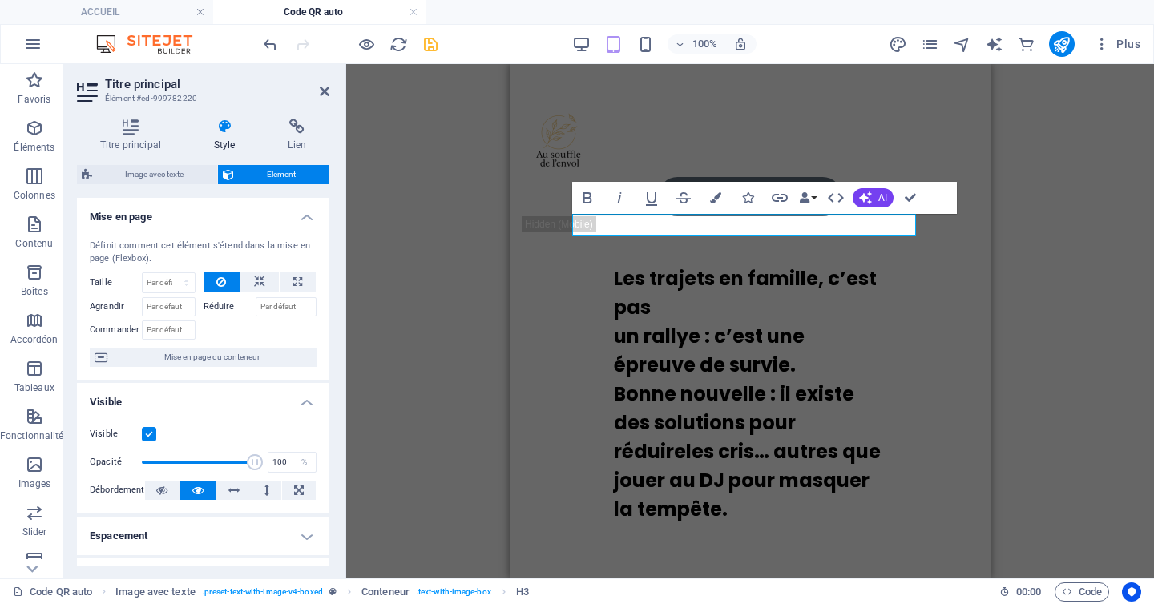
click at [1076, 335] on div "Référence Conteneur Variable Image avec texte Variable Conteneur Conteneur H3 R…" at bounding box center [749, 321] width 807 height 514
click at [795, 373] on div "Les trajets e n famille, c’es t pas un rallye : c’est une épreuve de survie. Bo…" at bounding box center [750, 448] width 272 height 425
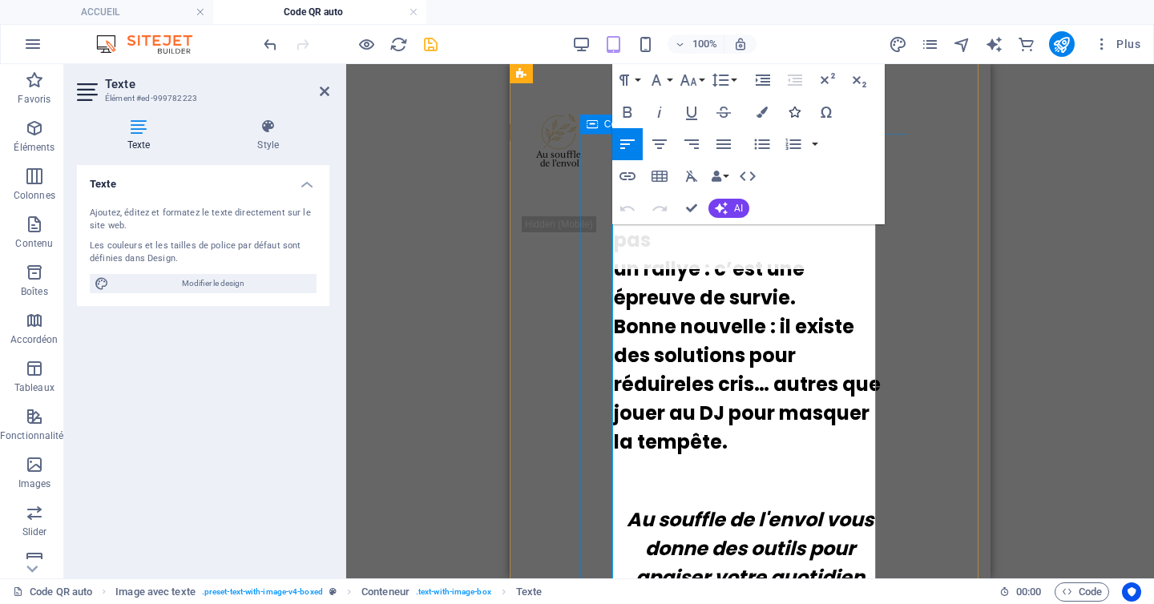
scroll to position [349, 0]
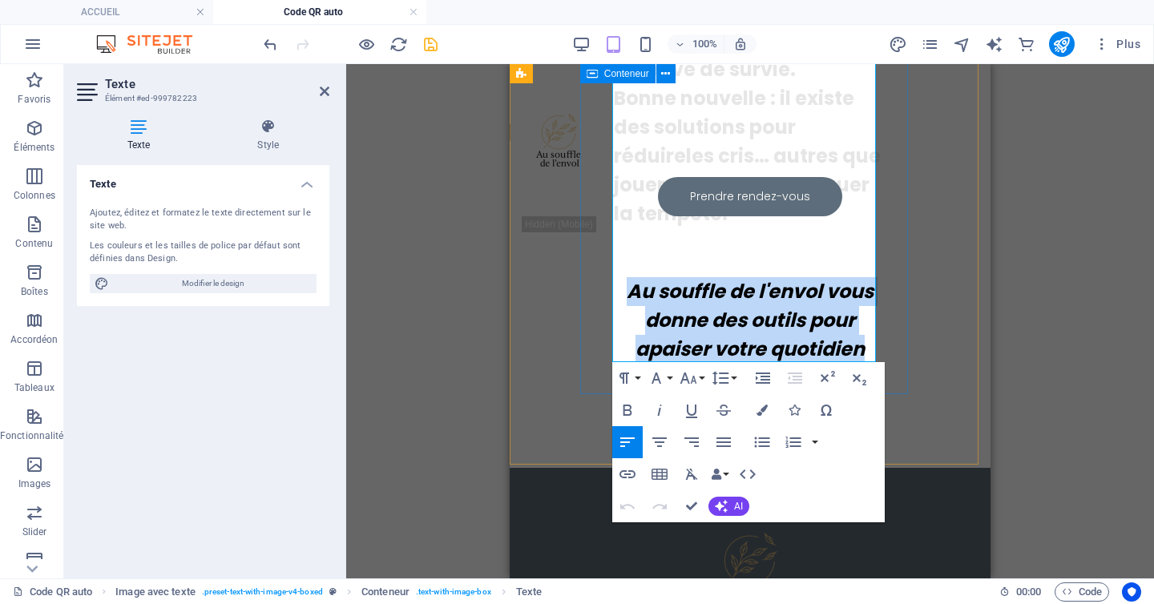
drag, startPoint x: 624, startPoint y: 288, endPoint x: 1374, endPoint y: 426, distance: 762.5
click at [872, 363] on div "Les trajets e n famille, c’es t pas un rallye : c’est une épreuve de survie. Bo…" at bounding box center [750, 152] width 336 height 489
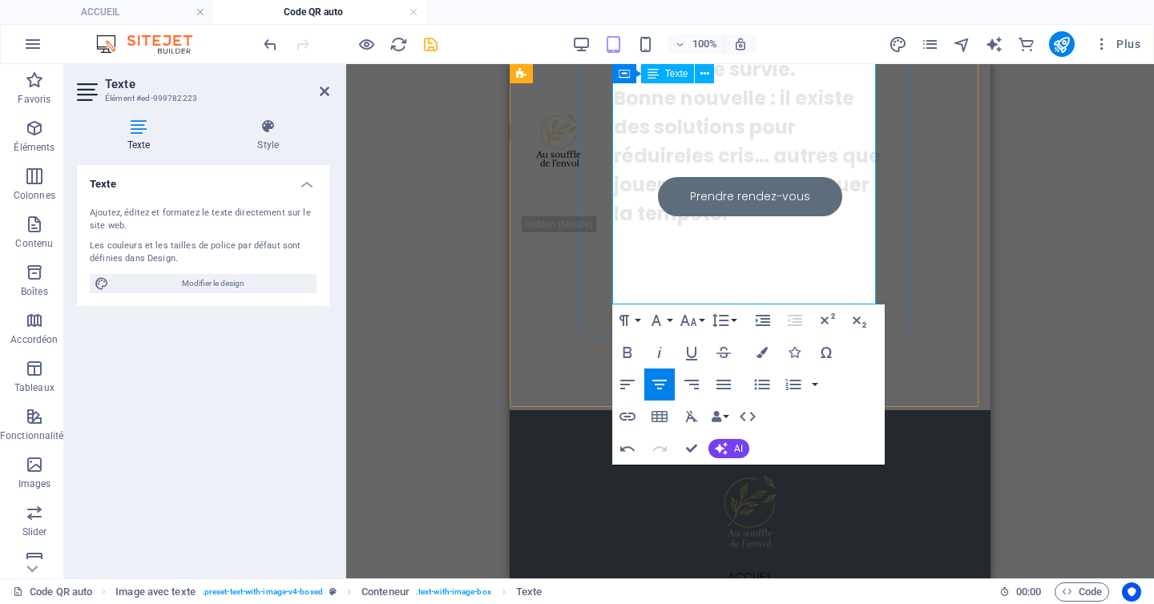
click at [791, 233] on p at bounding box center [750, 253] width 272 height 50
drag, startPoint x: 791, startPoint y: 270, endPoint x: 850, endPoint y: 232, distance: 69.6
click at [590, 89] on div "Accueil Services et tarifs À propos Rendez-vous Ressources Contact Prendre rend…" at bounding box center [749, 425] width 481 height 1420
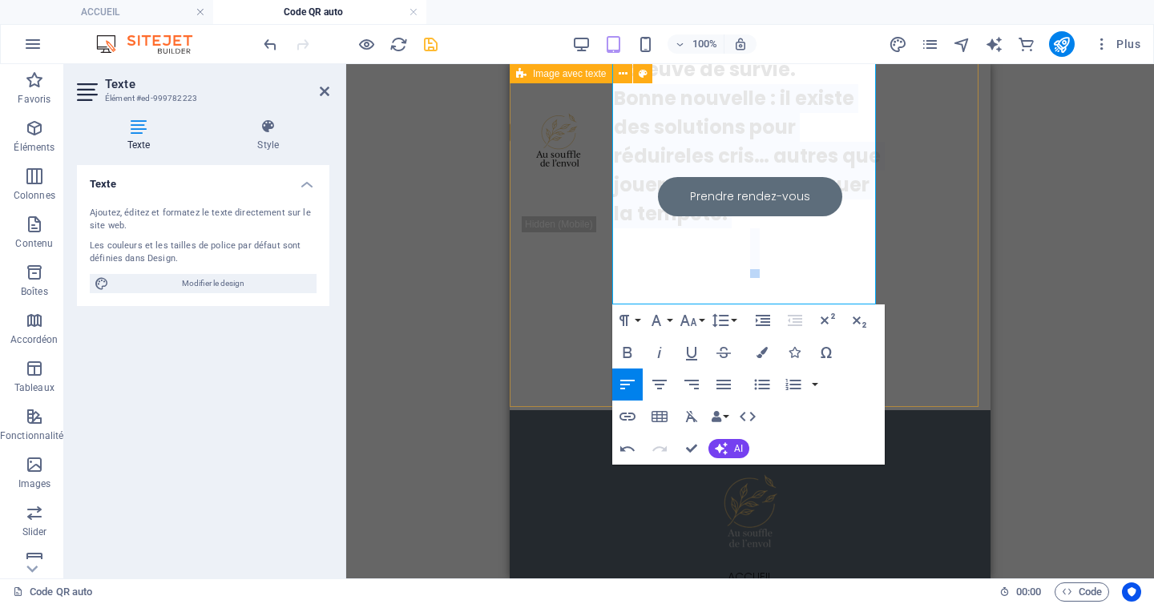
scroll to position [0, 0]
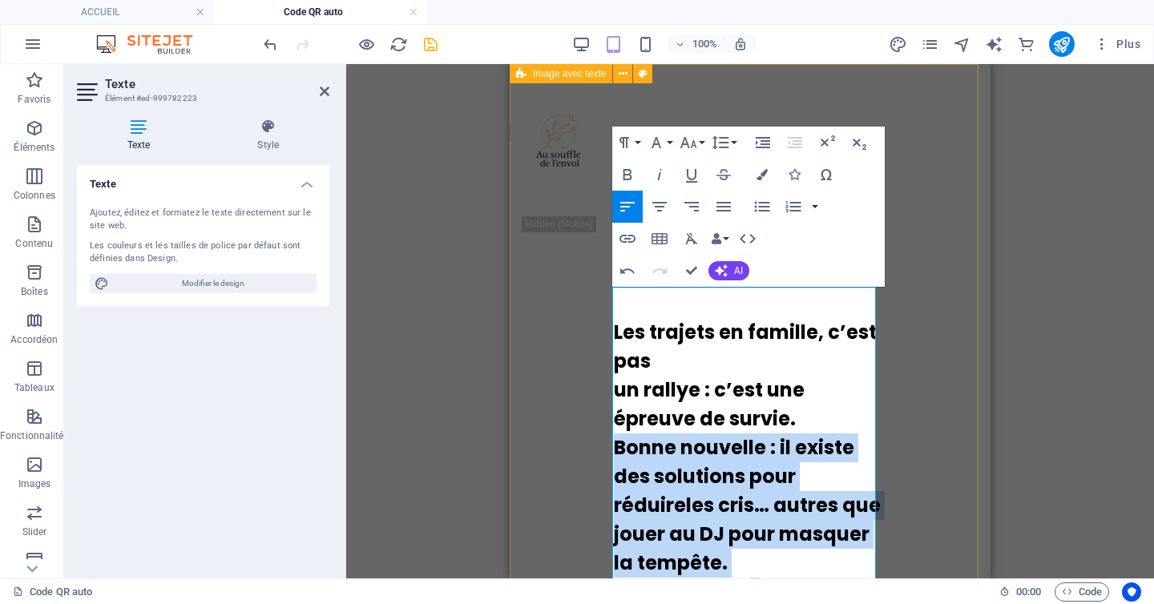
click at [956, 374] on div "Les trajets e n famille, c’es t pas un rallye : c’est une épreuve de survie. Bo…" at bounding box center [749, 411] width 481 height 695
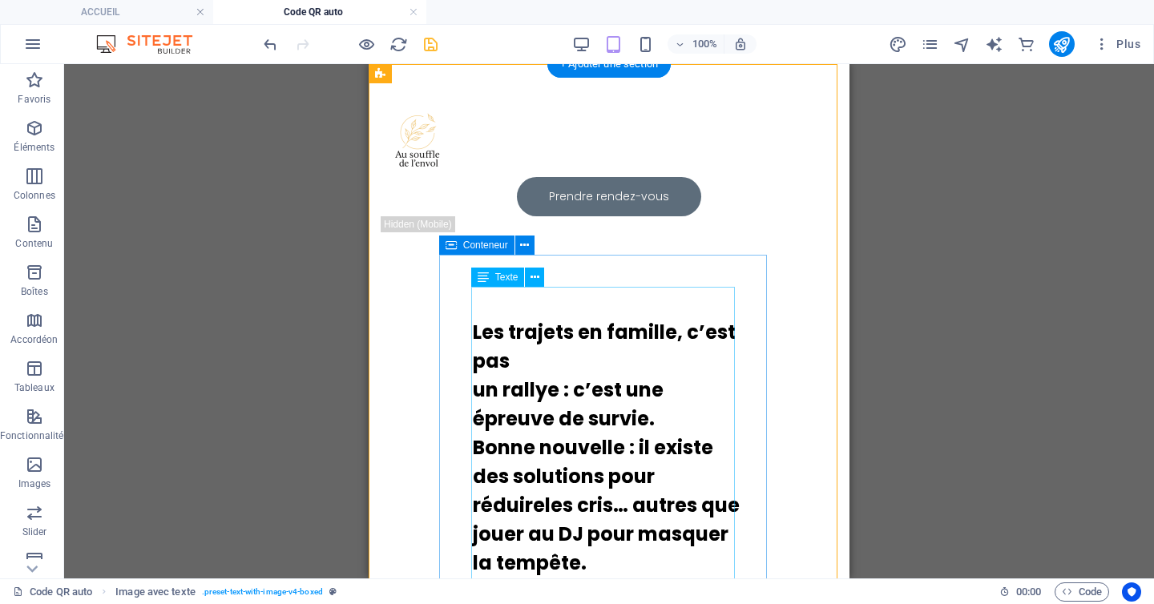
click at [658, 358] on div "Les trajets e n famille, c’es t pas un rallye : c’est une épreuve de survie. Bo…" at bounding box center [609, 472] width 272 height 367
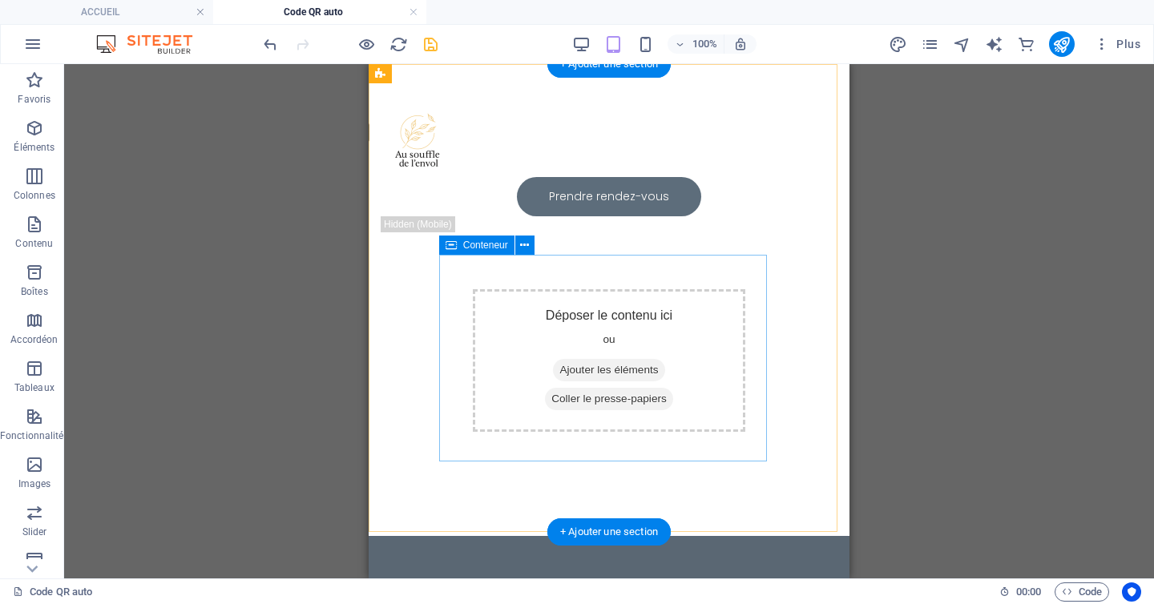
click at [715, 340] on div "Déposer le contenu ici ou Ajouter les éléments Coller le presse-papiers" at bounding box center [609, 360] width 272 height 143
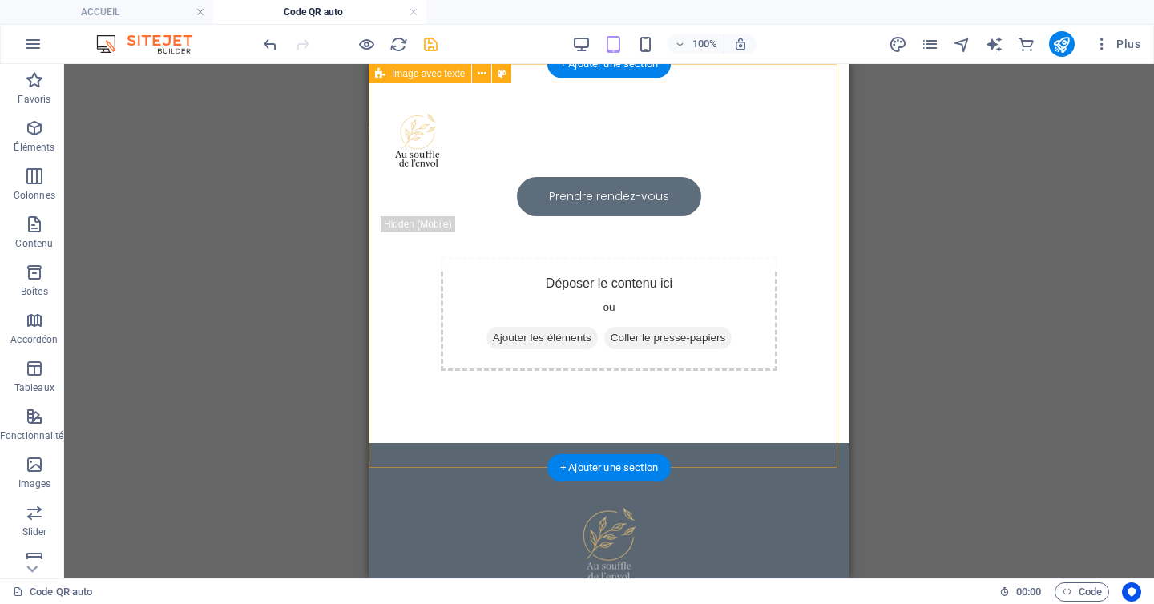
click at [715, 340] on div "Déposer le contenu ici ou Ajouter les éléments Coller le presse-papiers" at bounding box center [609, 314] width 336 height 114
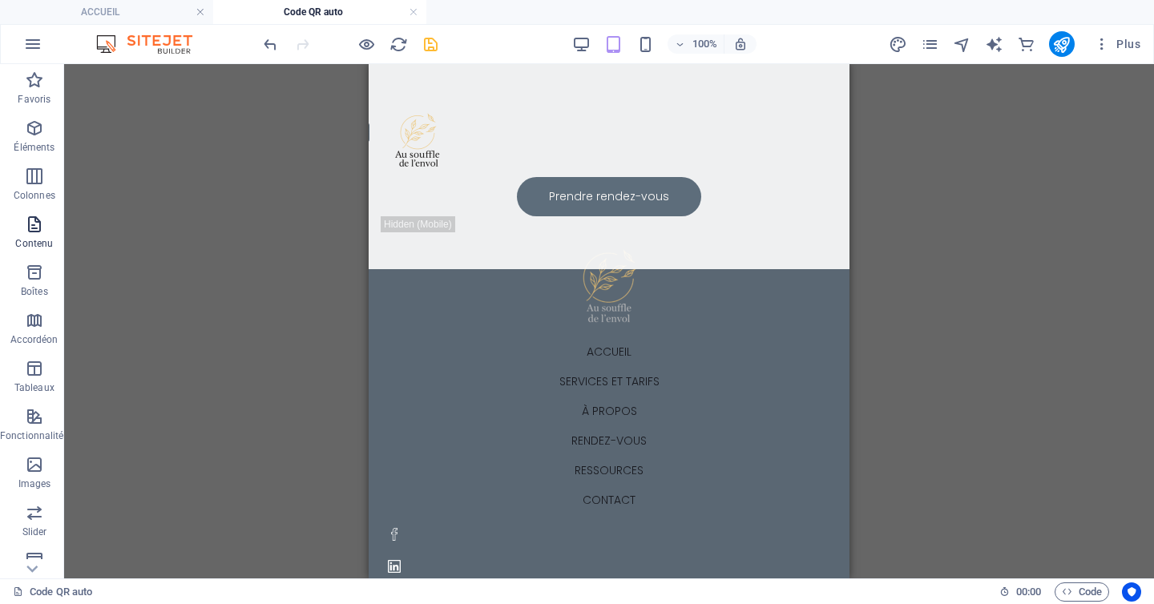
click at [39, 228] on icon "button" at bounding box center [34, 224] width 19 height 19
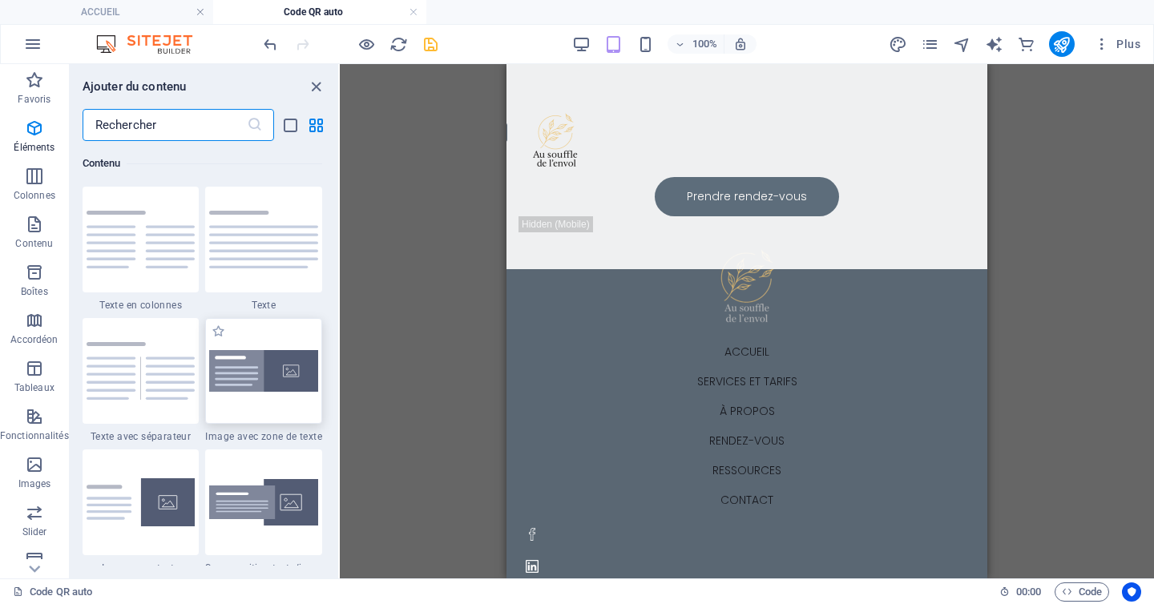
scroll to position [2803, 0]
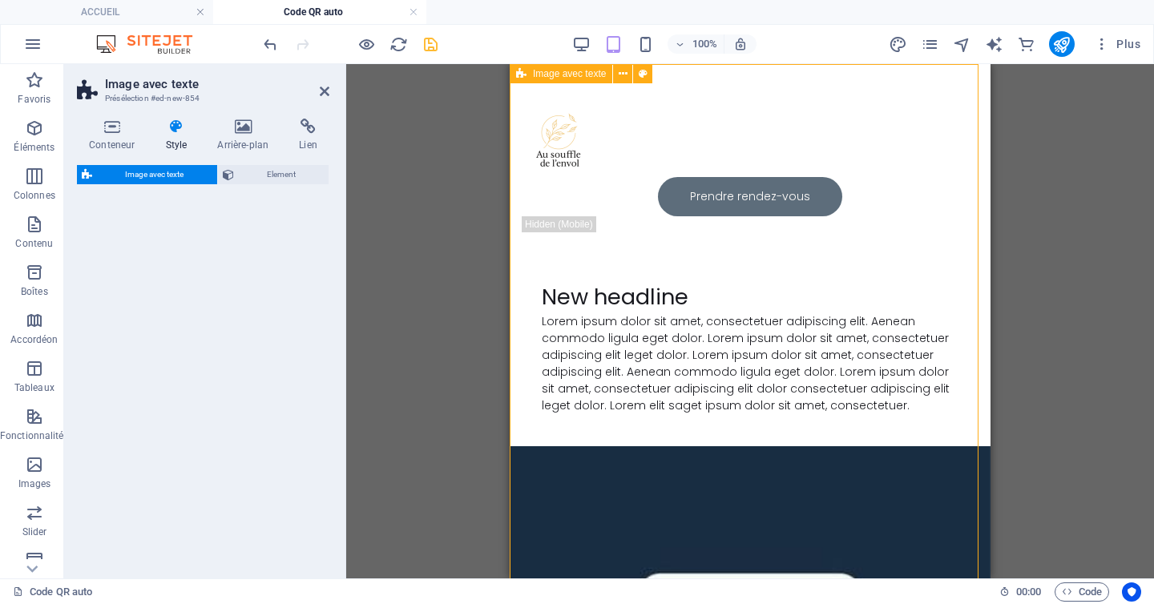
select select "rem"
select select "px"
select select "preset-text-with-image-v4-boxed"
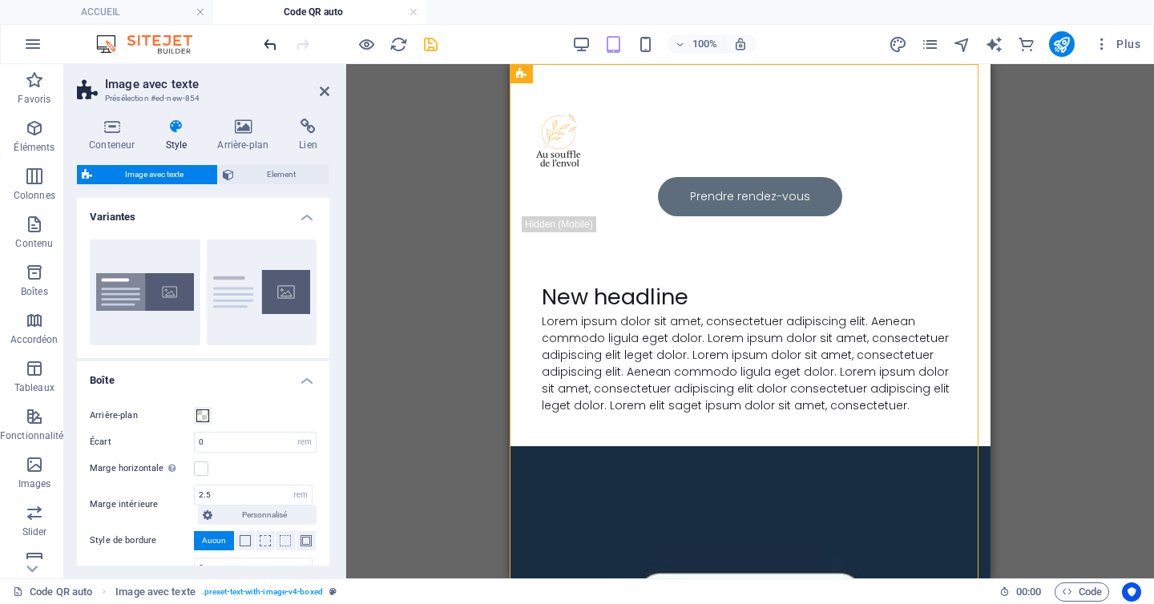
click at [268, 46] on icon "undo" at bounding box center [270, 44] width 18 height 18
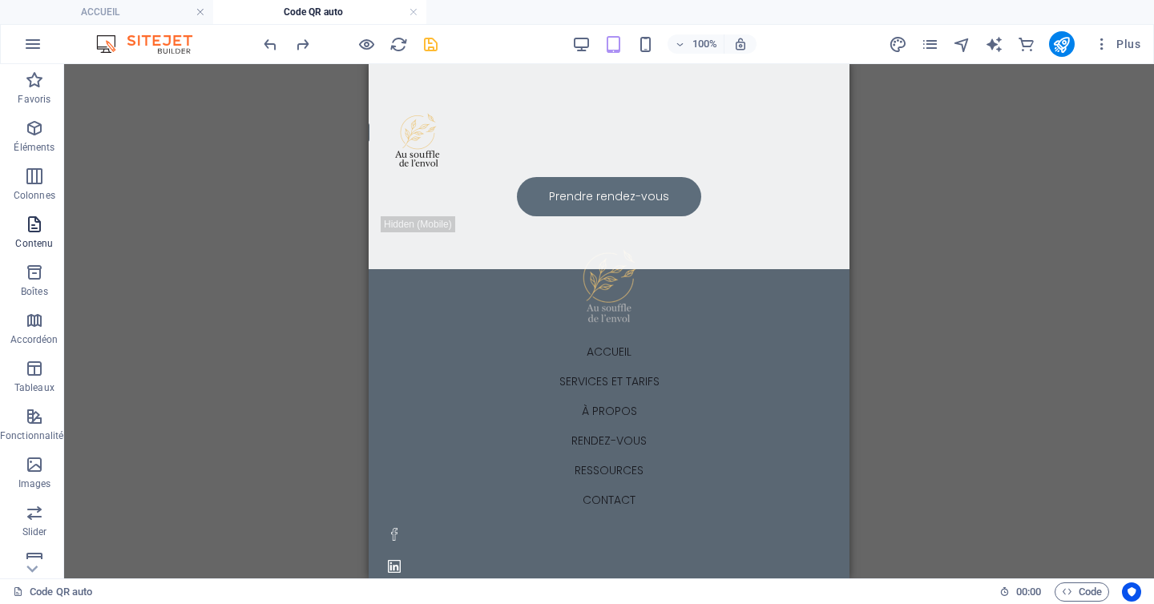
click at [45, 237] on p "Contenu" at bounding box center [34, 243] width 38 height 13
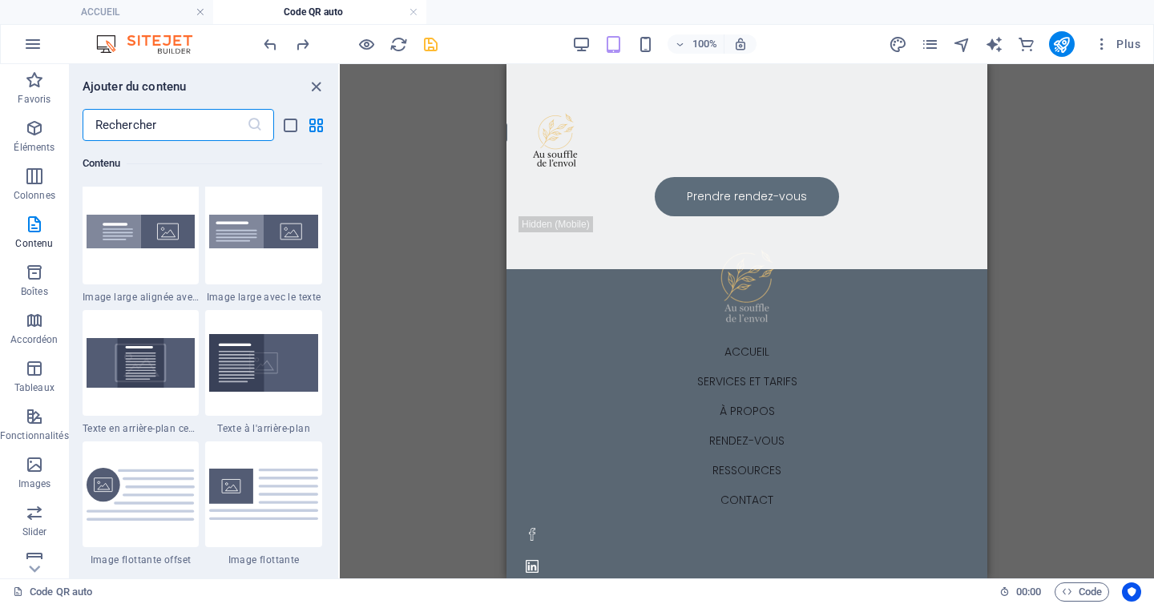
scroll to position [3275, 0]
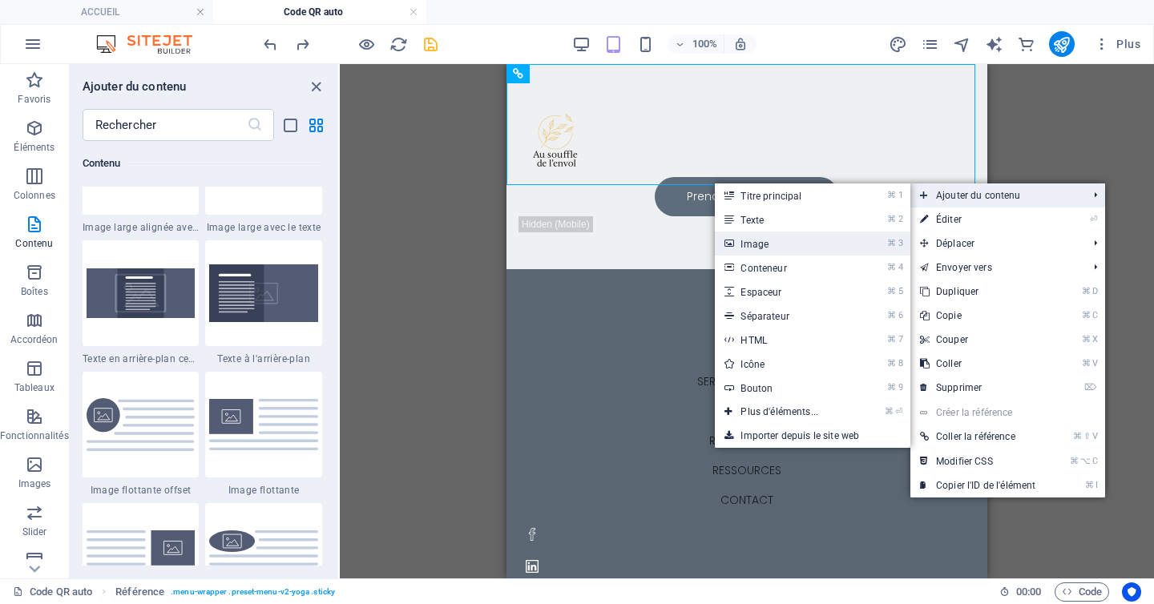
click at [774, 245] on link "⌘ 3 Image" at bounding box center [782, 244] width 135 height 24
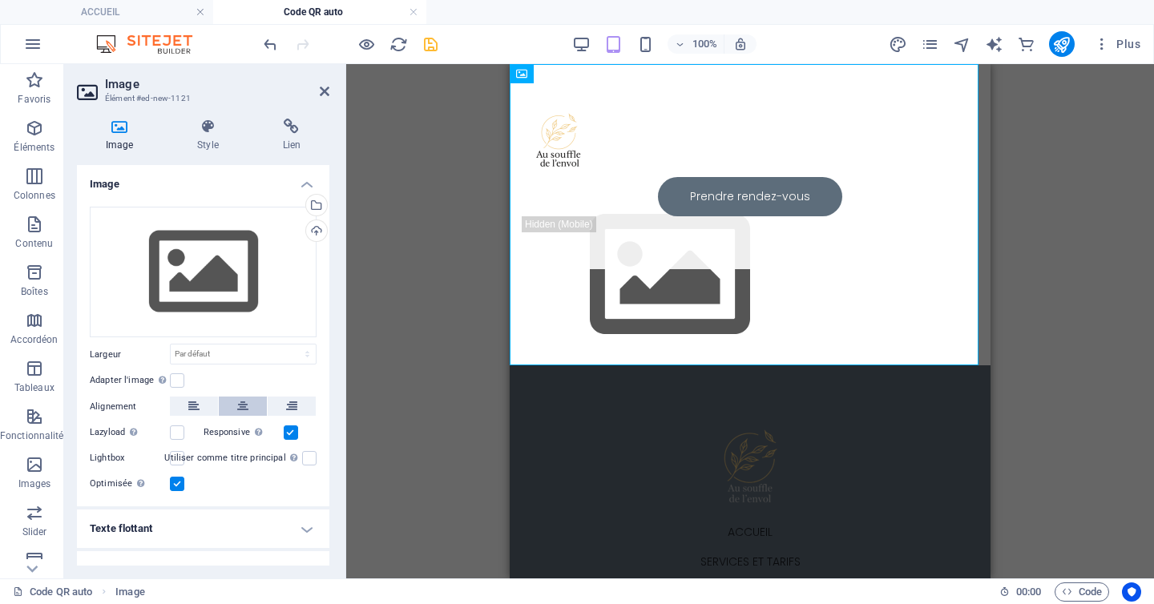
click at [240, 411] on icon at bounding box center [242, 406] width 11 height 19
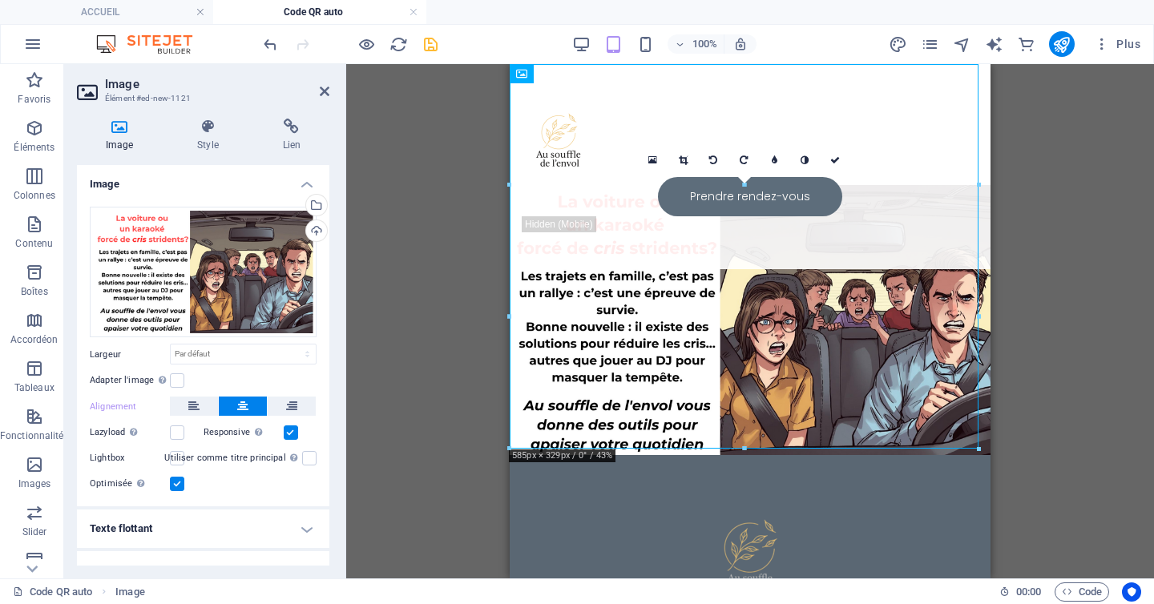
click at [1081, 247] on div "Glissez et déposez l'élément de votre choix pour remplacer le contenu existant.…" at bounding box center [749, 321] width 807 height 514
click at [321, 88] on icon at bounding box center [325, 91] width 10 height 13
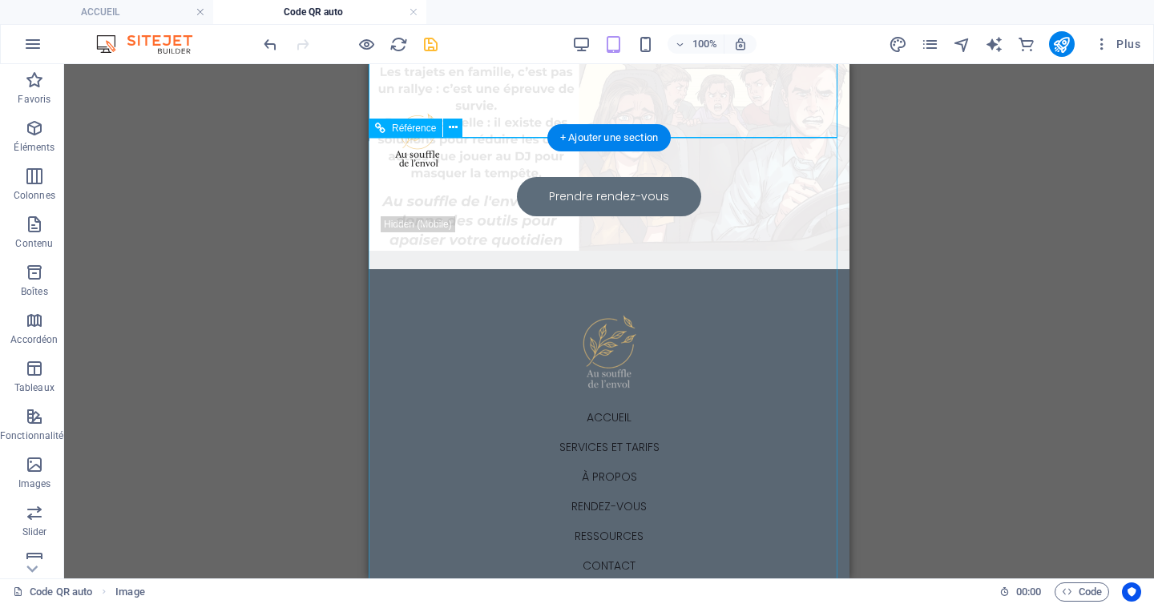
scroll to position [0, 0]
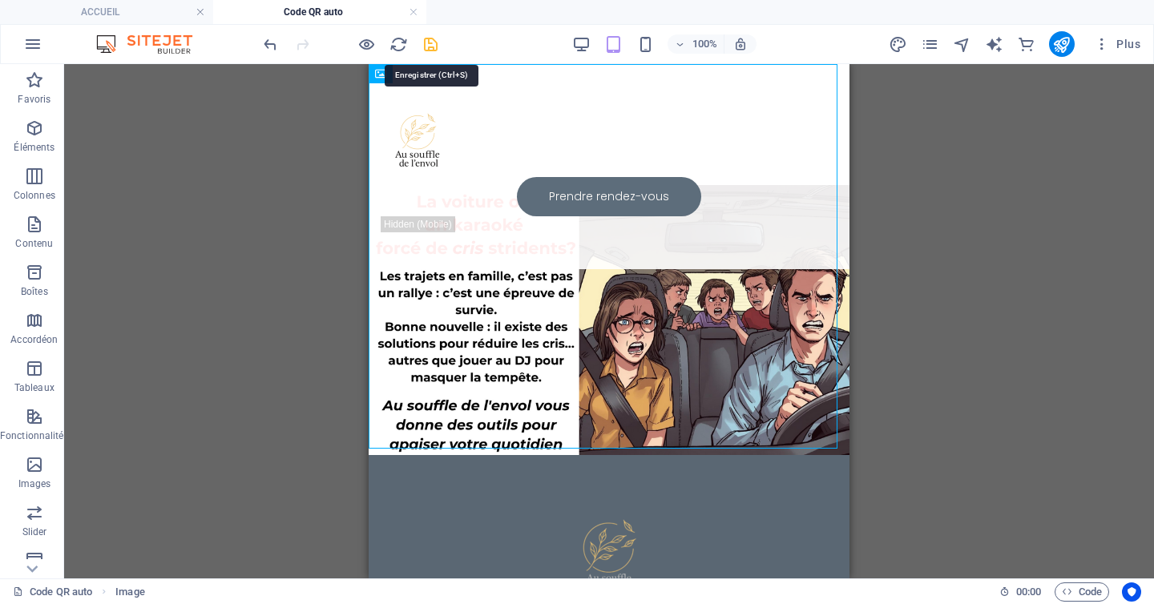
click at [430, 44] on icon "save" at bounding box center [430, 44] width 18 height 18
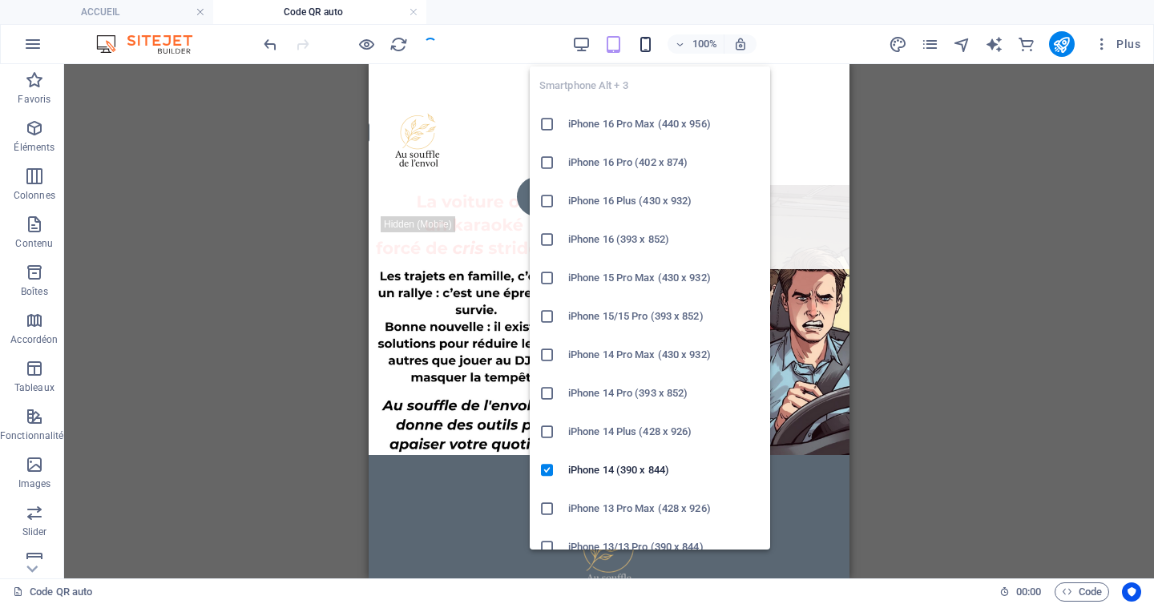
click at [647, 48] on icon "button" at bounding box center [645, 44] width 18 height 18
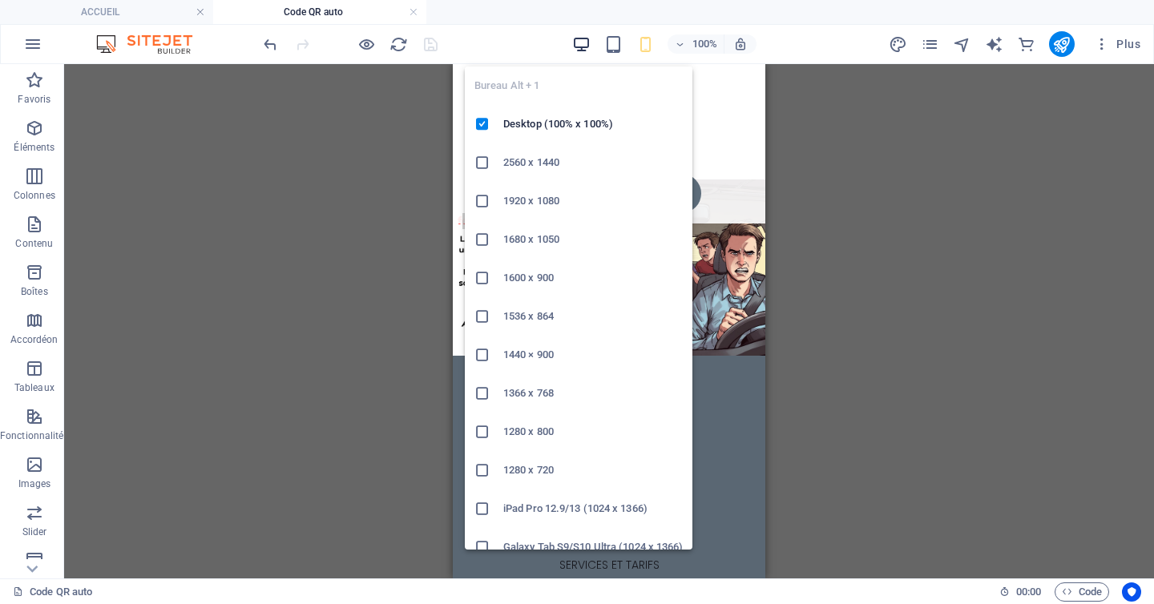
click at [580, 43] on icon "button" at bounding box center [581, 44] width 18 height 18
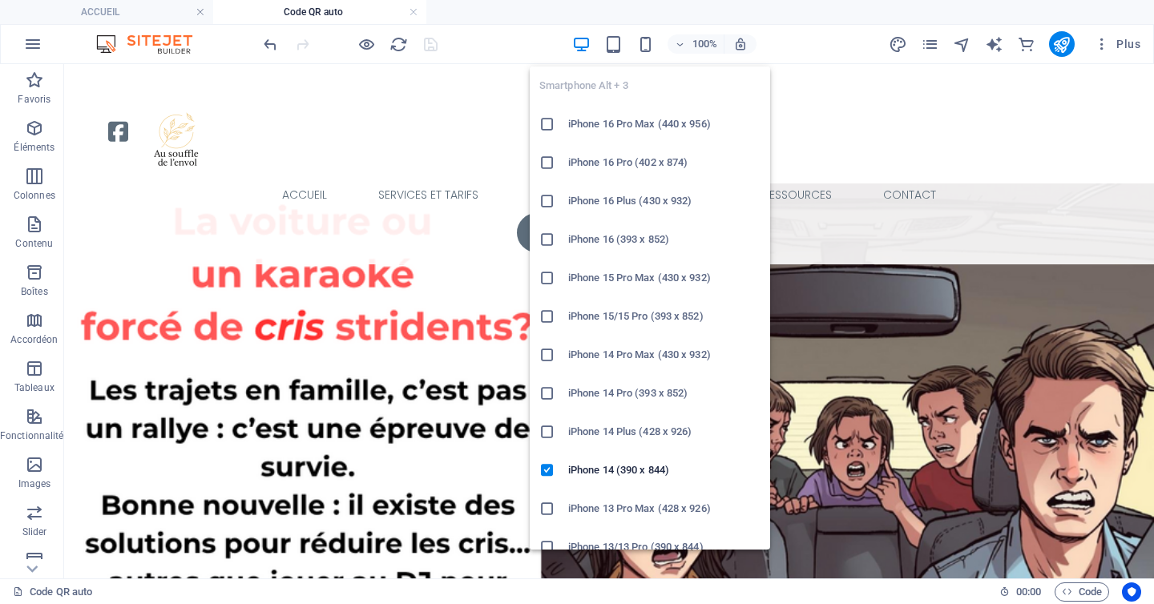
click at [655, 36] on div "100%" at bounding box center [663, 44] width 185 height 26
click at [652, 42] on icon "button" at bounding box center [645, 44] width 18 height 18
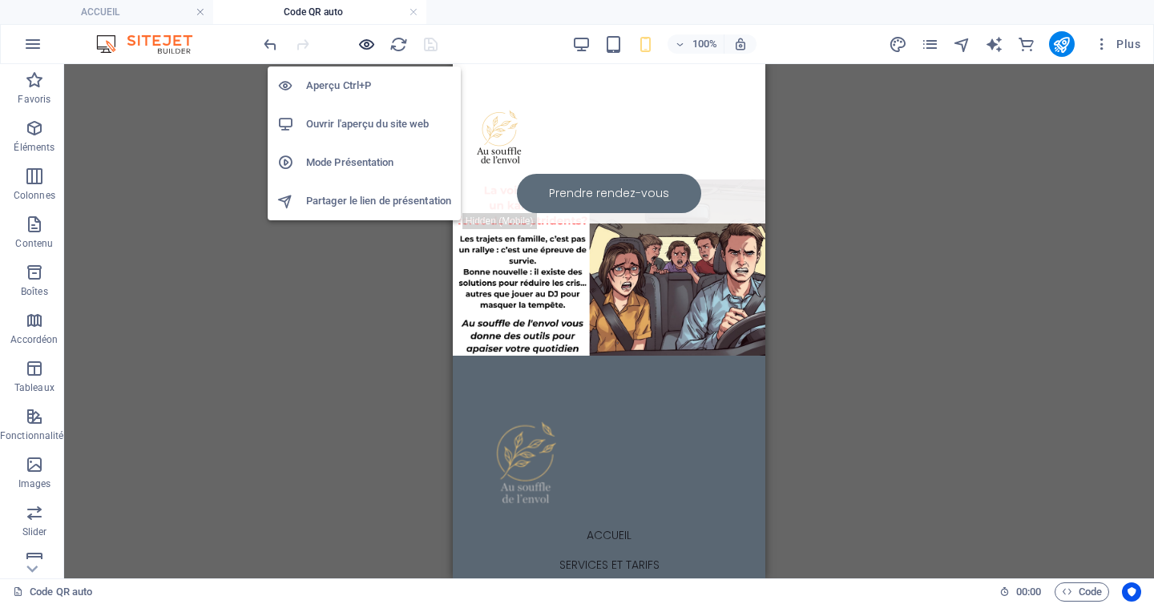
click at [368, 44] on icon "button" at bounding box center [366, 44] width 18 height 18
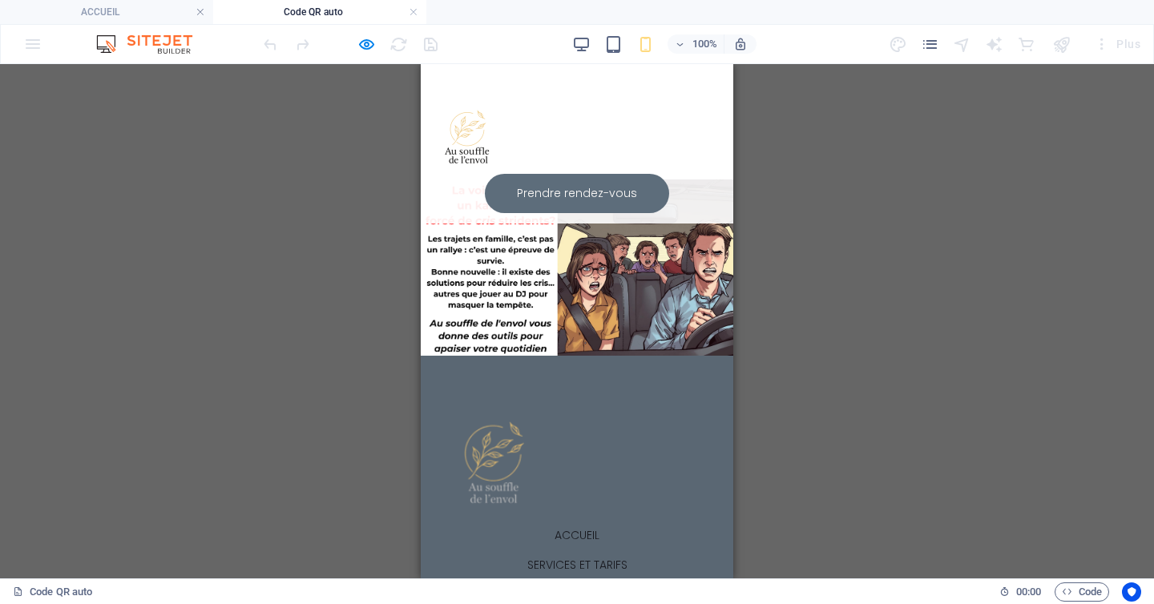
click at [472, 151] on img at bounding box center [467, 138] width 72 height 72
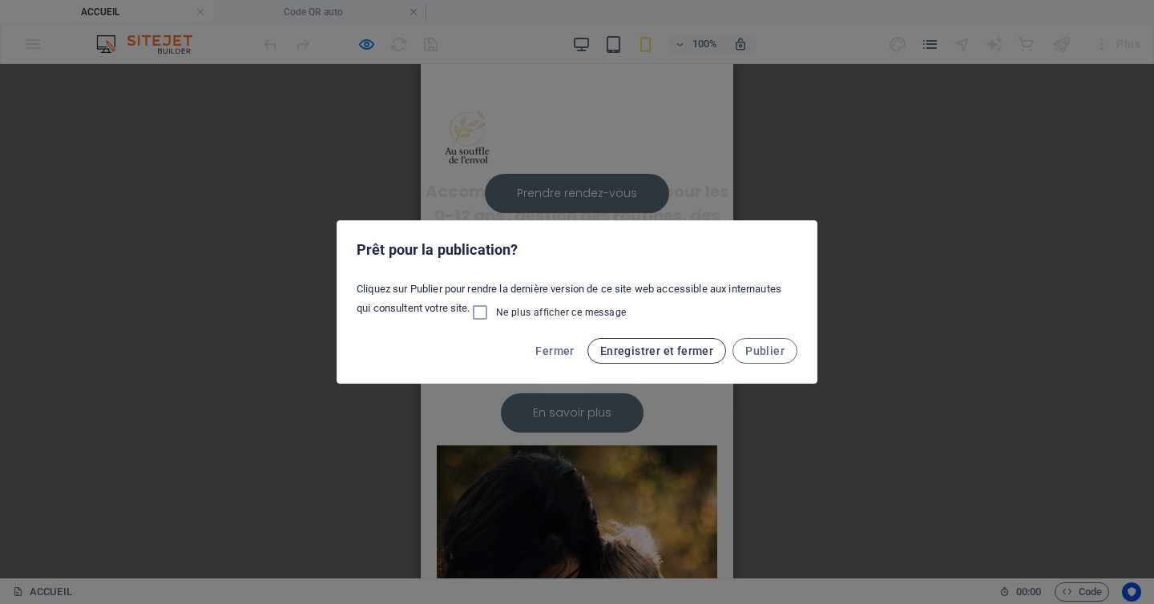
click at [703, 346] on span "Enregistrer et fermer" at bounding box center [656, 350] width 113 height 13
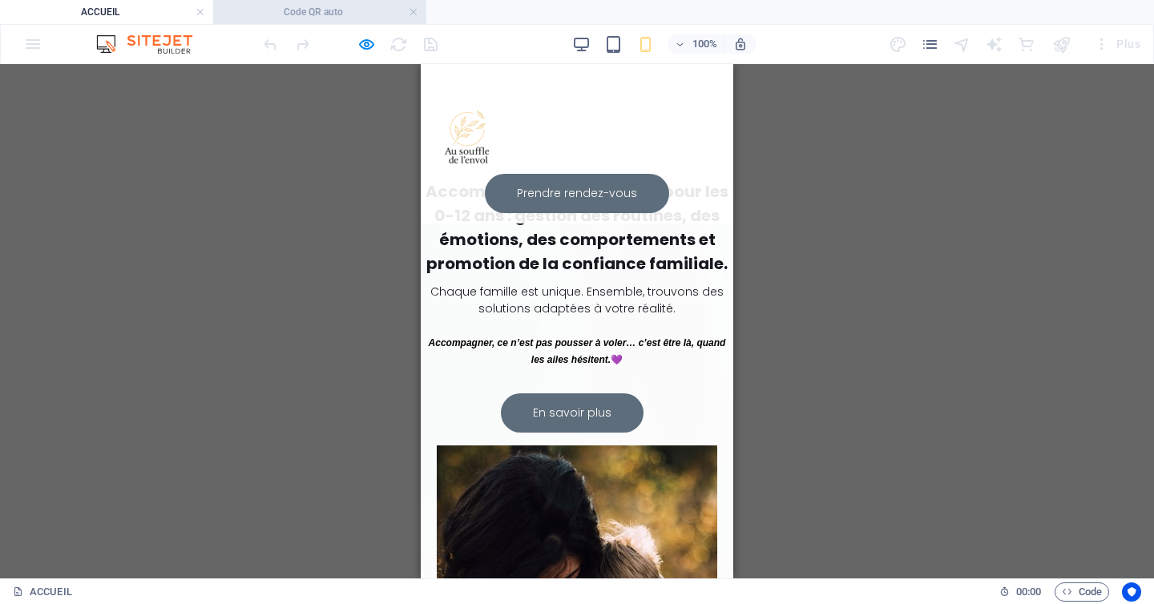
click at [349, 6] on h4 "Code QR auto" at bounding box center [319, 12] width 213 height 18
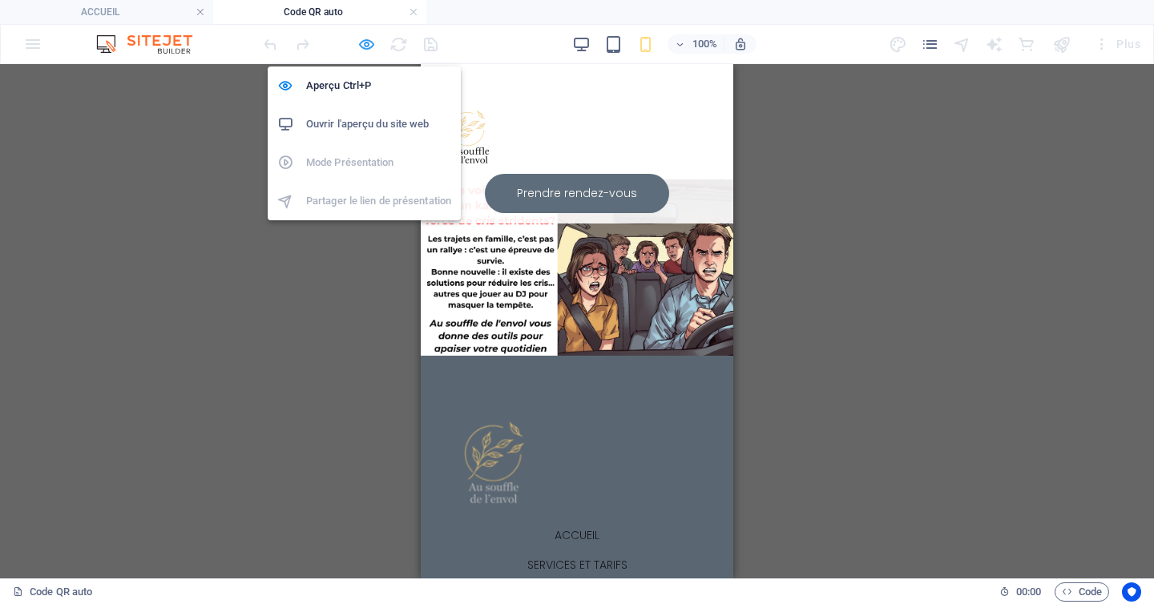
click at [360, 45] on icon "button" at bounding box center [366, 44] width 18 height 18
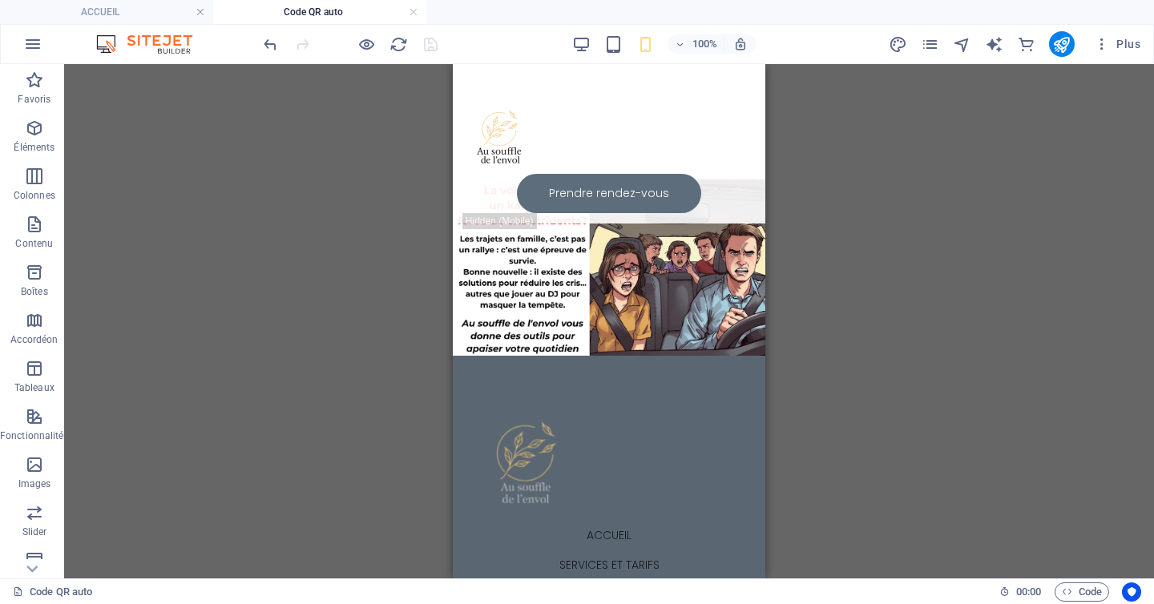
click at [1013, 234] on div "Glissez et déposez l'élément de votre choix pour remplacer le contenu existant.…" at bounding box center [608, 321] width 1089 height 514
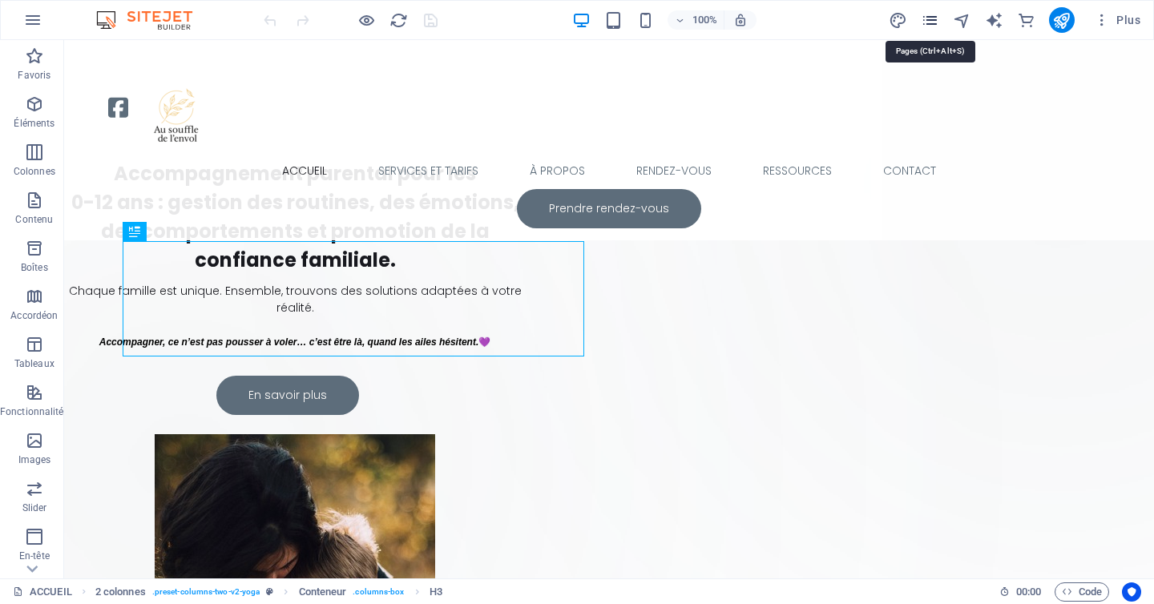
click at [929, 22] on icon "pages" at bounding box center [929, 20] width 18 height 18
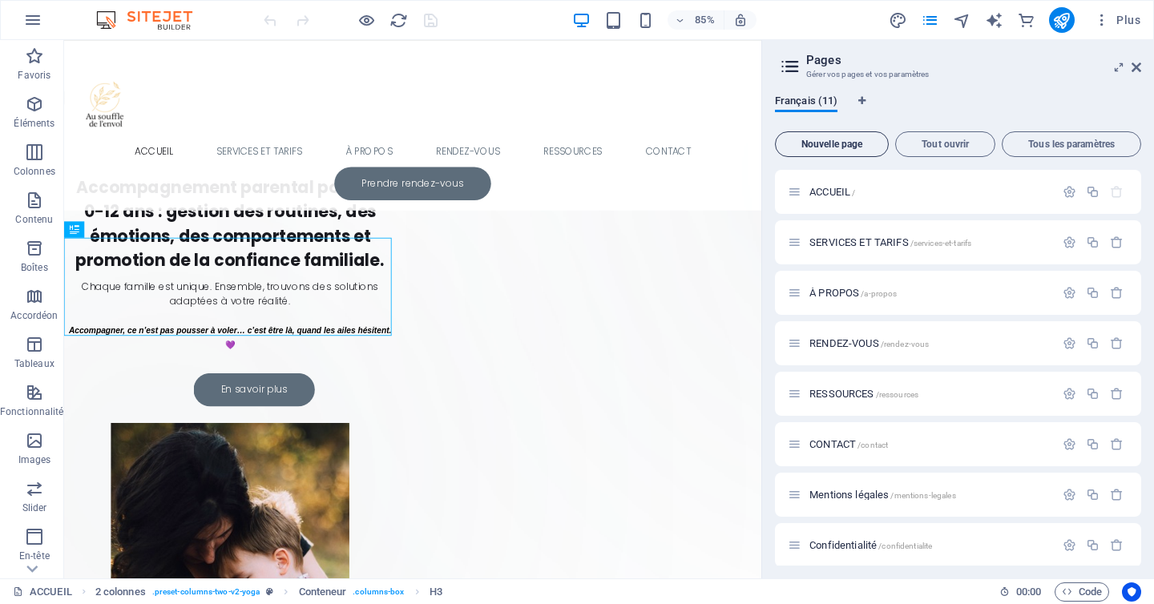
click at [866, 143] on span "Nouvelle page" at bounding box center [831, 144] width 99 height 10
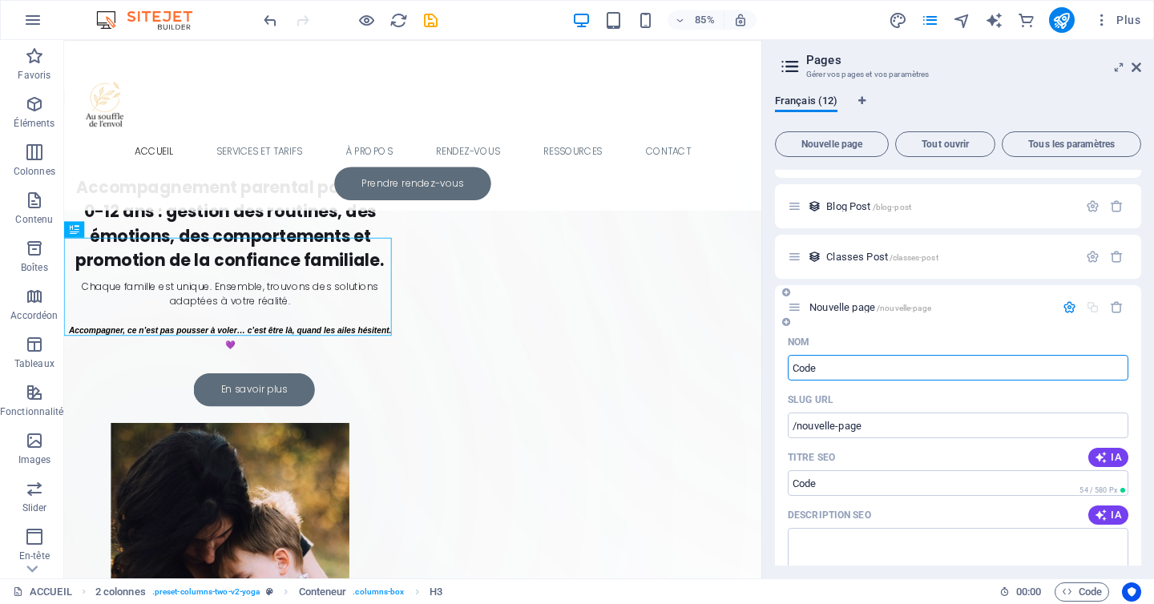
type input "Code R"
type input "/code"
type input "Code QR"
type input "/code-qr"
type input "Code QR auto"
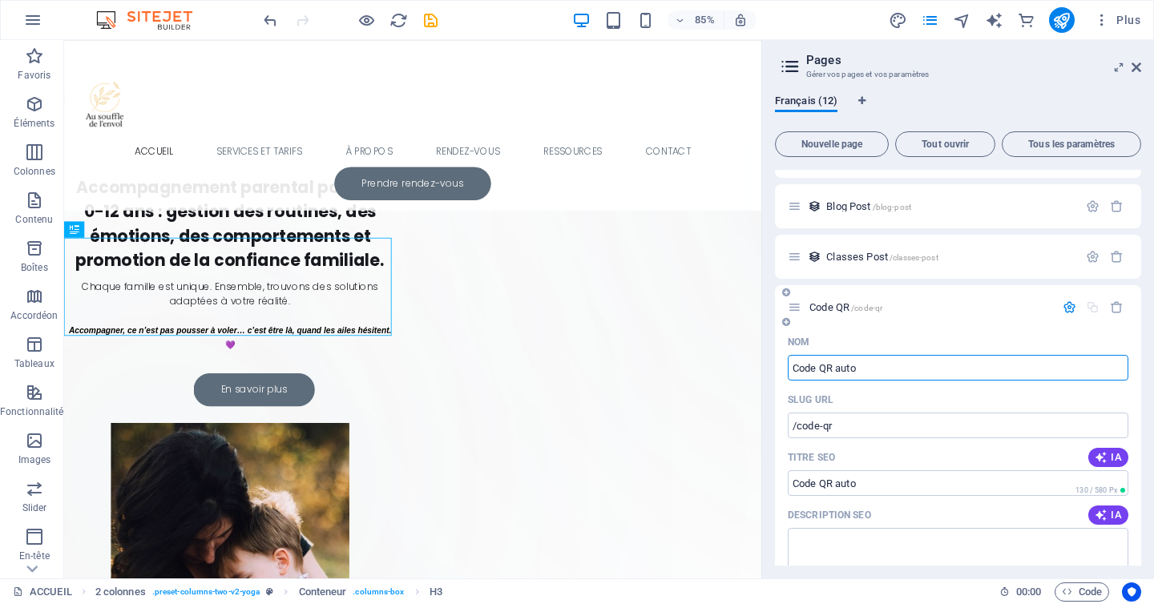
type input "/code-qr-auto"
click at [848, 304] on span "Code QR auto /code-qr-auto" at bounding box center [866, 307] width 115 height 12
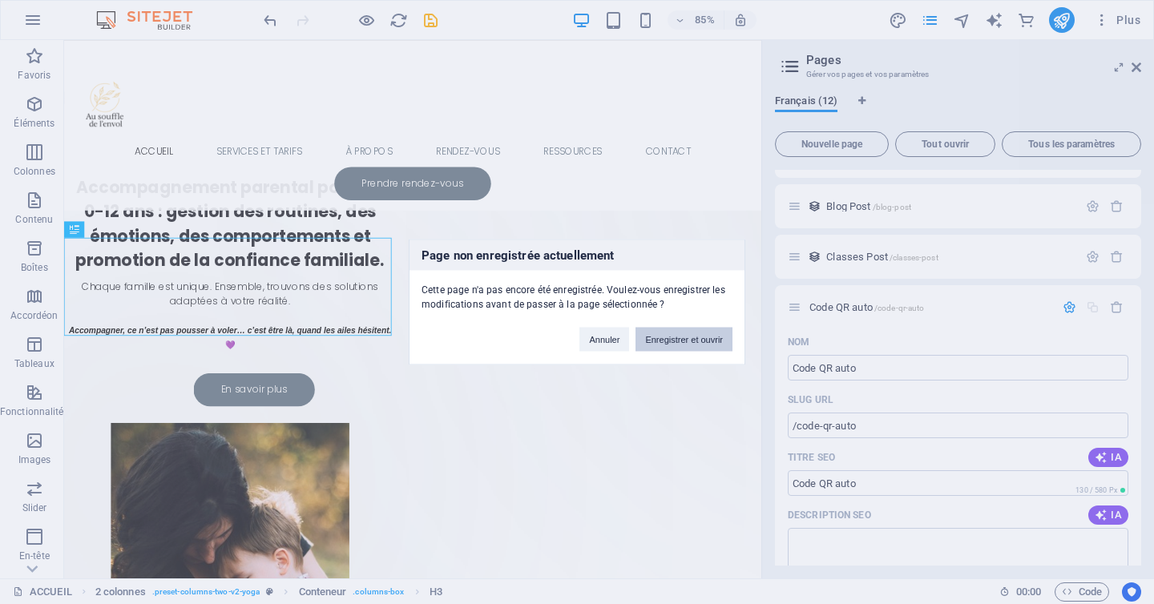
click at [692, 334] on button "Enregistrer et ouvrir" at bounding box center [683, 340] width 97 height 24
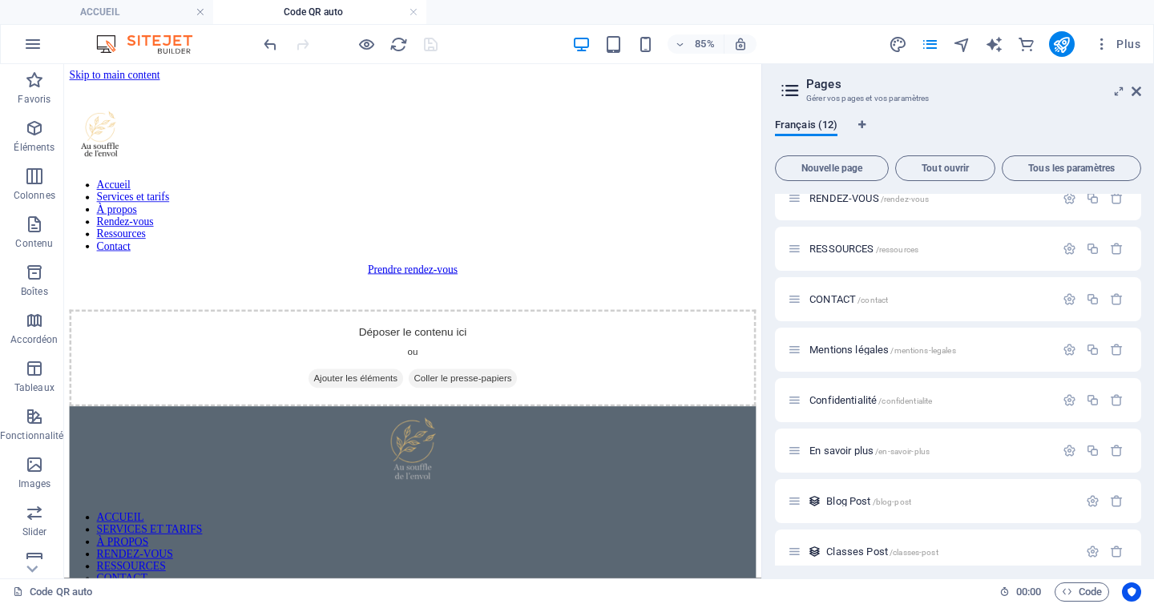
scroll to position [0, 0]
click at [1139, 87] on icon at bounding box center [1136, 91] width 10 height 13
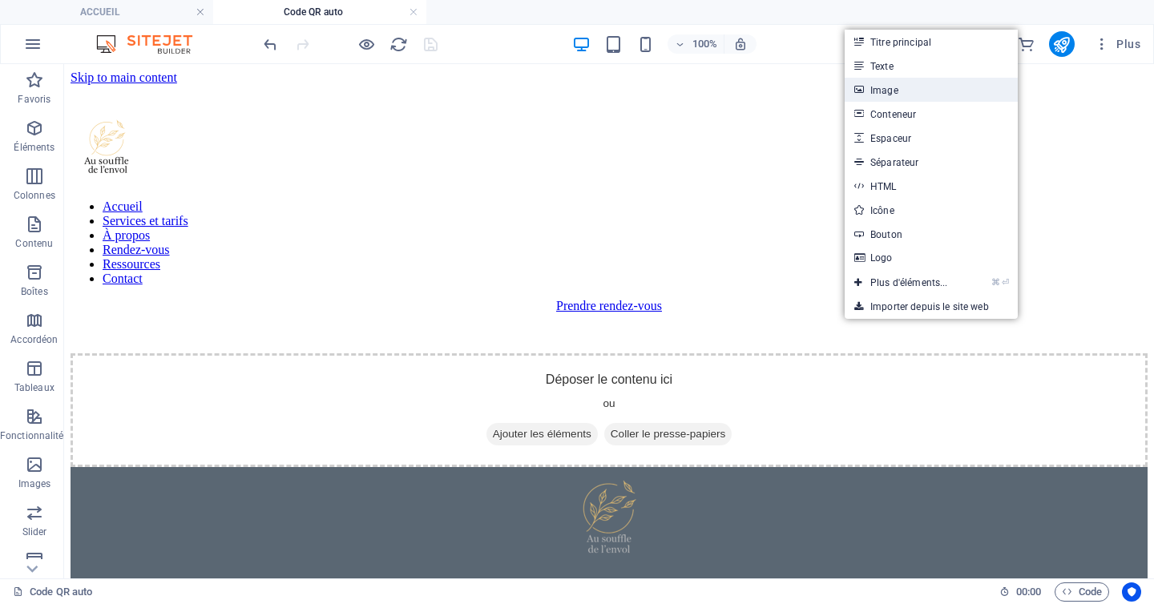
click at [920, 92] on link "Image" at bounding box center [930, 90] width 173 height 24
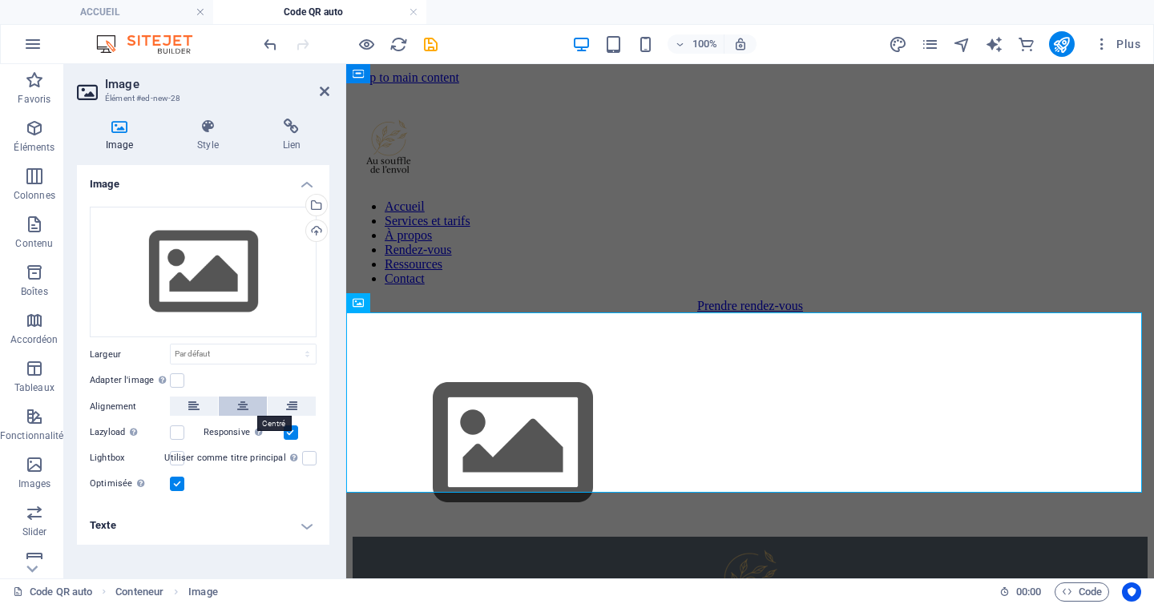
click at [242, 413] on icon at bounding box center [242, 406] width 11 height 19
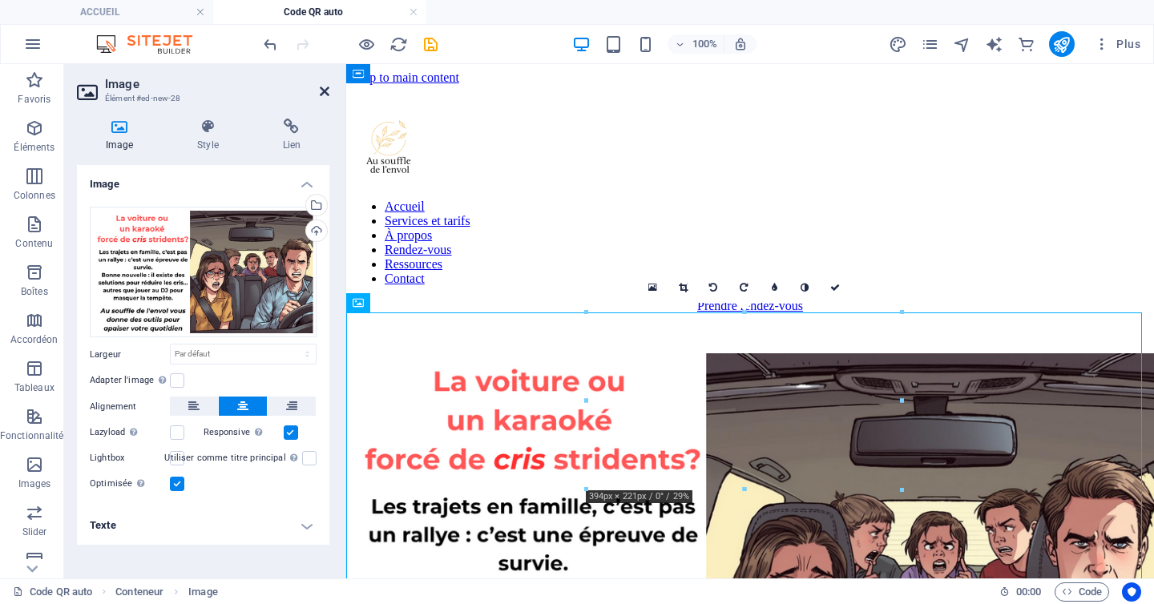
click at [323, 92] on icon at bounding box center [325, 91] width 10 height 13
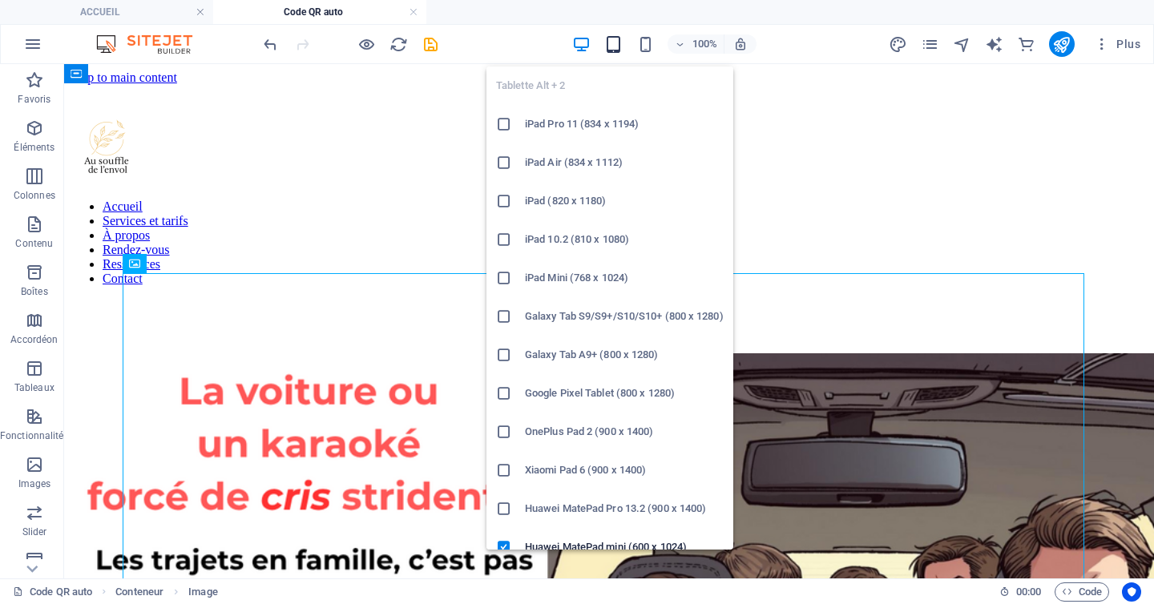
click at [609, 47] on icon "button" at bounding box center [613, 44] width 18 height 18
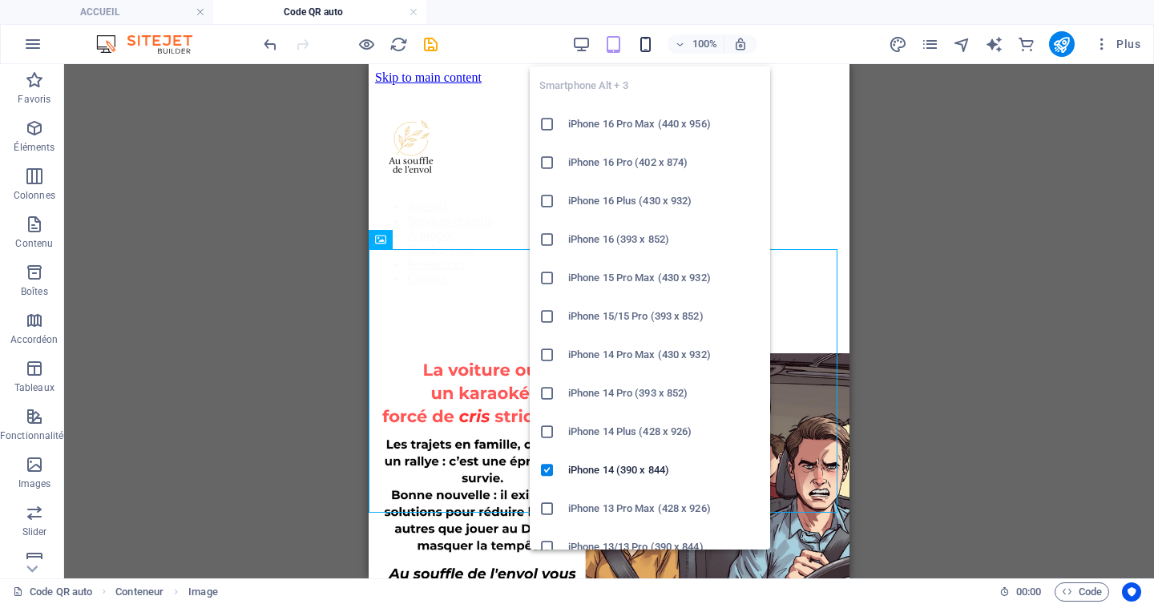
click at [651, 47] on icon "button" at bounding box center [645, 44] width 18 height 18
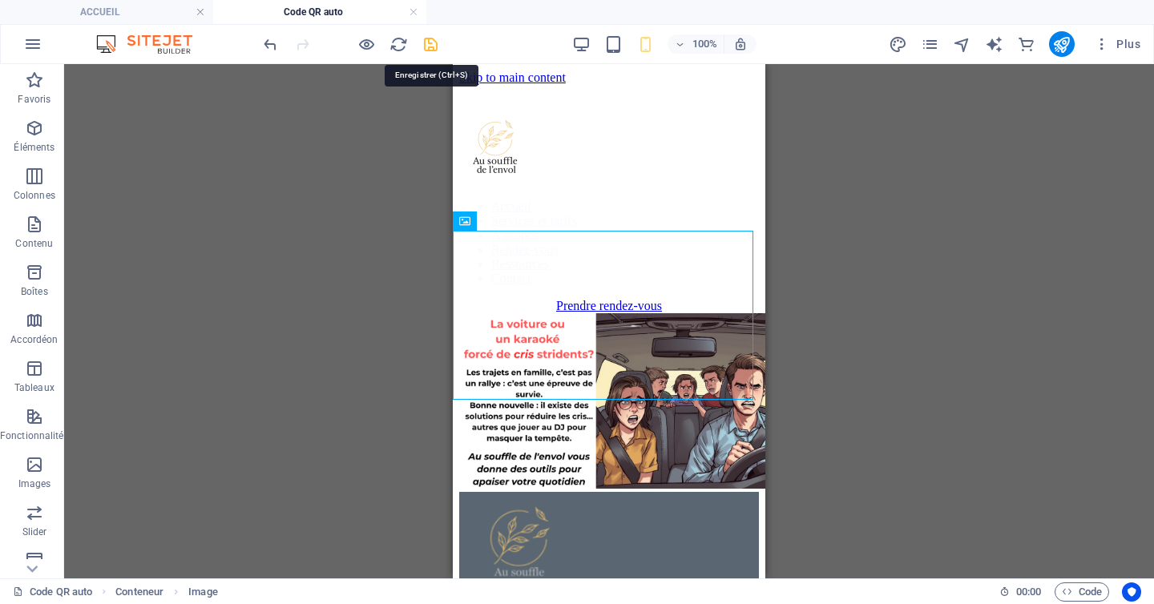
click at [425, 39] on icon "save" at bounding box center [430, 44] width 18 height 18
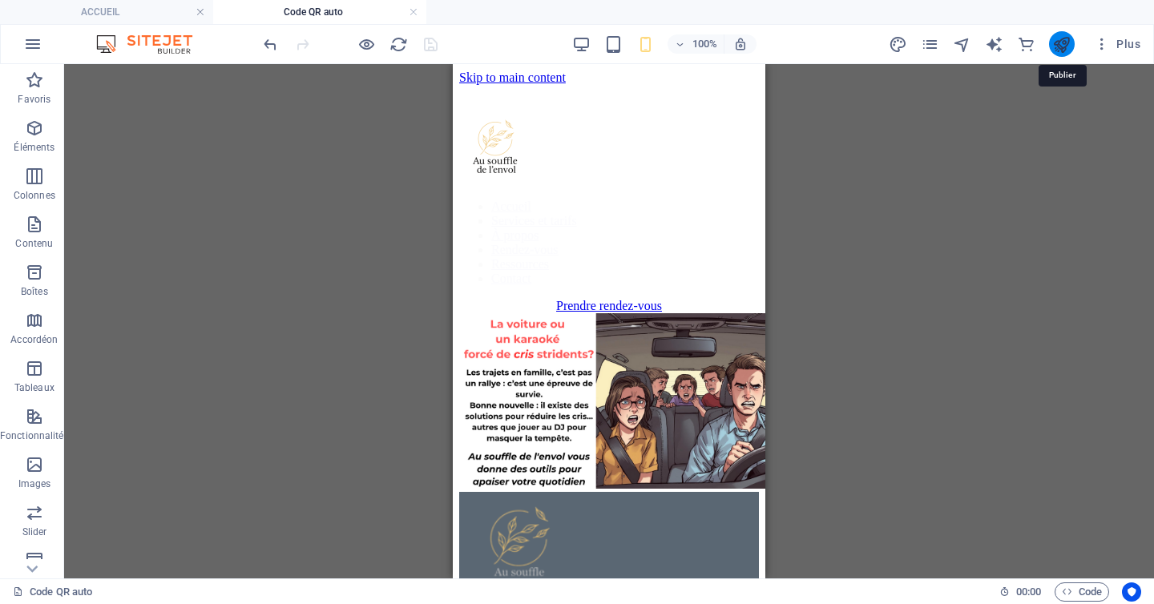
click at [1066, 42] on icon "publish" at bounding box center [1061, 44] width 18 height 18
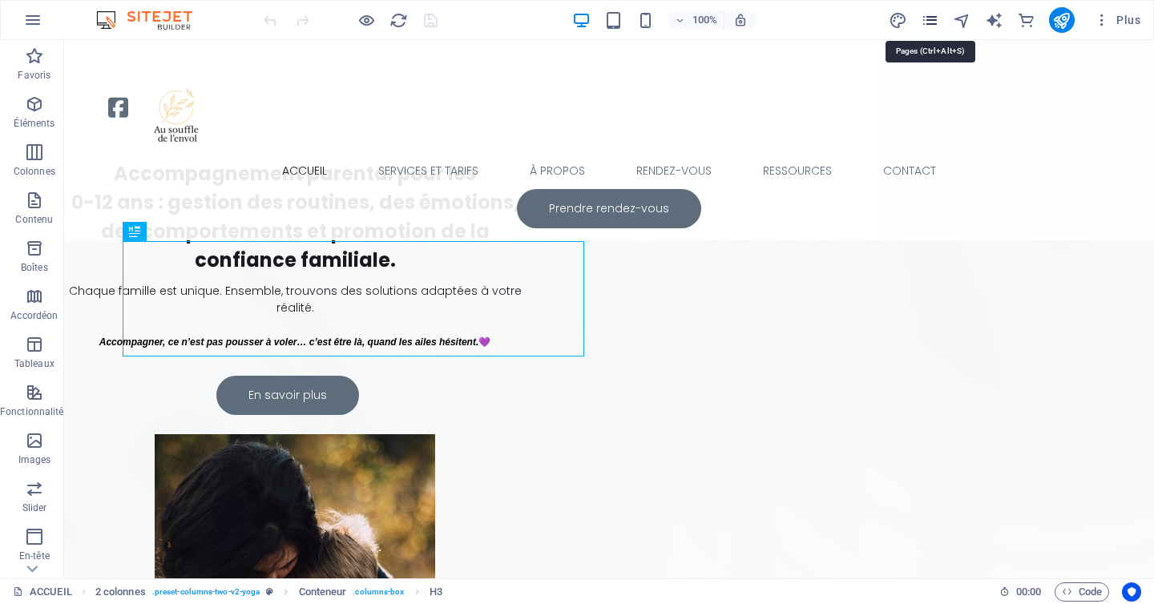
click at [935, 22] on icon "pages" at bounding box center [929, 20] width 18 height 18
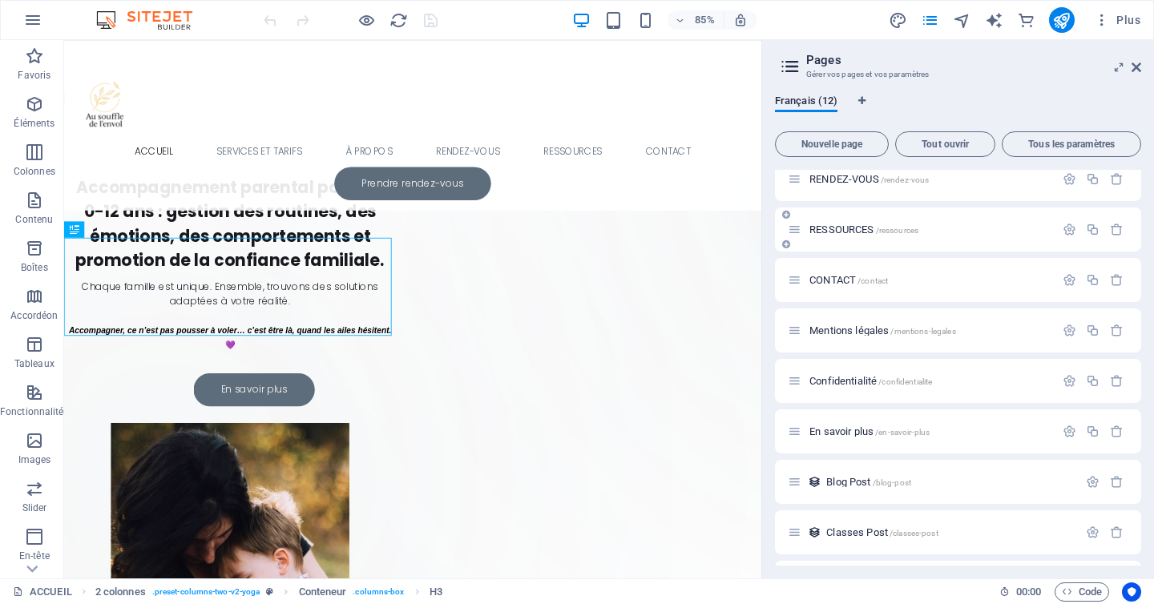
scroll to position [210, 0]
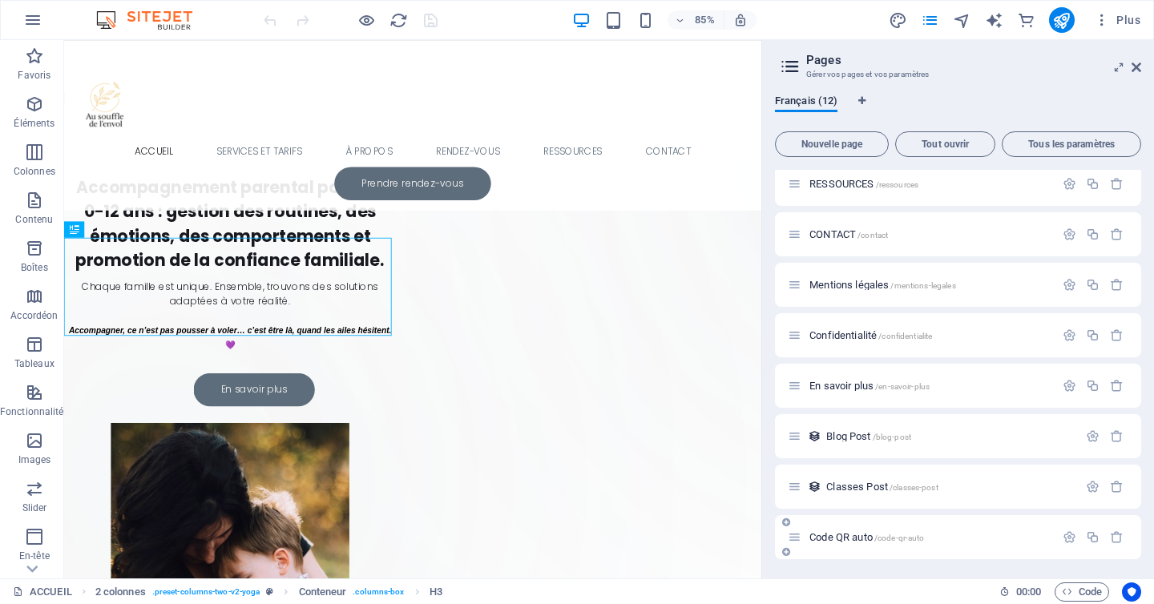
click at [868, 539] on span "Code QR auto /code-qr-auto" at bounding box center [866, 537] width 115 height 12
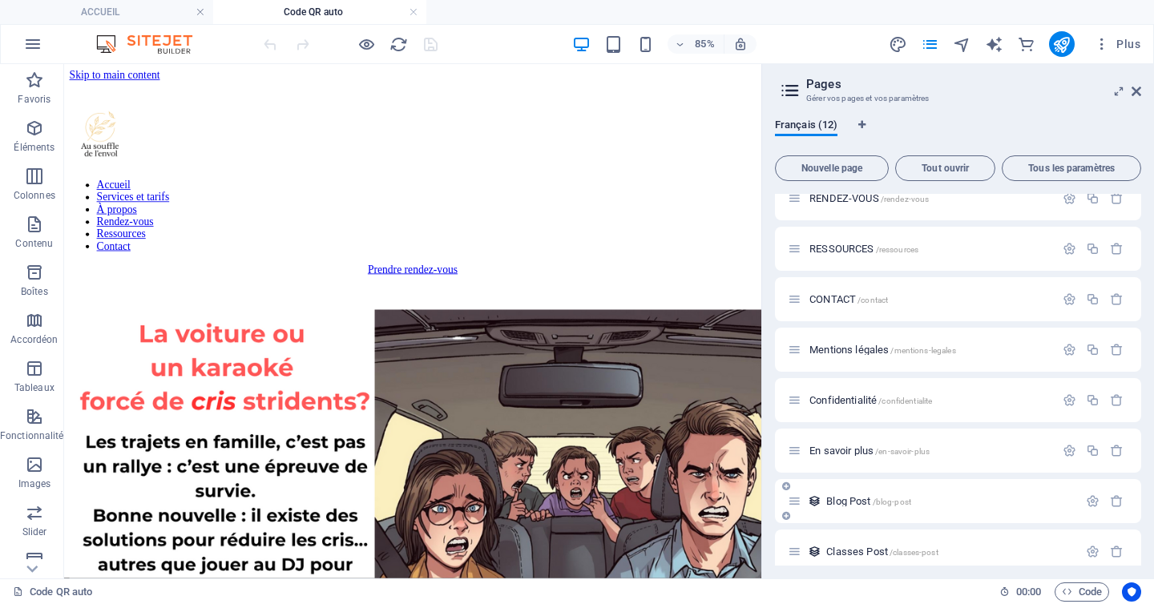
scroll to position [234, 0]
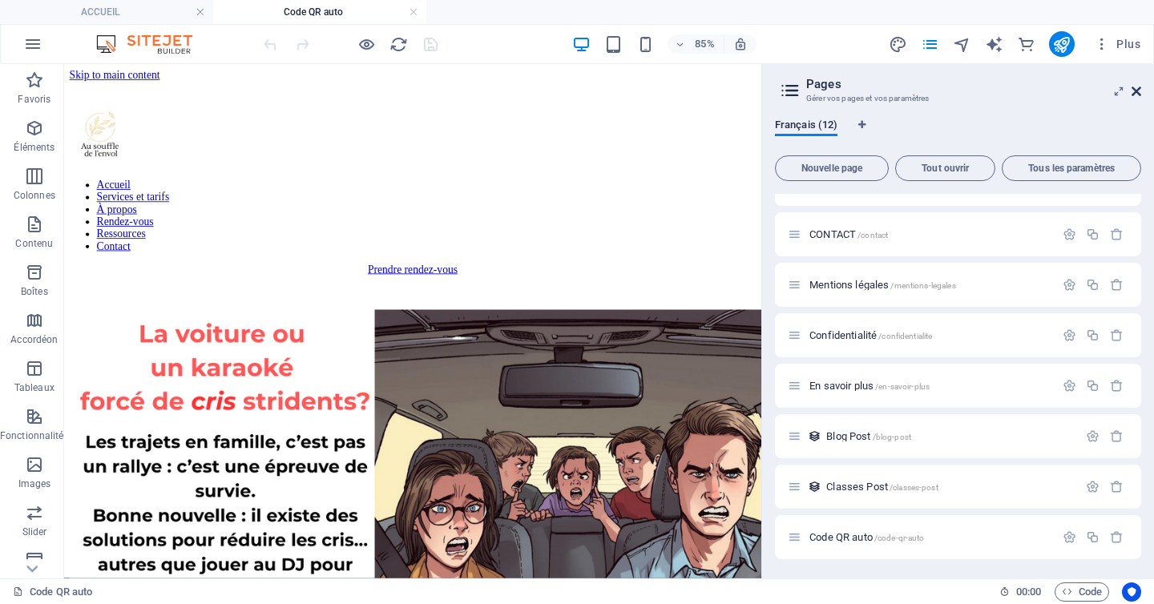
click at [1136, 88] on icon at bounding box center [1136, 91] width 10 height 13
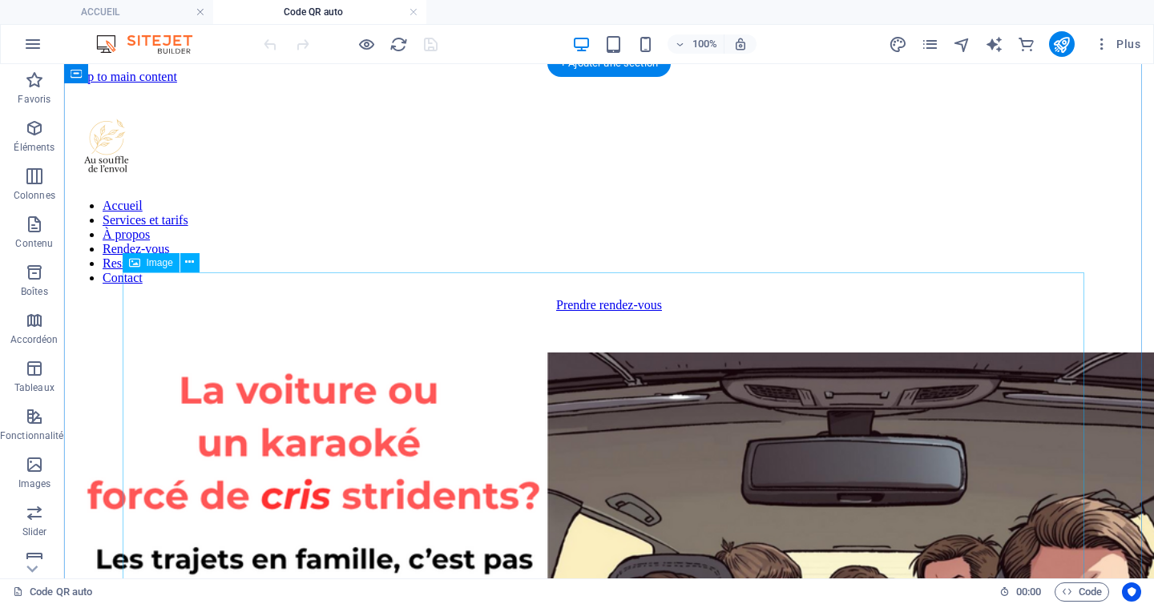
scroll to position [0, 0]
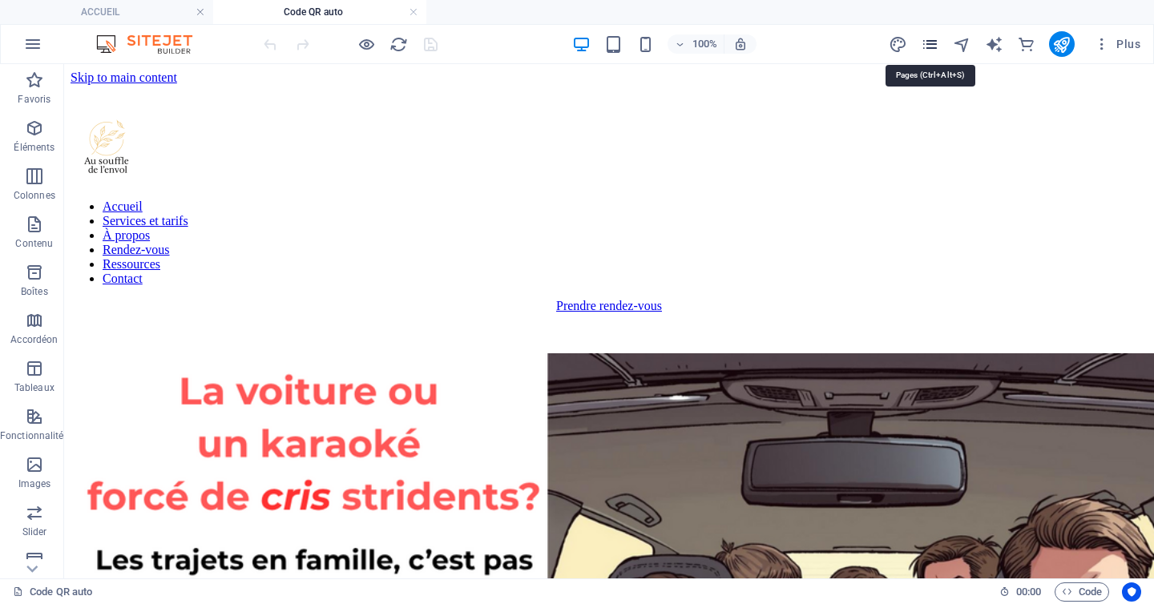
click at [933, 45] on icon "pages" at bounding box center [929, 44] width 18 height 18
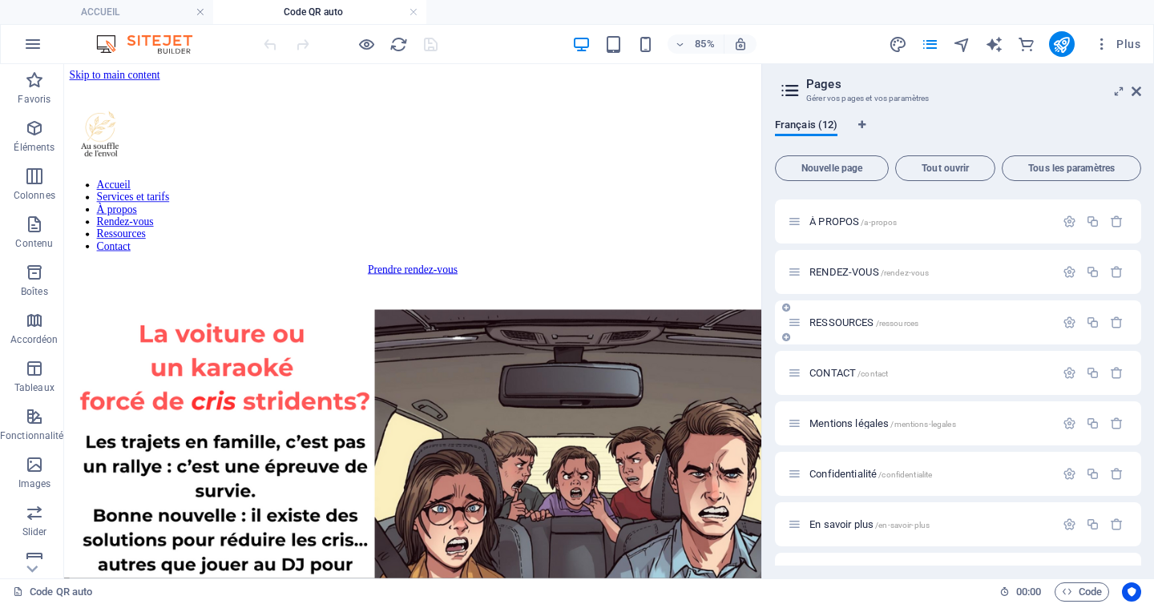
scroll to position [234, 0]
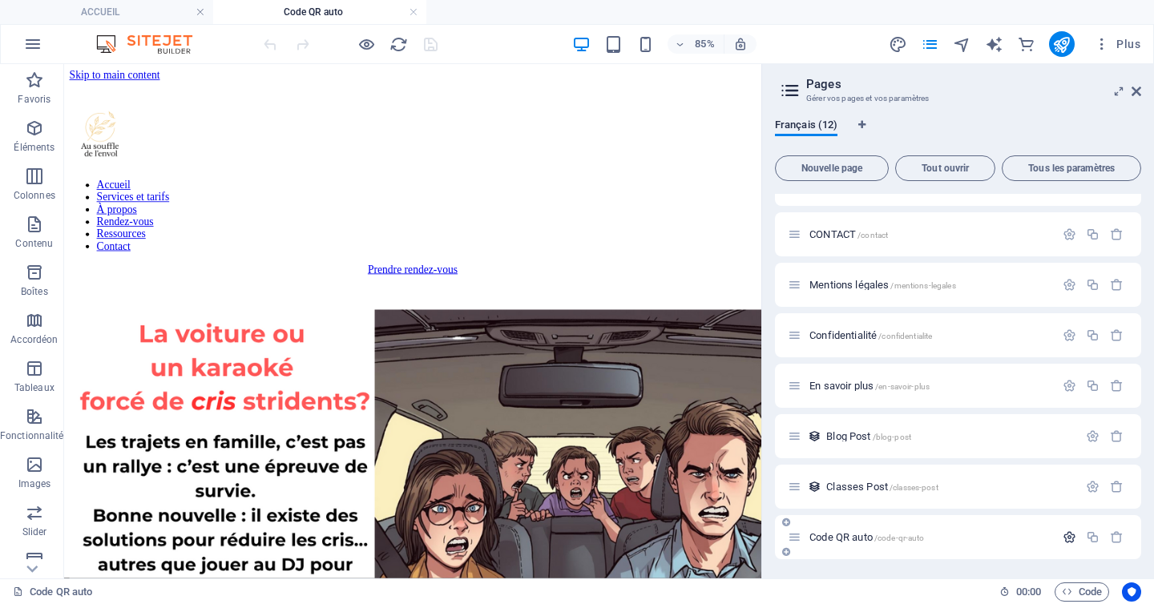
click at [1063, 539] on icon "button" at bounding box center [1069, 537] width 14 height 14
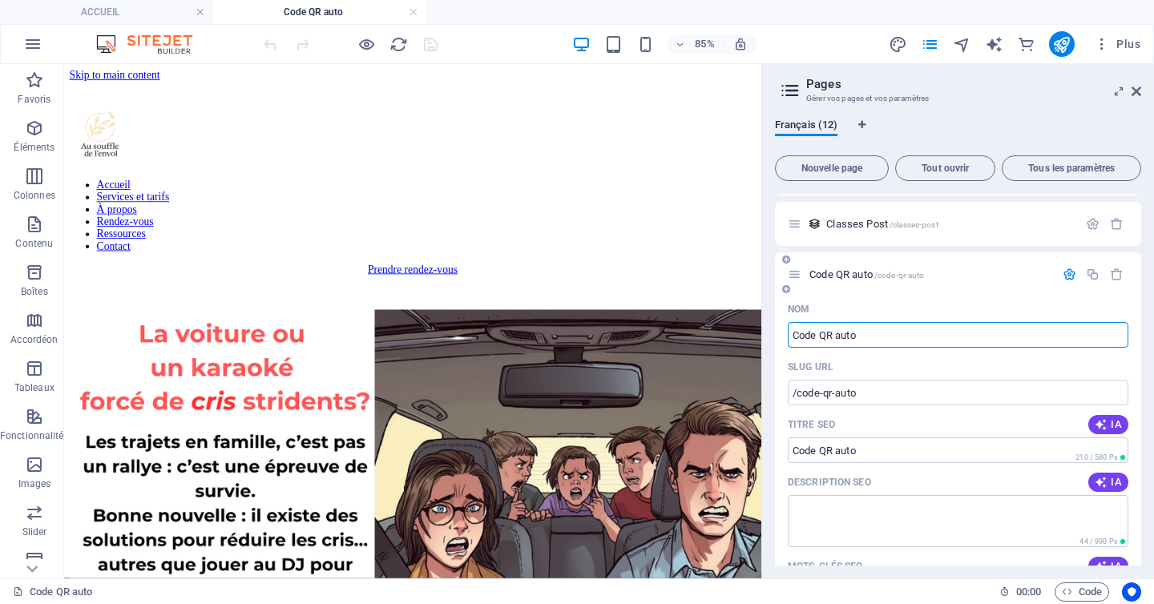
scroll to position [467, 0]
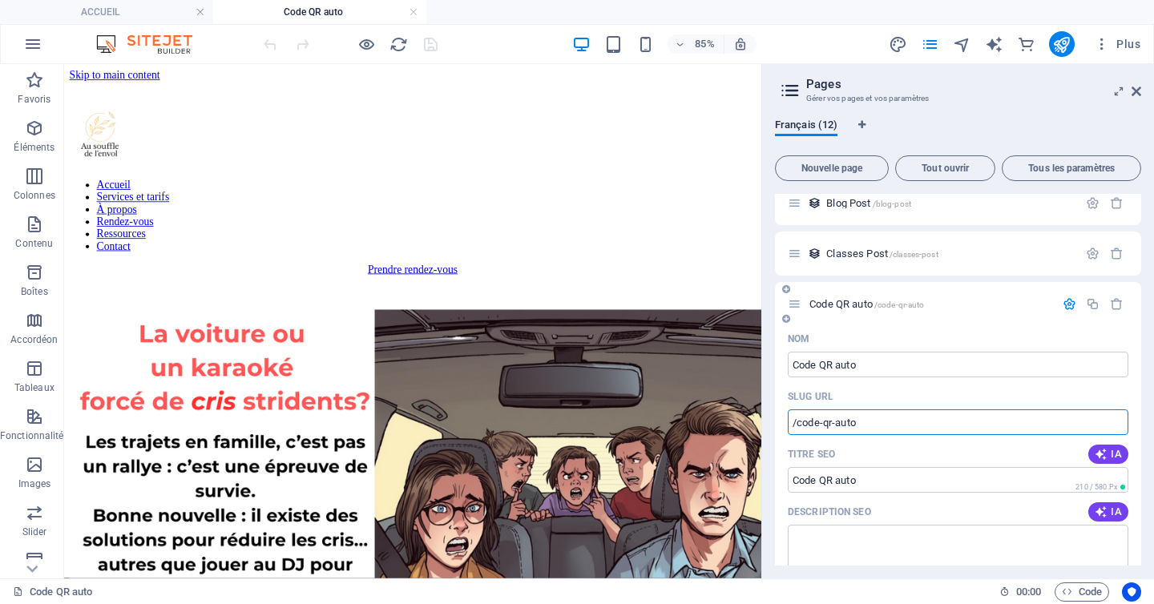
drag, startPoint x: 905, startPoint y: 425, endPoint x: 779, endPoint y: 419, distance: 125.9
click at [1138, 90] on icon at bounding box center [1136, 91] width 10 height 13
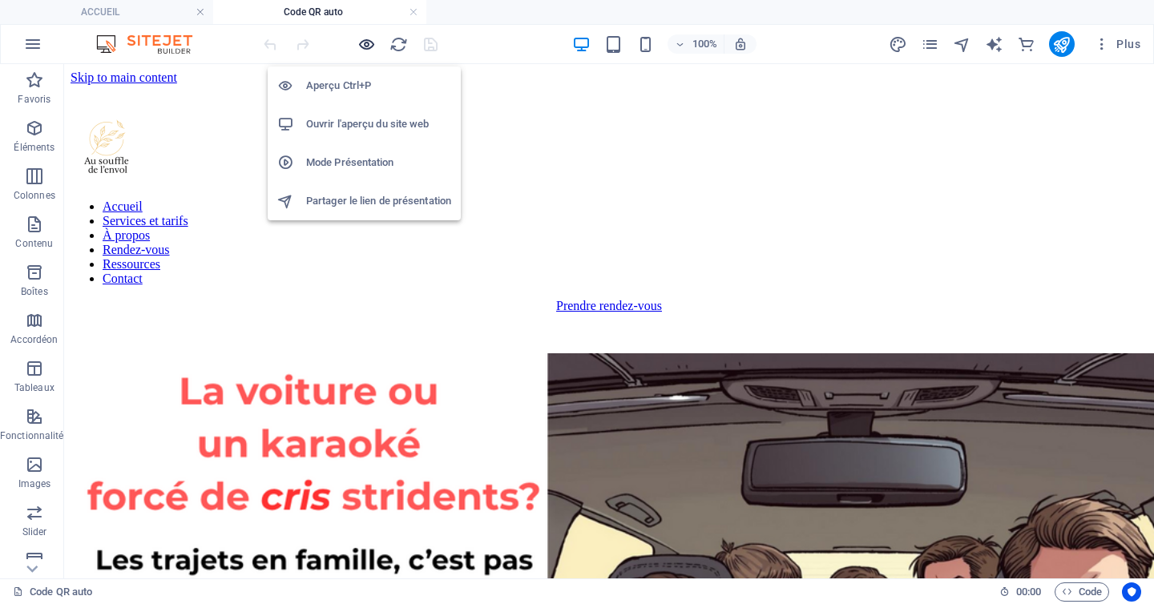
click at [365, 41] on icon "button" at bounding box center [366, 44] width 18 height 18
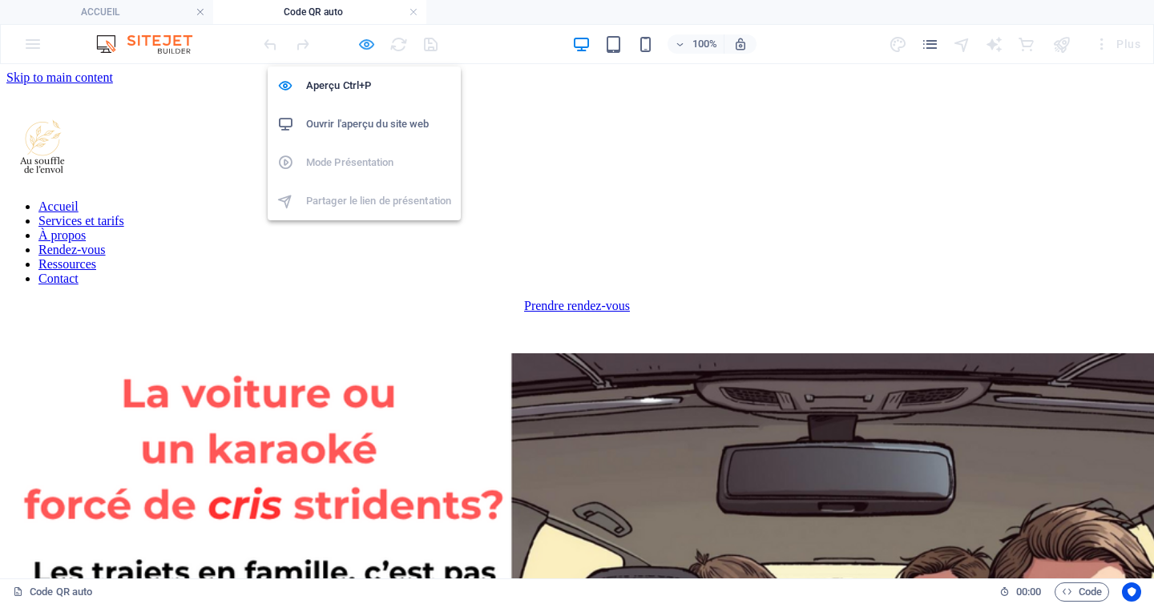
click at [362, 48] on icon "button" at bounding box center [366, 44] width 18 height 18
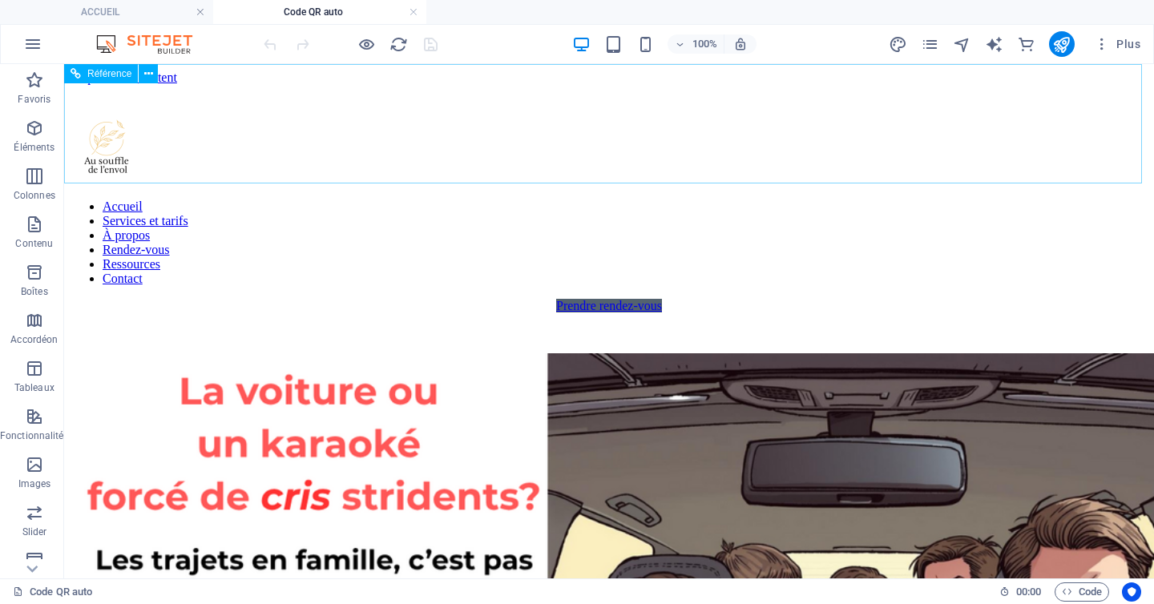
click at [662, 299] on link "Prendre rendez-vous" at bounding box center [609, 306] width 106 height 14
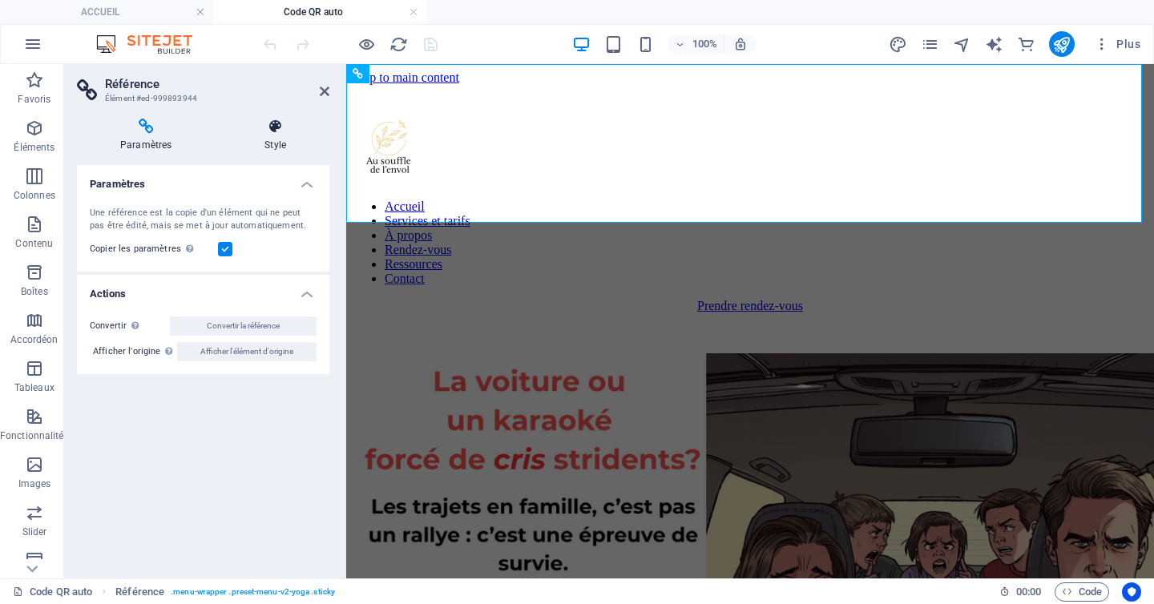
click at [285, 132] on icon at bounding box center [275, 127] width 108 height 16
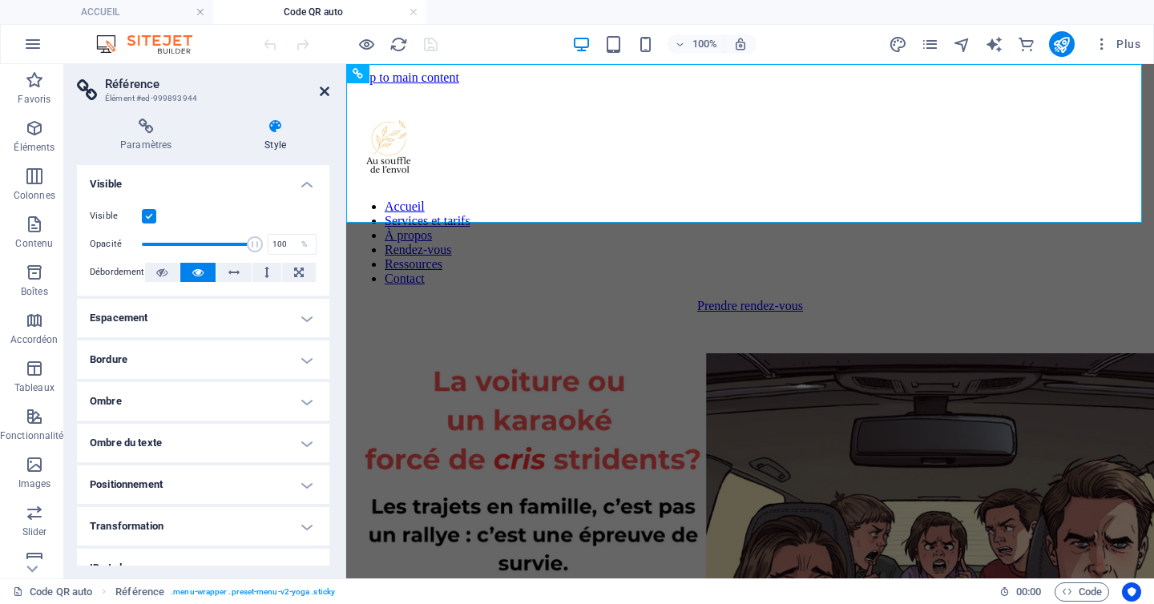
click at [321, 92] on icon at bounding box center [325, 91] width 10 height 13
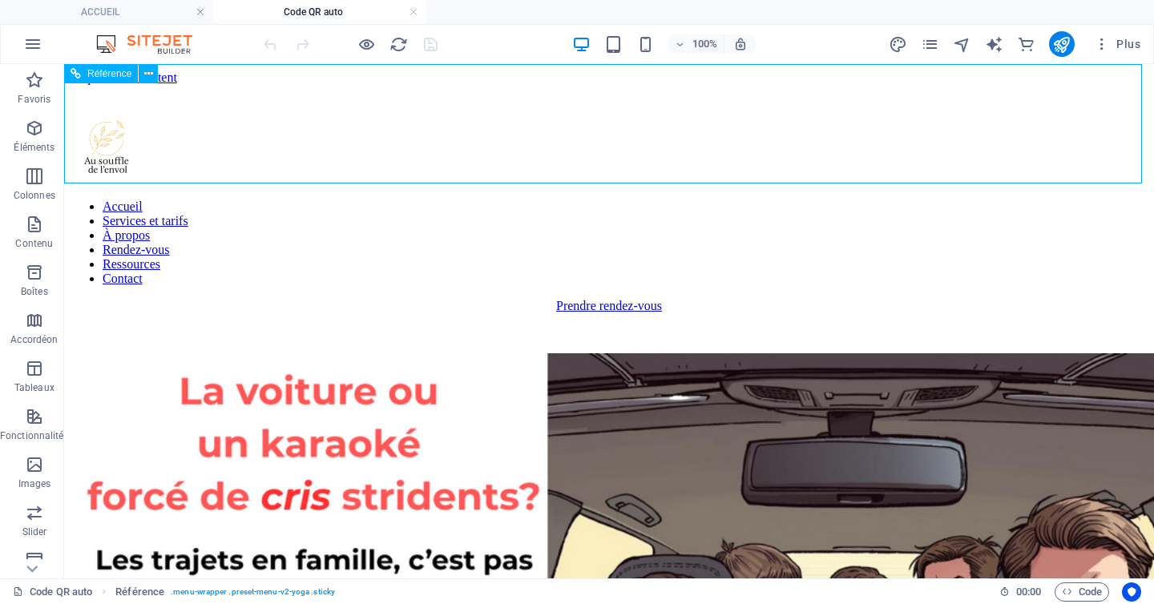
click at [965, 129] on figure at bounding box center [576, 142] width 1077 height 26
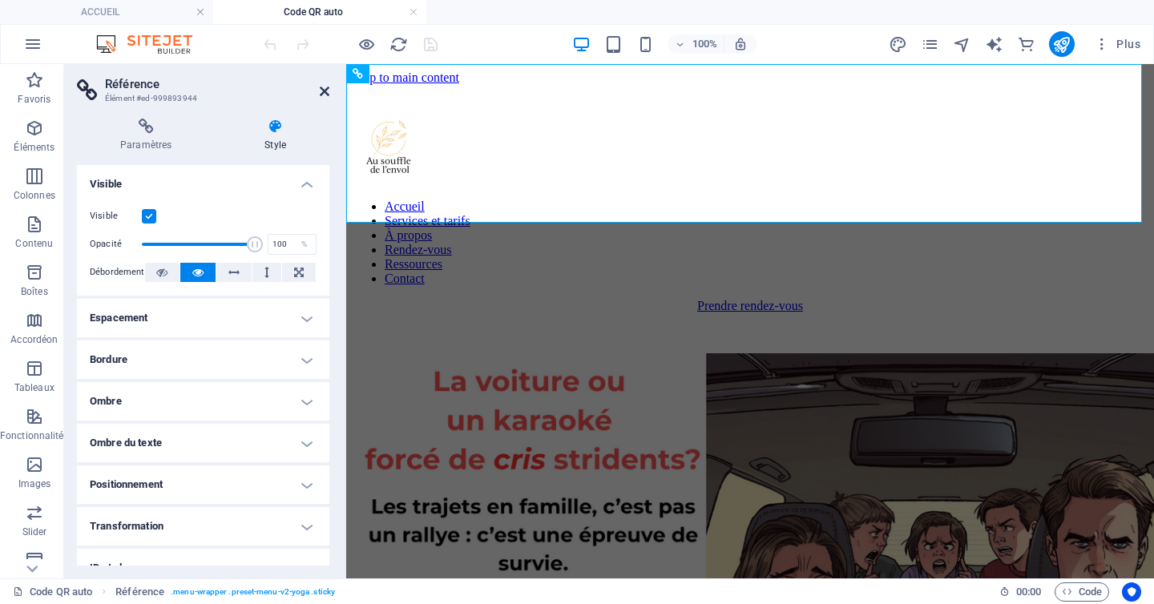
drag, startPoint x: 321, startPoint y: 91, endPoint x: 293, endPoint y: 48, distance: 51.6
click at [321, 91] on icon at bounding box center [325, 91] width 10 height 13
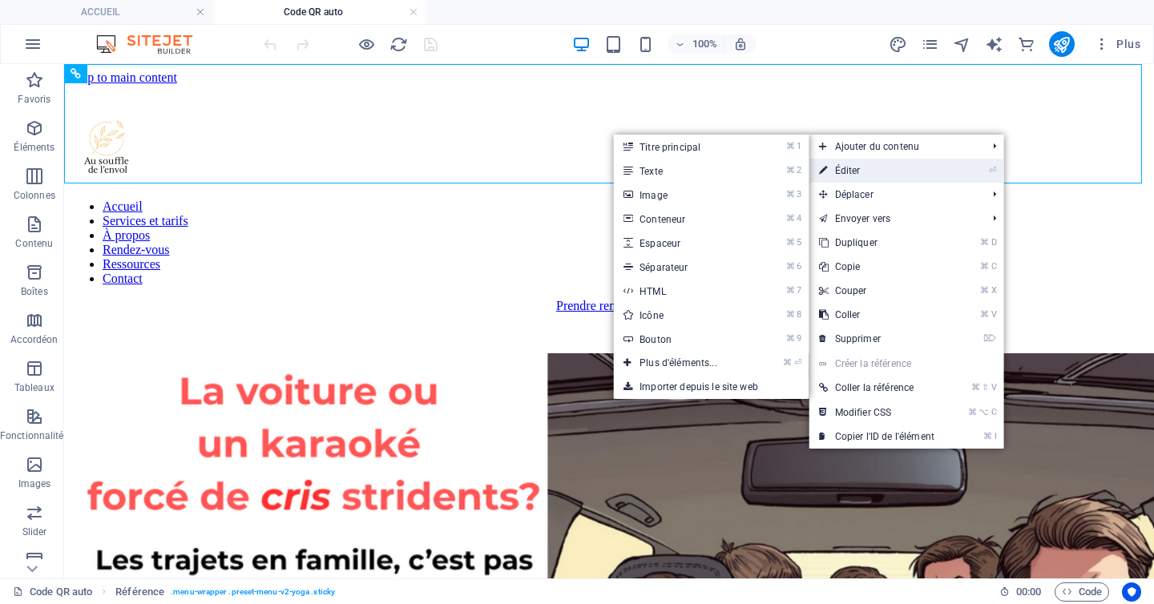
click at [940, 171] on link "⏎ Éditer" at bounding box center [876, 171] width 135 height 24
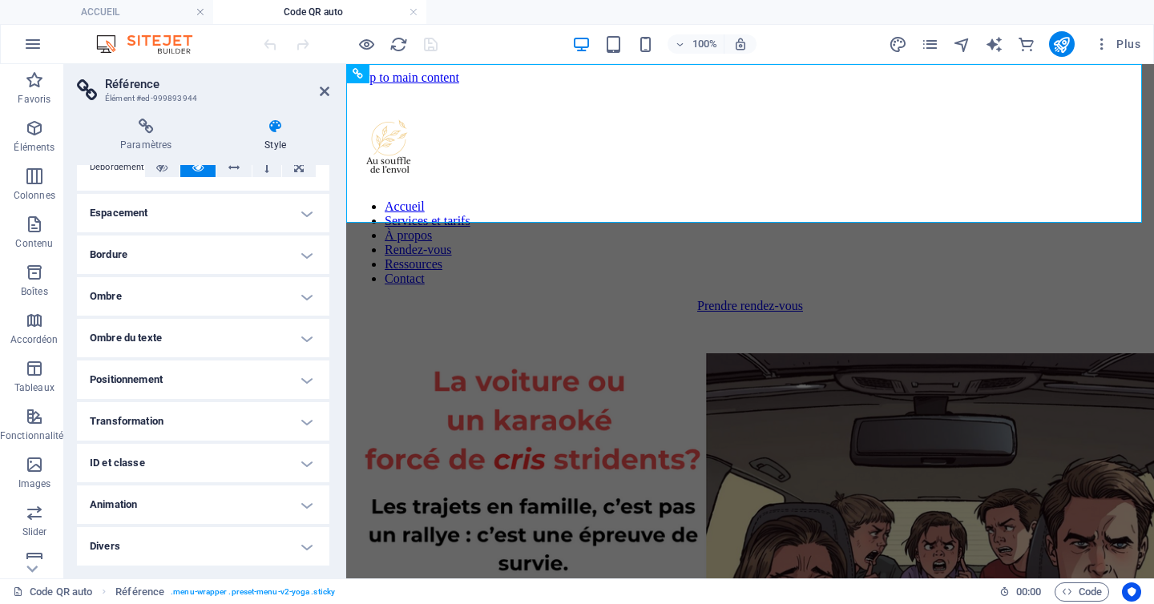
scroll to position [0, 0]
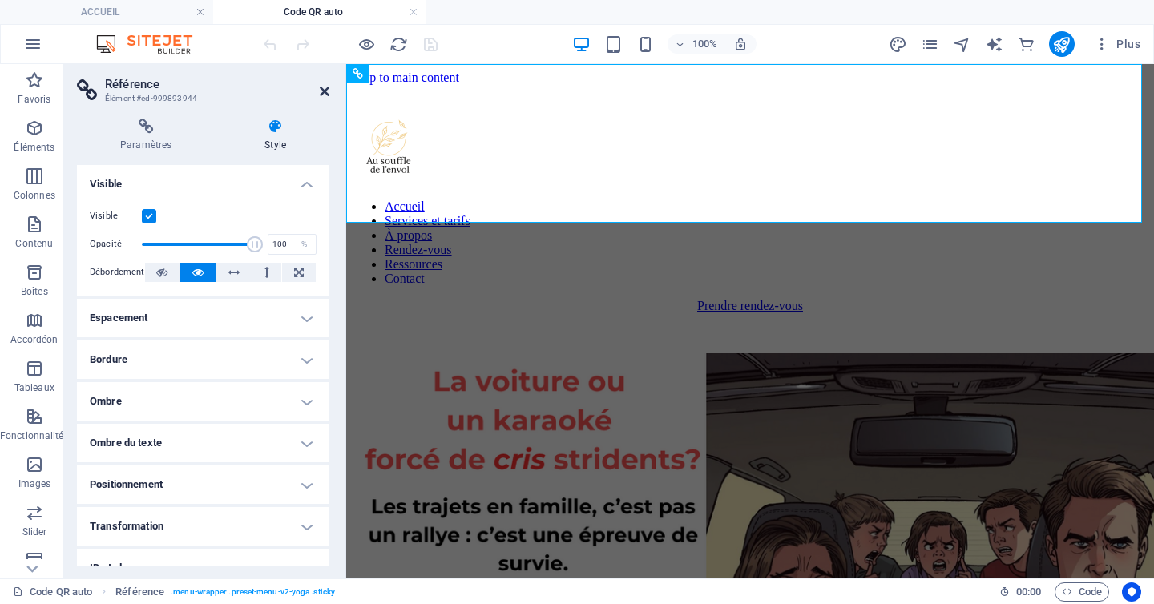
click at [323, 93] on icon at bounding box center [325, 91] width 10 height 13
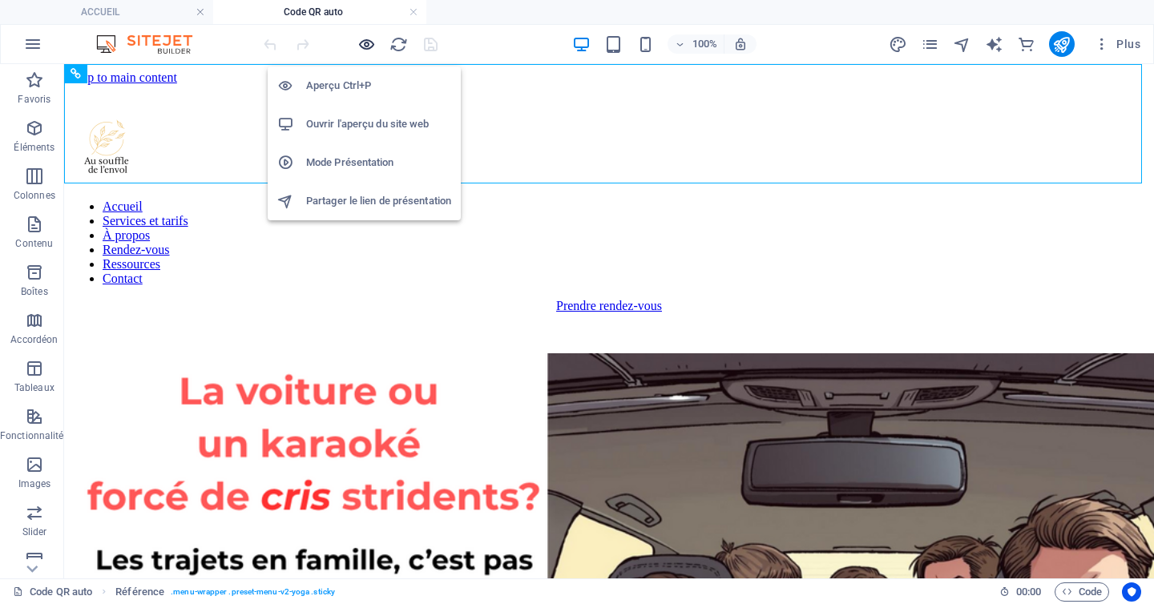
click at [364, 42] on icon "button" at bounding box center [366, 44] width 18 height 18
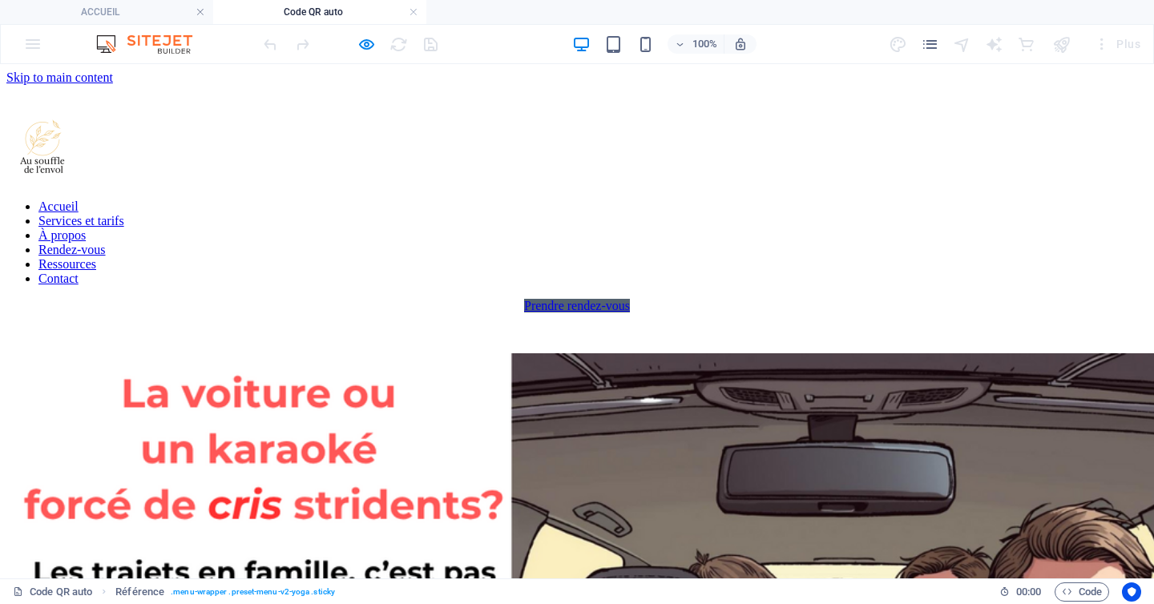
click at [630, 299] on link "Prendre rendez-vous" at bounding box center [577, 306] width 106 height 14
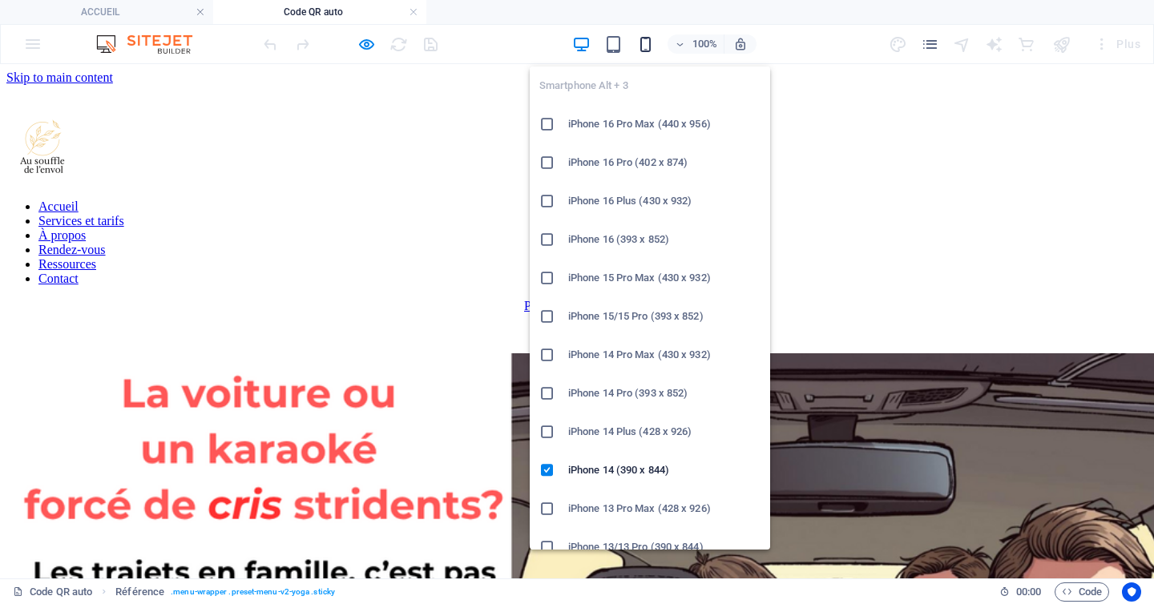
click at [644, 48] on icon "button" at bounding box center [645, 44] width 18 height 18
